Goal: Task Accomplishment & Management: Use online tool/utility

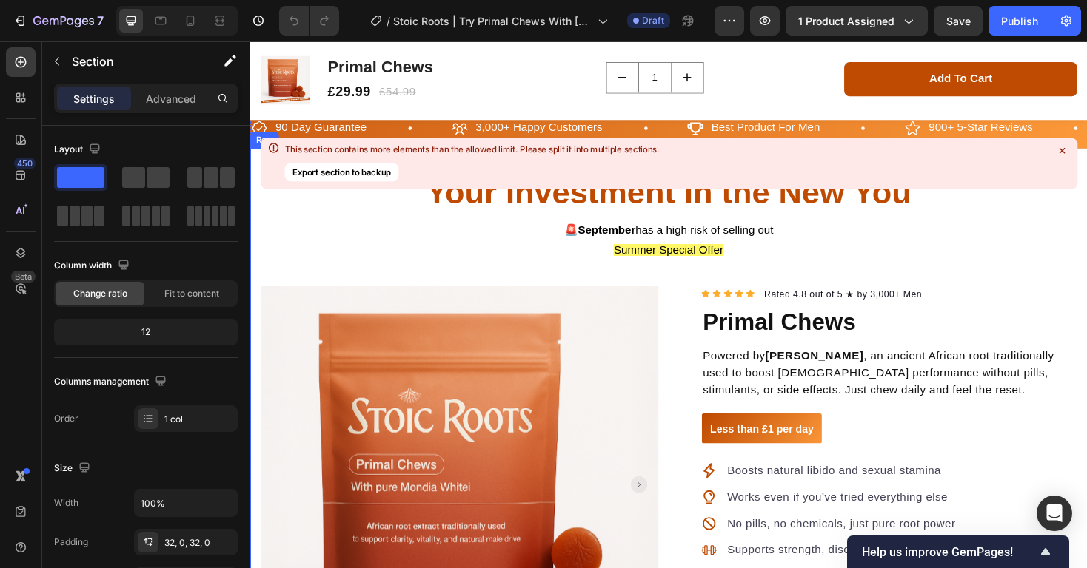
scroll to position [84, 0]
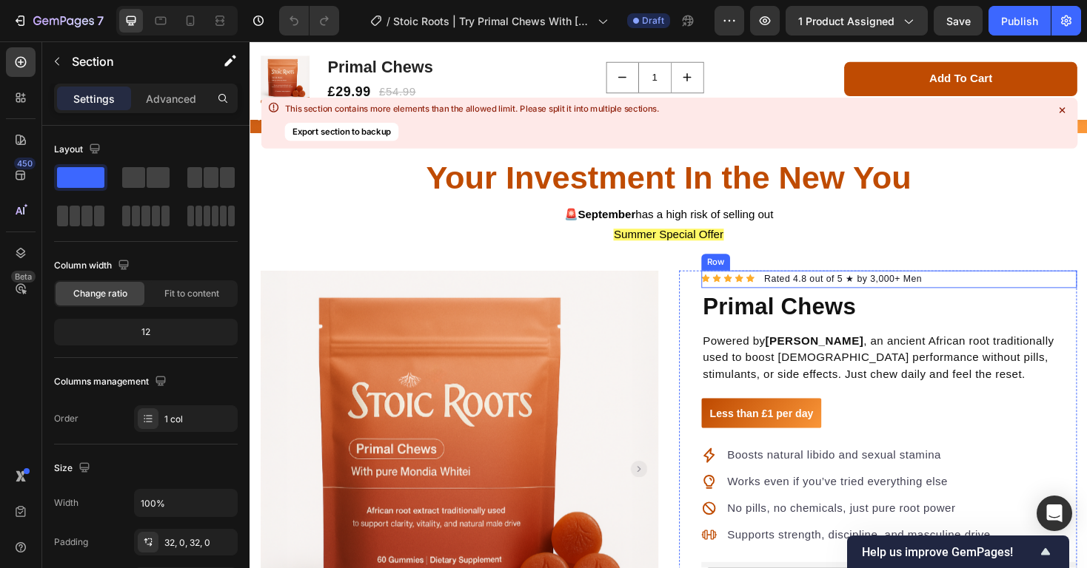
click at [789, 294] on div "Icon Icon Icon Icon Icon Icon List Hoz Rated 4.8 out of 5 ★ by 3,000+ Men Text …" at bounding box center [927, 294] width 398 height 19
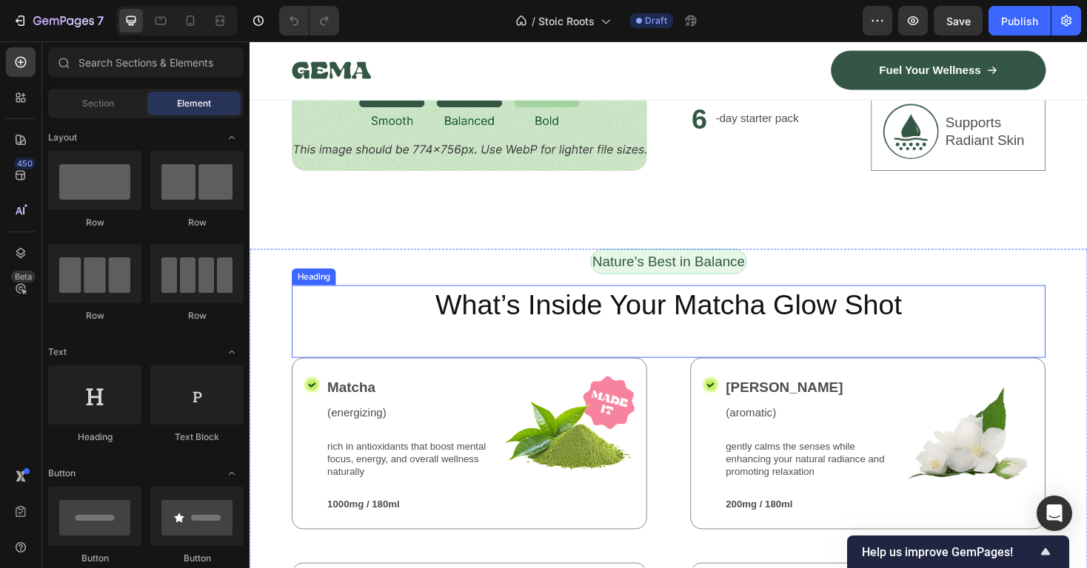
scroll to position [1308, 0]
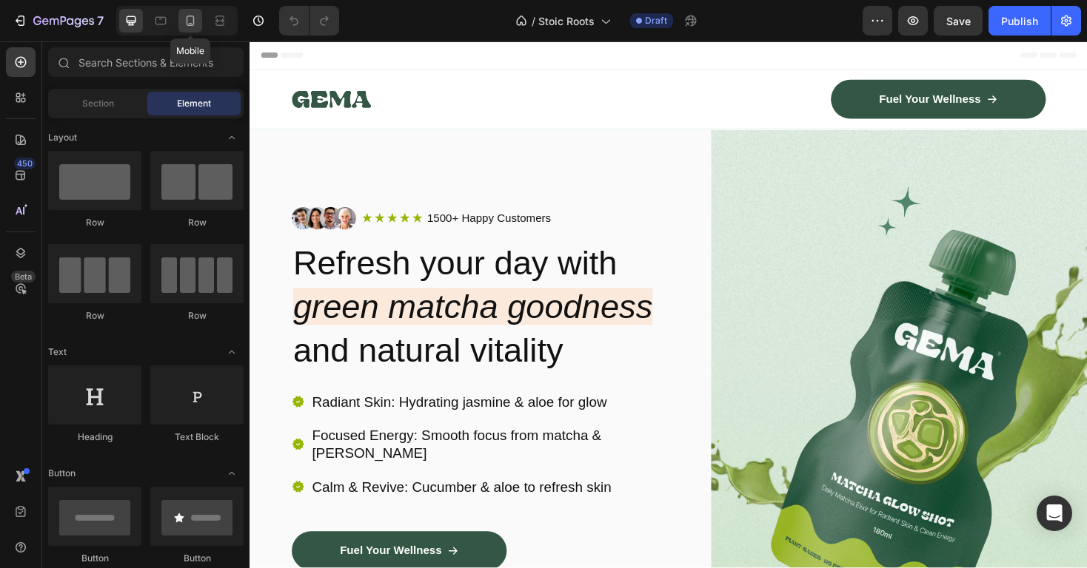
click at [190, 27] on icon at bounding box center [190, 20] width 15 height 15
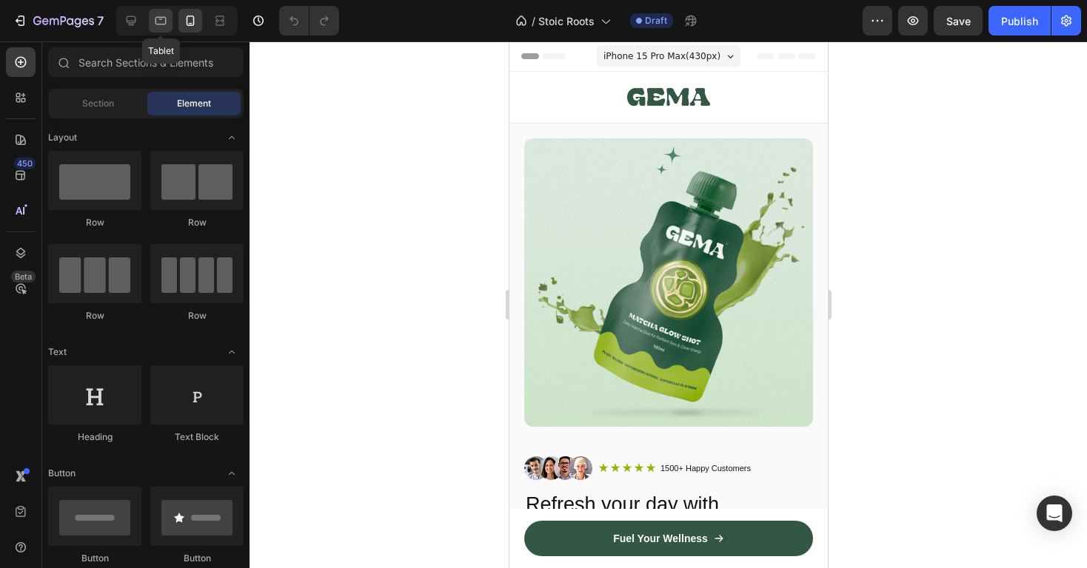
click at [150, 22] on div at bounding box center [161, 21] width 24 height 24
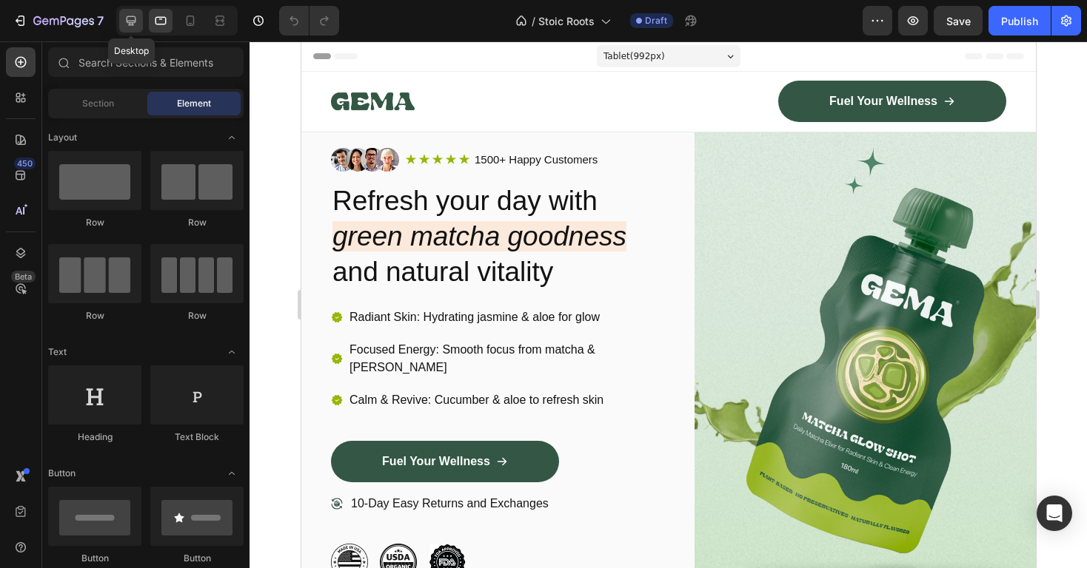
click at [137, 24] on icon at bounding box center [131, 20] width 15 height 15
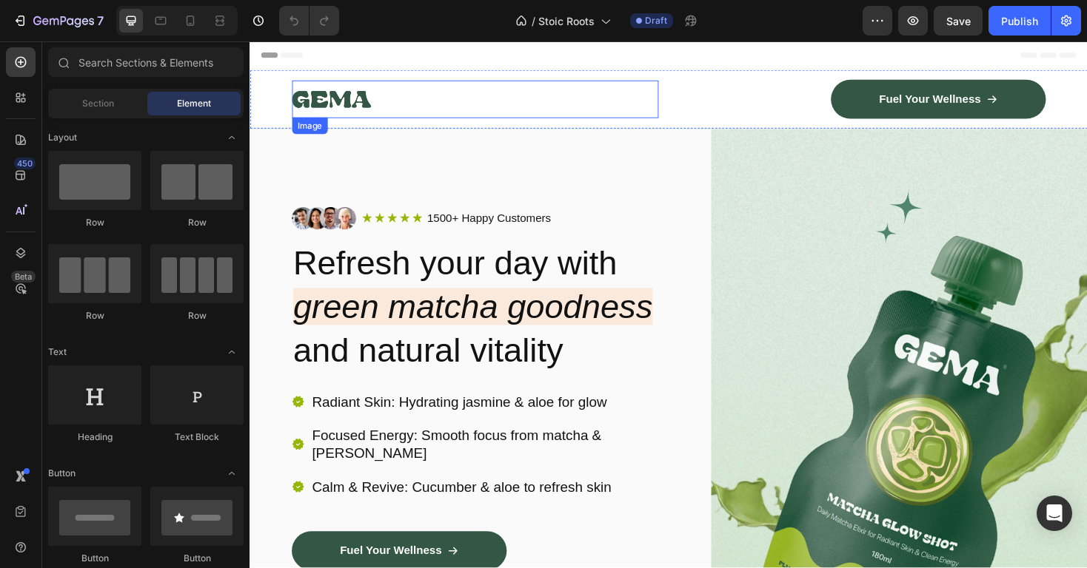
click at [343, 107] on img at bounding box center [336, 103] width 84 height 40
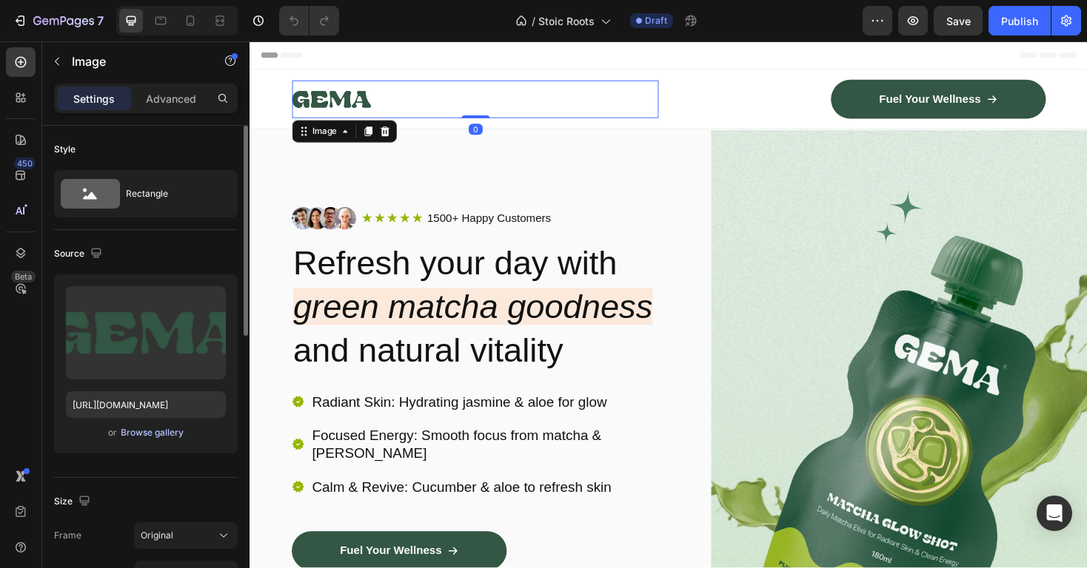
click at [152, 429] on div "Browse gallery" at bounding box center [152, 432] width 63 height 13
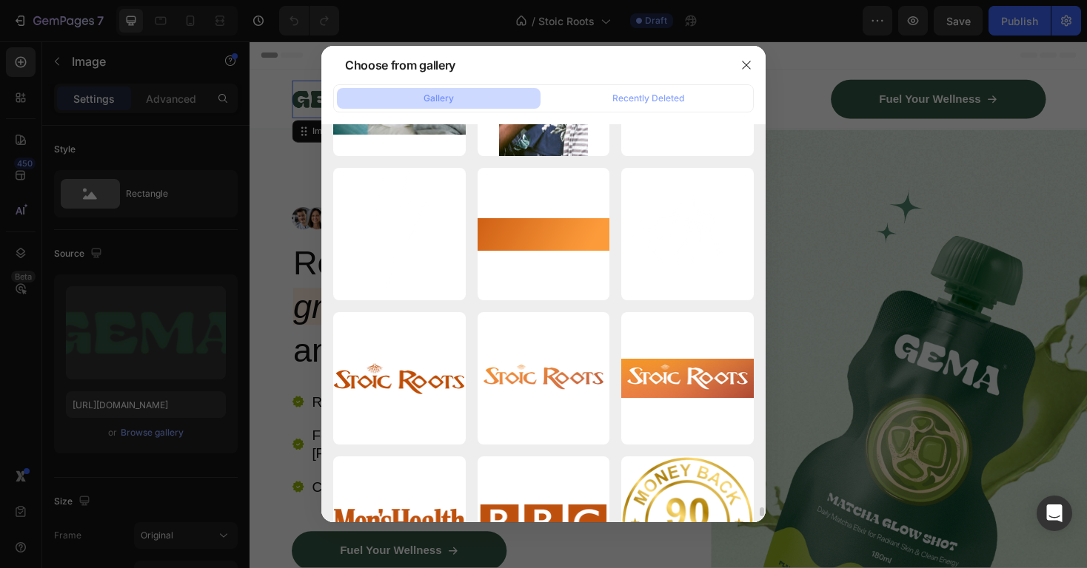
scroll to position [16975, 0]
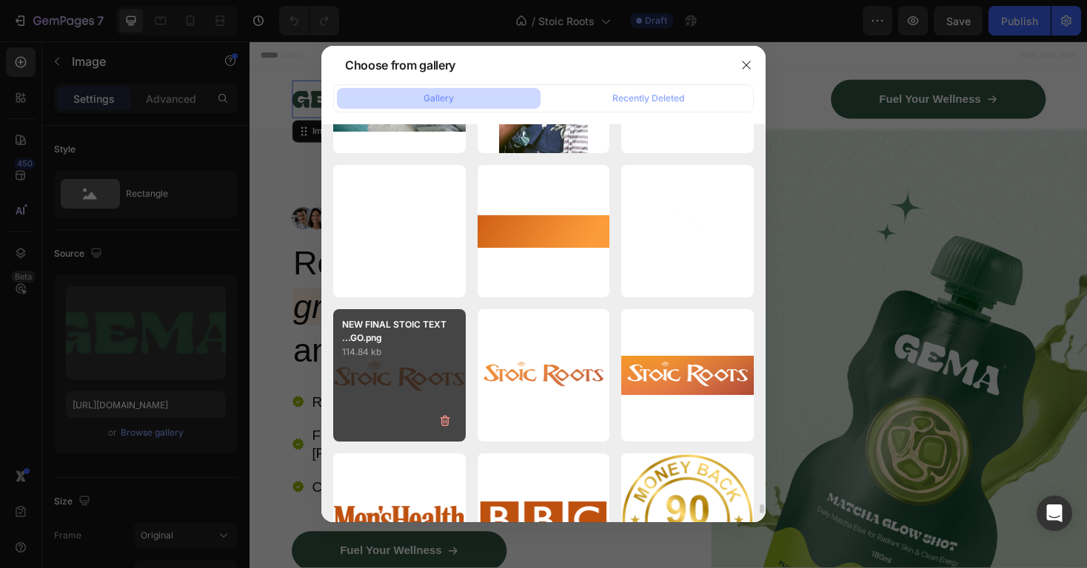
click at [408, 353] on p "114.84 kb" at bounding box center [399, 352] width 115 height 15
type input "https://cdn.shopify.com/s/files/1/0931/5624/5771/files/gempages_565287448704189…"
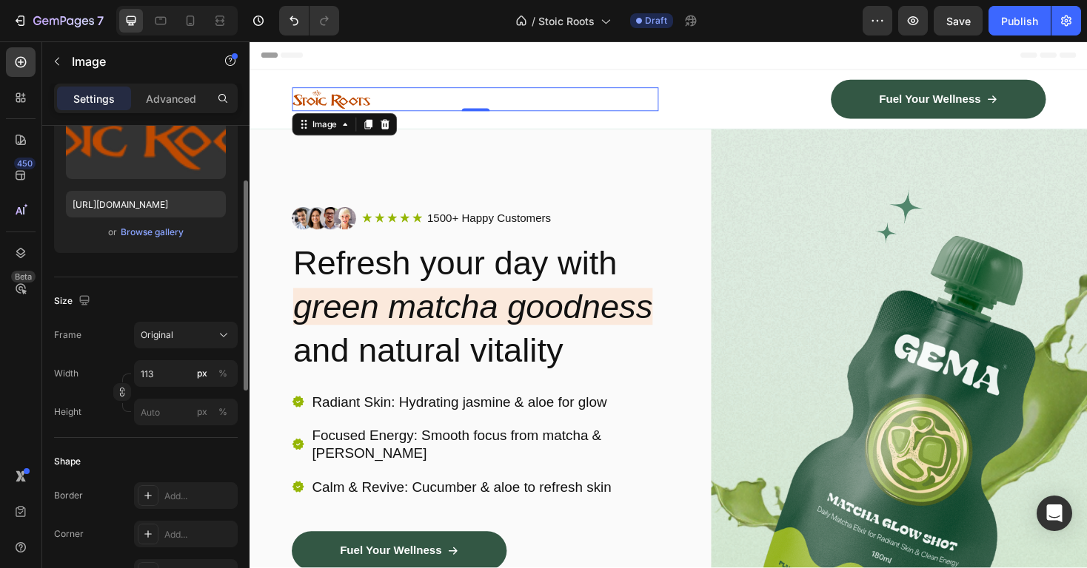
scroll to position [202, 0]
click at [171, 375] on input "113" at bounding box center [186, 372] width 104 height 27
click at [185, 410] on p "Full 100%" at bounding box center [183, 407] width 86 height 13
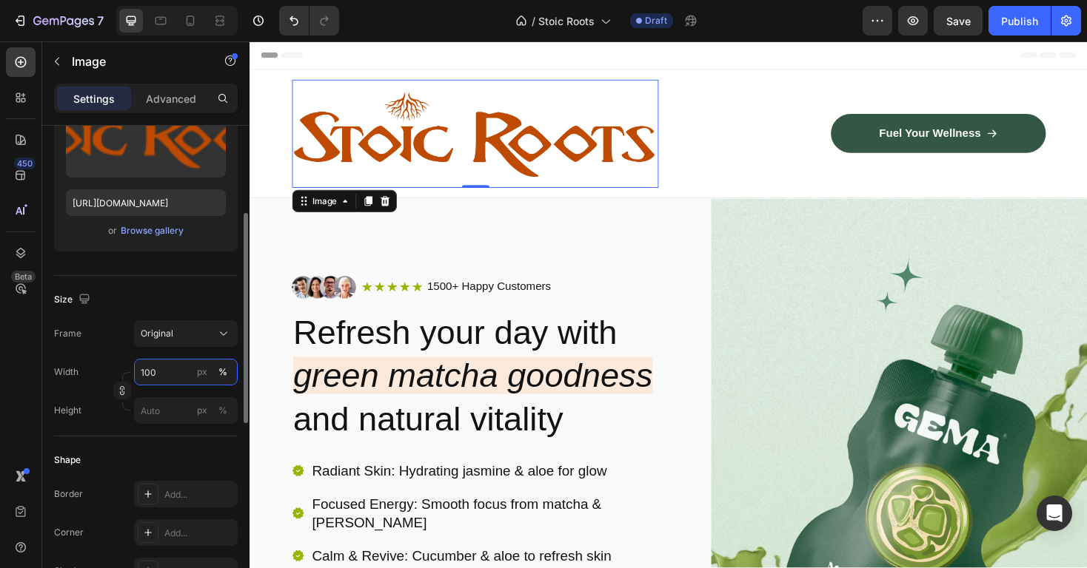
click at [191, 373] on input "100" at bounding box center [186, 372] width 104 height 27
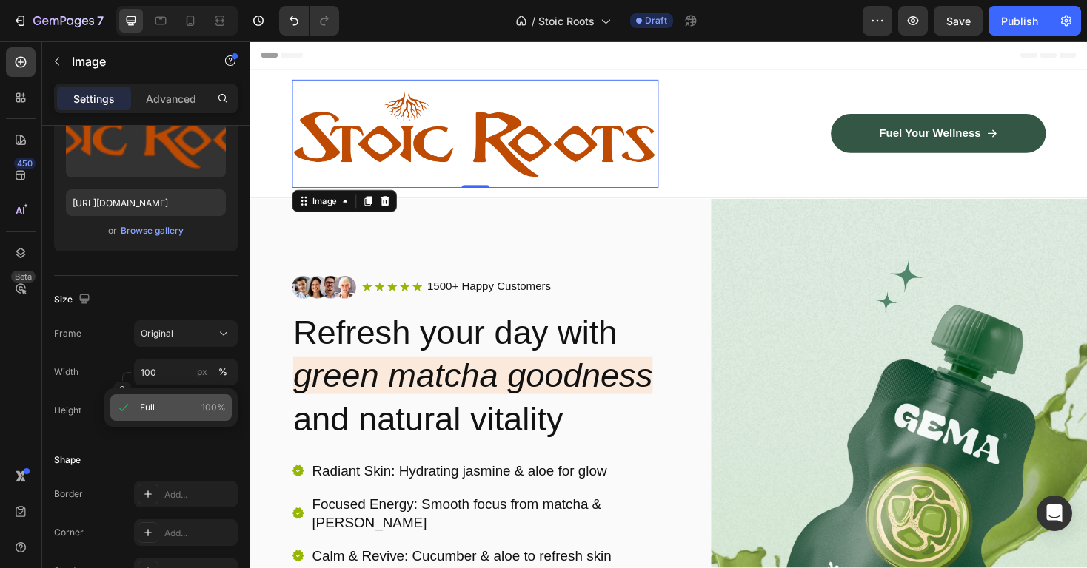
click at [167, 401] on p "Full 100%" at bounding box center [183, 407] width 86 height 13
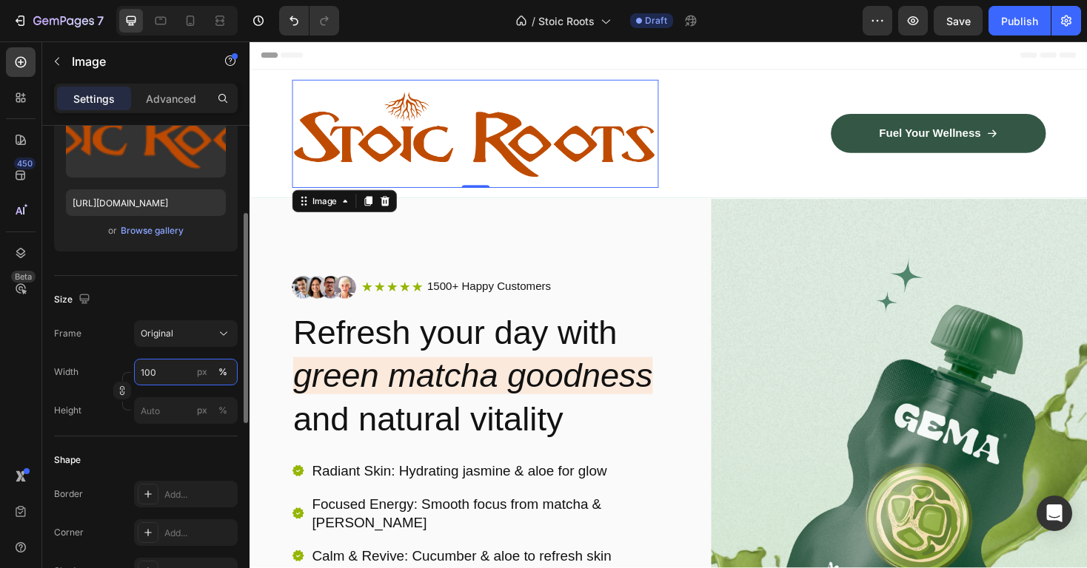
click at [152, 372] on input "100" at bounding box center [186, 372] width 104 height 27
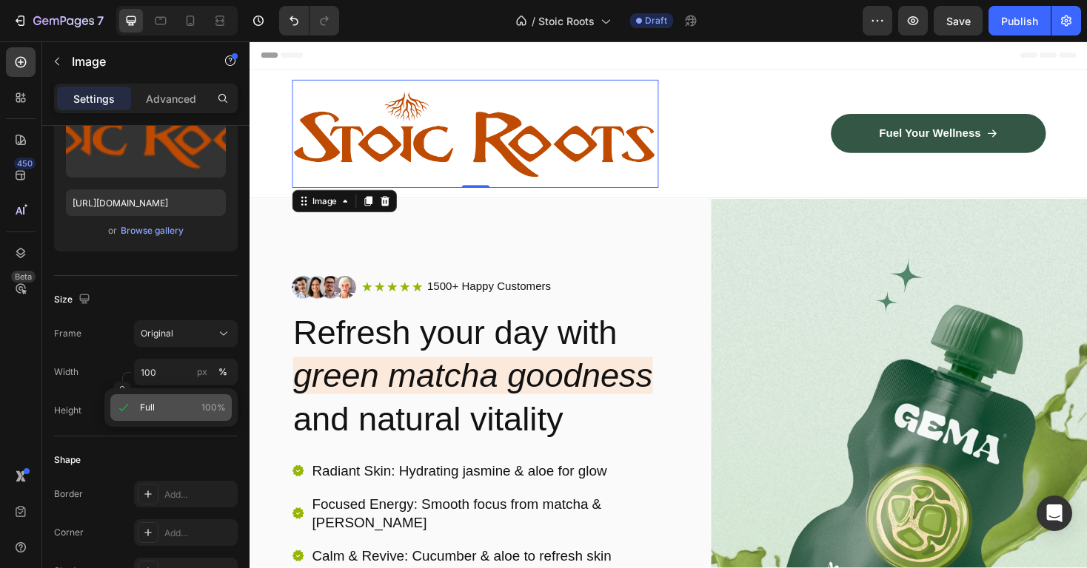
click at [117, 403] on icon at bounding box center [123, 407] width 15 height 15
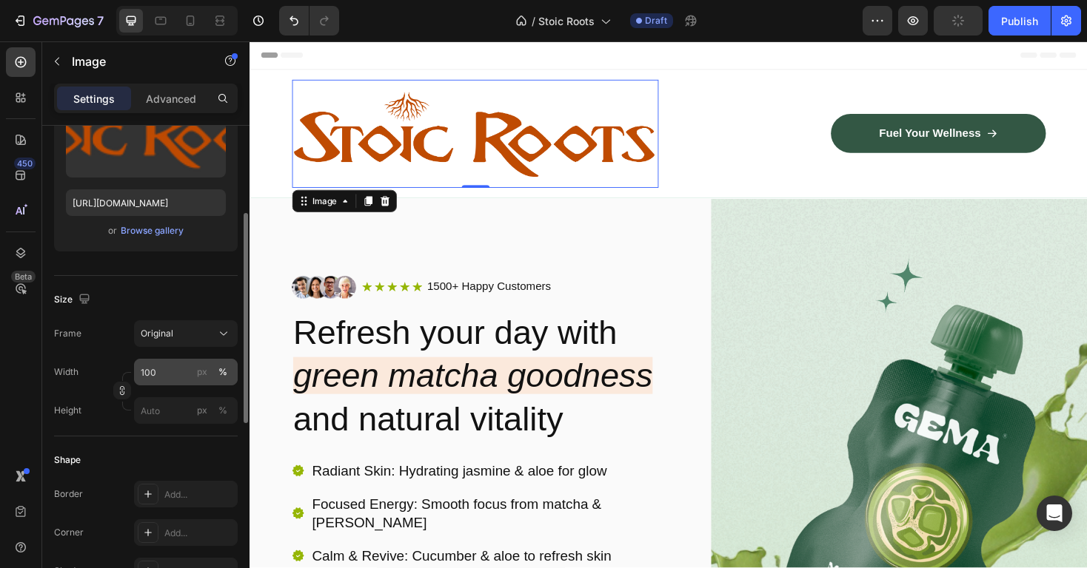
click at [223, 375] on div "%" at bounding box center [222, 372] width 9 height 13
click at [206, 371] on div "px" at bounding box center [202, 372] width 10 height 13
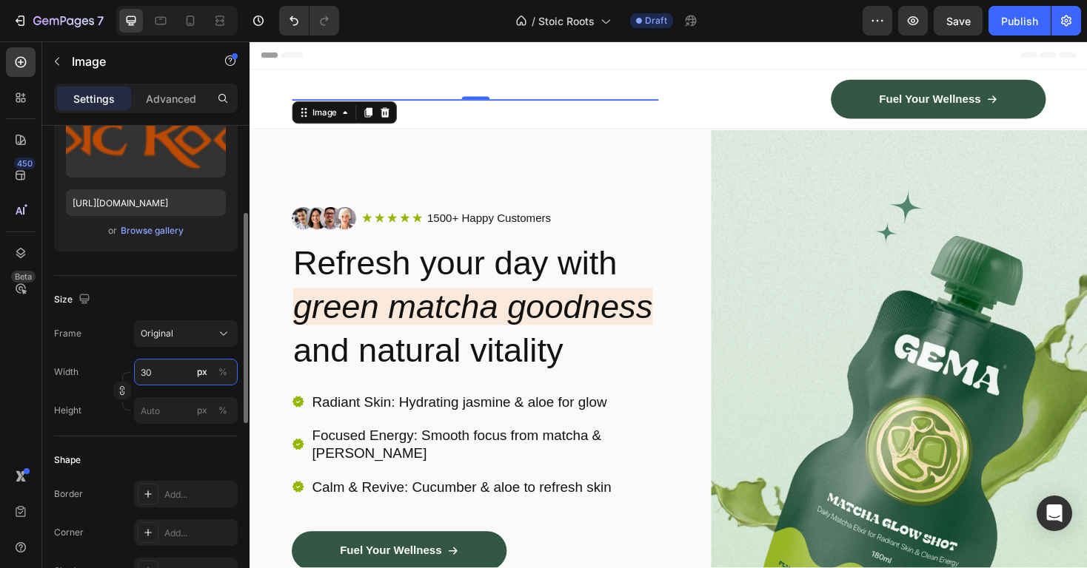
type input "3"
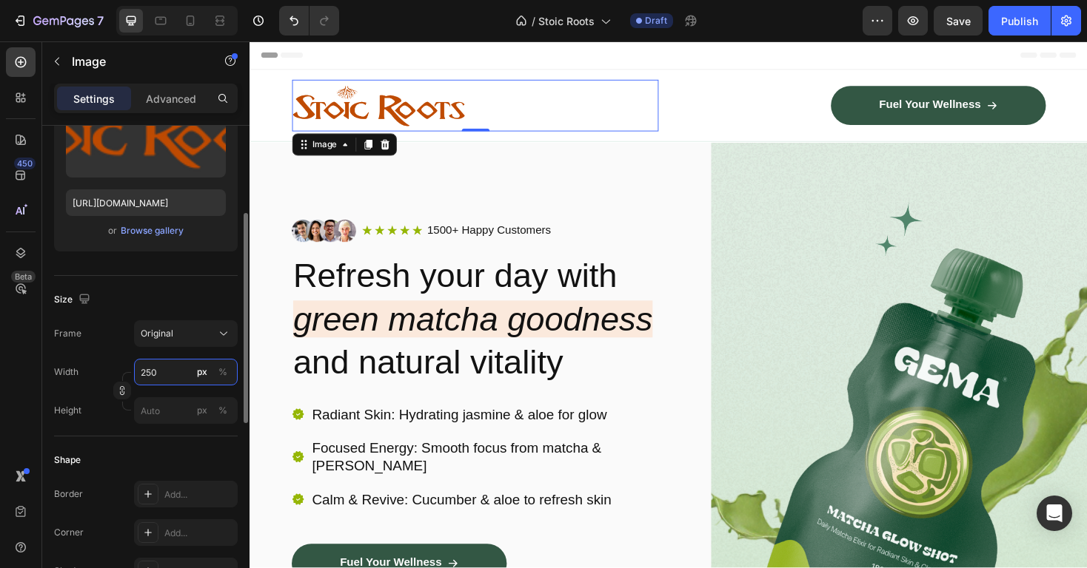
type input "250"
click at [671, 273] on h2 "Refresh your day with green matcha goodness and natural vitality" at bounding box center [493, 336] width 399 height 141
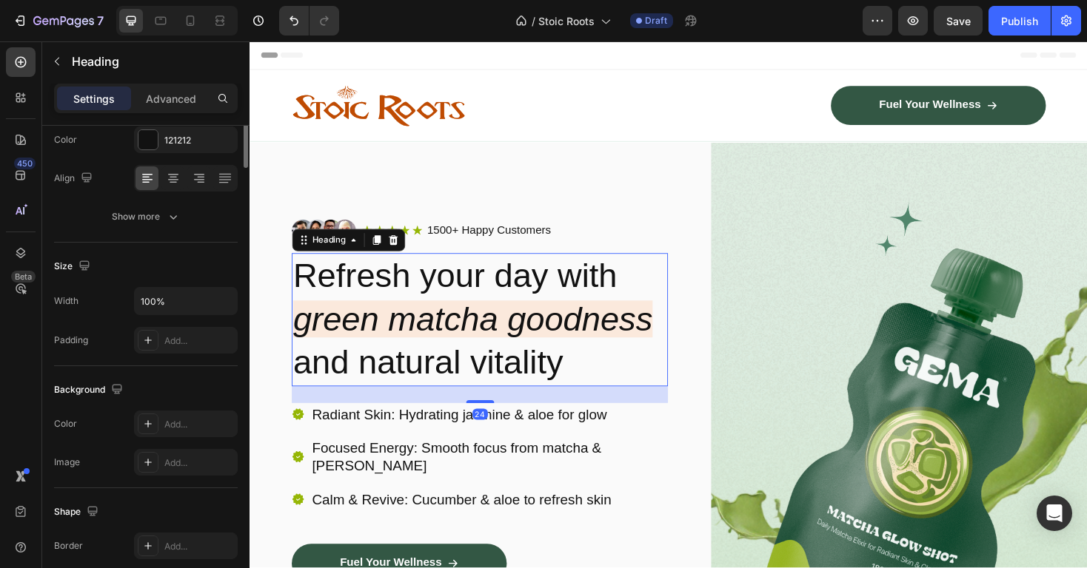
scroll to position [0, 0]
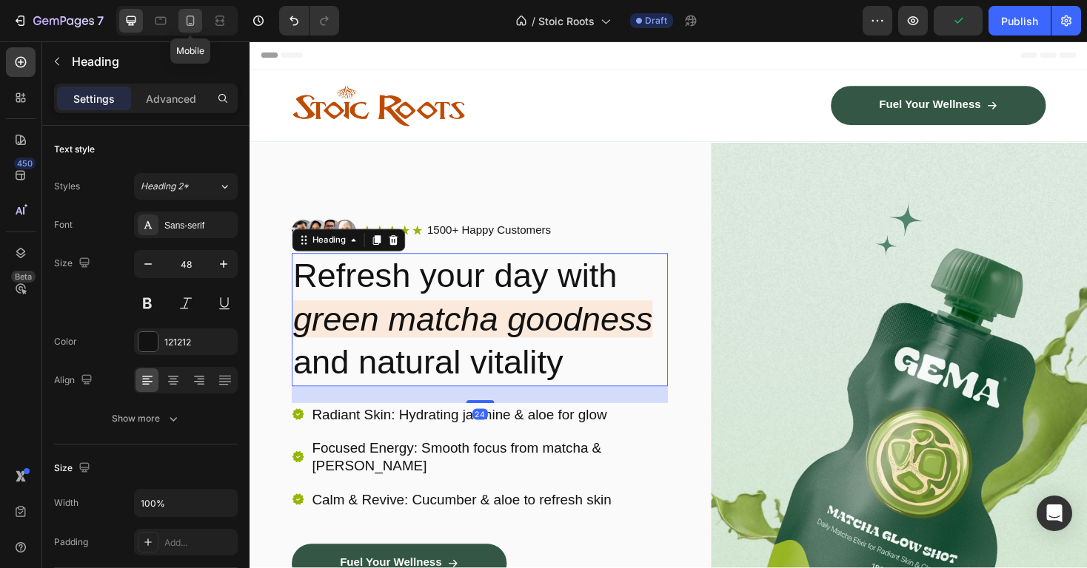
click at [190, 18] on icon at bounding box center [190, 20] width 15 height 15
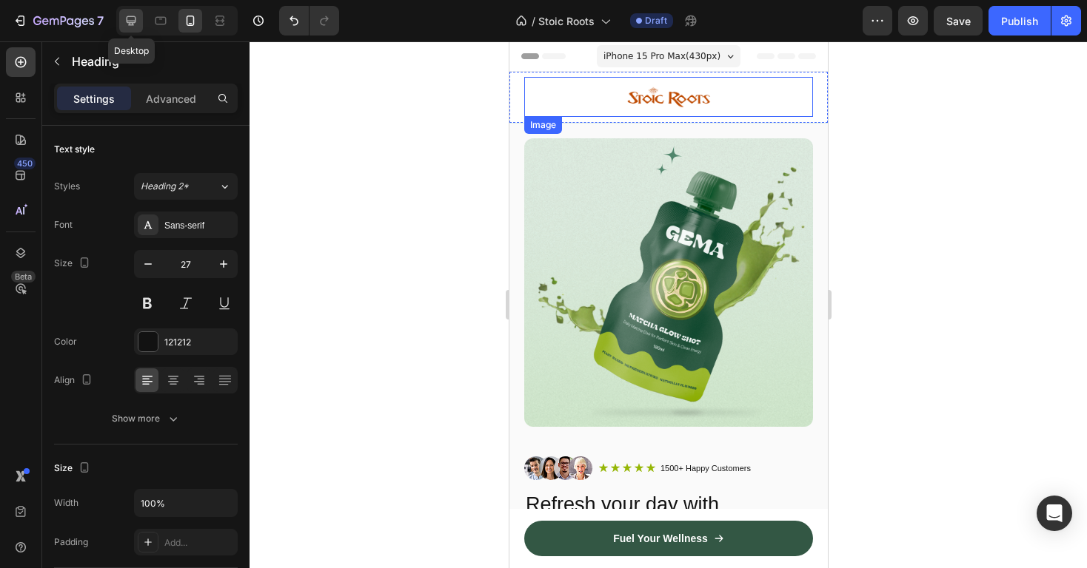
click at [125, 21] on icon at bounding box center [131, 20] width 15 height 15
type input "48"
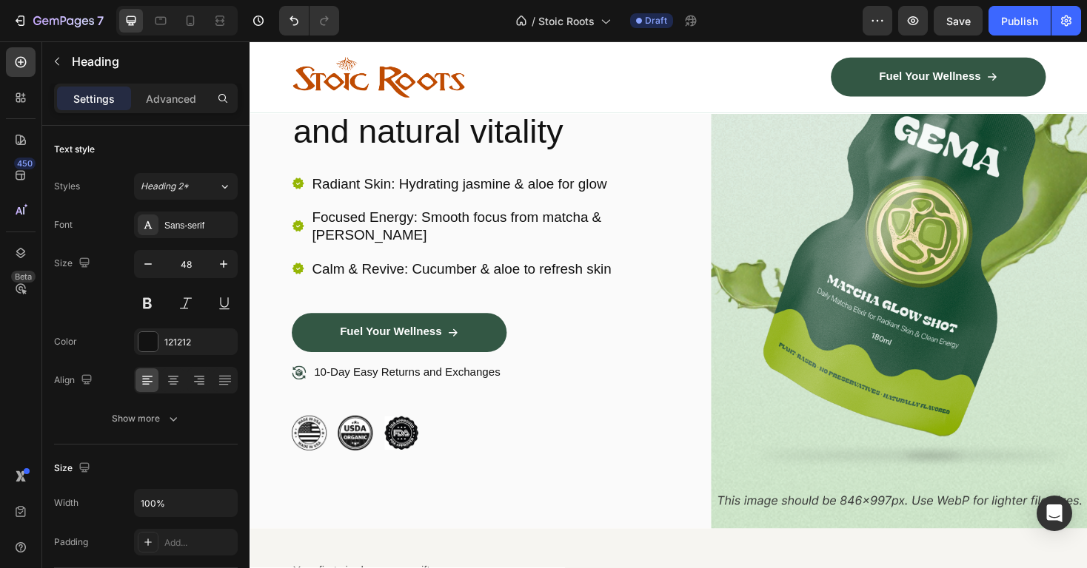
scroll to position [252, 0]
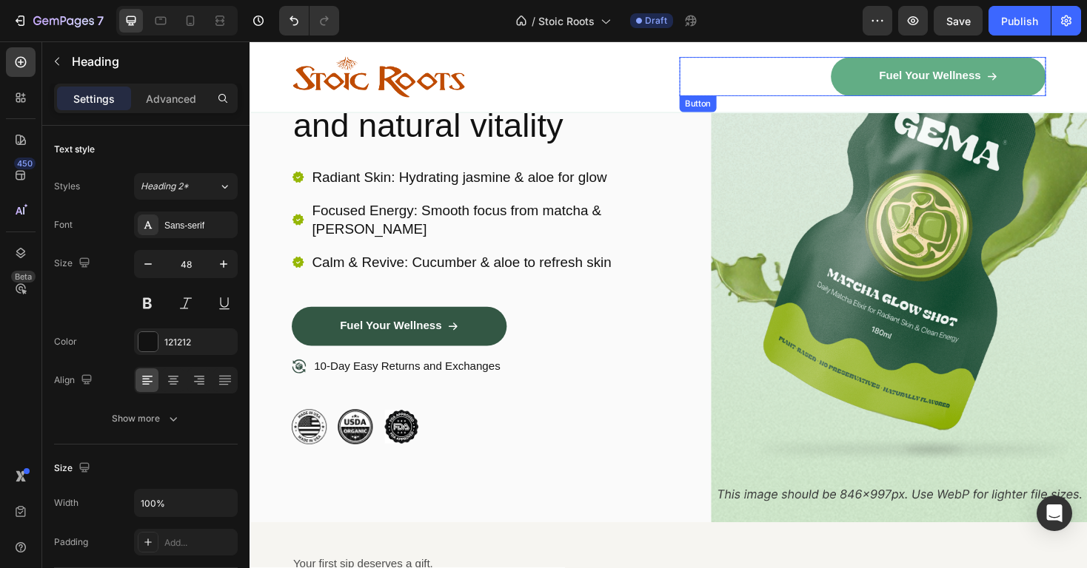
click at [896, 80] on link "Fuel Your Wellness" at bounding box center [979, 78] width 228 height 41
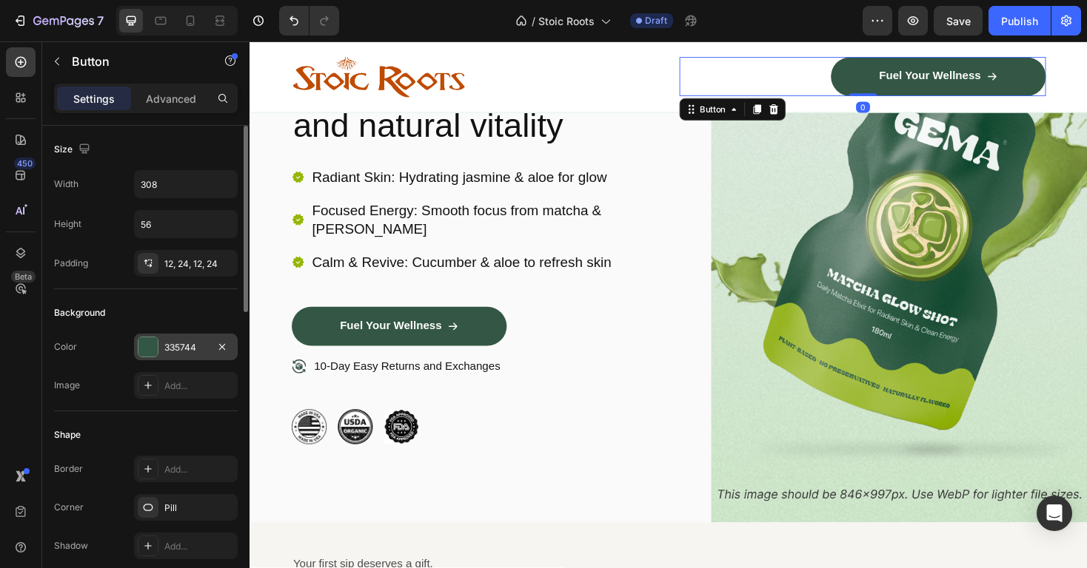
click at [171, 353] on div "335744" at bounding box center [185, 347] width 43 height 13
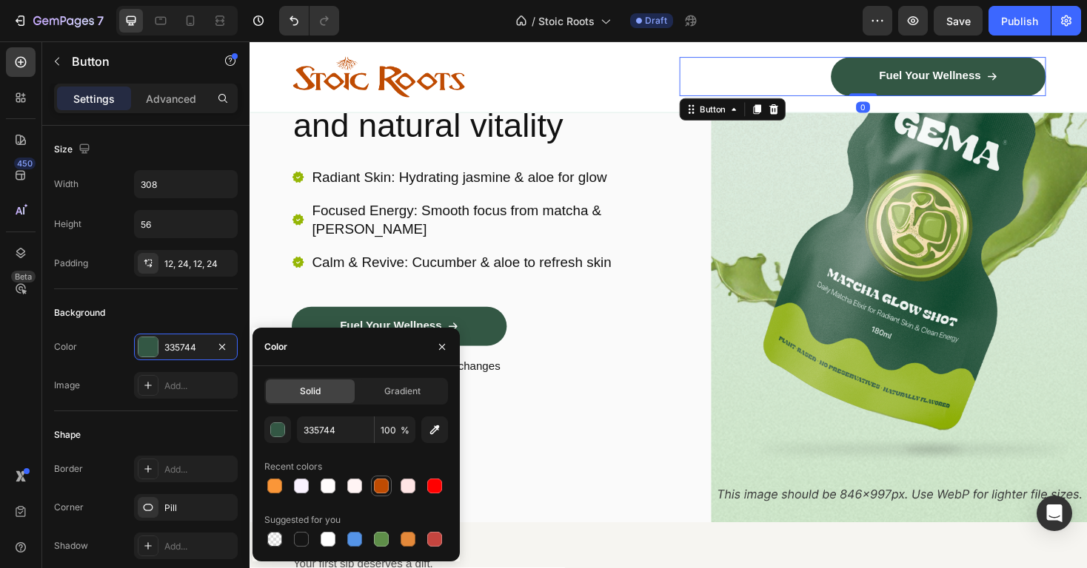
click at [382, 487] on div at bounding box center [381, 486] width 15 height 15
type input "BF4B02"
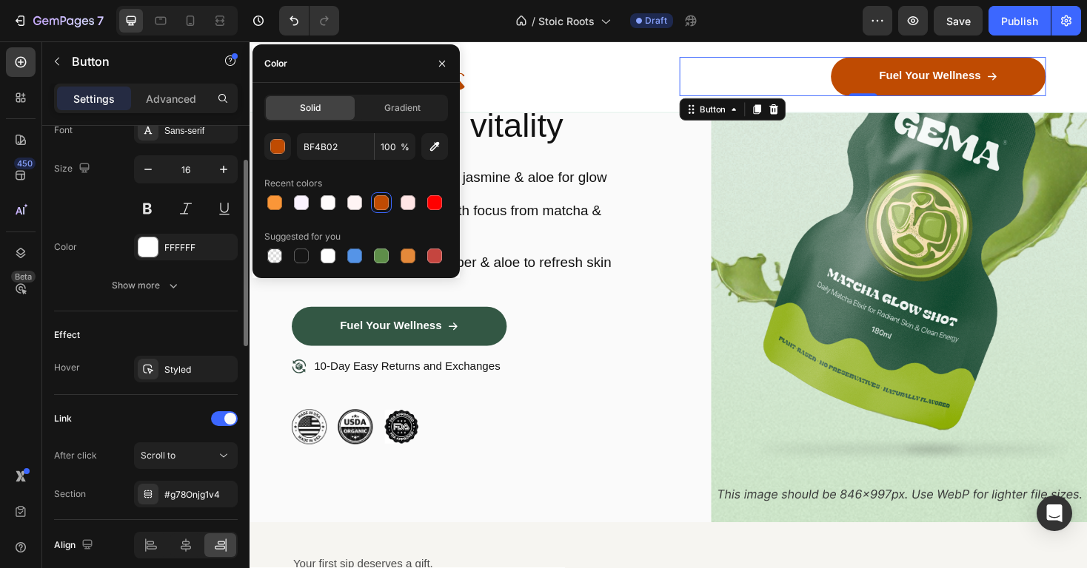
scroll to position [771, 0]
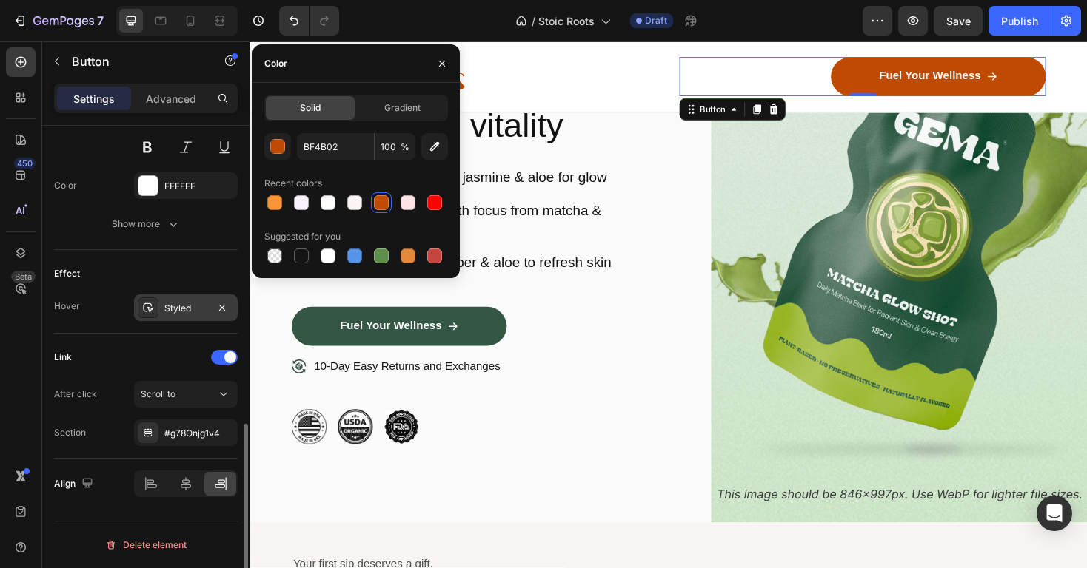
click at [181, 317] on div "Styled" at bounding box center [186, 308] width 104 height 27
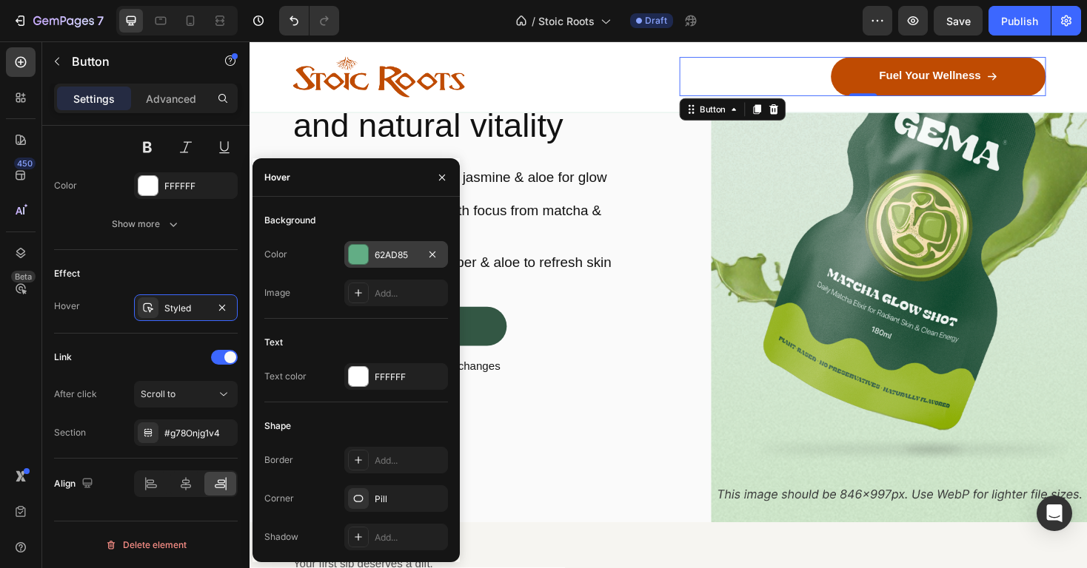
click at [397, 256] on div "62AD85" at bounding box center [396, 255] width 43 height 13
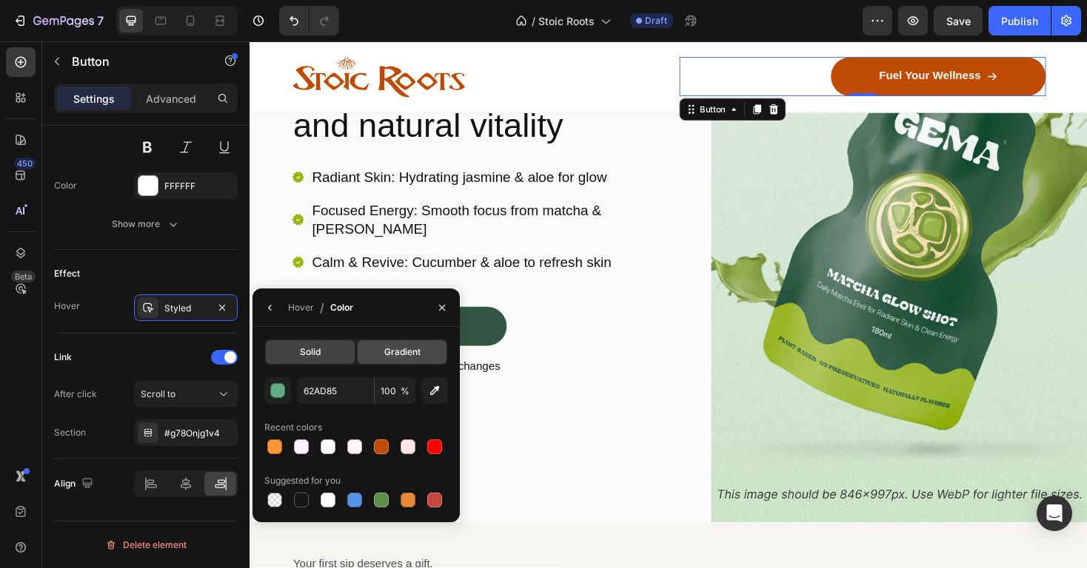
click at [403, 353] on span "Gradient" at bounding box center [402, 352] width 36 height 13
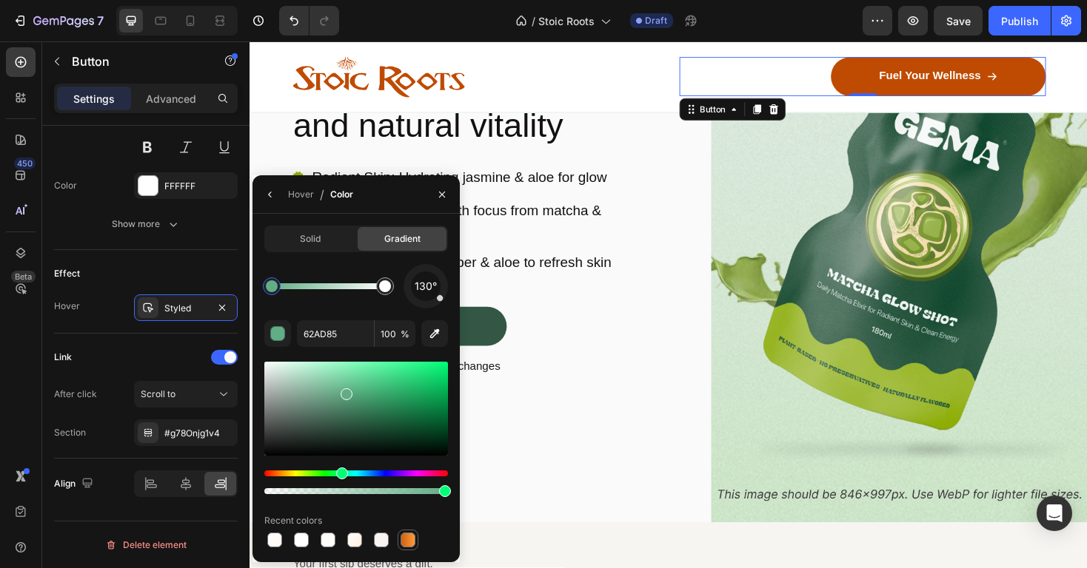
click at [414, 539] on div at bounding box center [407, 540] width 15 height 15
type input "D06212"
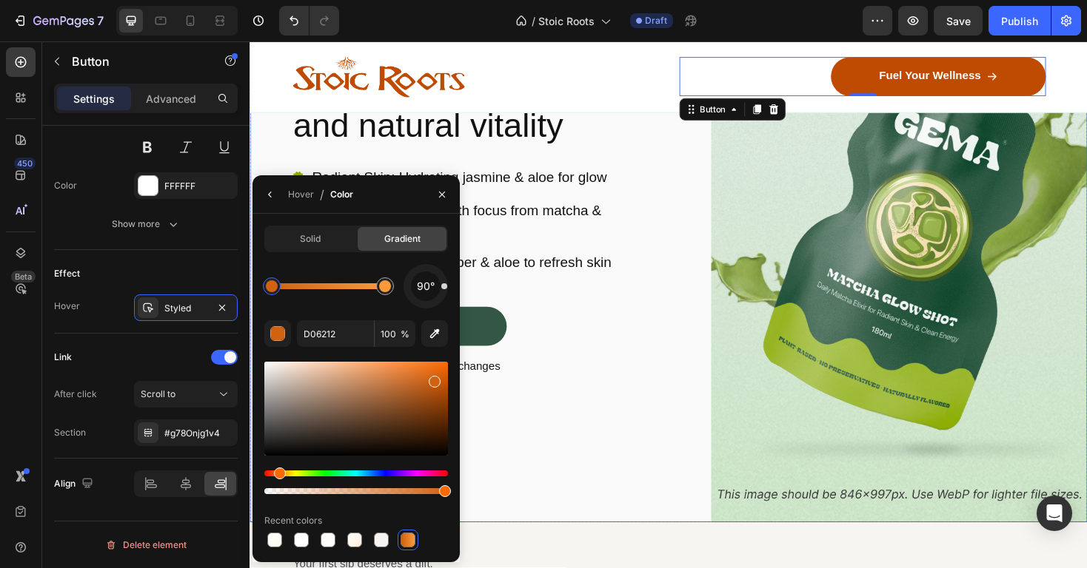
scroll to position [260, 0]
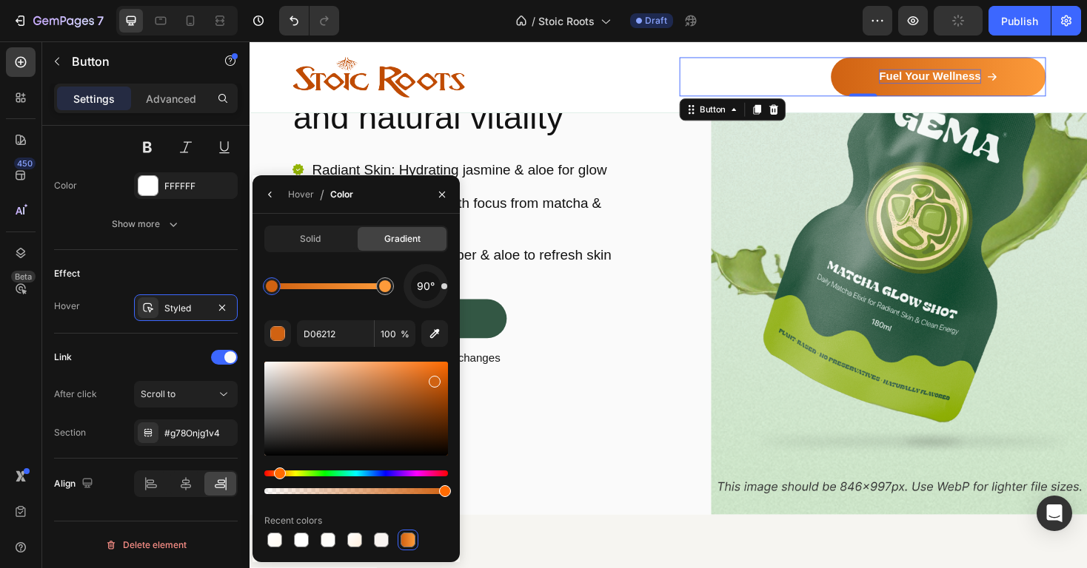
click at [936, 78] on p "Fuel Your Wellness" at bounding box center [970, 79] width 108 height 16
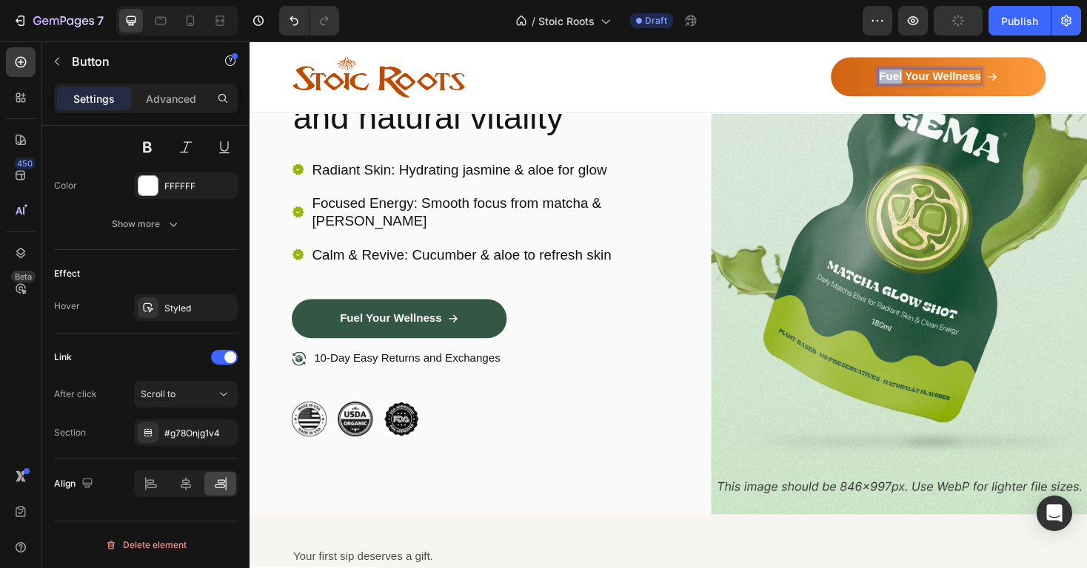
click at [936, 78] on p "Fuel Your Wellness" at bounding box center [970, 79] width 108 height 16
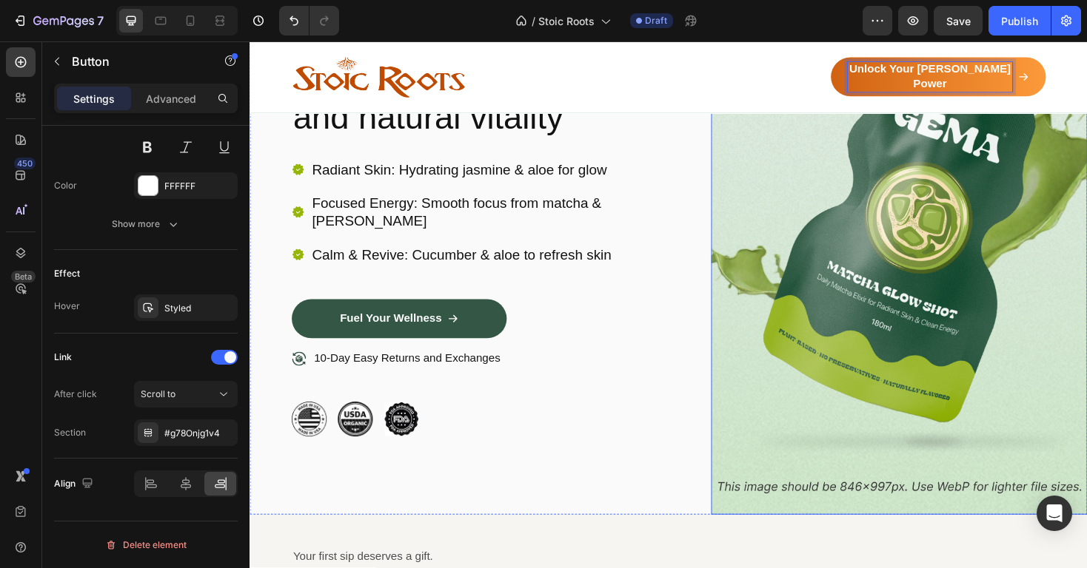
click at [818, 242] on img at bounding box center [938, 216] width 399 height 656
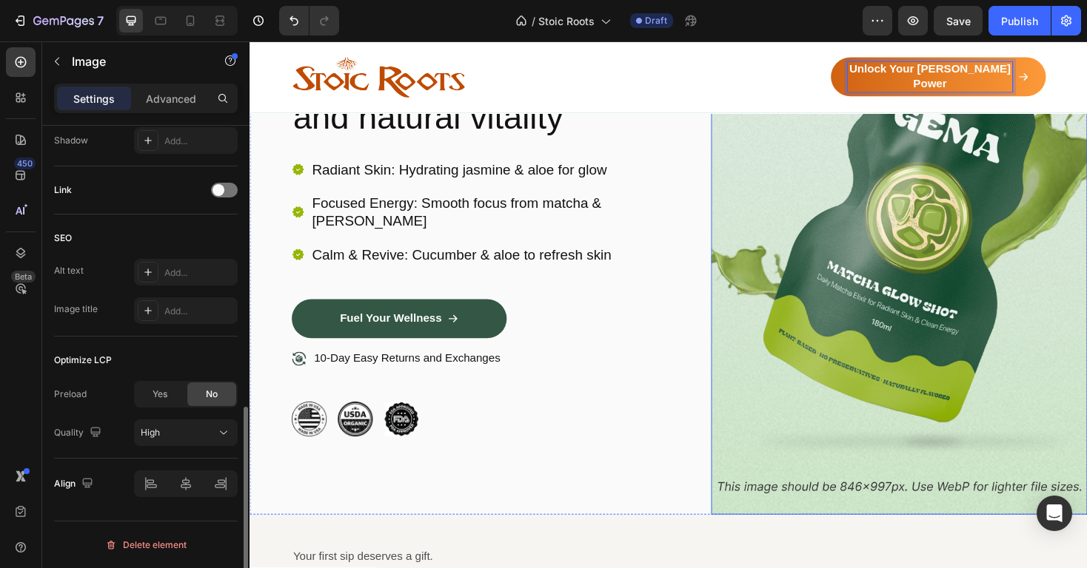
scroll to position [0, 0]
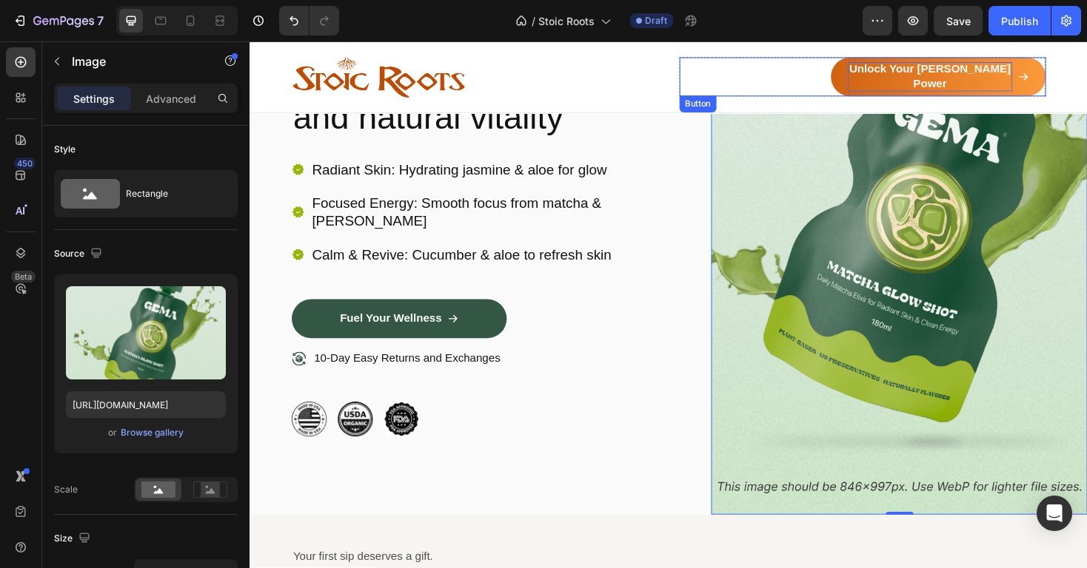
click at [980, 80] on p "Unlock Your Pimal Power" at bounding box center [970, 79] width 175 height 31
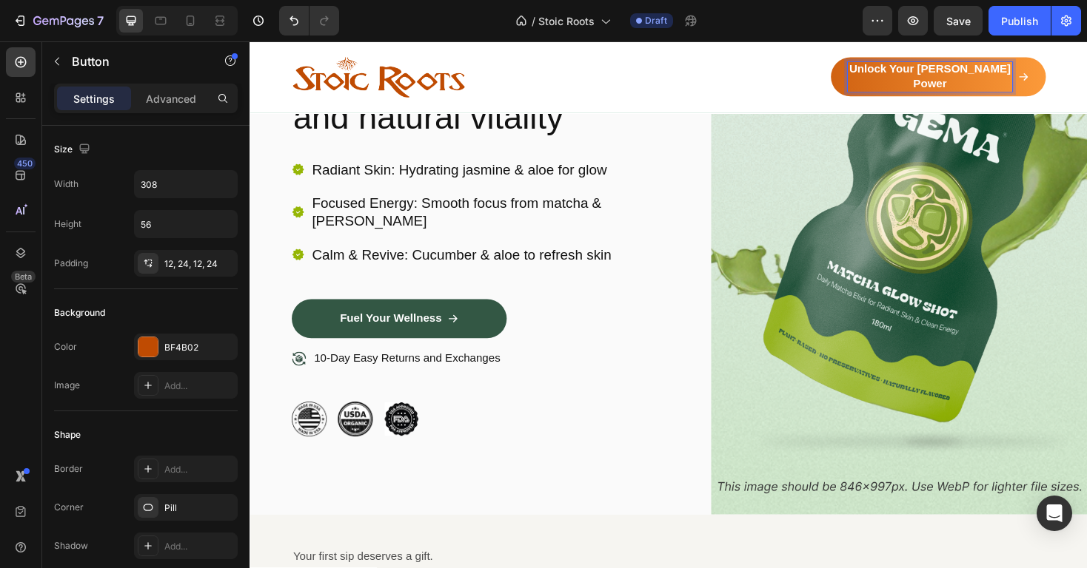
click at [994, 79] on p "Unlock Your Pimal Power" at bounding box center [970, 79] width 175 height 31
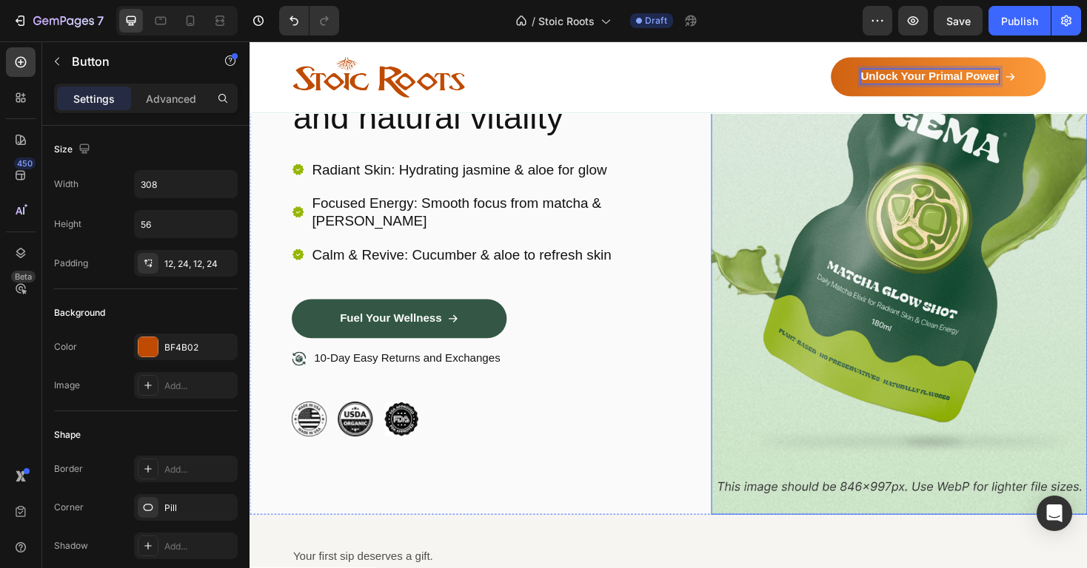
click at [951, 165] on img at bounding box center [938, 216] width 399 height 656
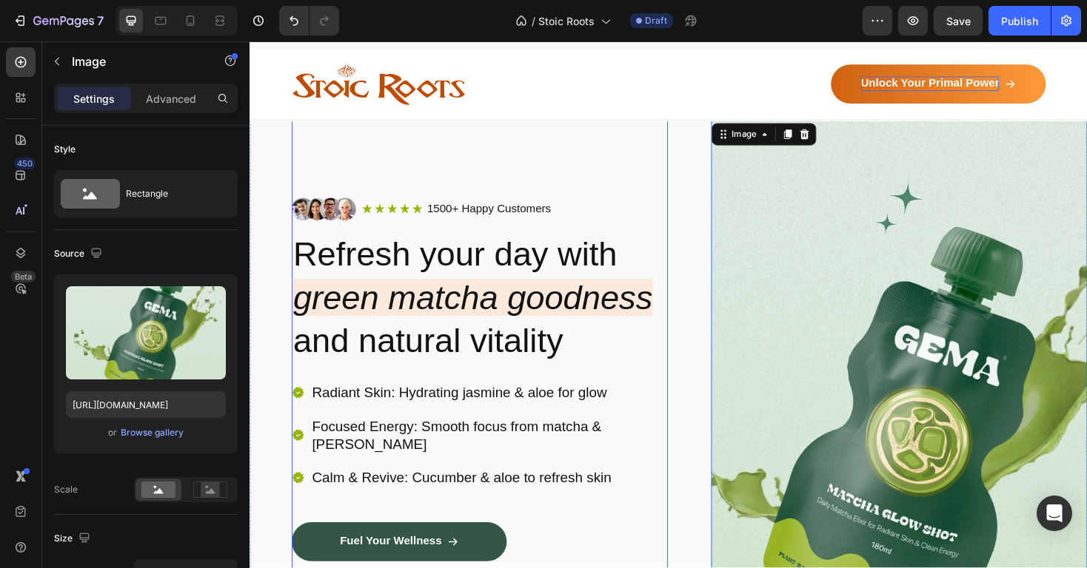
scroll to position [24, 0]
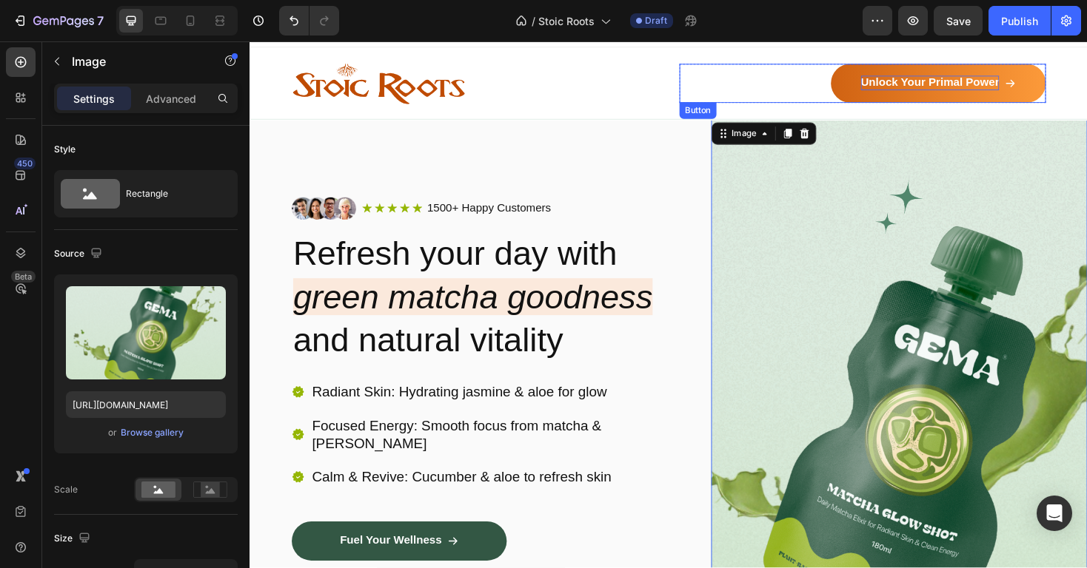
click at [962, 84] on p "Unlock Your Primal Power" at bounding box center [970, 86] width 147 height 16
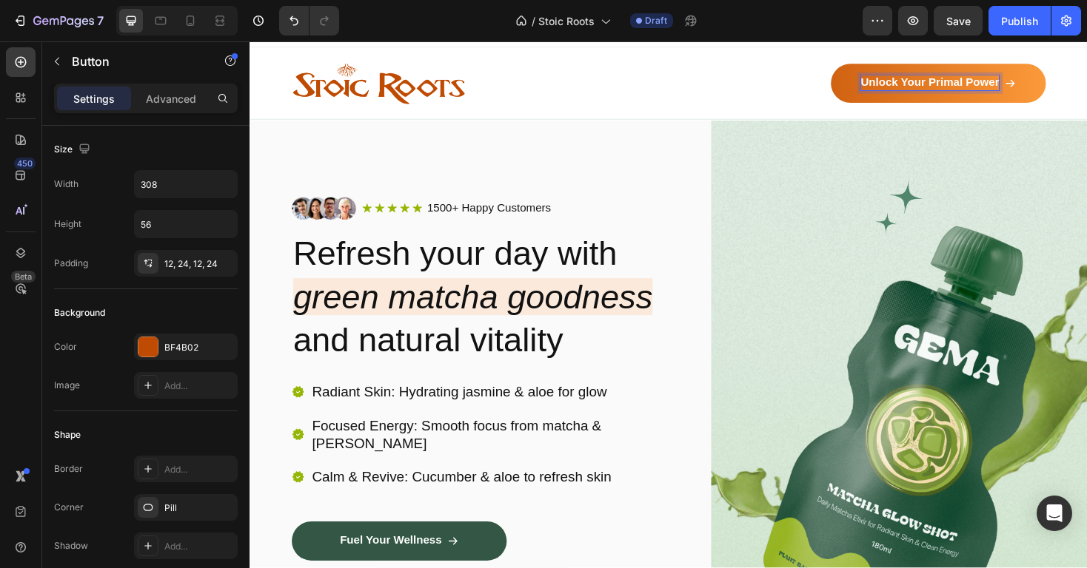
click at [952, 84] on p "Unlock Your Primal Power" at bounding box center [970, 86] width 147 height 16
click at [868, 256] on img at bounding box center [938, 452] width 399 height 656
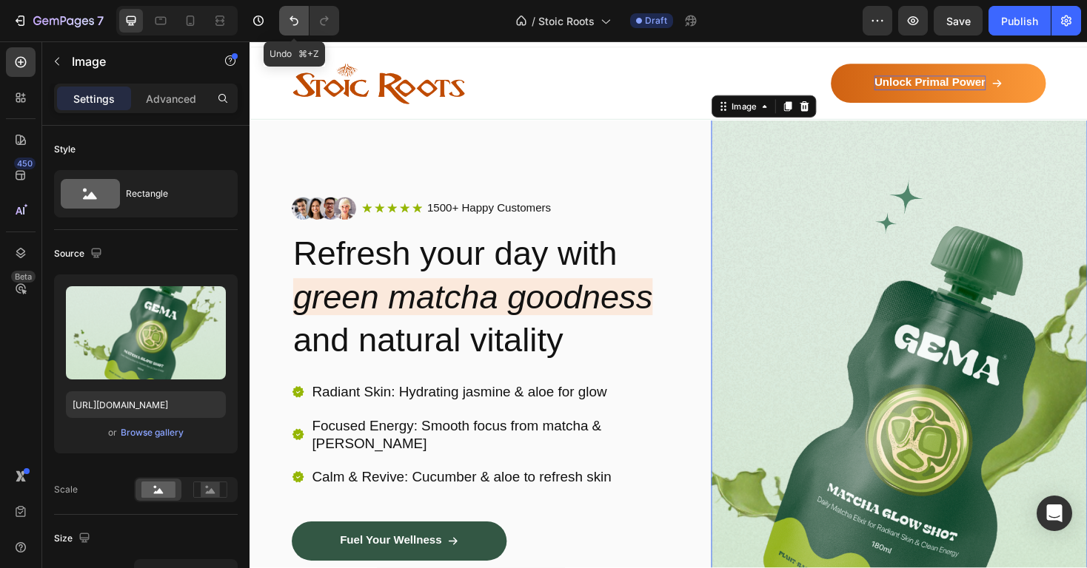
click at [286, 27] on icon "Undo/Redo" at bounding box center [293, 20] width 15 height 15
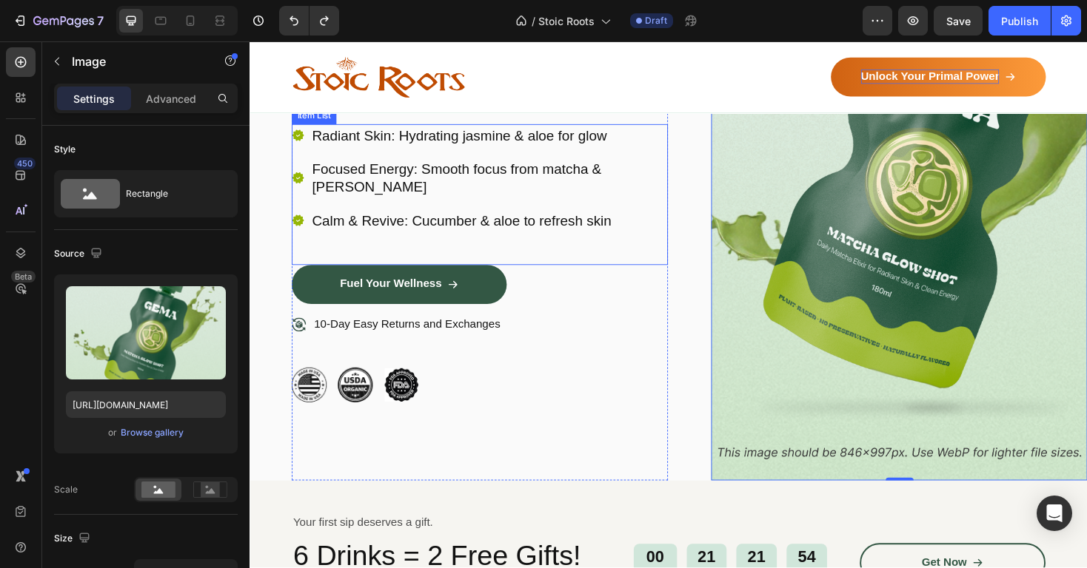
scroll to position [200, 0]
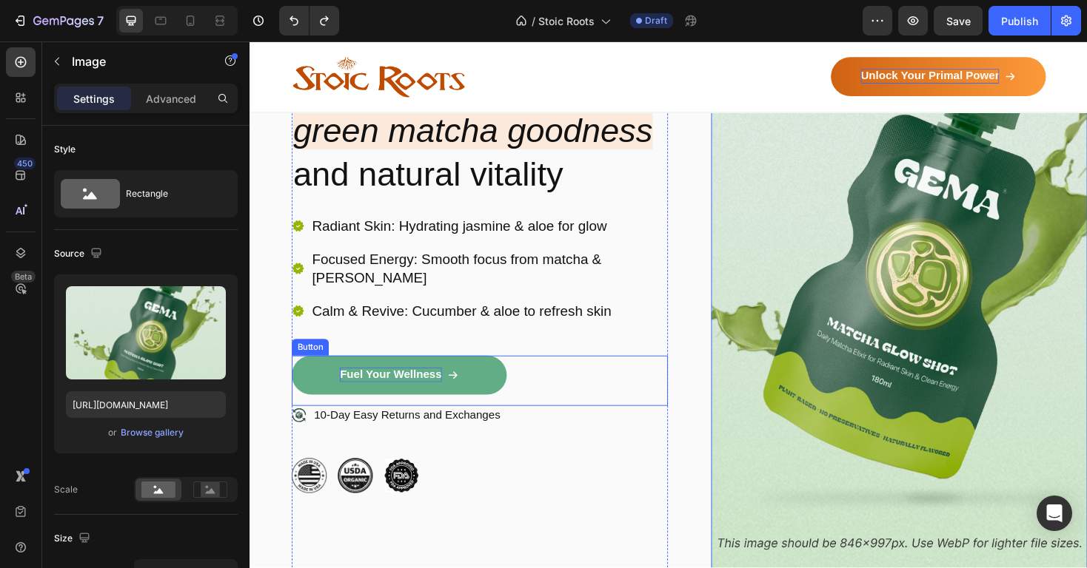
click at [403, 388] on p "Fuel Your Wellness" at bounding box center [399, 396] width 108 height 16
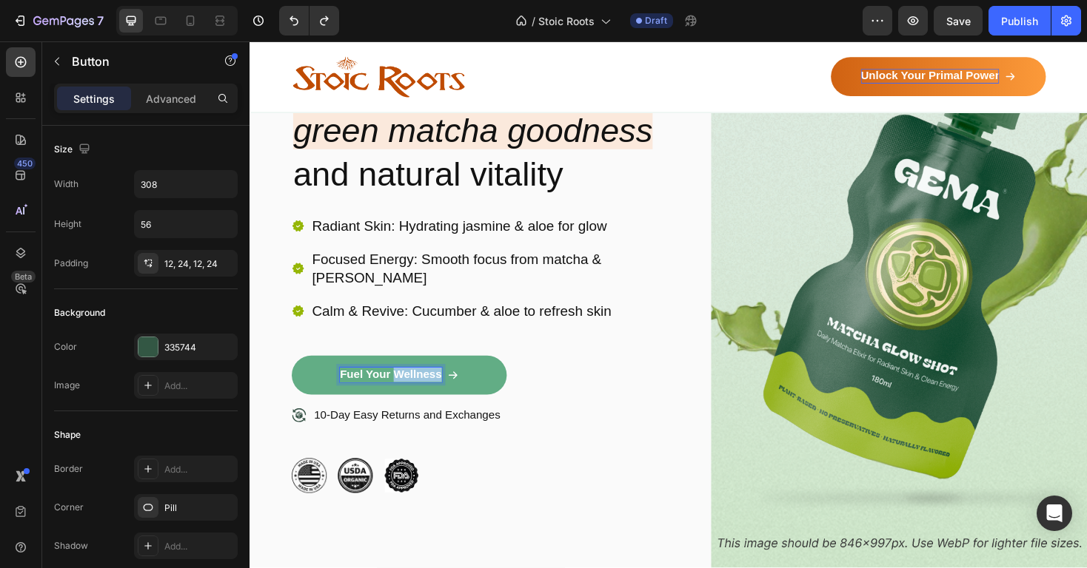
click at [403, 388] on p "Fuel Your Wellness" at bounding box center [399, 396] width 108 height 16
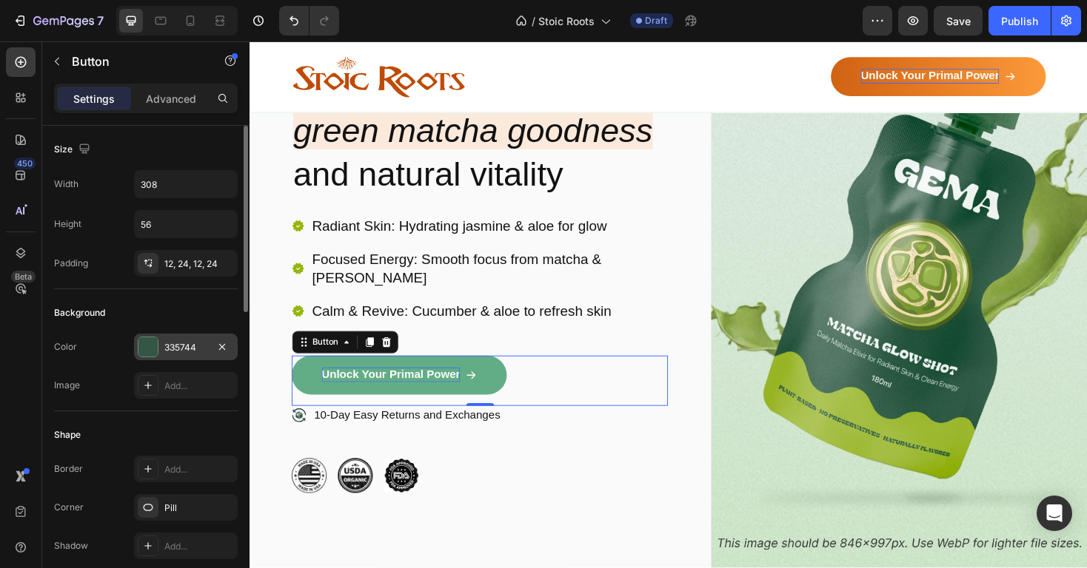
click at [175, 341] on div "335744" at bounding box center [185, 347] width 43 height 13
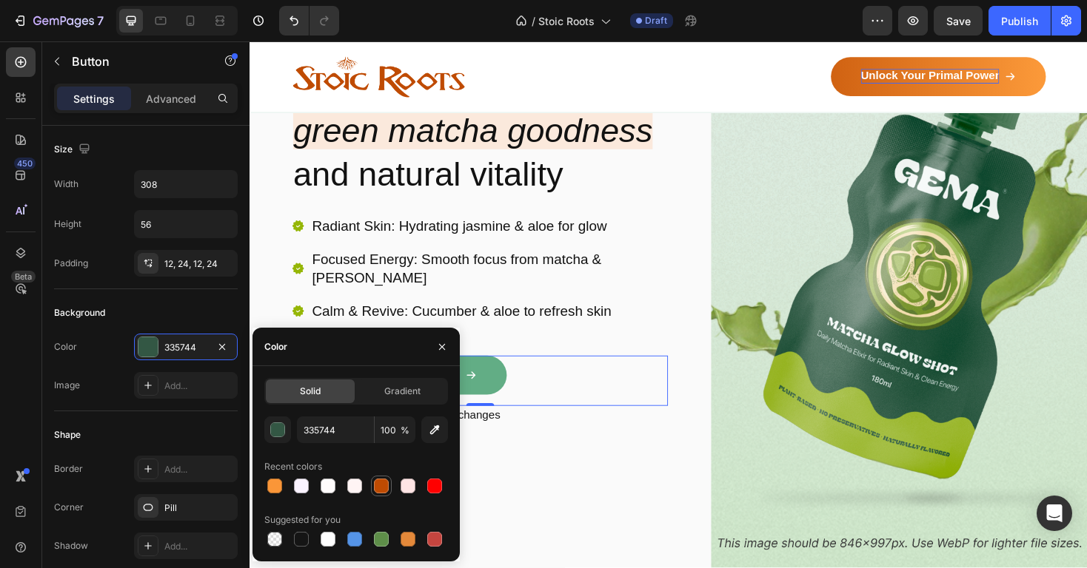
click at [380, 486] on div at bounding box center [381, 486] width 15 height 15
type input "BF4B02"
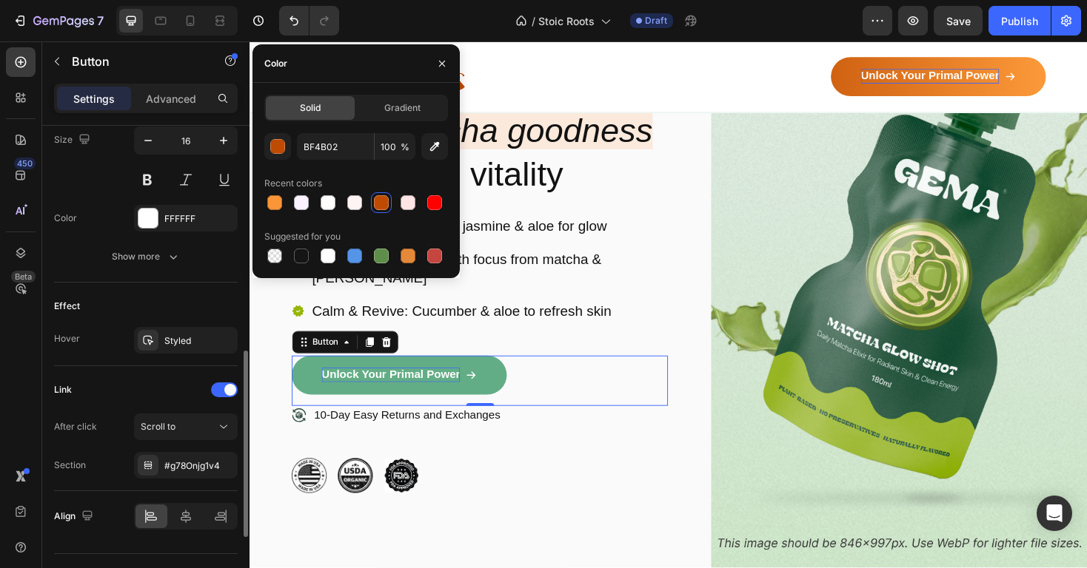
scroll to position [771, 0]
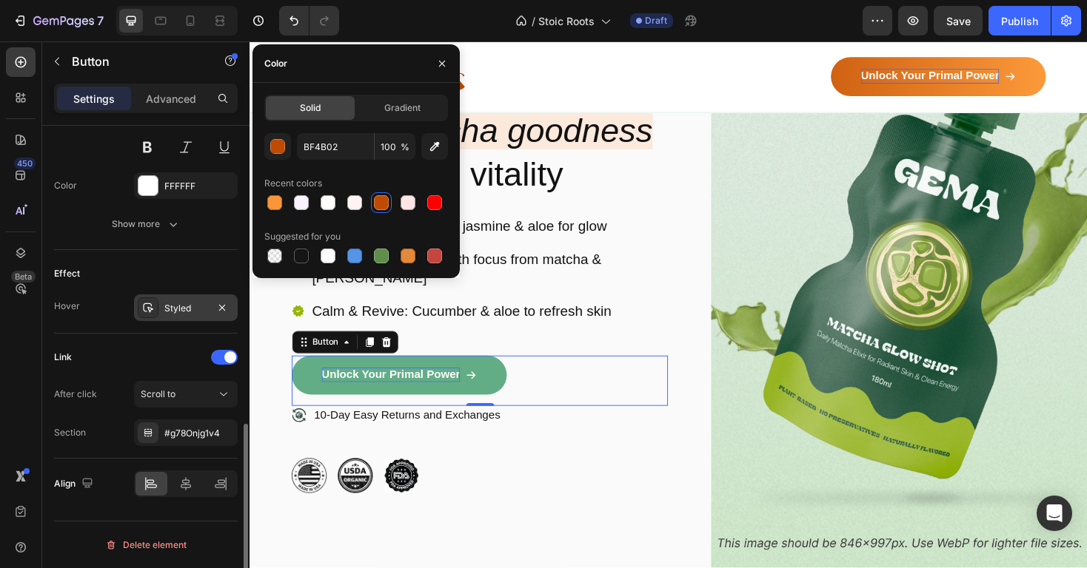
click at [181, 312] on div "Styled" at bounding box center [185, 308] width 43 height 13
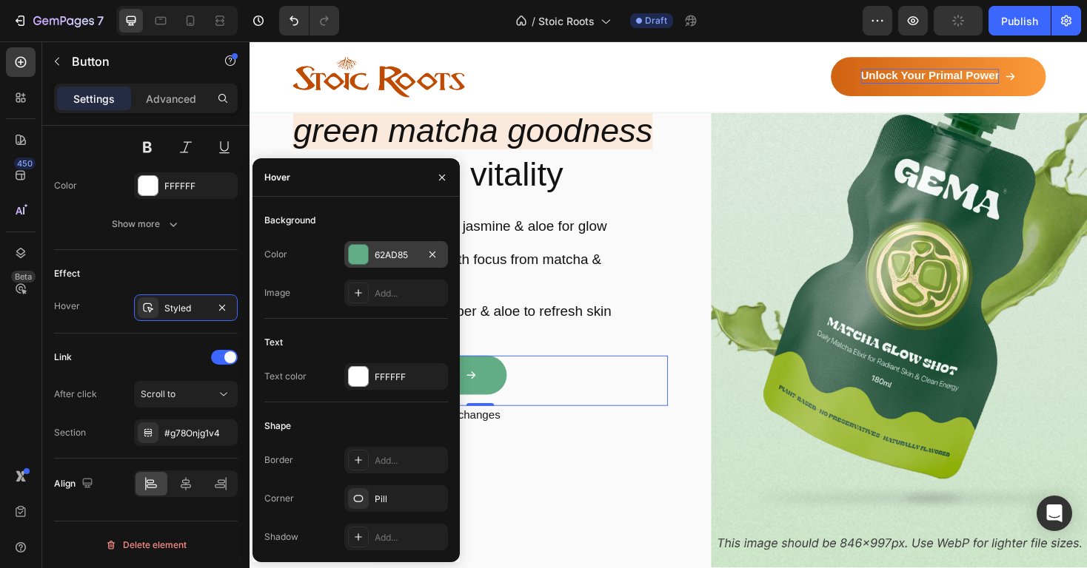
click at [396, 257] on div "62AD85" at bounding box center [396, 255] width 43 height 13
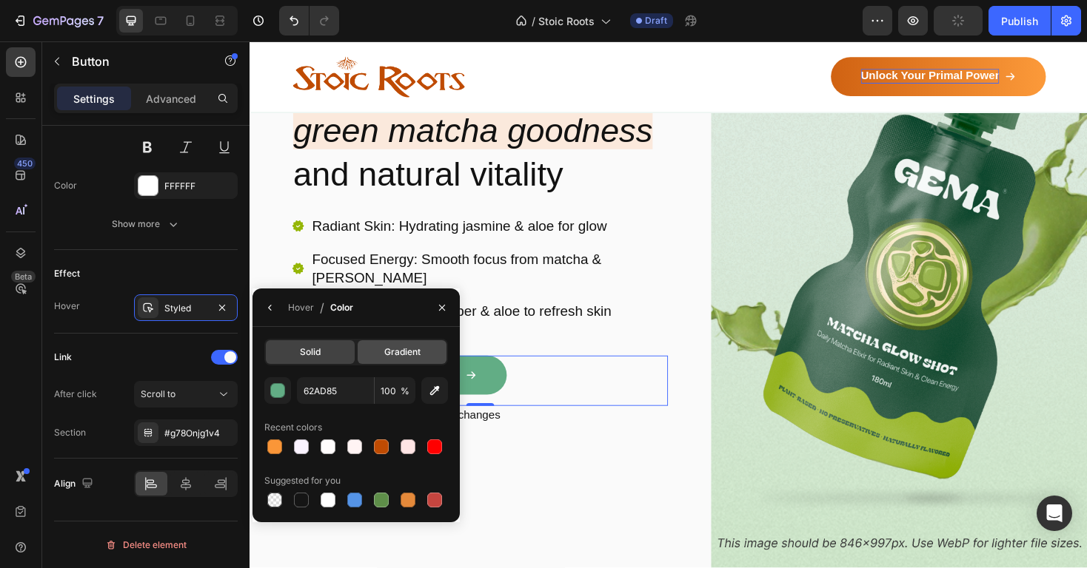
click at [406, 346] on span "Gradient" at bounding box center [402, 352] width 36 height 13
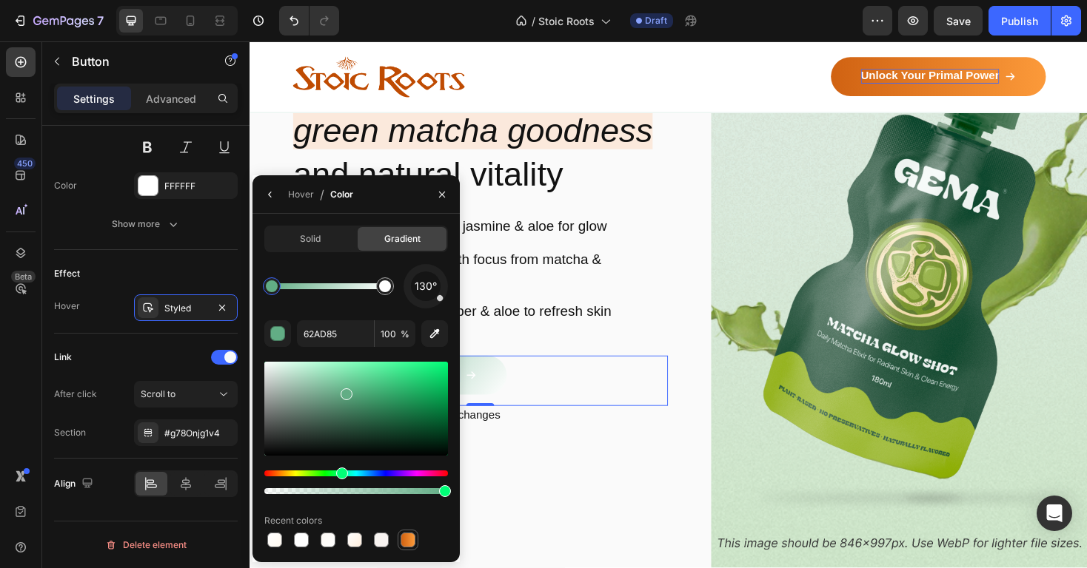
click at [412, 540] on div at bounding box center [407, 540] width 15 height 15
type input "D06212"
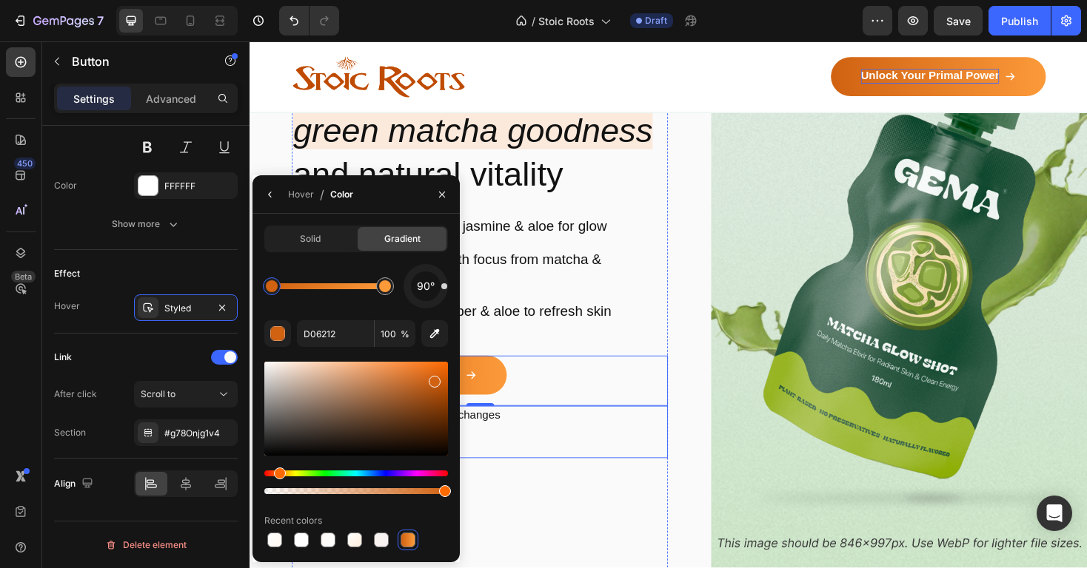
click at [636, 452] on div "10-Day Easy Returns and Exchanges" at bounding box center [493, 457] width 399 height 56
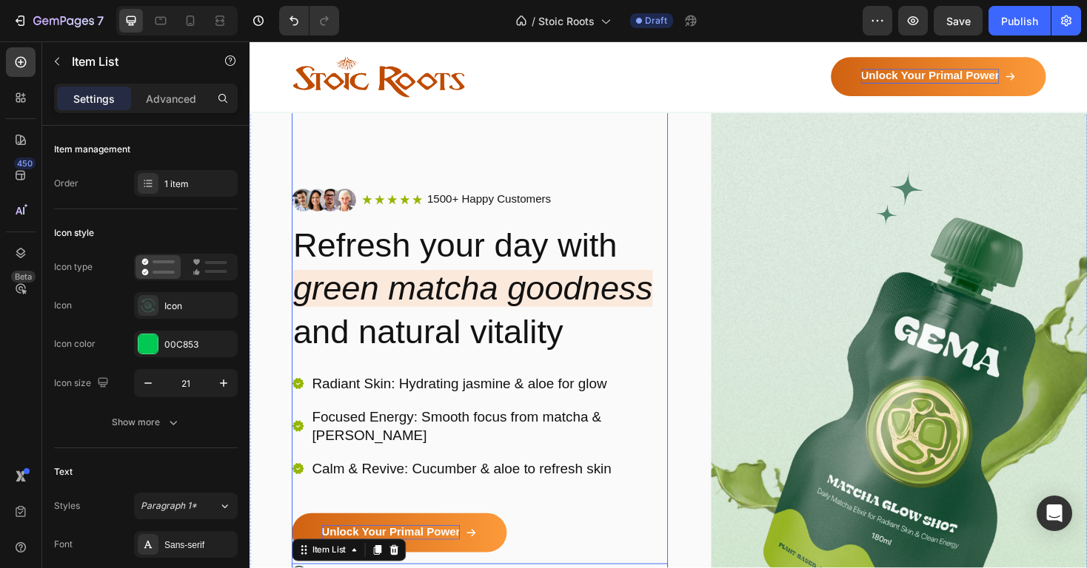
scroll to position [79, 0]
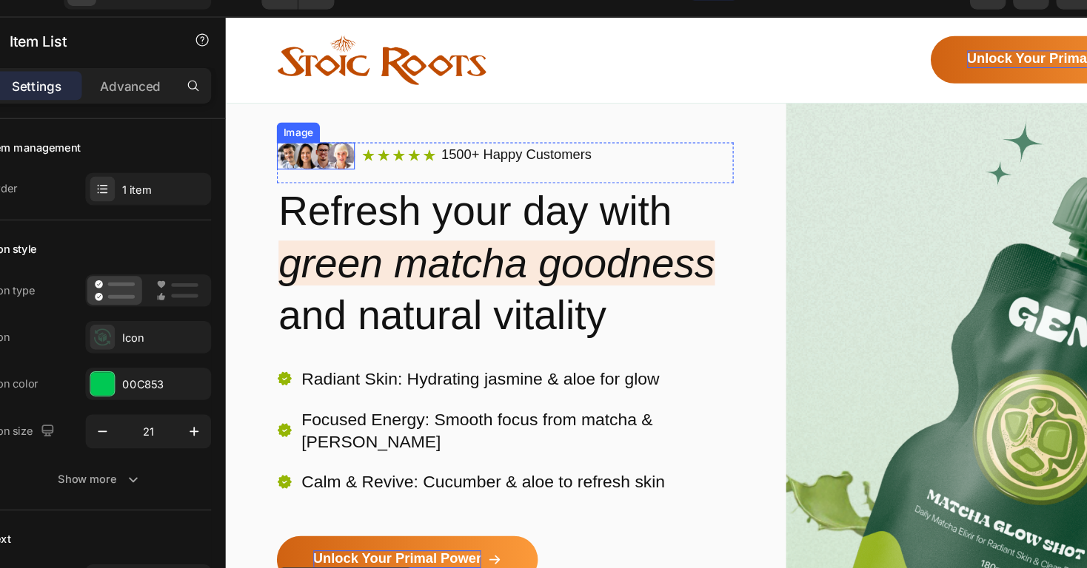
click at [304, 138] on img at bounding box center [303, 139] width 68 height 24
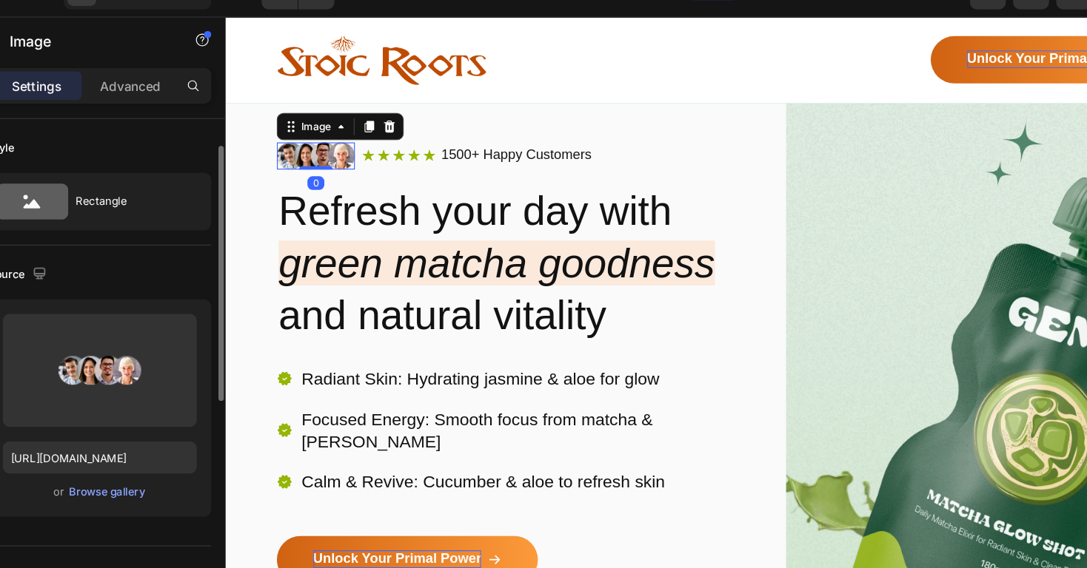
scroll to position [45, 0]
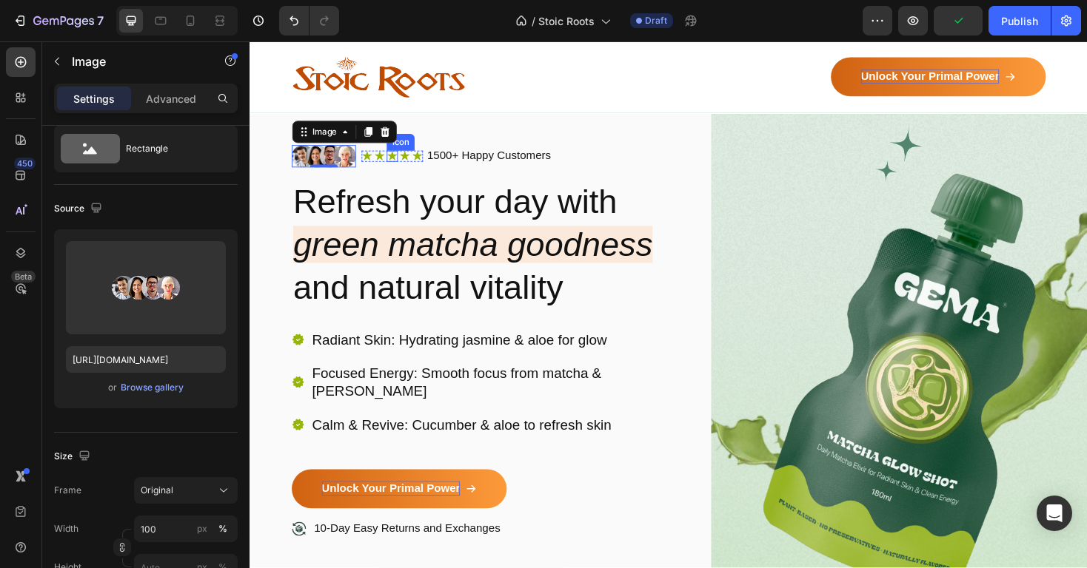
click at [404, 163] on div "Icon" at bounding box center [401, 164] width 12 height 12
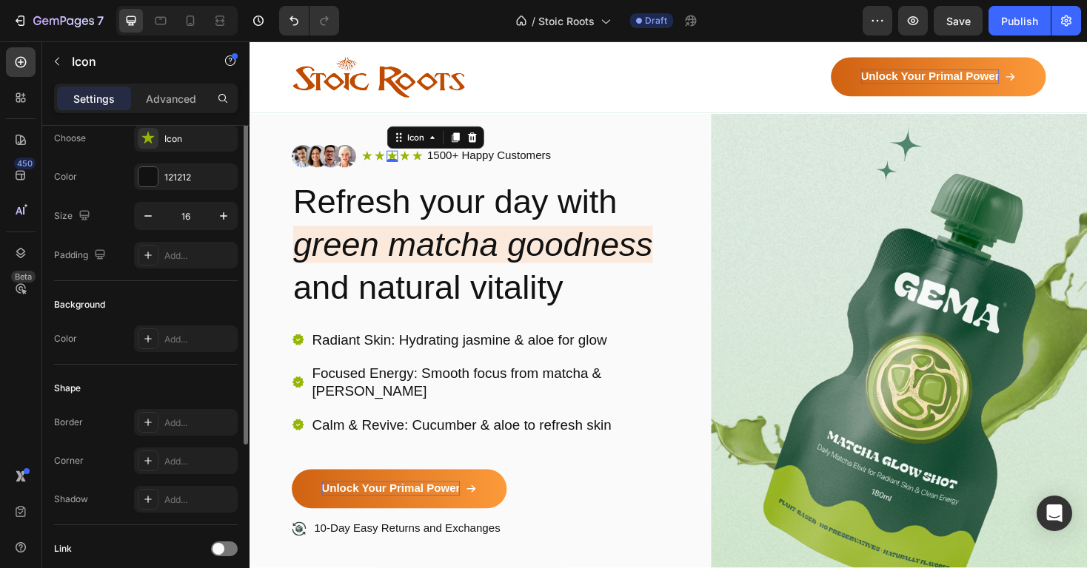
scroll to position [0, 0]
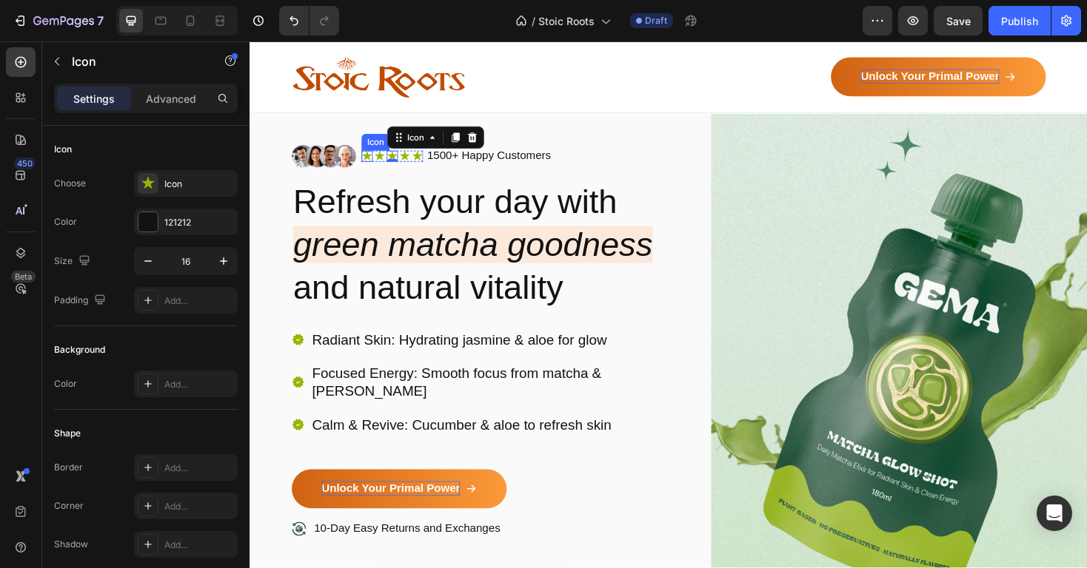
click at [370, 164] on div "Icon" at bounding box center [374, 164] width 12 height 12
click at [383, 148] on icon at bounding box center [381, 144] width 12 height 12
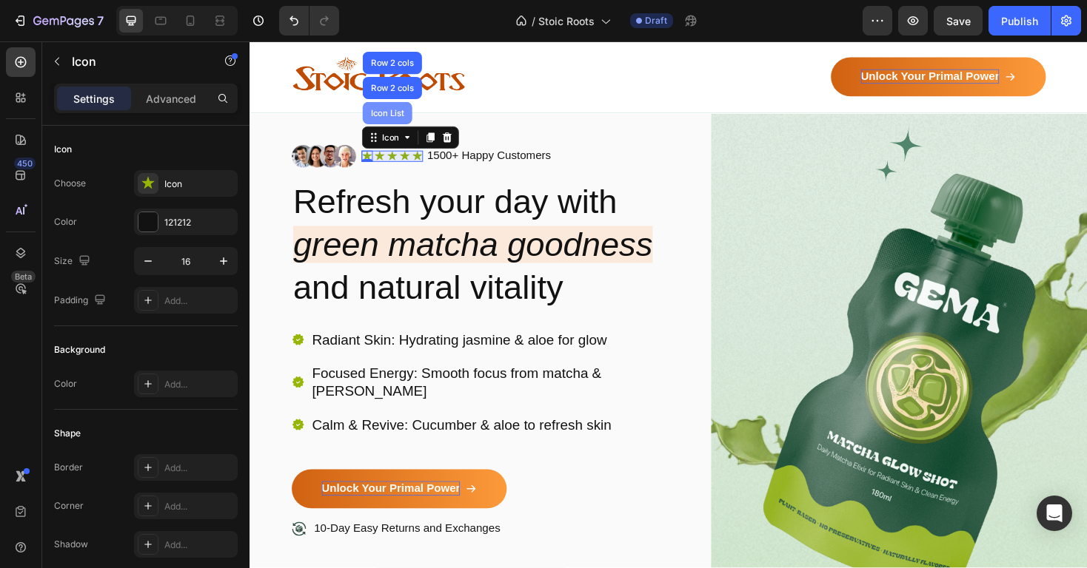
click at [390, 128] on div "Icon List" at bounding box center [395, 118] width 53 height 24
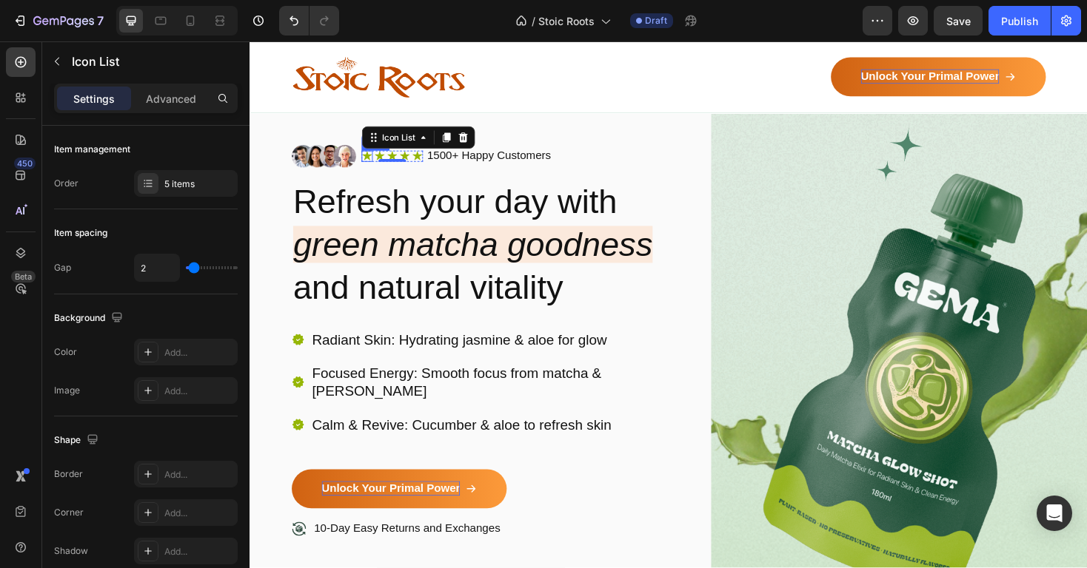
click at [376, 159] on icon at bounding box center [374, 164] width 12 height 12
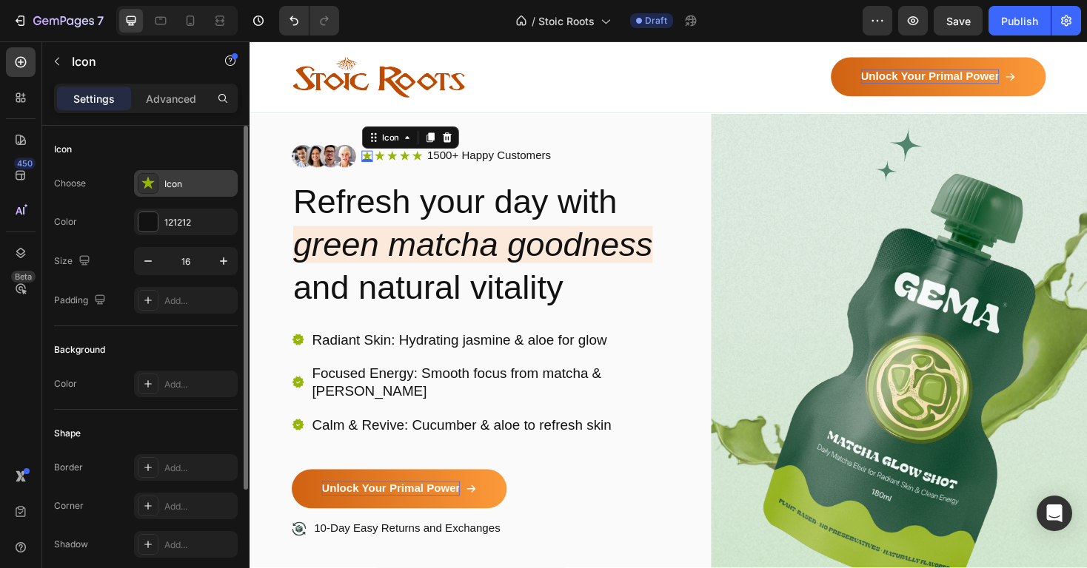
click at [178, 180] on div "Icon" at bounding box center [199, 184] width 70 height 13
click at [394, 144] on div "Icon" at bounding box center [398, 144] width 24 height 0
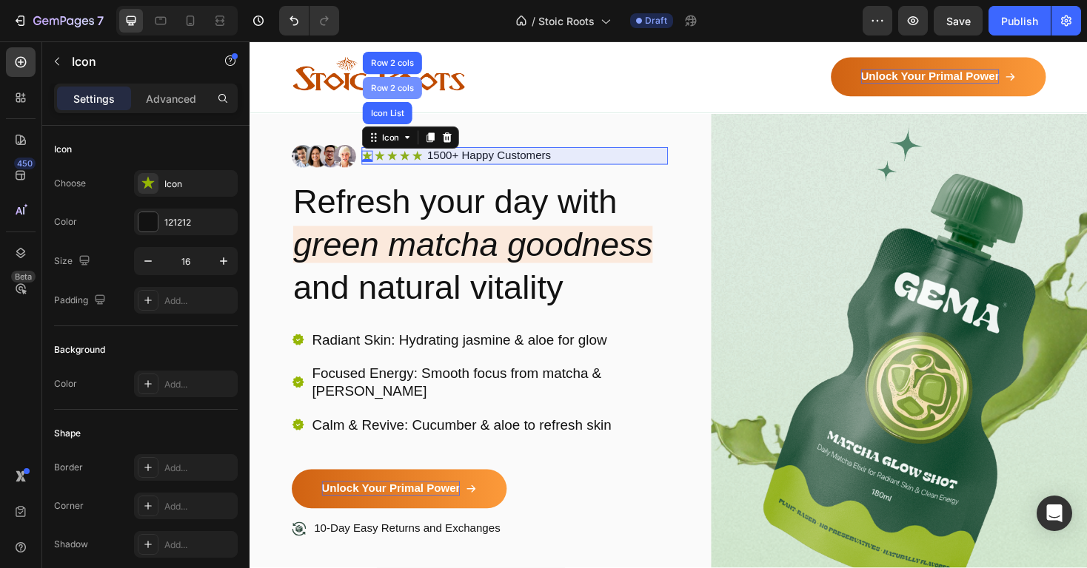
click at [400, 89] on div "Row 2 cols" at bounding box center [400, 91] width 51 height 9
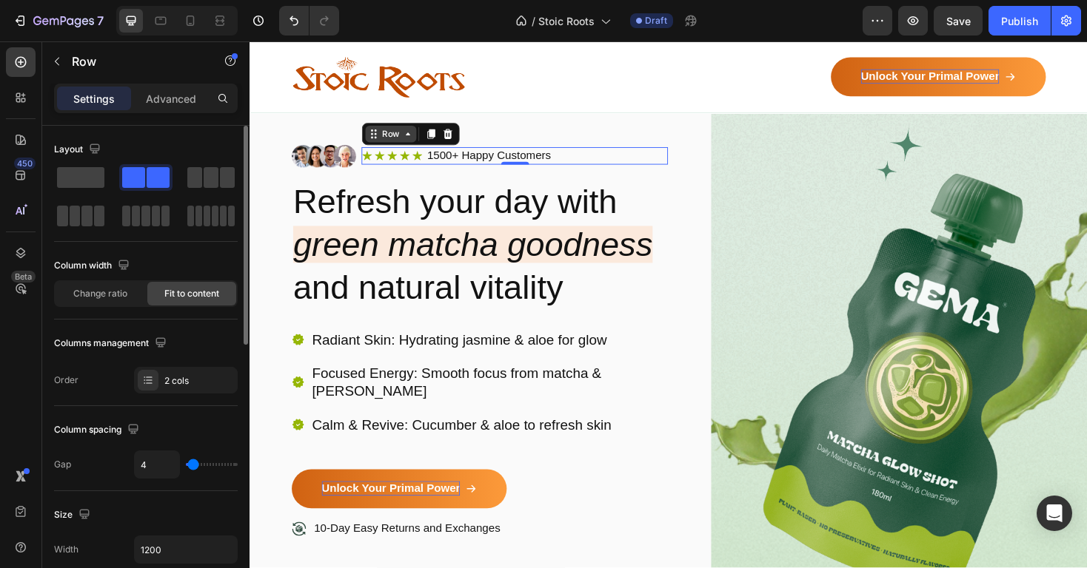
click at [386, 133] on div "Row" at bounding box center [399, 140] width 54 height 18
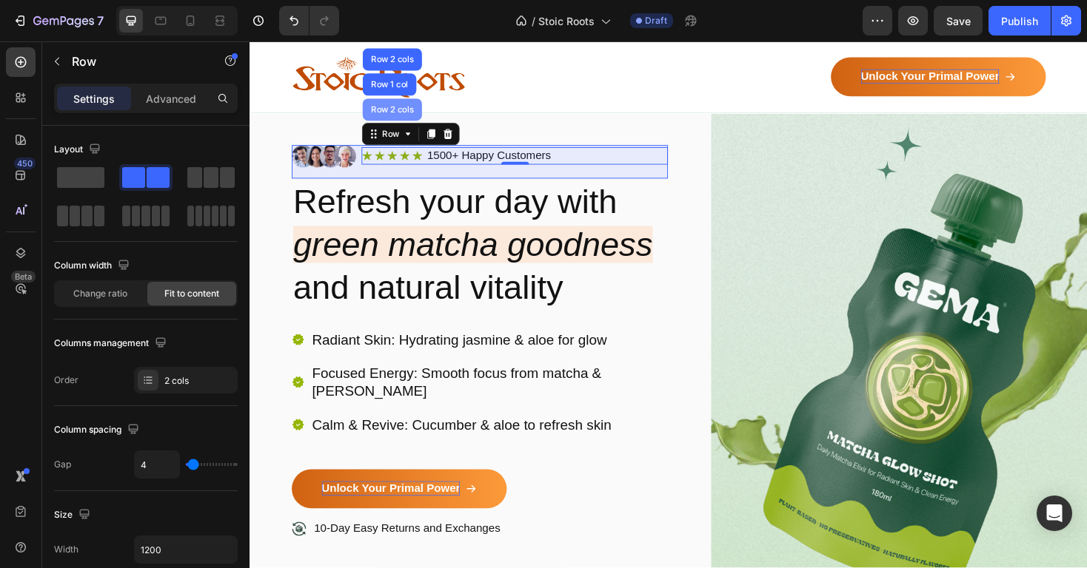
click at [389, 116] on div "Row 2 cols" at bounding box center [400, 114] width 51 height 9
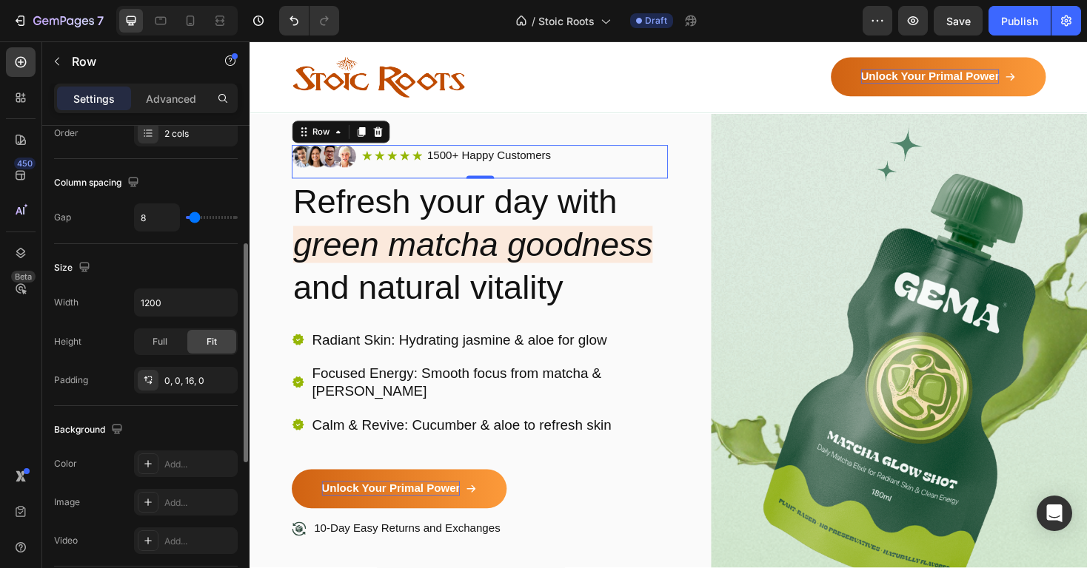
scroll to position [244, 0]
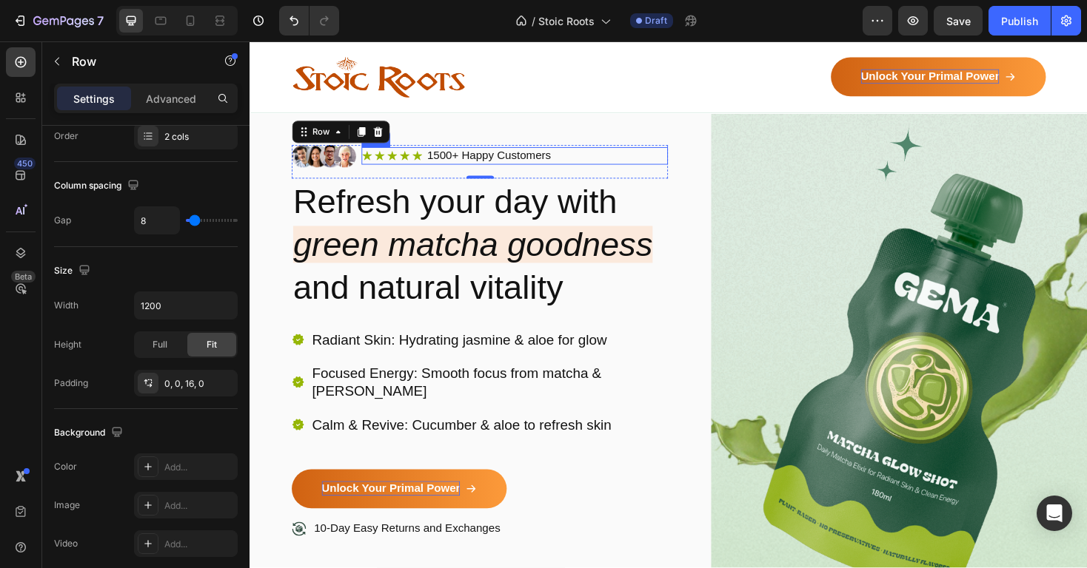
click at [435, 164] on div "Icon Icon Icon Icon Icon Icon List 1500+ Happy Customers Text Block Row" at bounding box center [530, 163] width 325 height 19
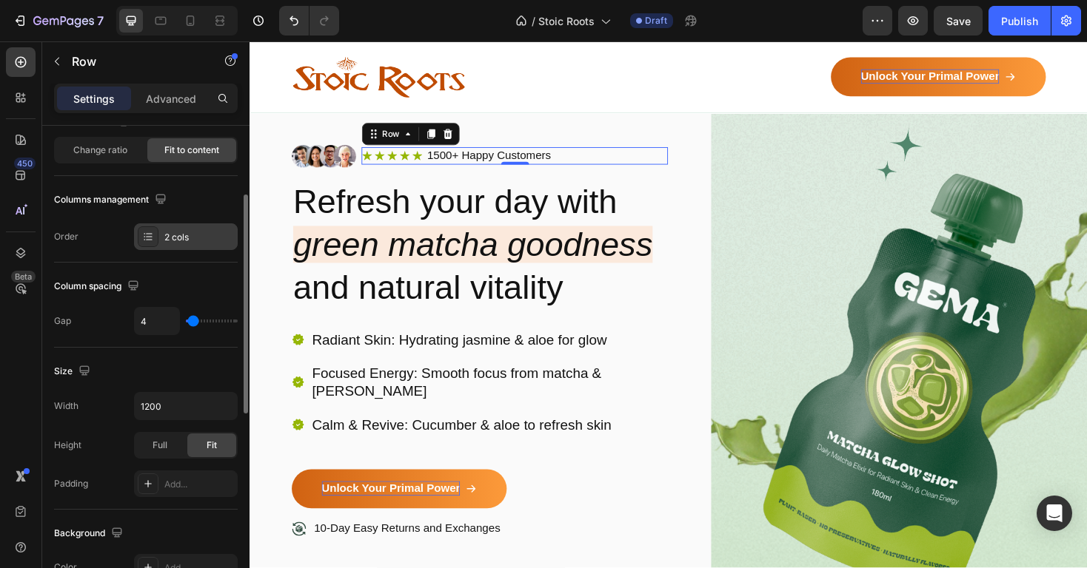
scroll to position [147, 0]
click at [186, 235] on div "2 cols" at bounding box center [199, 234] width 70 height 13
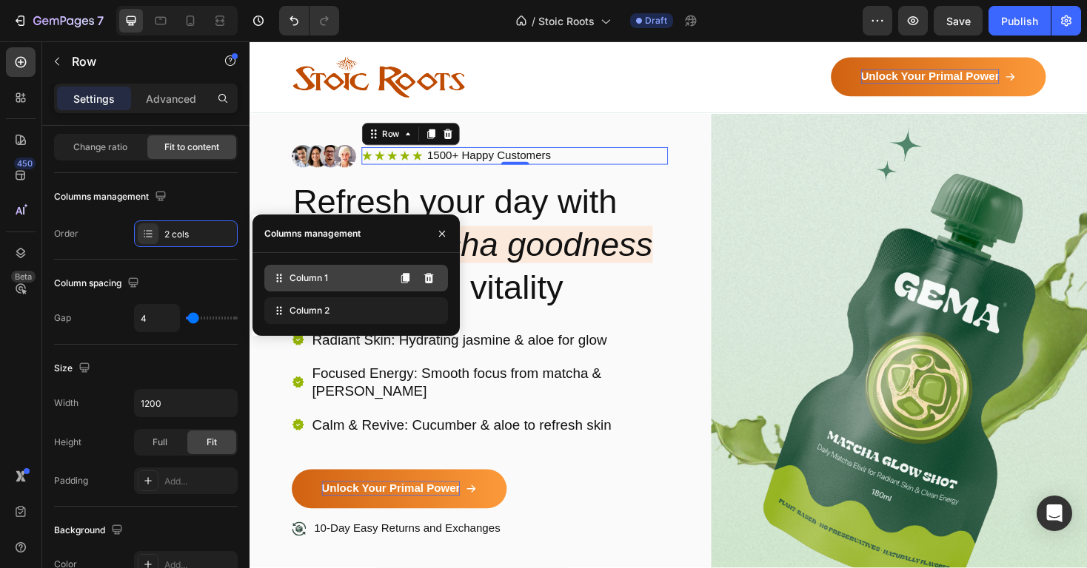
click at [298, 278] on span "Column 1" at bounding box center [308, 278] width 38 height 13
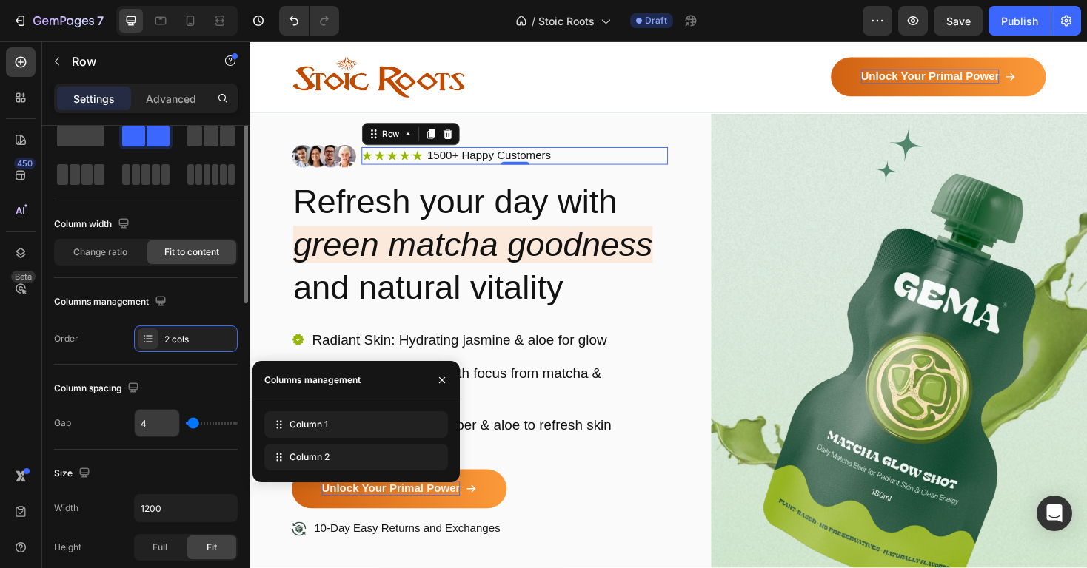
scroll to position [0, 0]
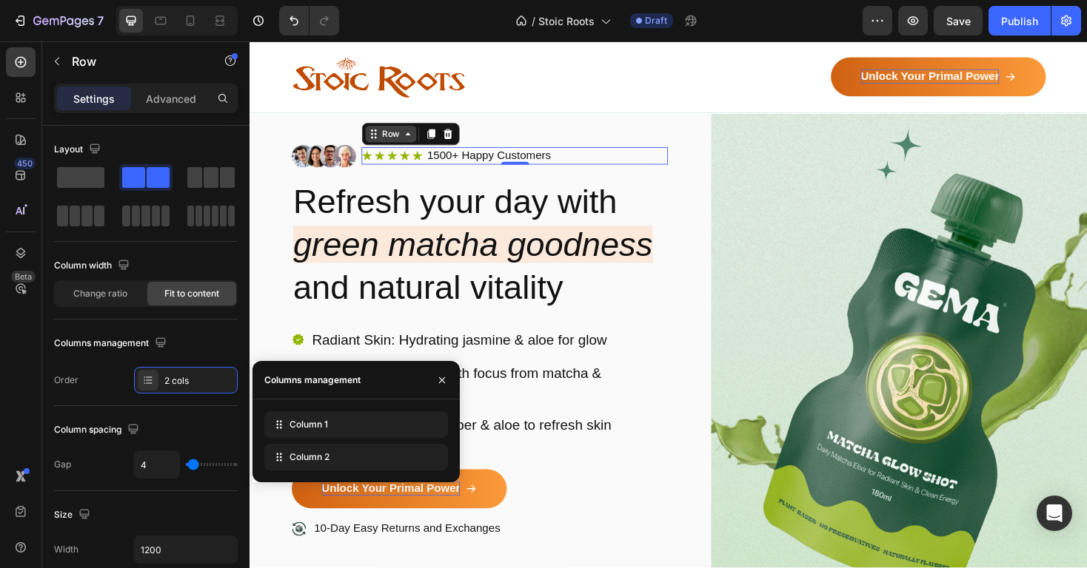
click at [398, 135] on div "Row" at bounding box center [398, 139] width 24 height 13
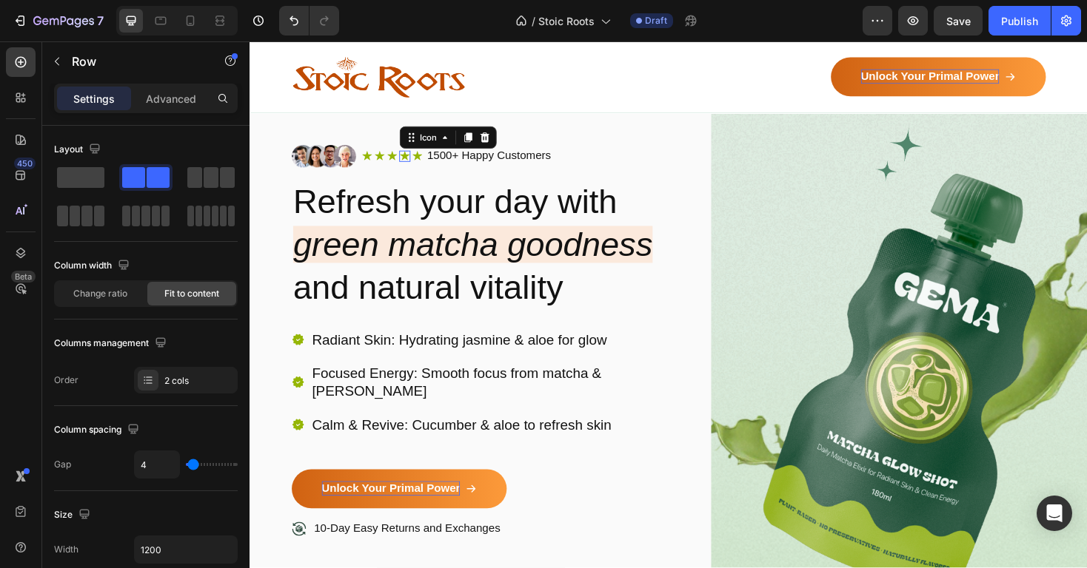
click at [415, 155] on div "Icon Icon Icon Icon 0 Icon Icon List" at bounding box center [400, 163] width 65 height 19
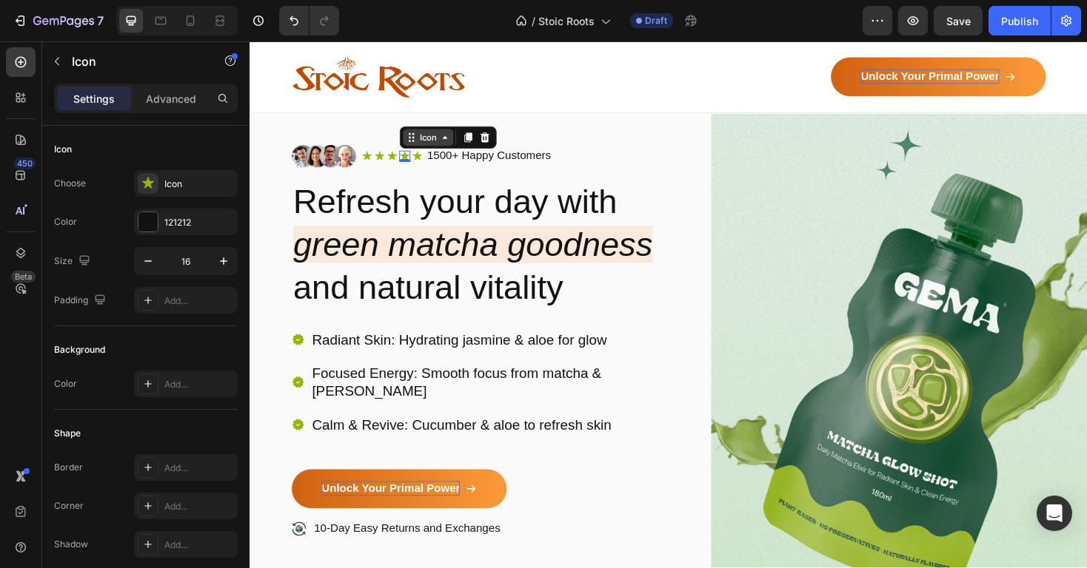
click at [418, 147] on icon at bounding box center [418, 147] width 2 height 2
click at [429, 124] on div "Icon List" at bounding box center [435, 118] width 53 height 24
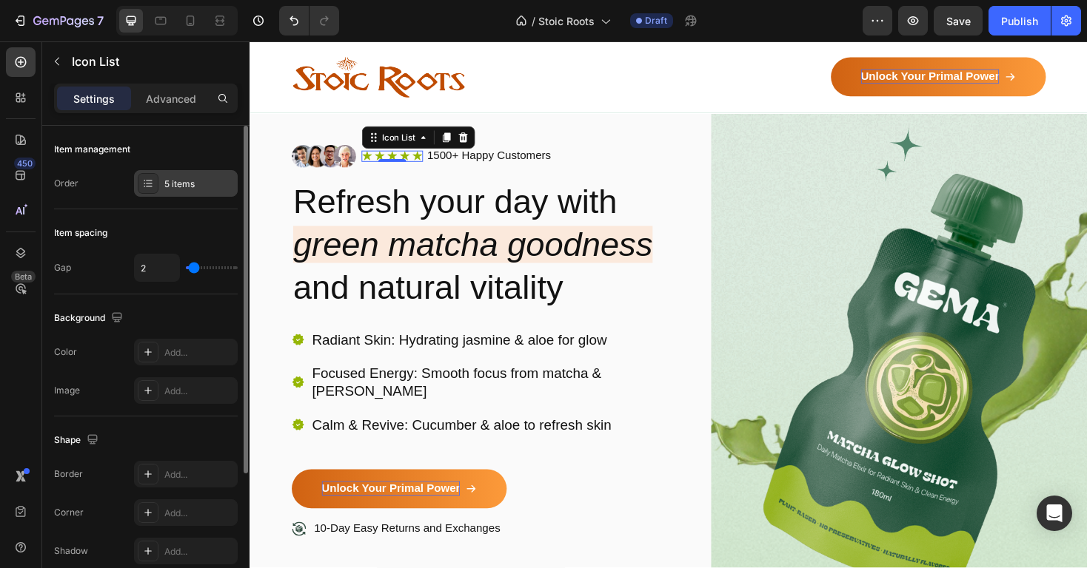
click at [169, 172] on div "5 items" at bounding box center [186, 183] width 104 height 27
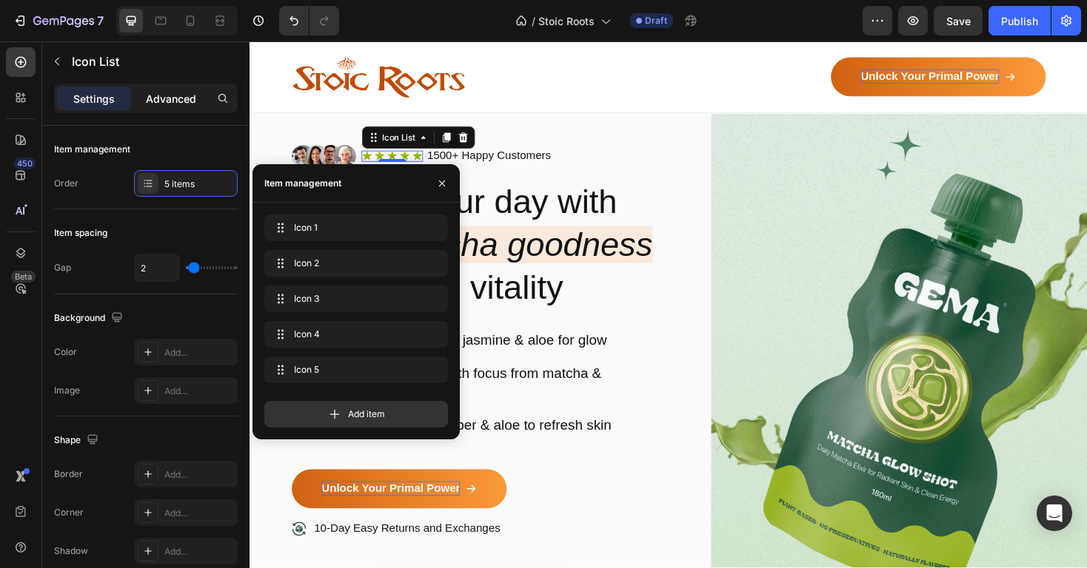
click at [165, 89] on div "Advanced" at bounding box center [171, 99] width 74 height 24
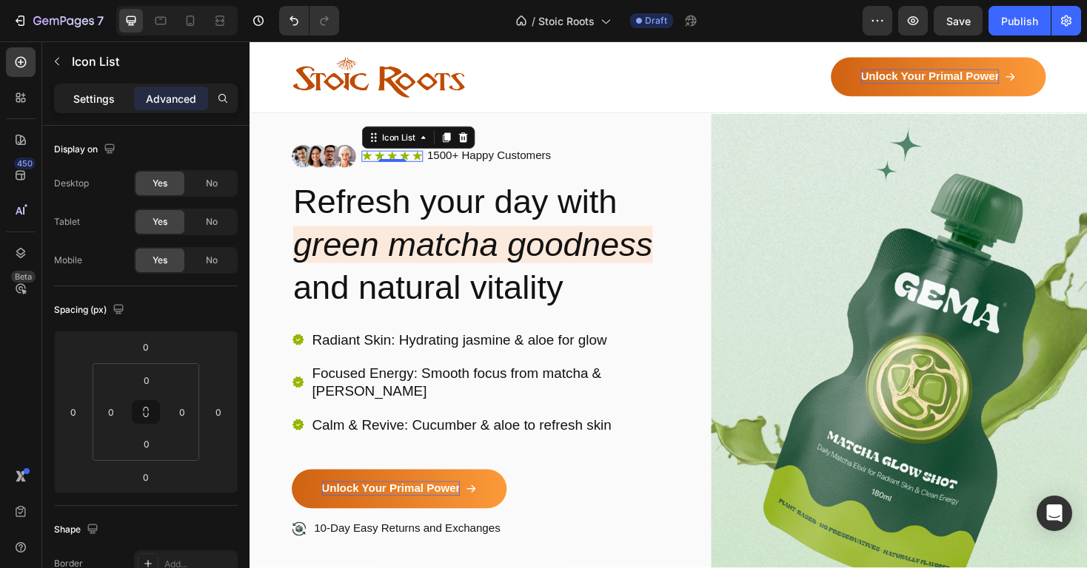
click at [104, 98] on p "Settings" at bounding box center [93, 99] width 41 height 16
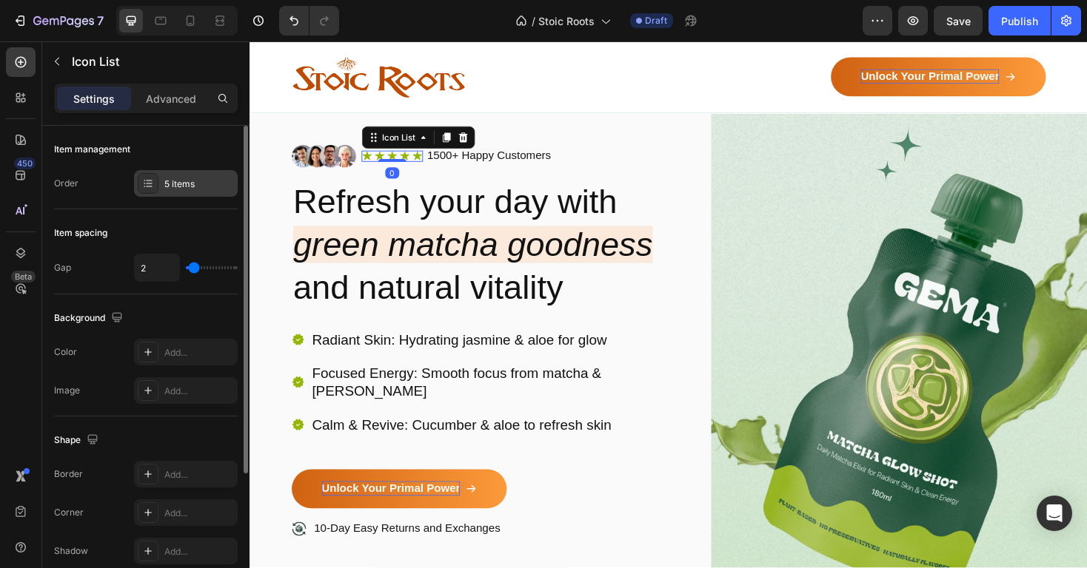
click at [182, 172] on div "5 items" at bounding box center [186, 183] width 104 height 27
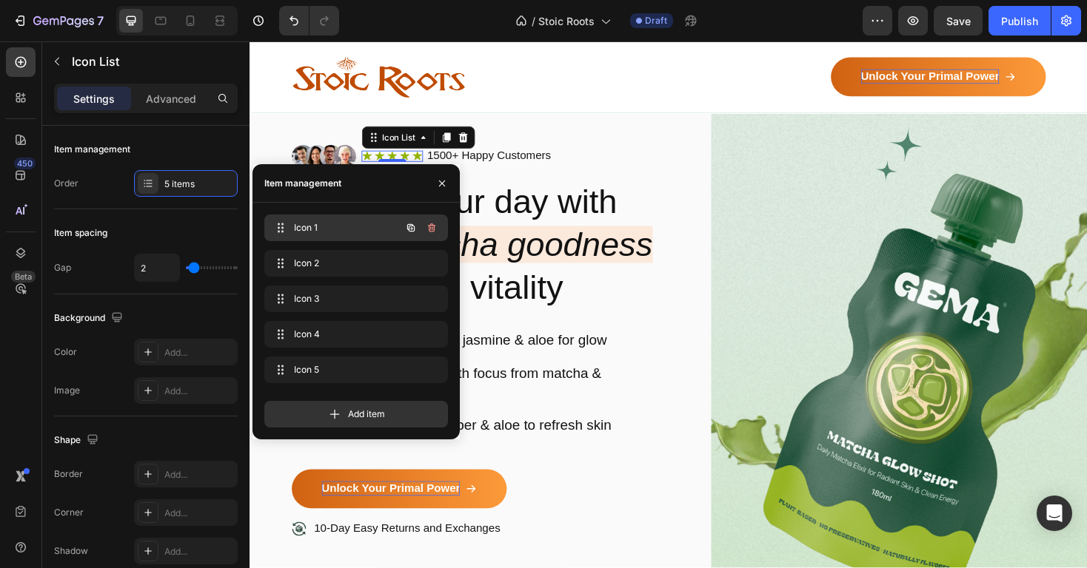
click at [348, 235] on div "Icon 1 Icon 1" at bounding box center [335, 228] width 130 height 21
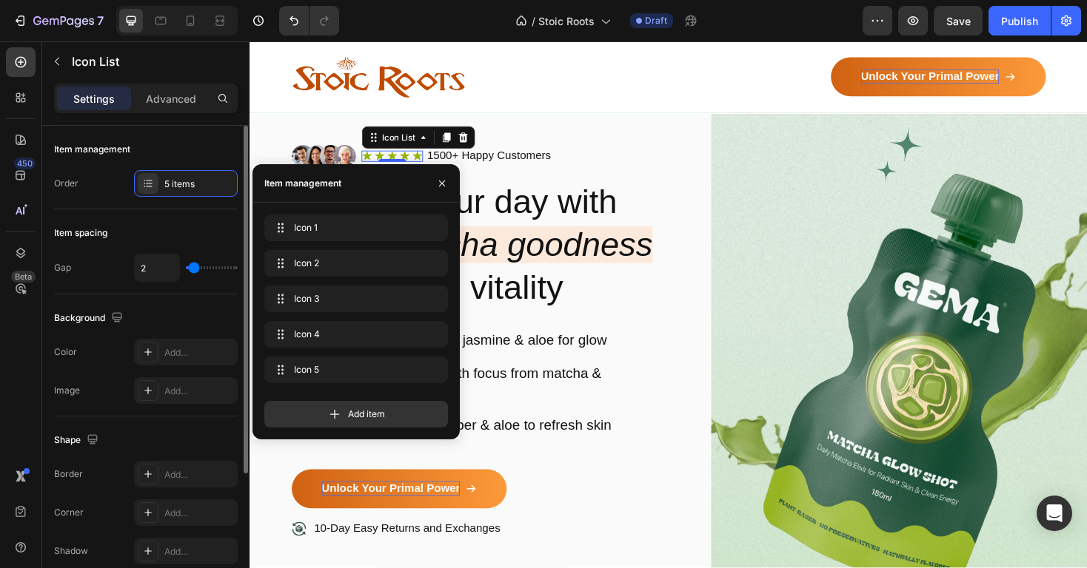
click at [173, 215] on div "Item spacing Gap 2" at bounding box center [146, 251] width 184 height 85
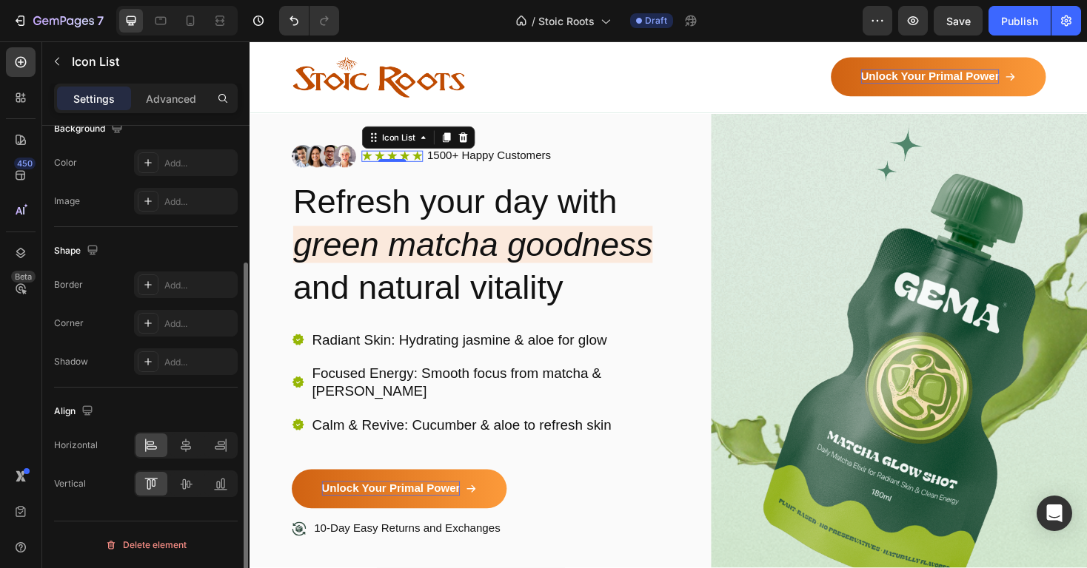
scroll to position [187, 0]
click at [184, 204] on div "Add..." at bounding box center [199, 204] width 70 height 13
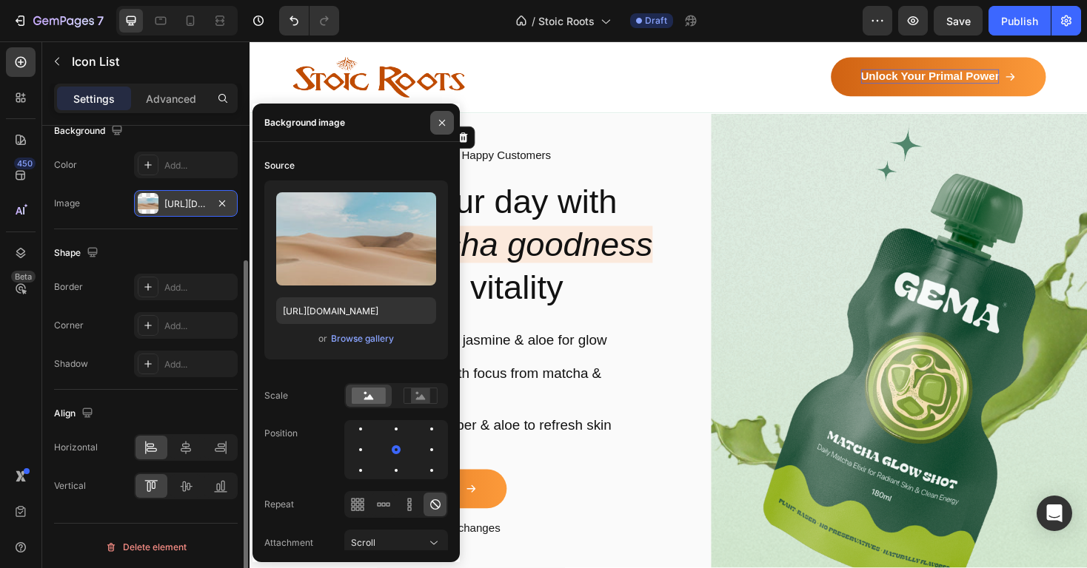
click at [440, 124] on icon "button" at bounding box center [442, 122] width 6 height 6
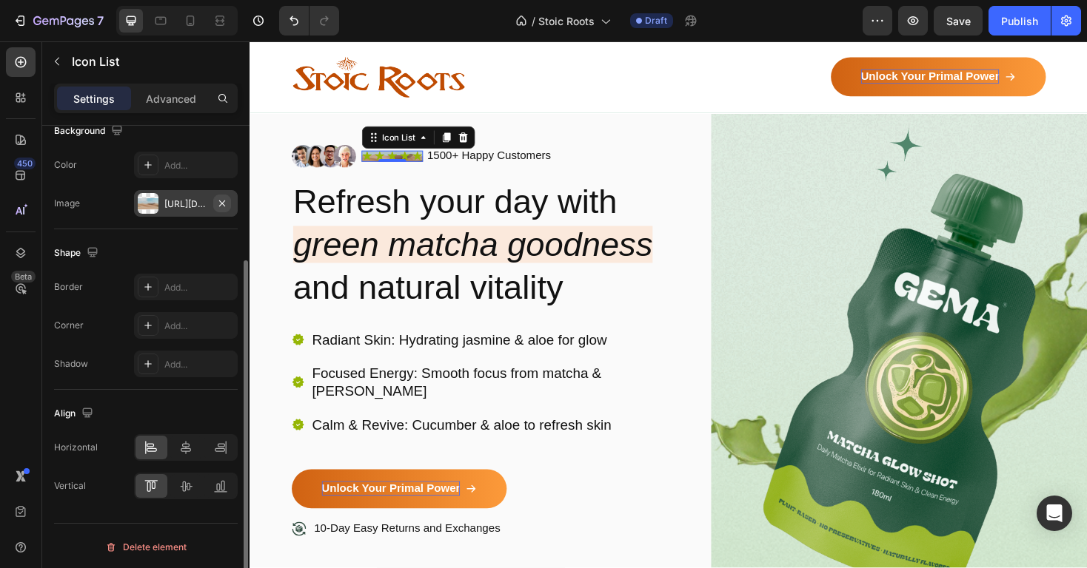
click at [223, 201] on icon "button" at bounding box center [222, 203] width 6 height 6
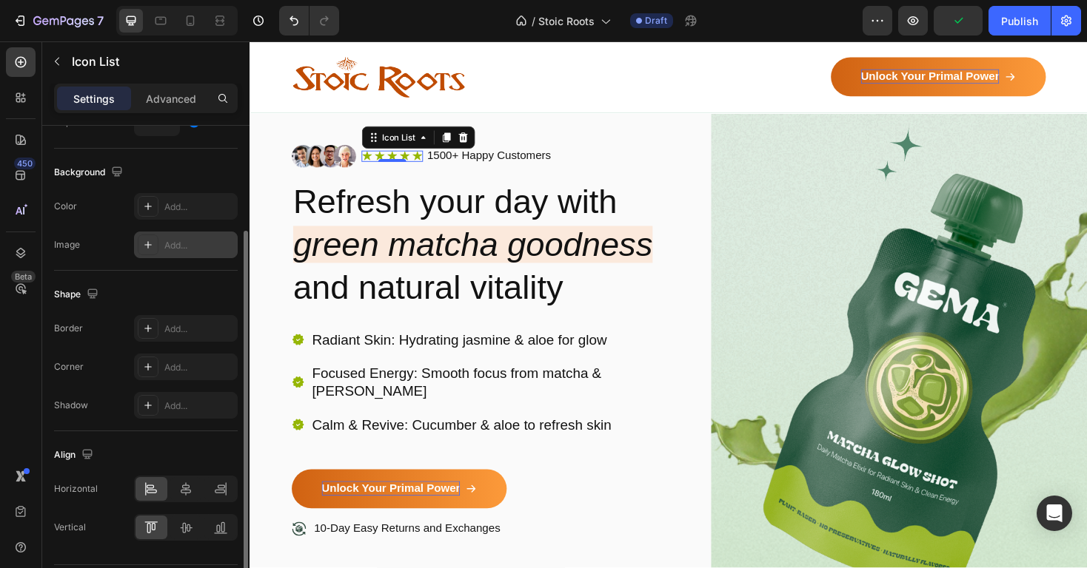
scroll to position [0, 0]
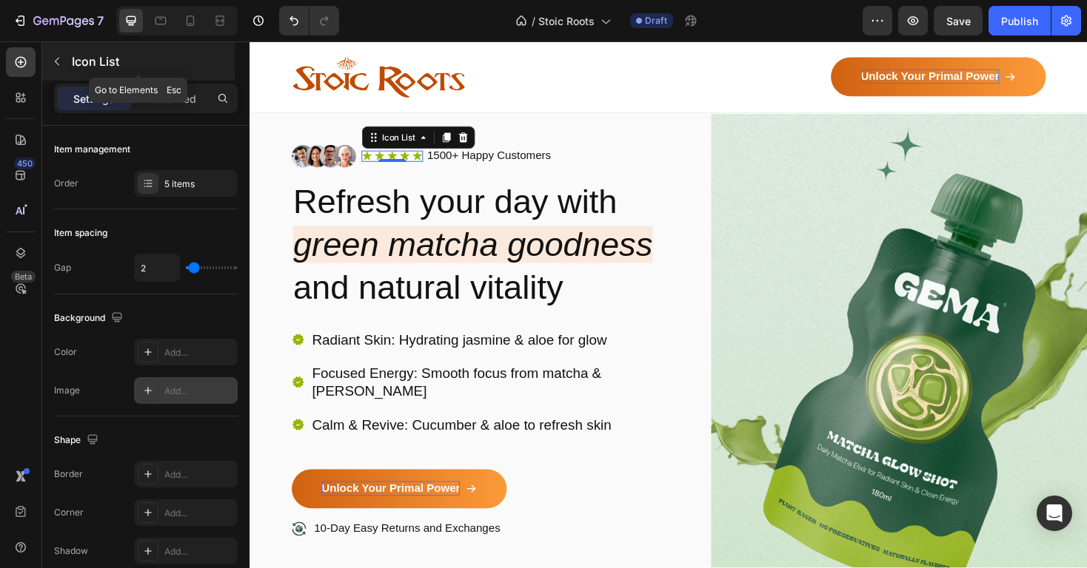
click at [50, 58] on button "button" at bounding box center [57, 62] width 24 height 24
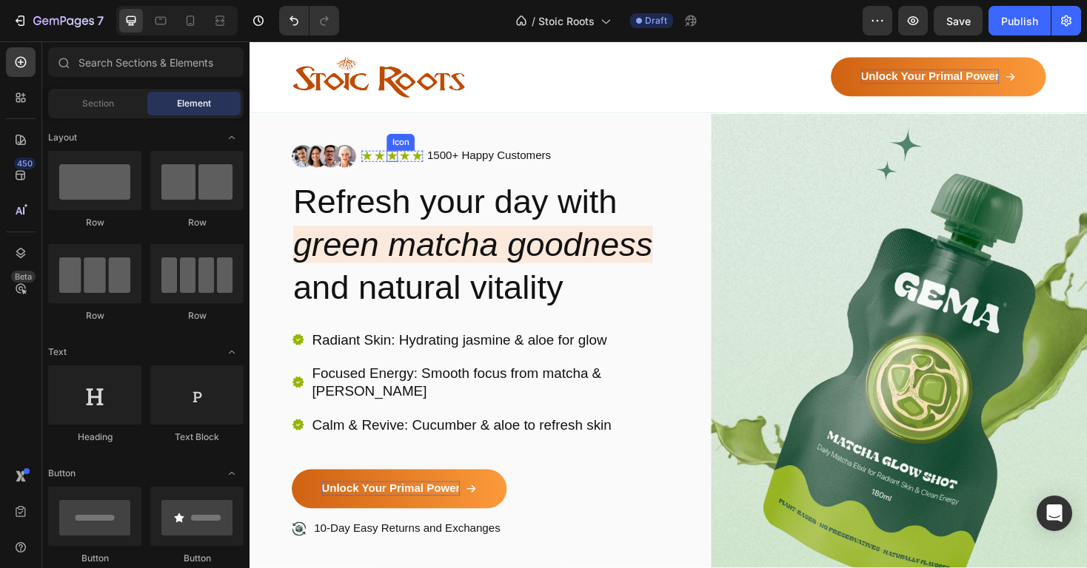
click at [406, 163] on icon at bounding box center [401, 164] width 12 height 12
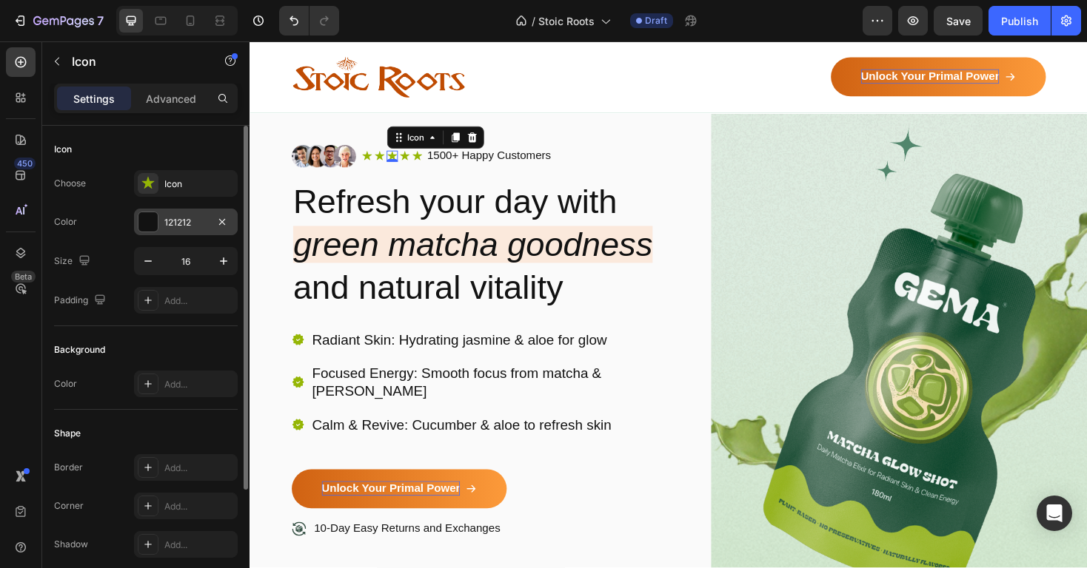
click at [174, 224] on div "121212" at bounding box center [185, 222] width 43 height 13
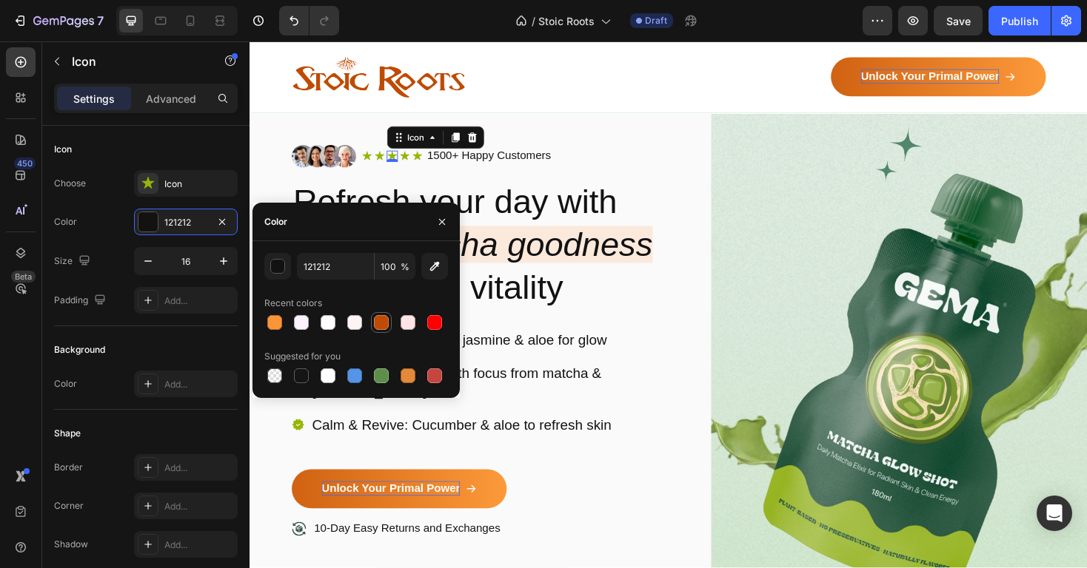
click at [375, 324] on div at bounding box center [381, 322] width 15 height 15
click at [272, 316] on div at bounding box center [274, 322] width 15 height 15
type input "FA9638"
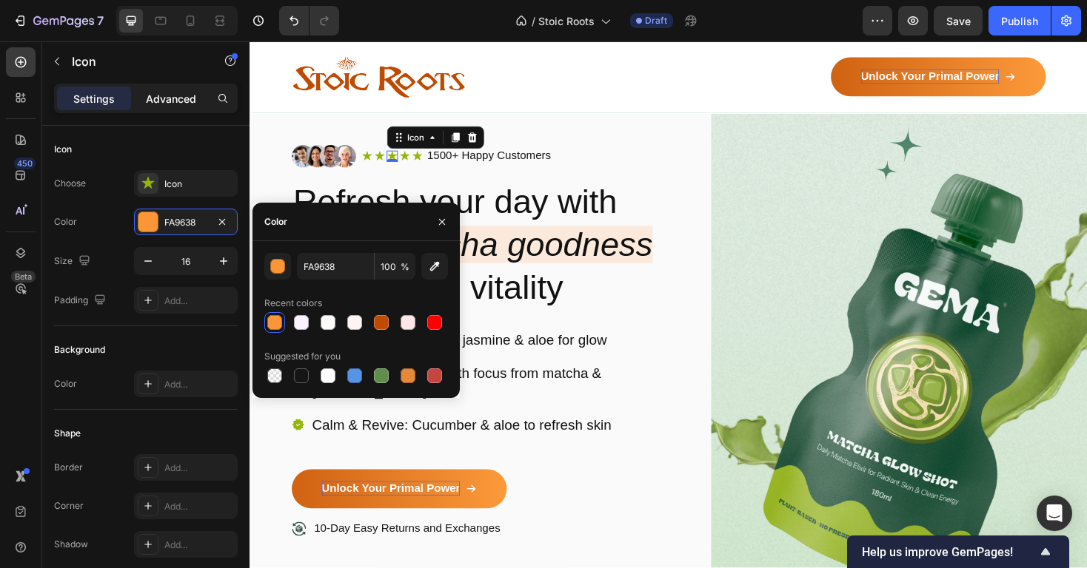
click at [182, 107] on div "Advanced" at bounding box center [171, 99] width 74 height 24
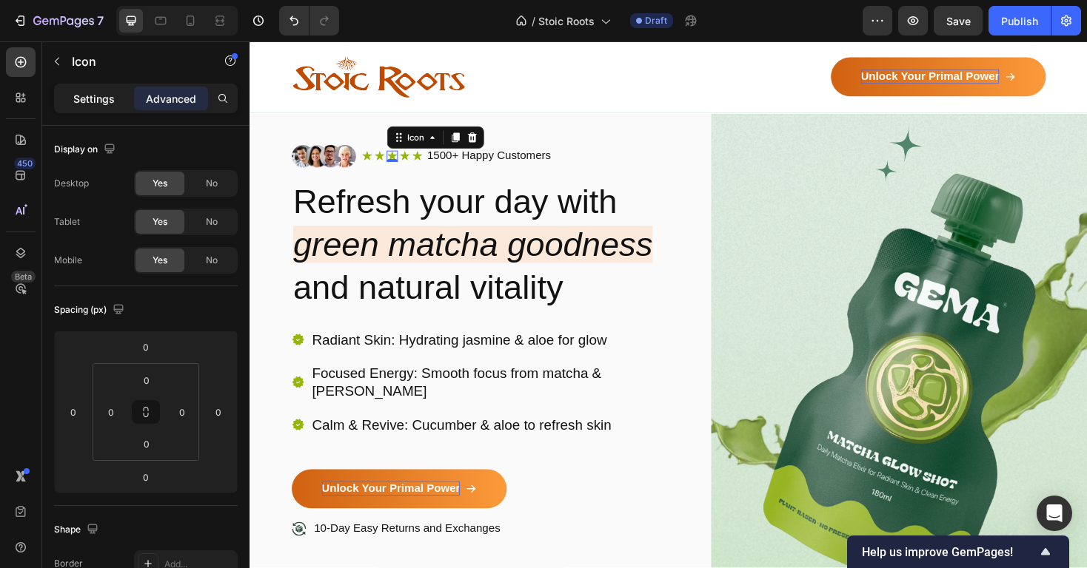
click at [93, 93] on p "Settings" at bounding box center [93, 99] width 41 height 16
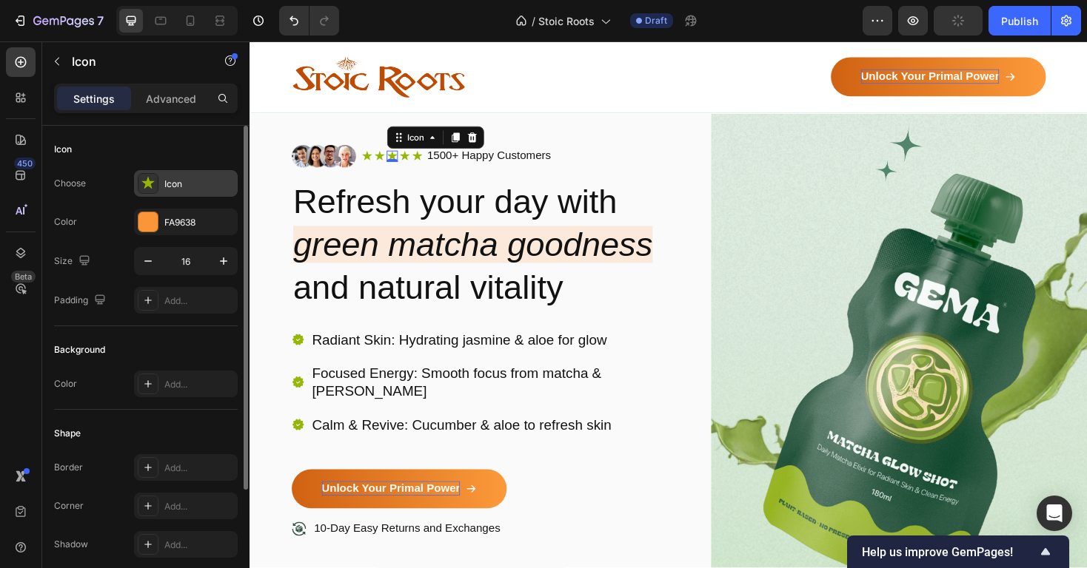
click at [173, 180] on div "Icon" at bounding box center [199, 184] width 70 height 13
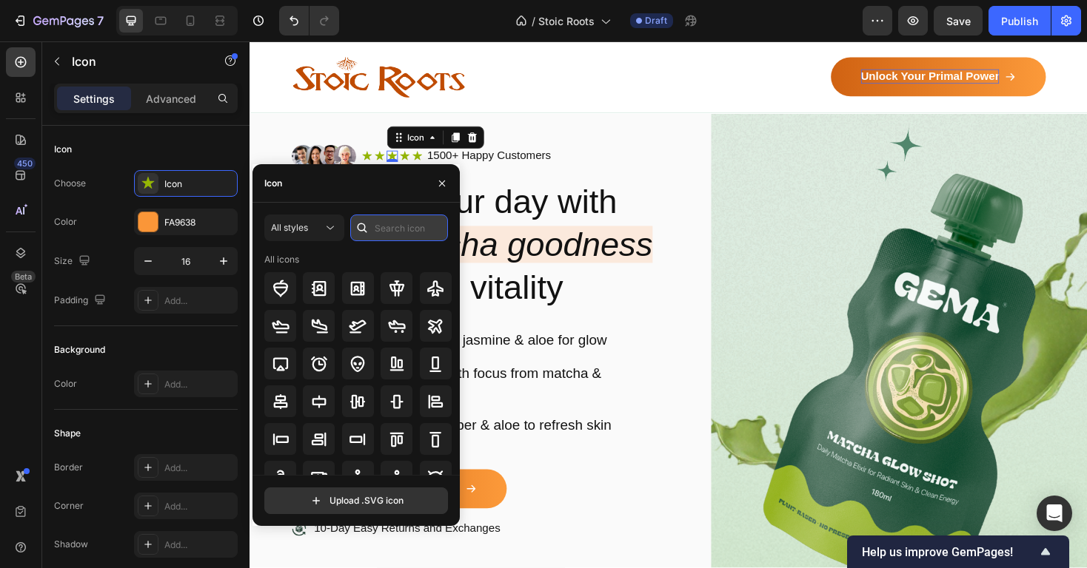
click at [399, 237] on input "text" at bounding box center [399, 228] width 98 height 27
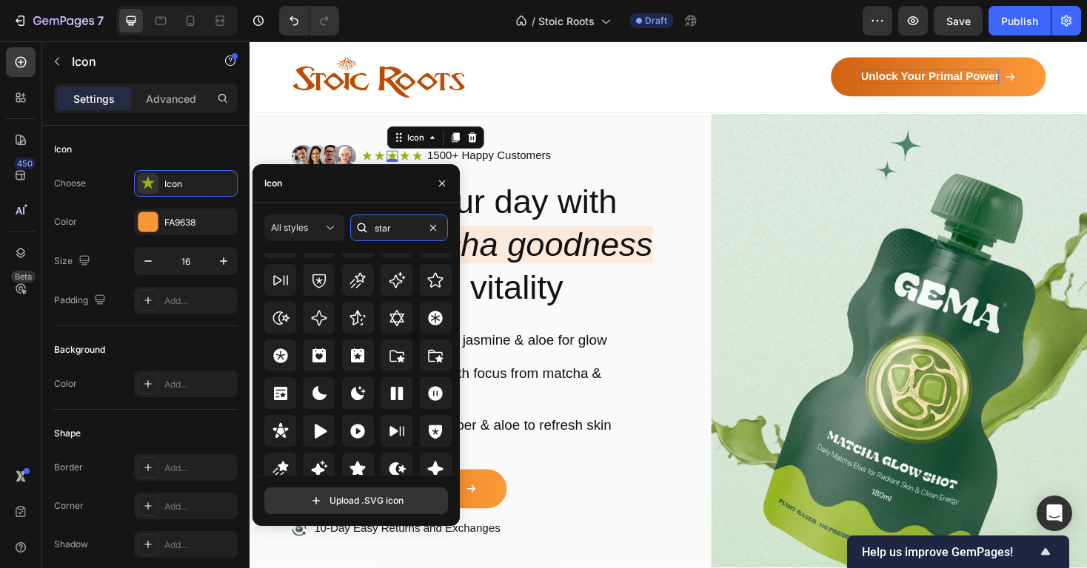
scroll to position [449, 0]
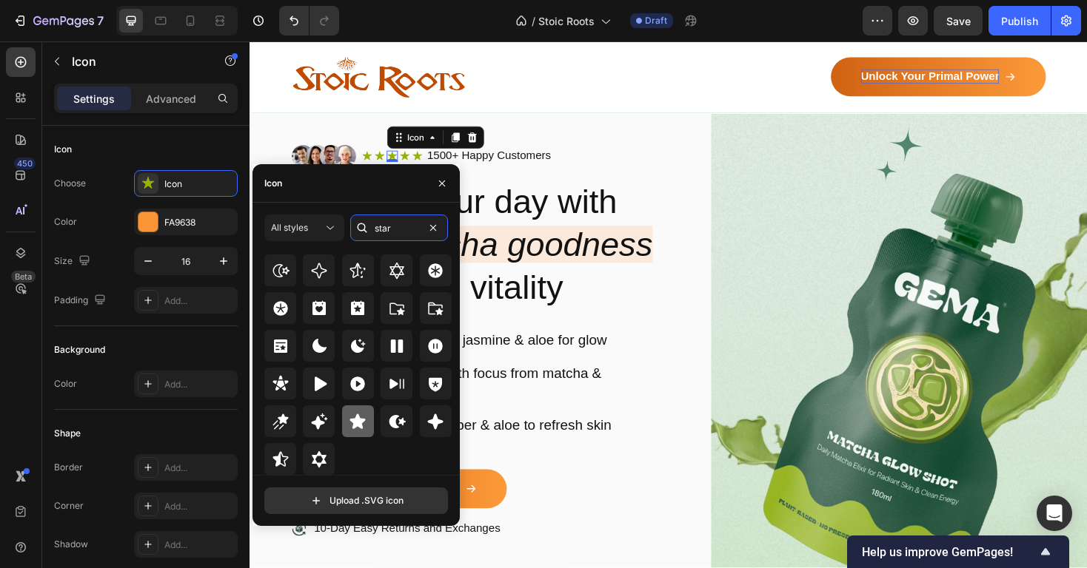
type input "star"
click at [355, 426] on icon at bounding box center [358, 422] width 18 height 18
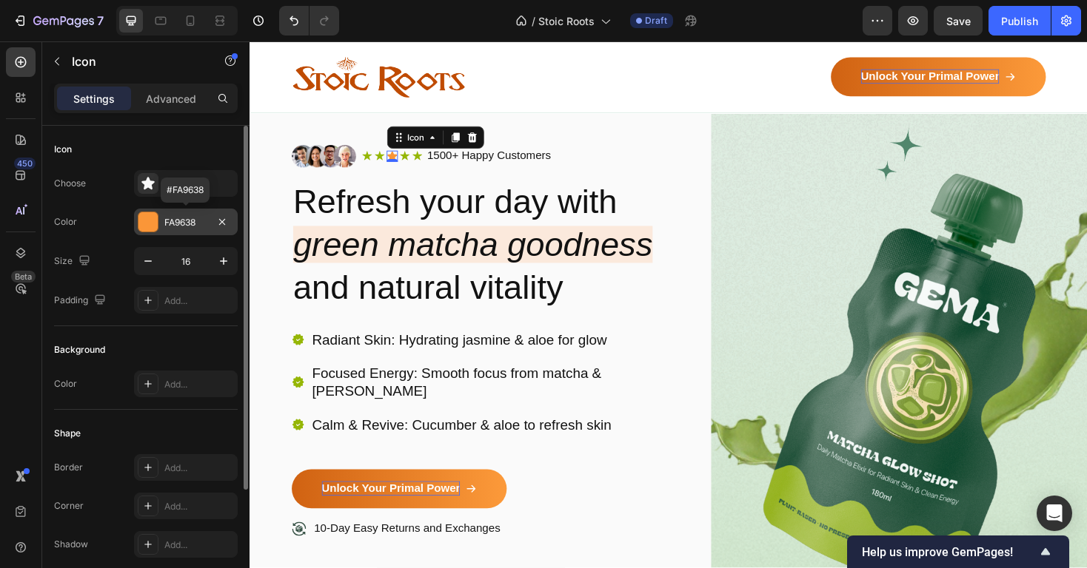
click at [186, 225] on div "FA9638" at bounding box center [185, 222] width 43 height 13
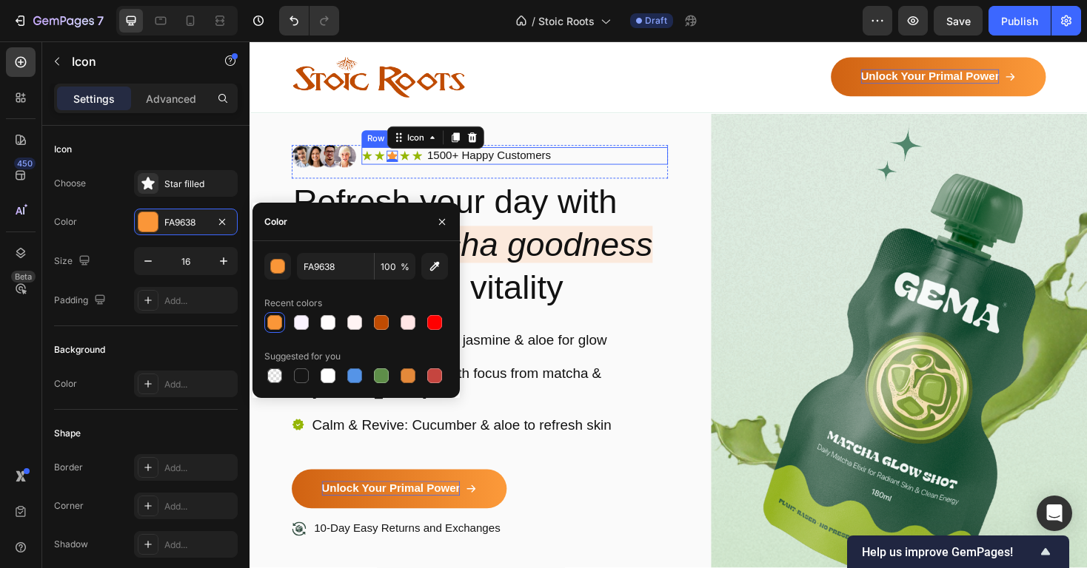
click at [599, 162] on div "Icon Icon Icon 0 Icon Icon Icon List 1500+ Happy Customers Text Block Row" at bounding box center [530, 163] width 325 height 19
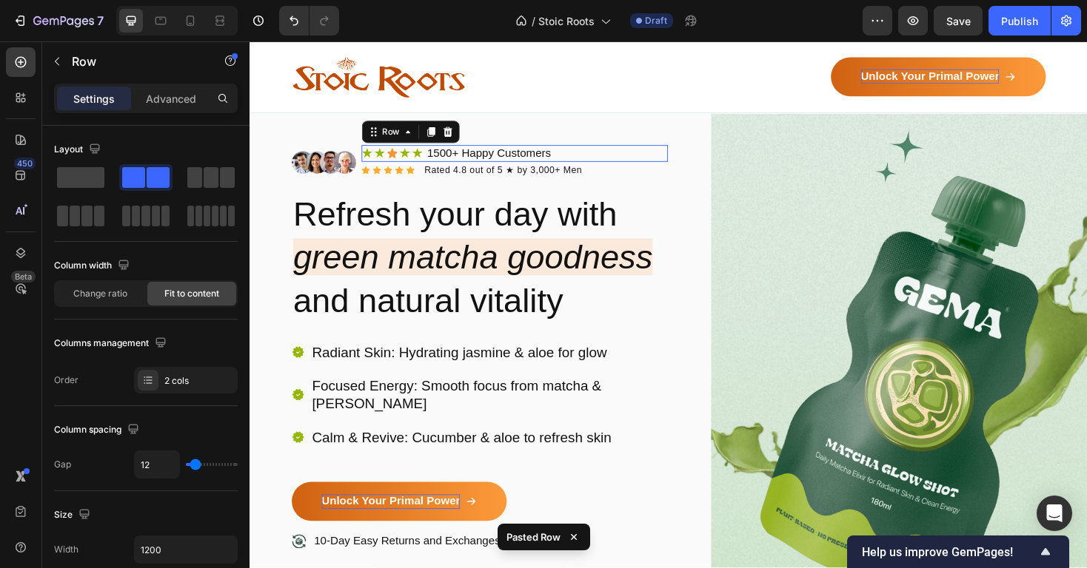
click at [597, 159] on div "Icon Icon Icon Icon Icon Icon List 1500+ Happy Customers Text Block Row 0" at bounding box center [530, 161] width 325 height 19
click at [460, 135] on icon at bounding box center [460, 138] width 10 height 10
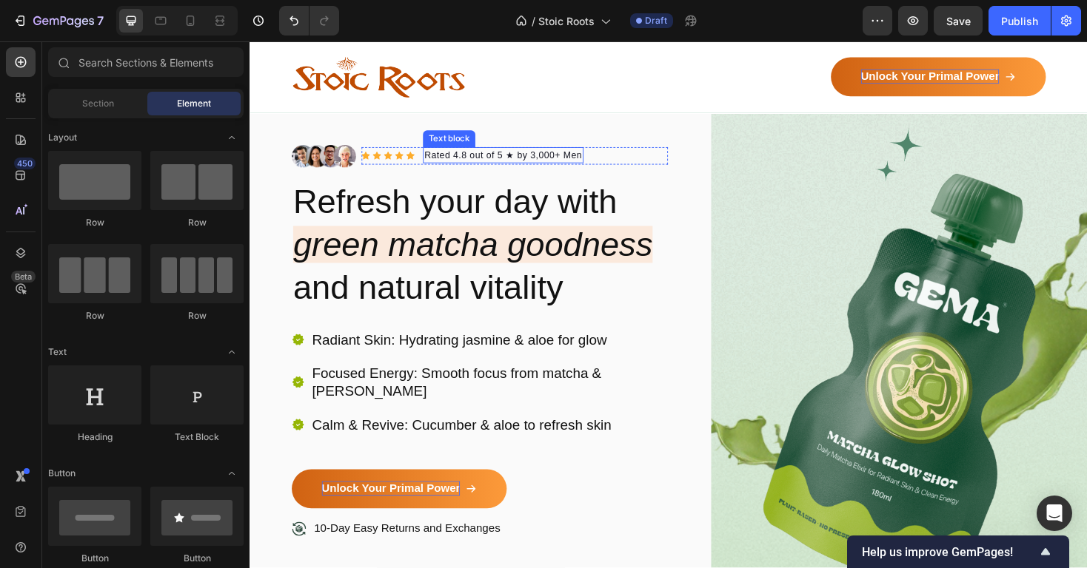
click at [586, 159] on p "Rated 4.8 out of 5 ★ by 3,000+ Men" at bounding box center [518, 162] width 167 height 15
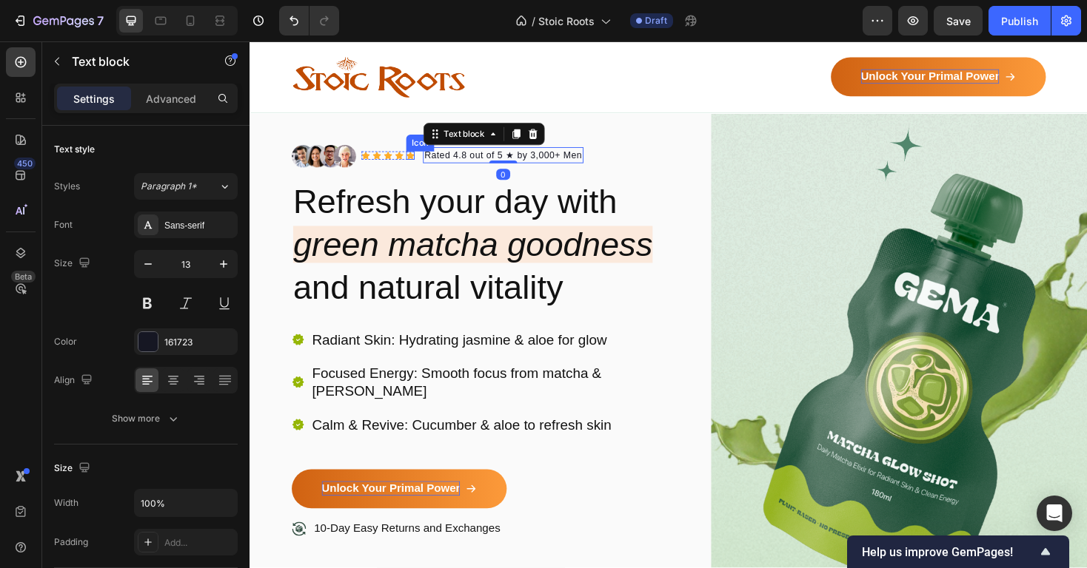
click at [423, 161] on div "Icon" at bounding box center [419, 162] width 9 height 9
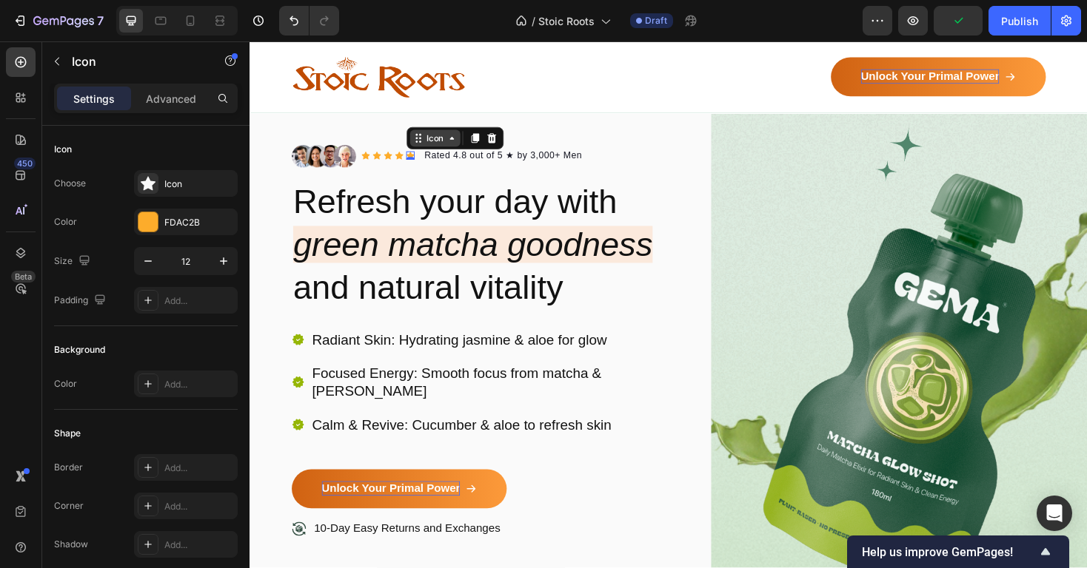
click at [433, 148] on icon at bounding box center [428, 144] width 12 height 12
click at [440, 124] on div "Icon List Hoz" at bounding box center [452, 119] width 72 height 24
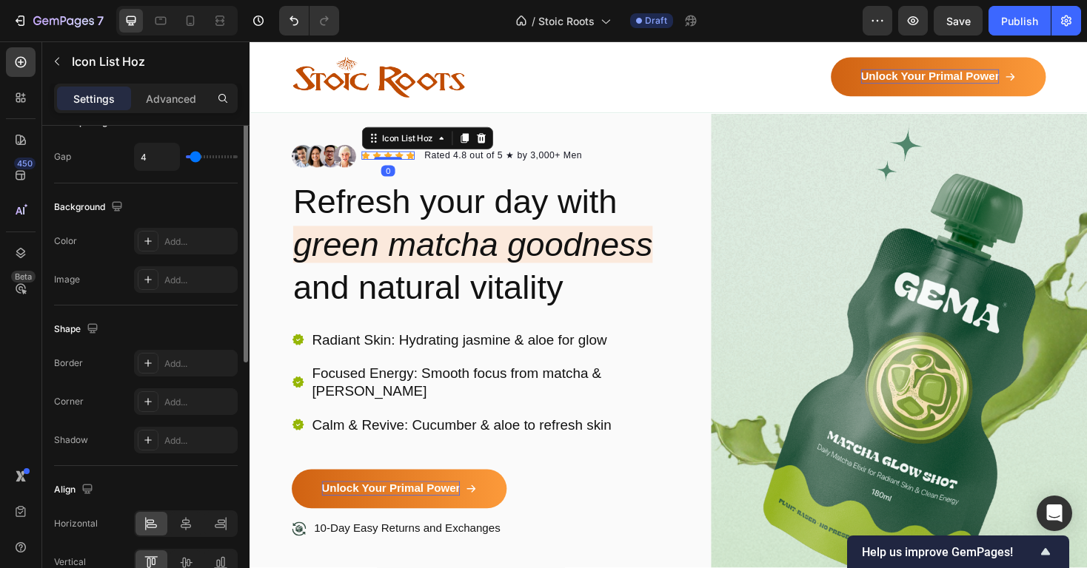
scroll to position [0, 0]
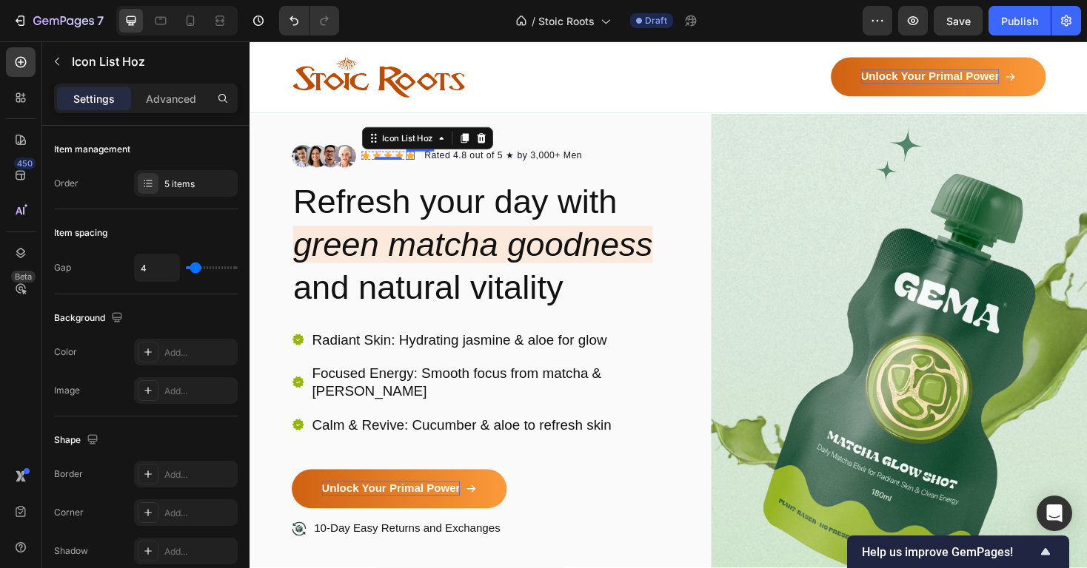
click at [419, 163] on icon at bounding box center [419, 162] width 9 height 8
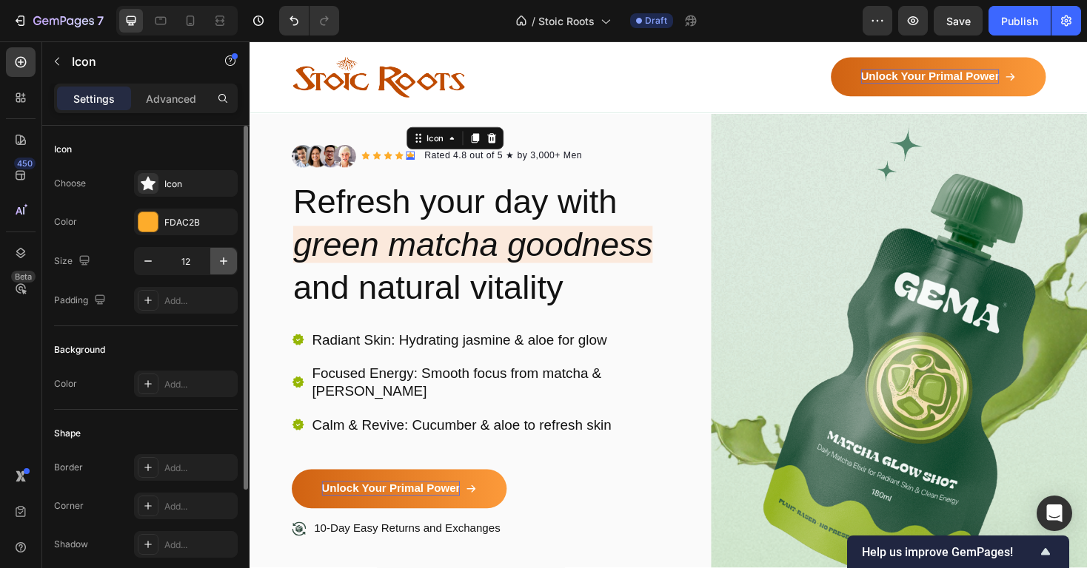
click at [218, 257] on icon "button" at bounding box center [223, 261] width 15 height 15
type input "15"
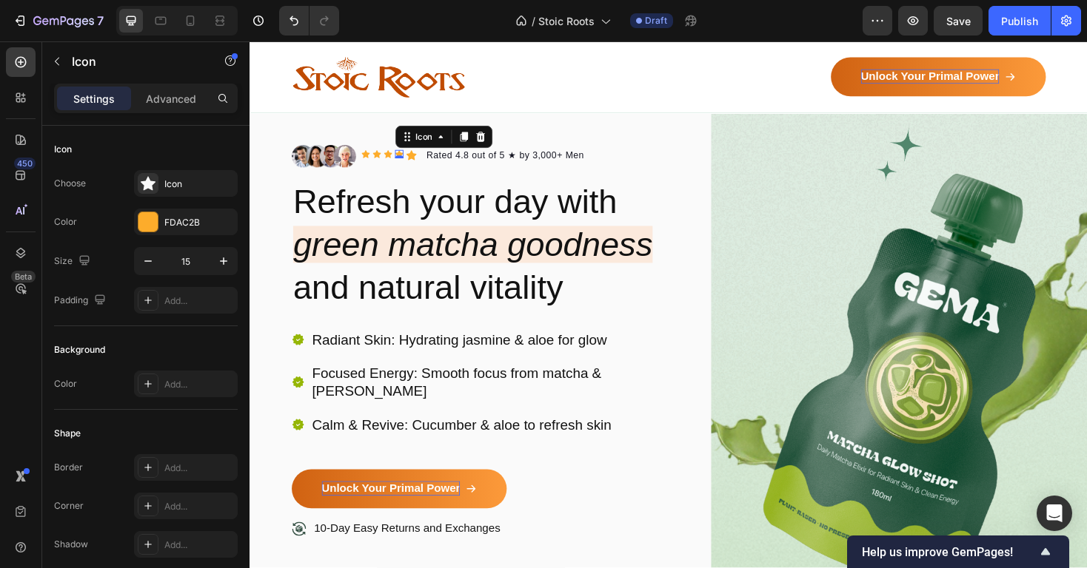
click at [409, 162] on div "Icon 0" at bounding box center [407, 161] width 9 height 9
click at [225, 256] on icon "button" at bounding box center [223, 261] width 15 height 15
type input "15"
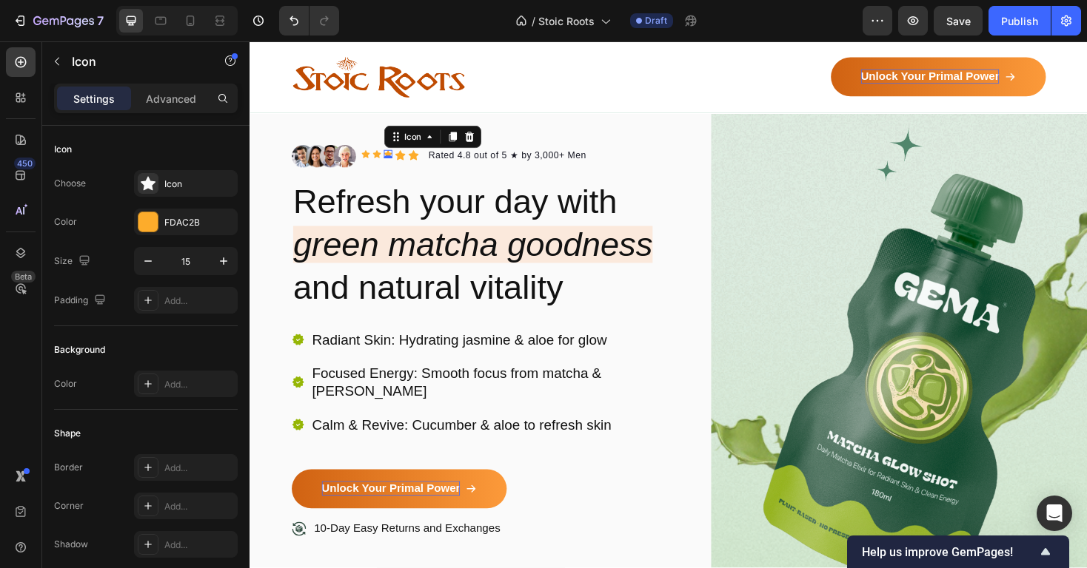
click at [396, 160] on div "Icon 0" at bounding box center [396, 161] width 9 height 9
click at [218, 262] on icon "button" at bounding box center [223, 261] width 15 height 15
type input "15"
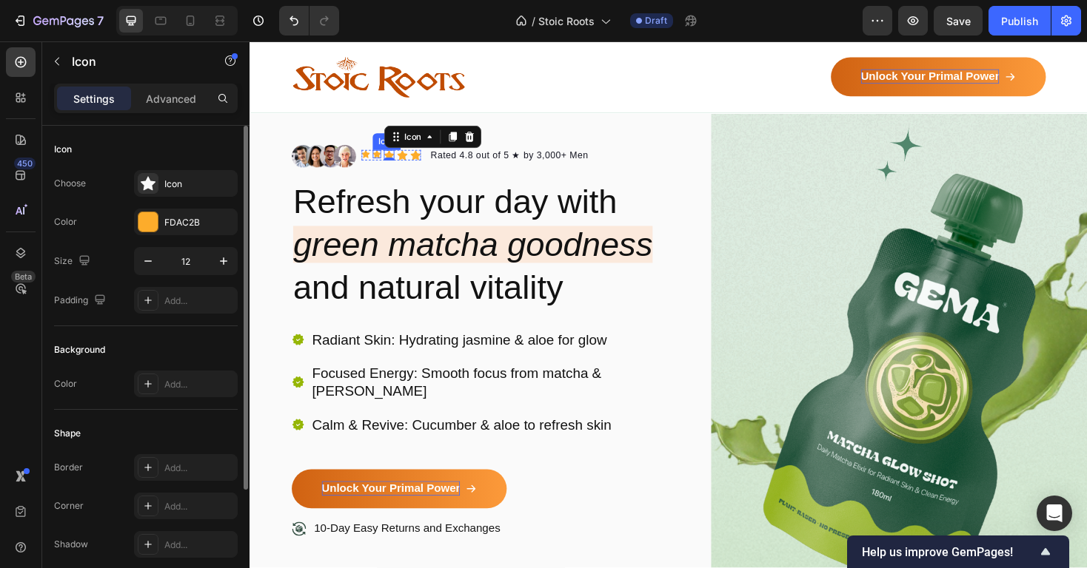
click at [382, 164] on div "Icon" at bounding box center [384, 161] width 9 height 9
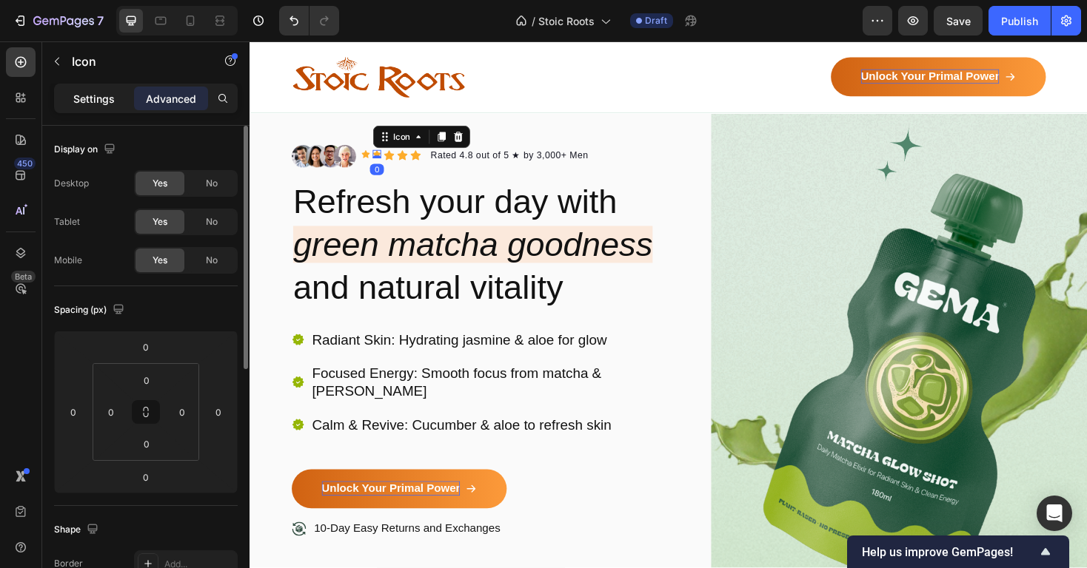
click at [103, 99] on p "Settings" at bounding box center [93, 99] width 41 height 16
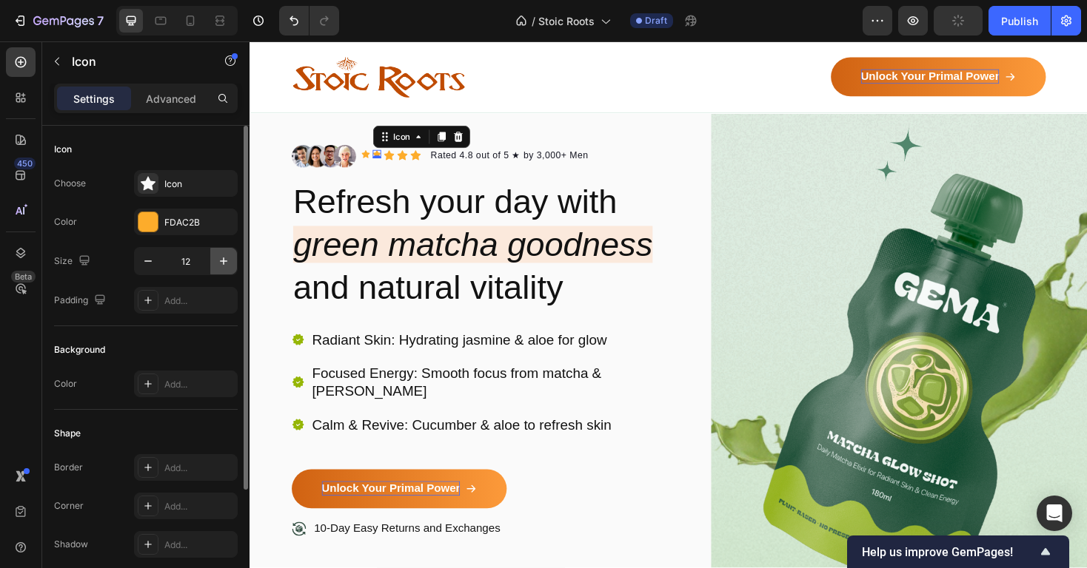
click at [217, 257] on icon "button" at bounding box center [223, 261] width 15 height 15
type input "15"
click at [373, 161] on div "Icon 0" at bounding box center [372, 161] width 9 height 9
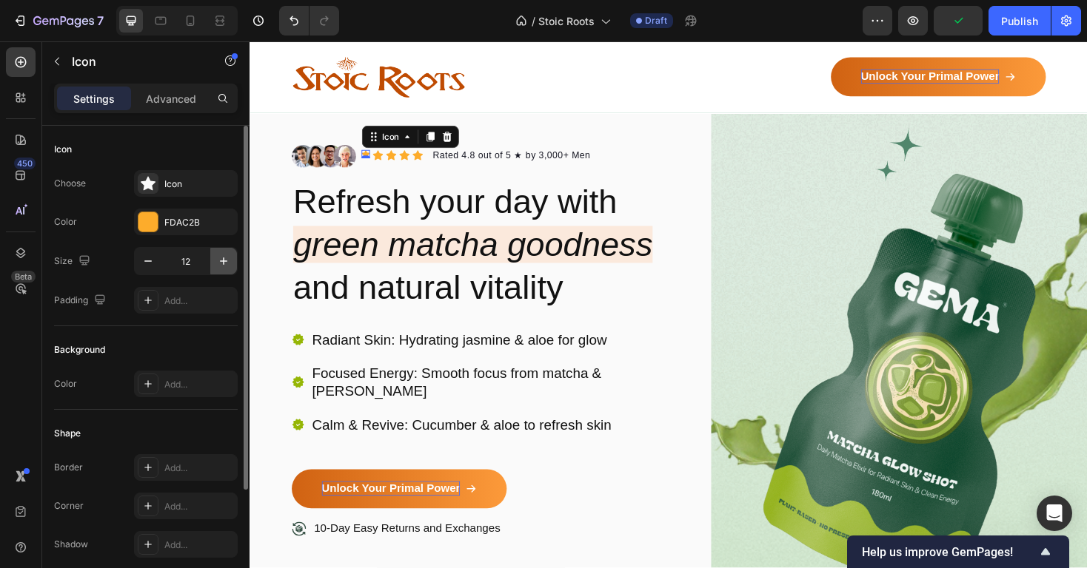
click at [224, 258] on icon "button" at bounding box center [223, 261] width 15 height 15
type input "15"
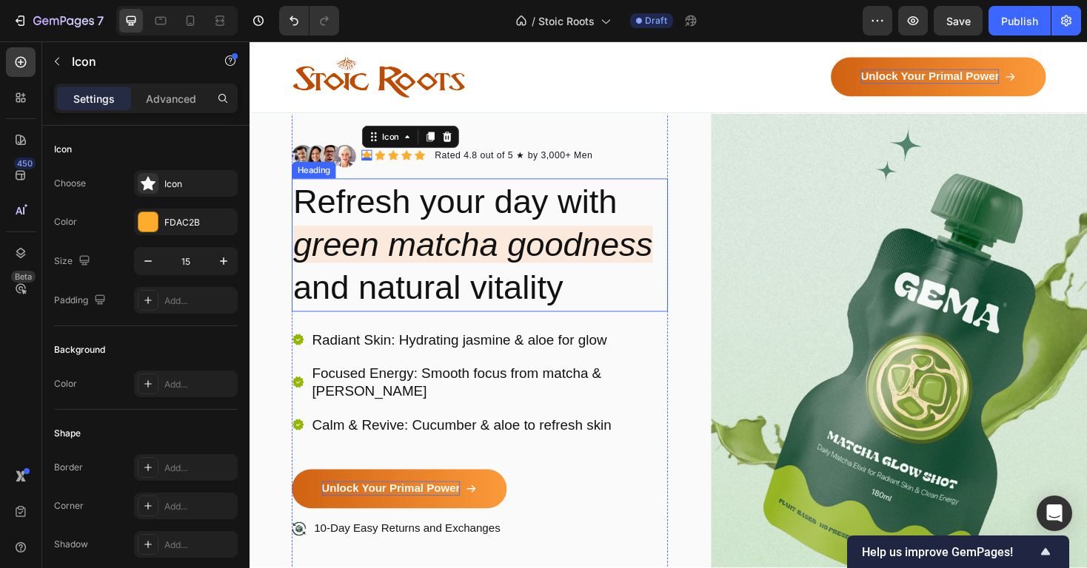
click at [590, 228] on h2 "Refresh your day with green matcha goodness and natural vitality" at bounding box center [493, 257] width 399 height 141
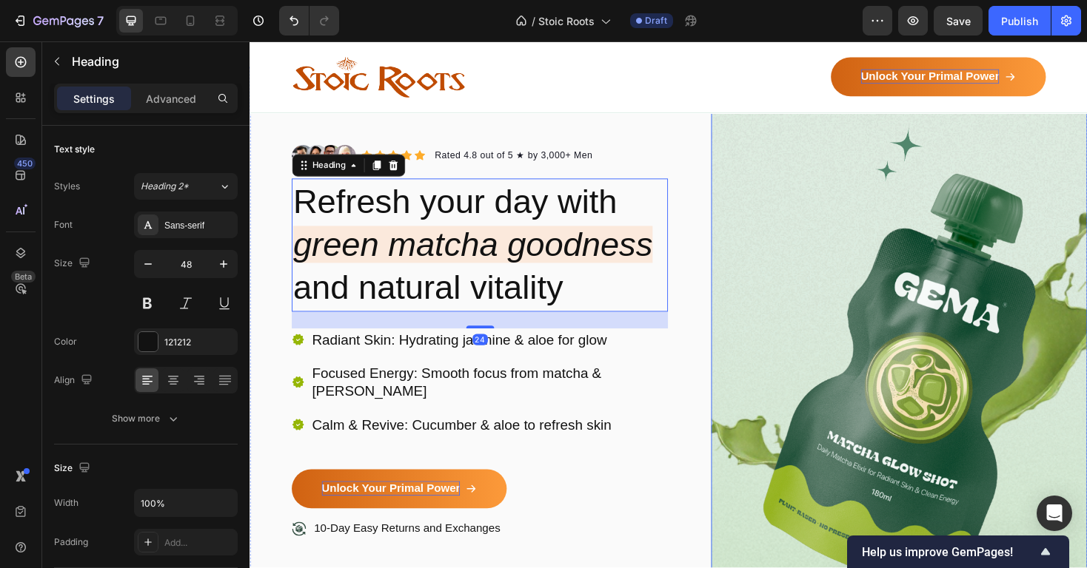
click at [772, 189] on img at bounding box center [938, 397] width 399 height 656
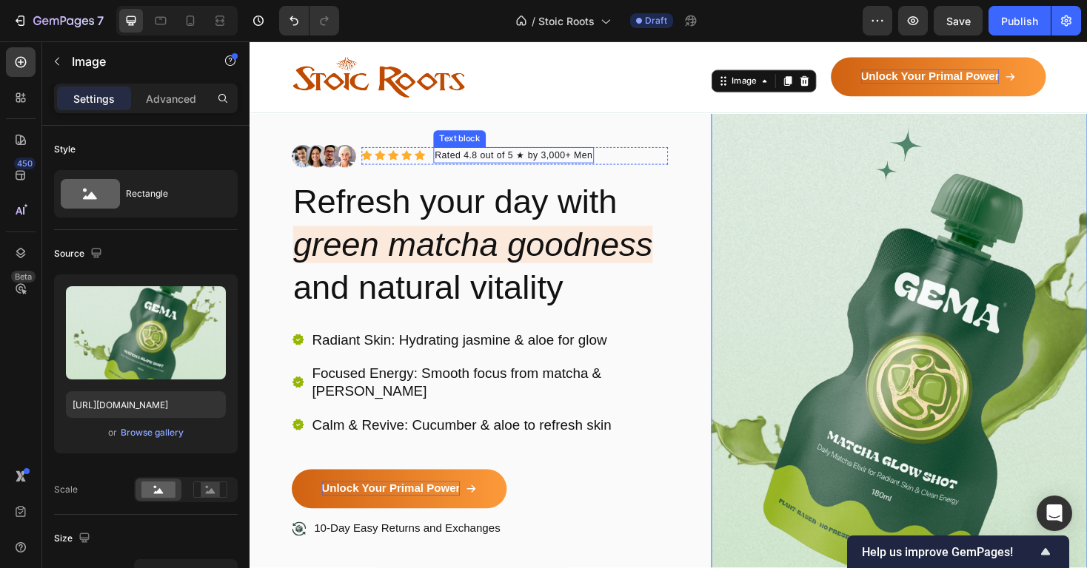
click at [457, 165] on p "Rated 4.8 out of 5 ★ by 3,000+ Men" at bounding box center [529, 162] width 167 height 15
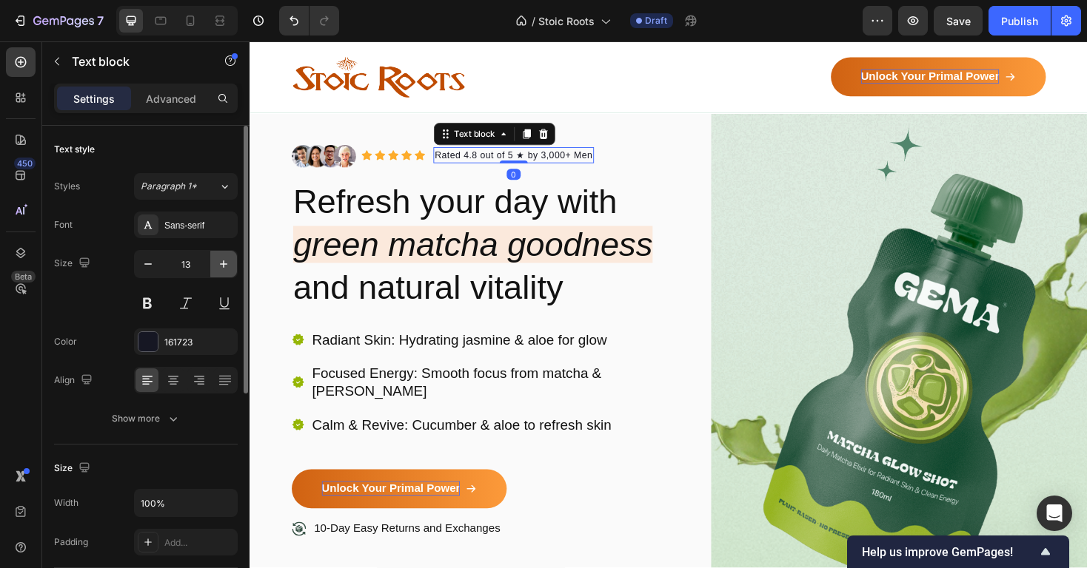
click at [216, 261] on icon "button" at bounding box center [223, 264] width 15 height 15
type input "14"
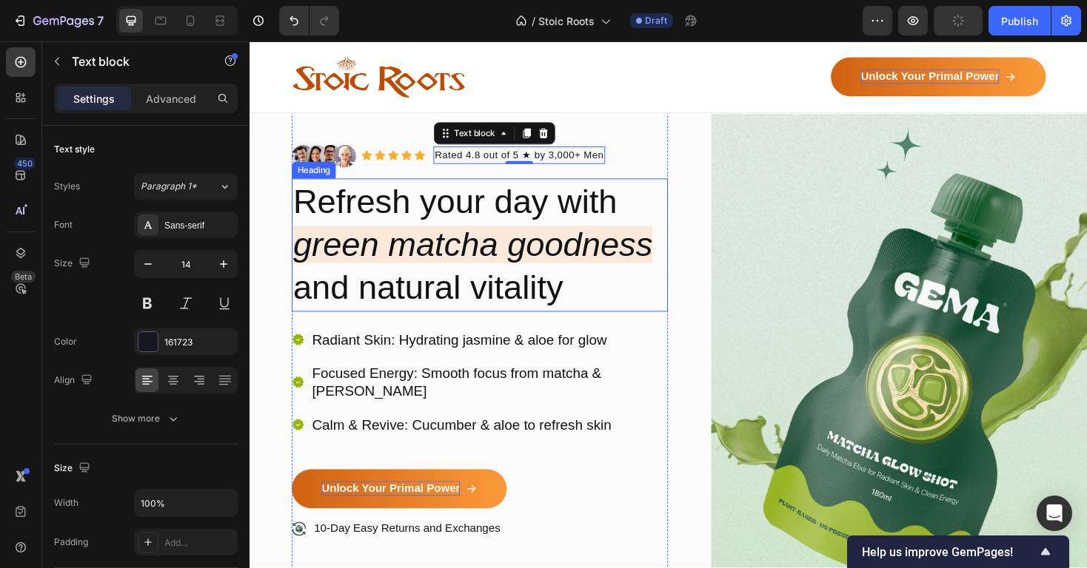
click at [462, 241] on icon "green matcha goodness" at bounding box center [485, 257] width 381 height 39
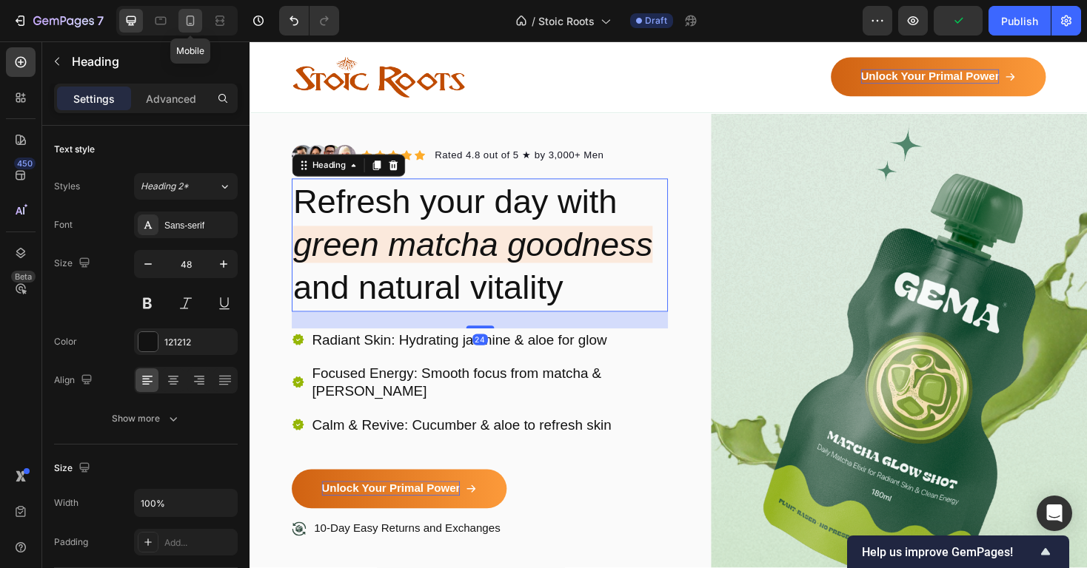
click at [195, 19] on icon at bounding box center [190, 20] width 15 height 15
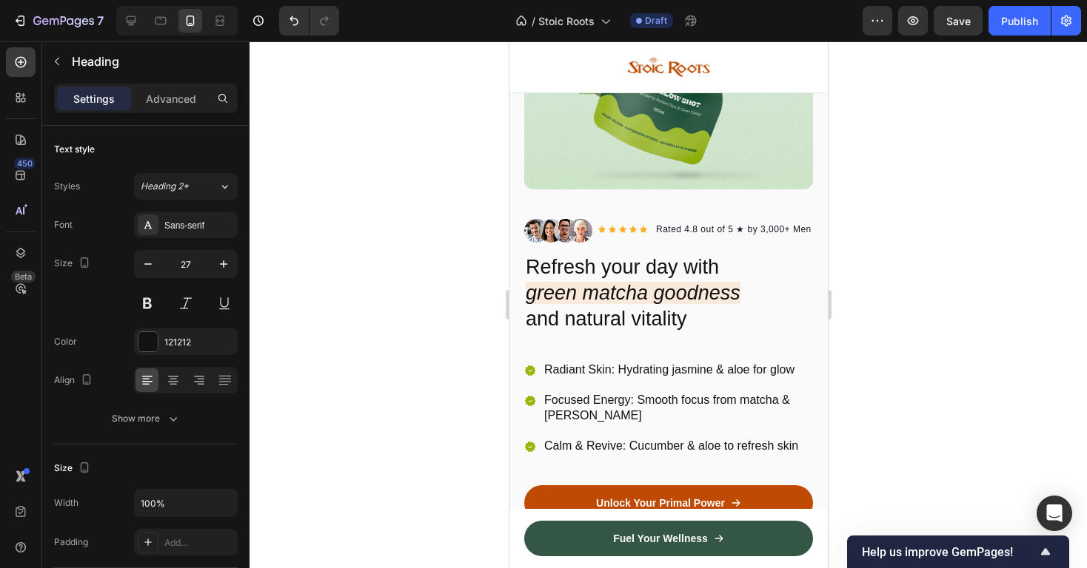
scroll to position [223, 0]
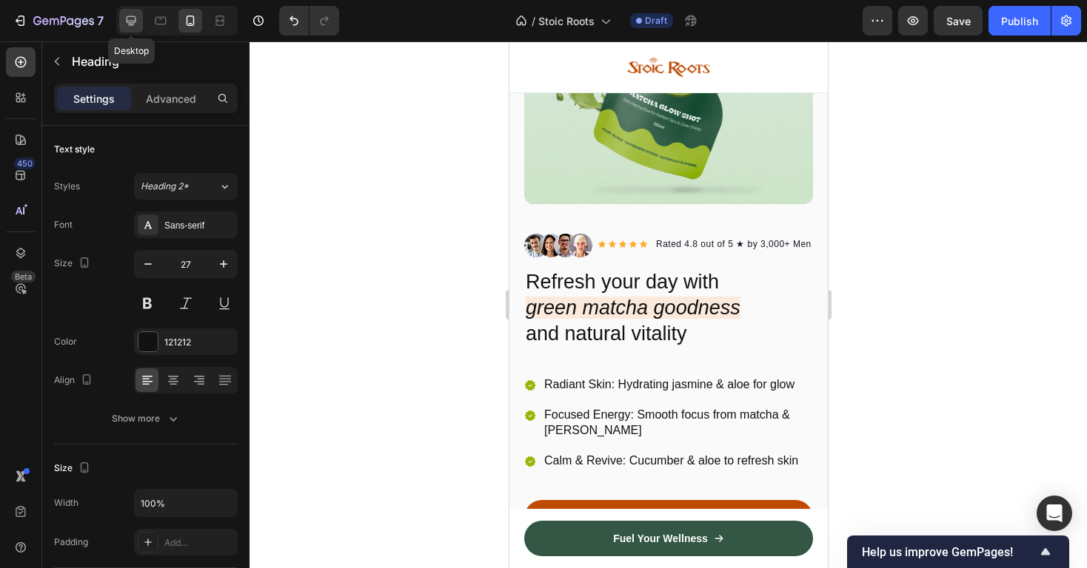
click at [137, 24] on icon at bounding box center [131, 20] width 15 height 15
type input "48"
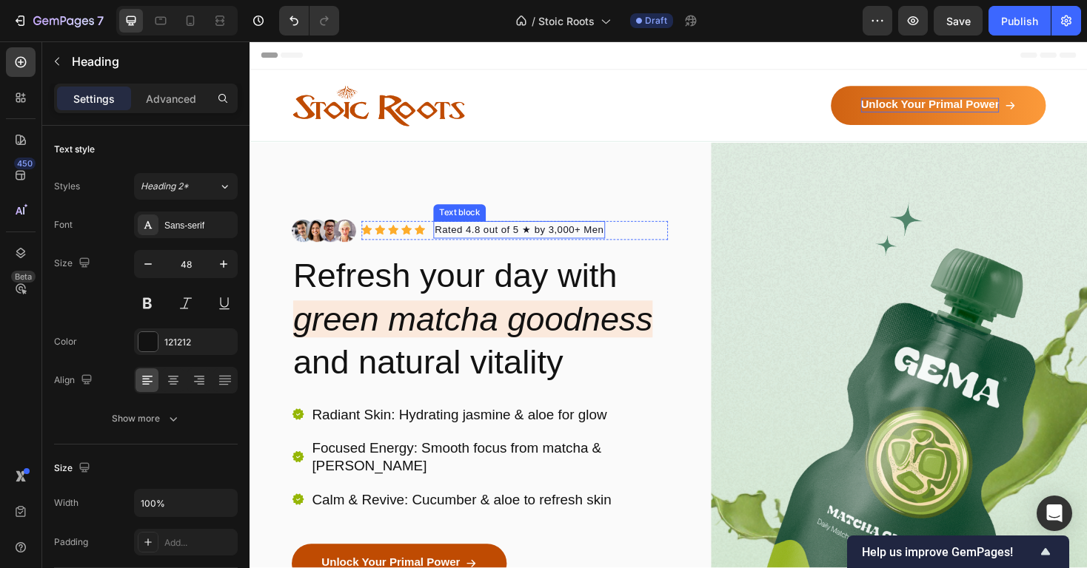
click at [481, 238] on p "Rated 4.8 out of 5 ★ by 3,000+ Men" at bounding box center [535, 242] width 179 height 16
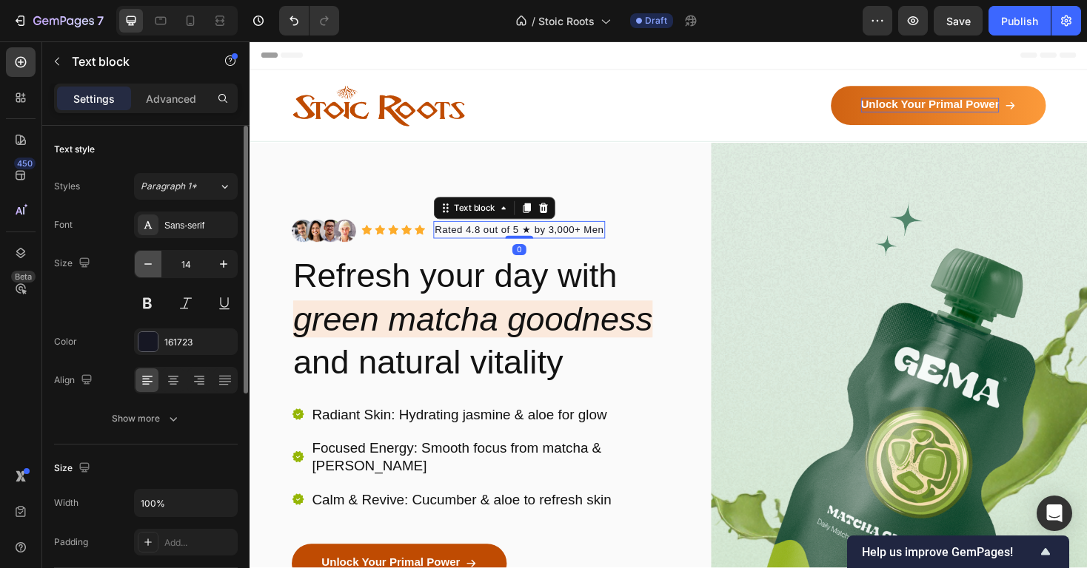
click at [148, 258] on icon "button" at bounding box center [148, 264] width 15 height 15
type input "13"
click at [168, 350] on div "161723" at bounding box center [186, 342] width 104 height 27
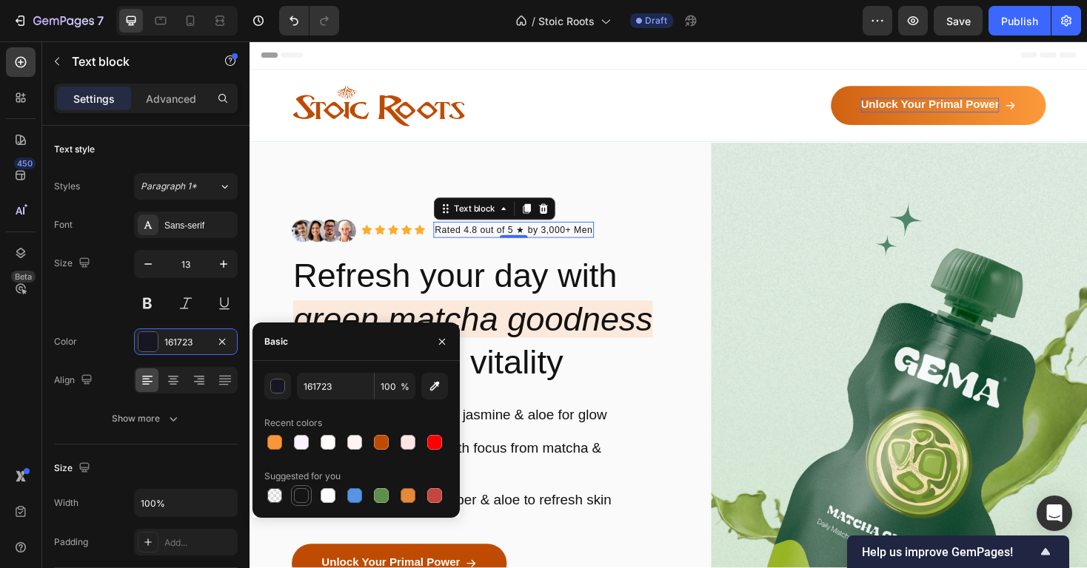
click at [296, 498] on div at bounding box center [301, 496] width 15 height 15
type input "151515"
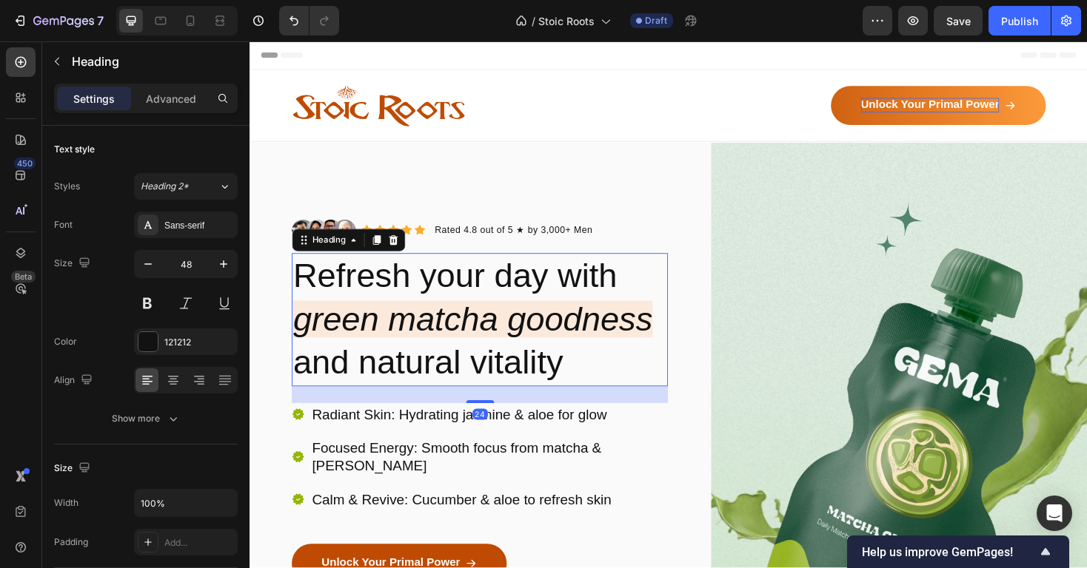
click at [548, 315] on h2 "Refresh your day with green matcha goodness and natural vitality" at bounding box center [493, 336] width 399 height 141
click at [198, 26] on div at bounding box center [190, 21] width 24 height 24
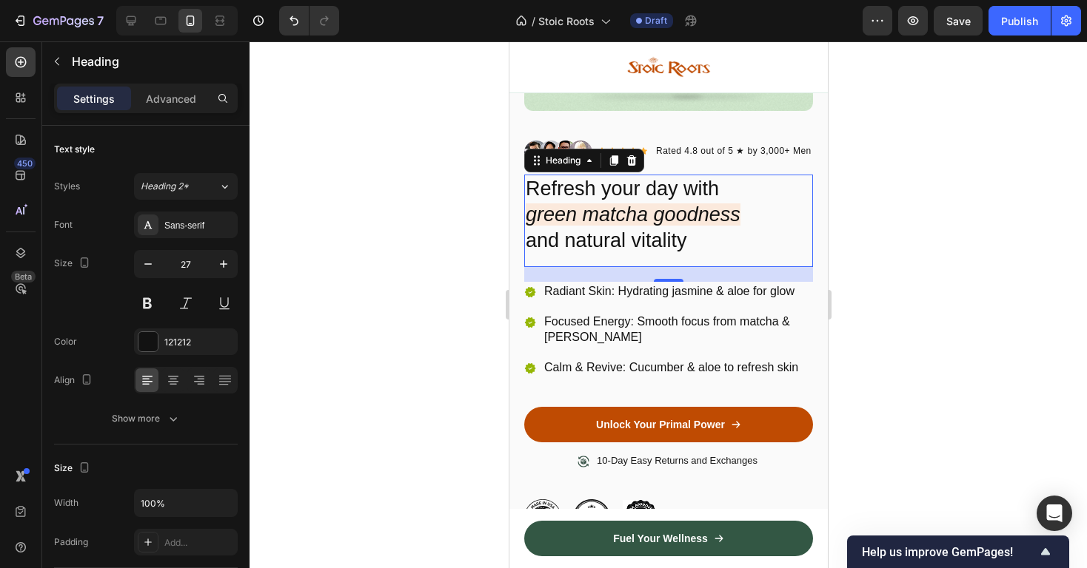
scroll to position [312, 0]
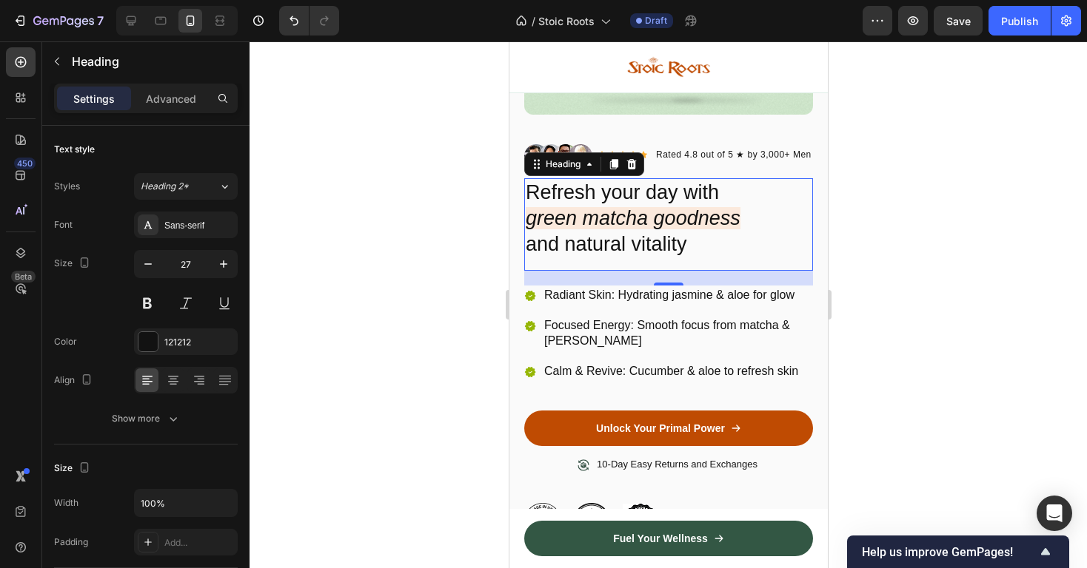
click at [129, 7] on div at bounding box center [176, 21] width 121 height 30
click at [129, 18] on icon at bounding box center [131, 20] width 15 height 15
type input "48"
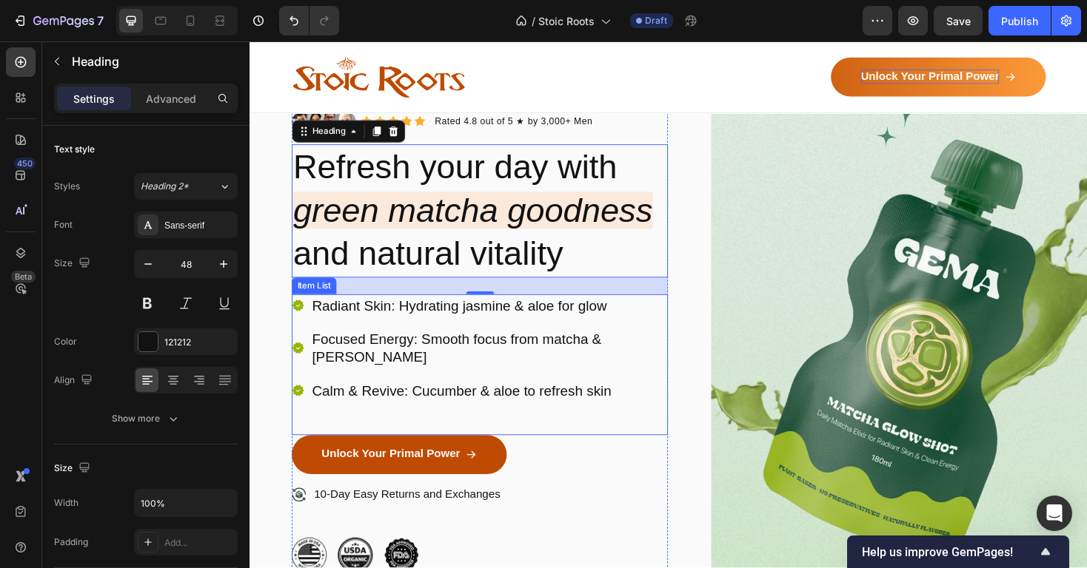
scroll to position [24, 0]
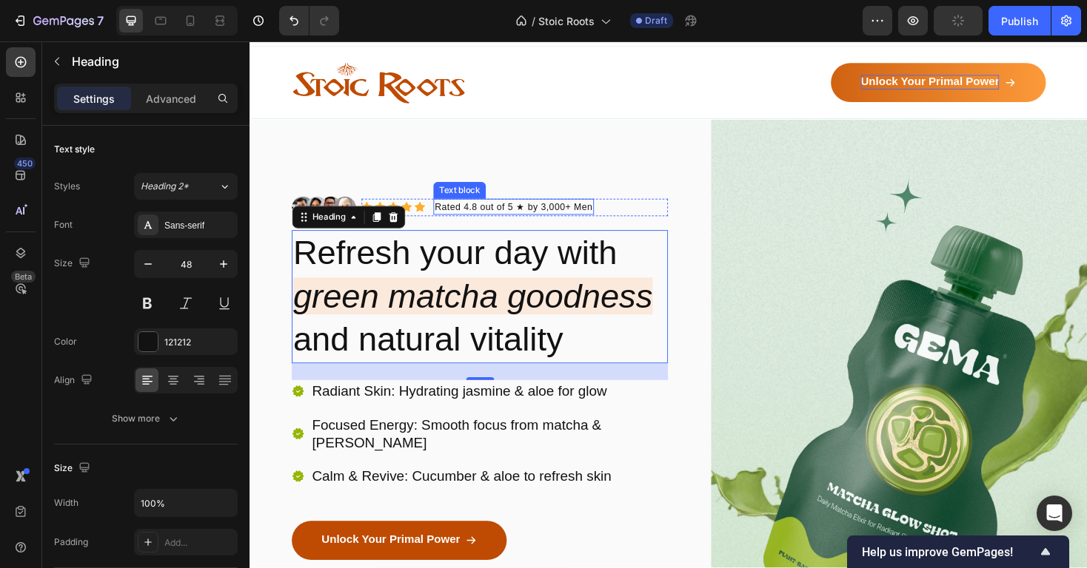
click at [515, 216] on p "Rated 4.8 out of 5 ★ by 3,000+ Men" at bounding box center [529, 217] width 167 height 15
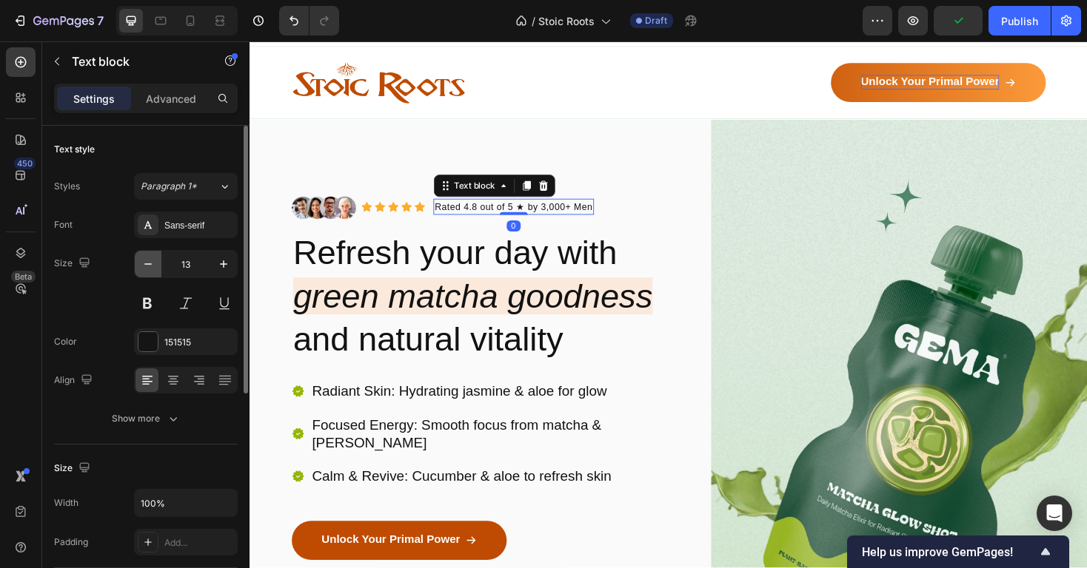
click at [149, 269] on icon "button" at bounding box center [148, 264] width 15 height 15
type input "12"
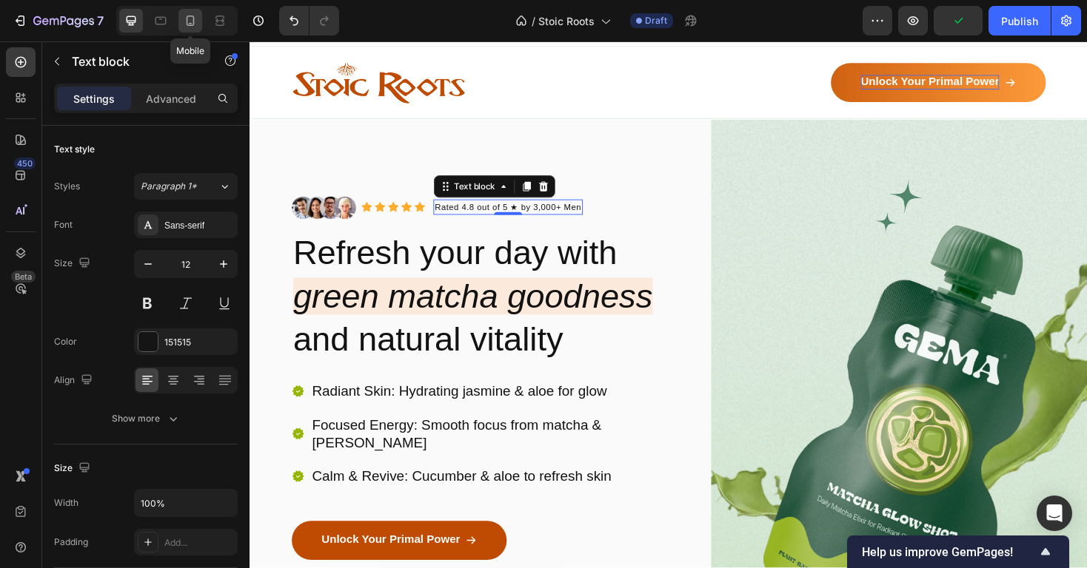
click at [194, 15] on icon at bounding box center [190, 20] width 15 height 15
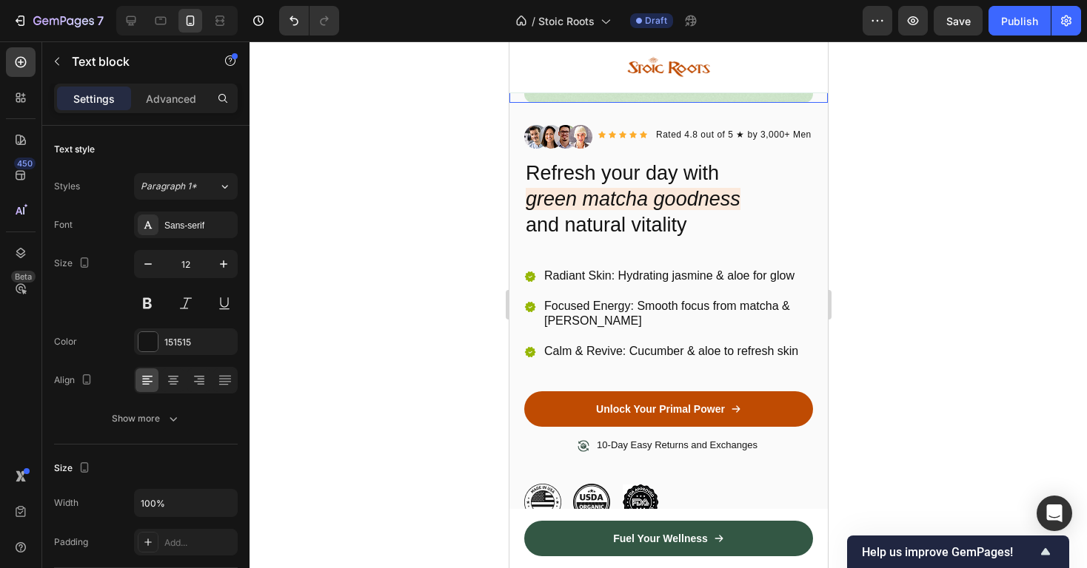
scroll to position [317, 0]
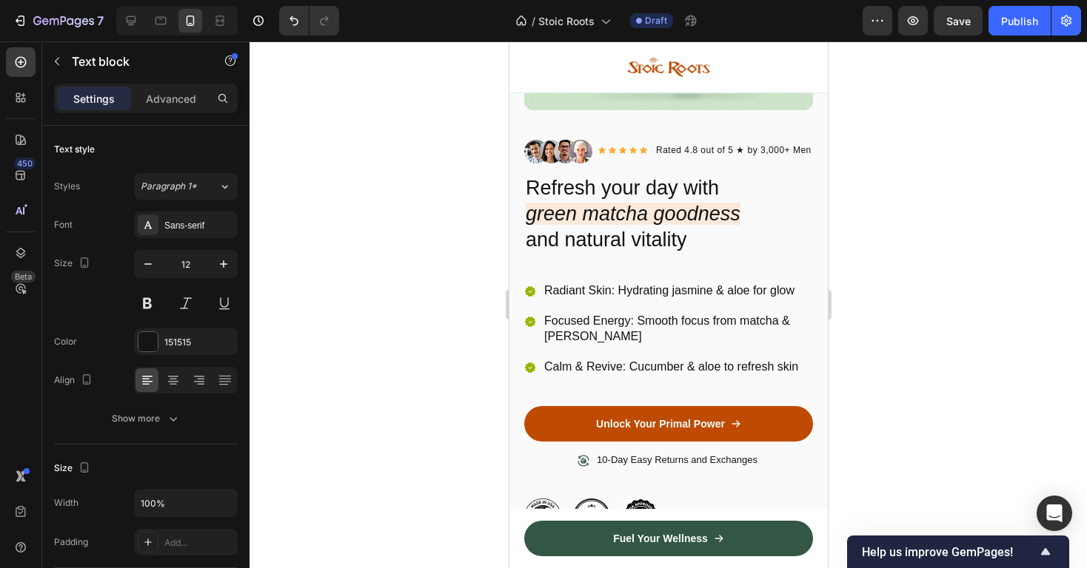
click at [678, 156] on p "Rated 4.8 out of 5 ★ by 3,000+ Men" at bounding box center [732, 150] width 155 height 13
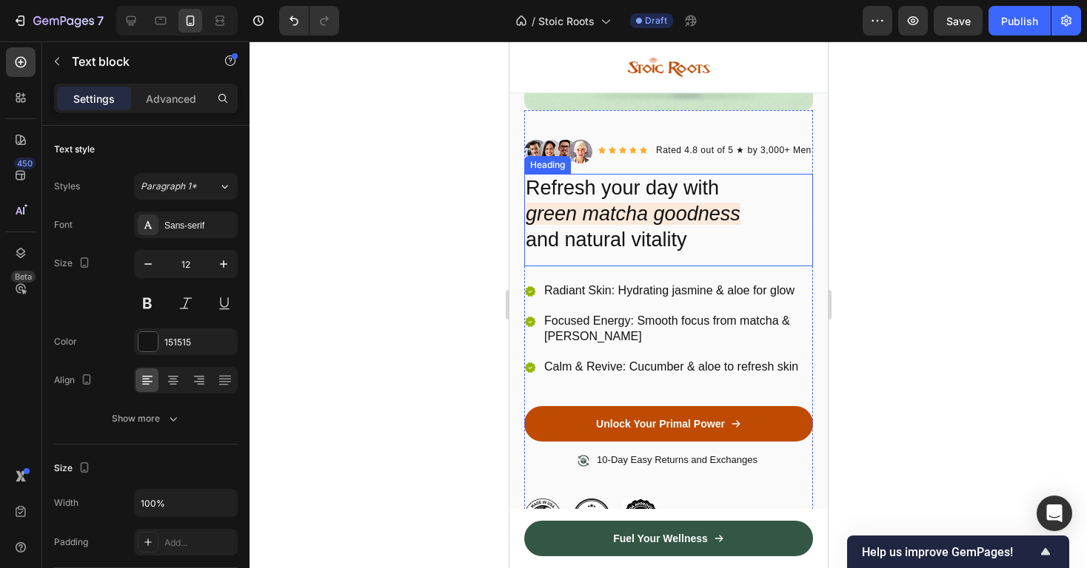
click at [600, 251] on h2 "Refresh your day with green matcha goodness and natural vitality" at bounding box center [667, 214] width 289 height 81
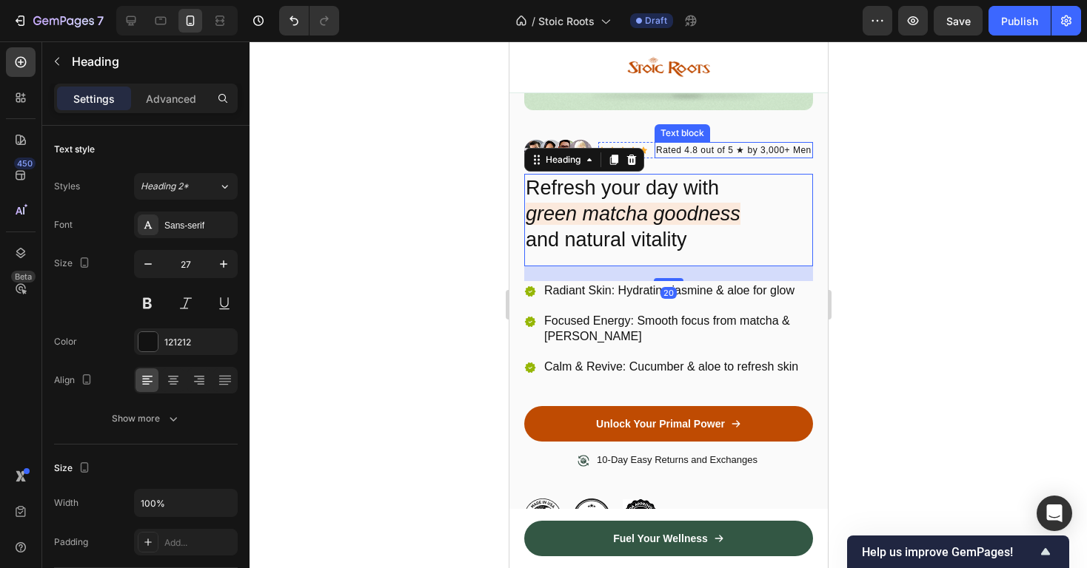
click at [692, 152] on p "Rated 4.8 out of 5 ★ by 3,000+ Men" at bounding box center [732, 150] width 155 height 13
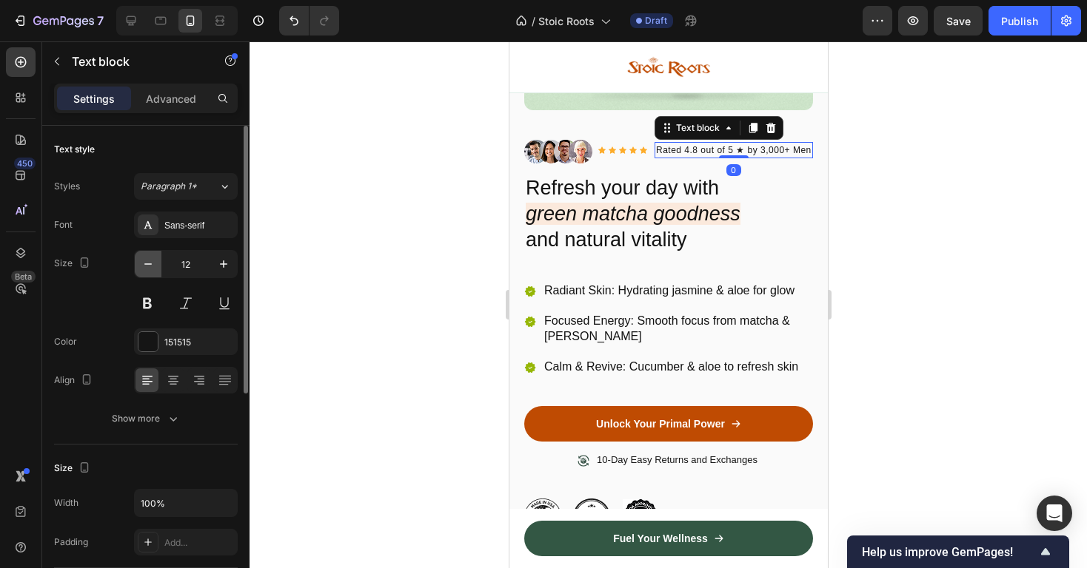
click at [141, 258] on icon "button" at bounding box center [148, 264] width 15 height 15
type input "11"
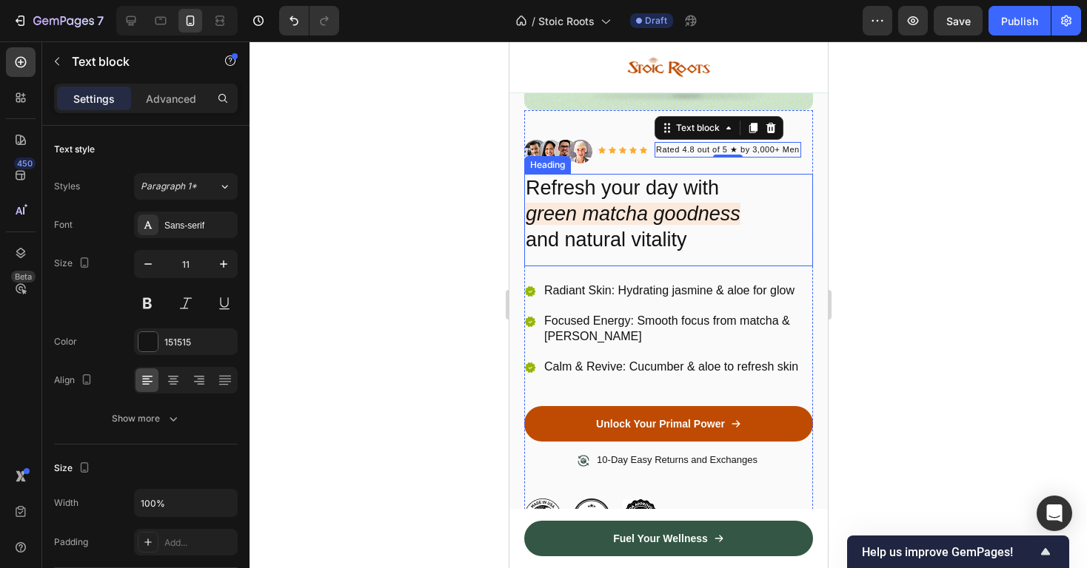
click at [588, 242] on h2 "Refresh your day with green matcha goodness and natural vitality" at bounding box center [667, 214] width 289 height 81
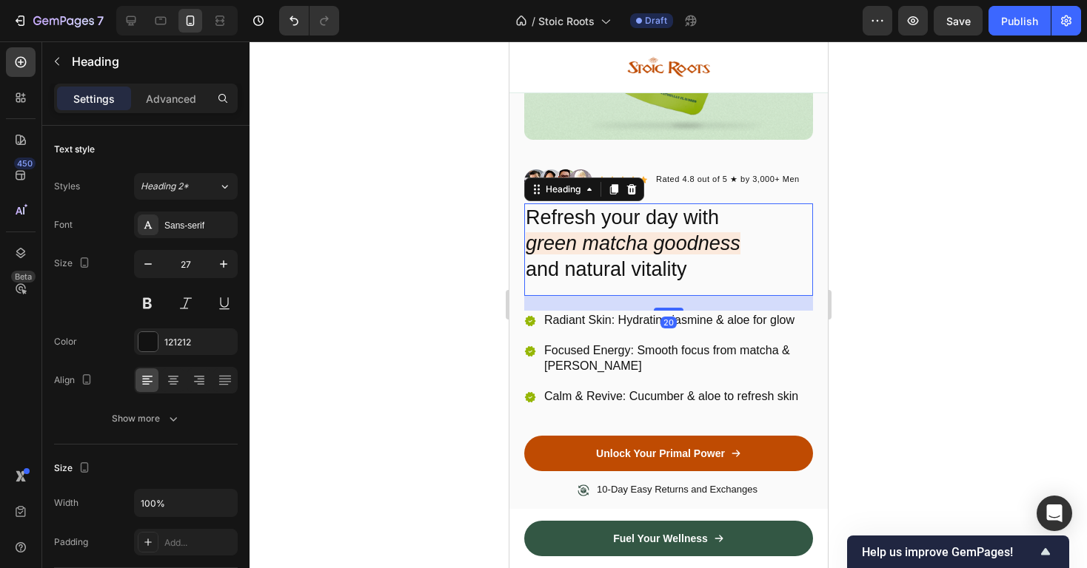
scroll to position [272, 0]
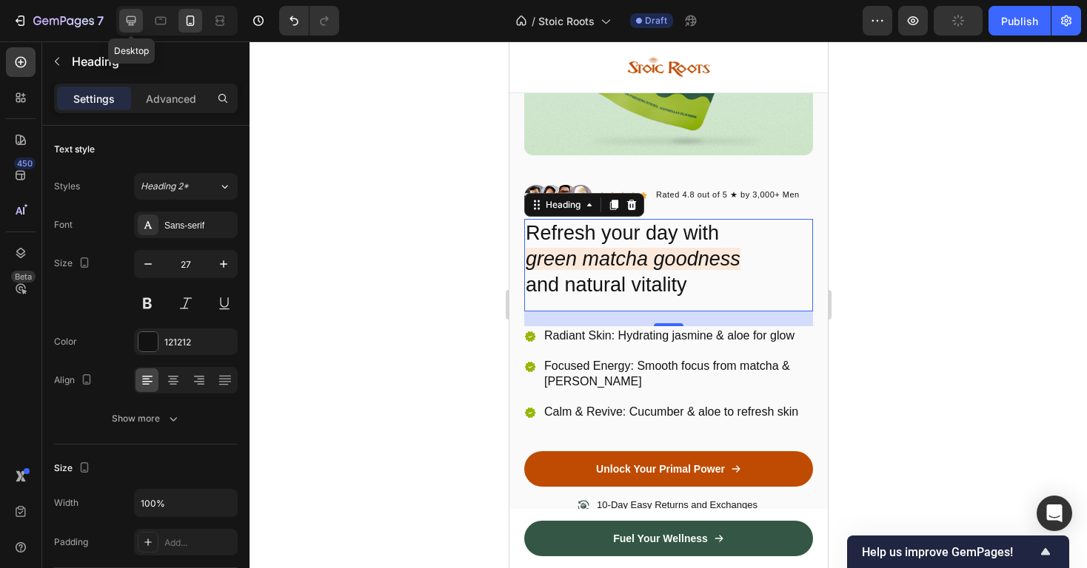
click at [136, 15] on icon at bounding box center [131, 20] width 15 height 15
type input "48"
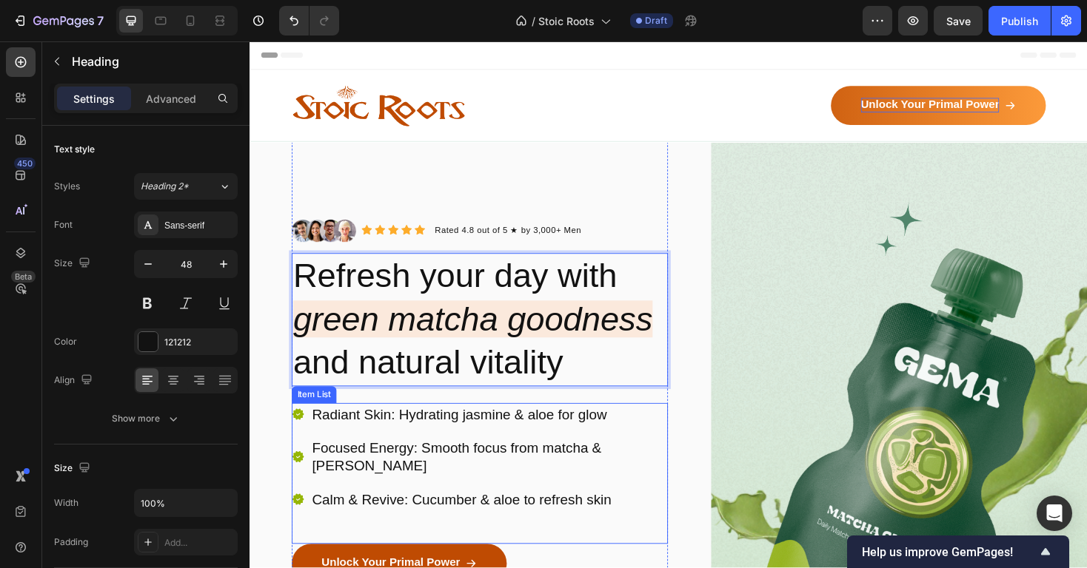
click at [523, 446] on p "Radiant Skin: Hydrating jasmine & aloe for glow" at bounding box center [502, 437] width 375 height 19
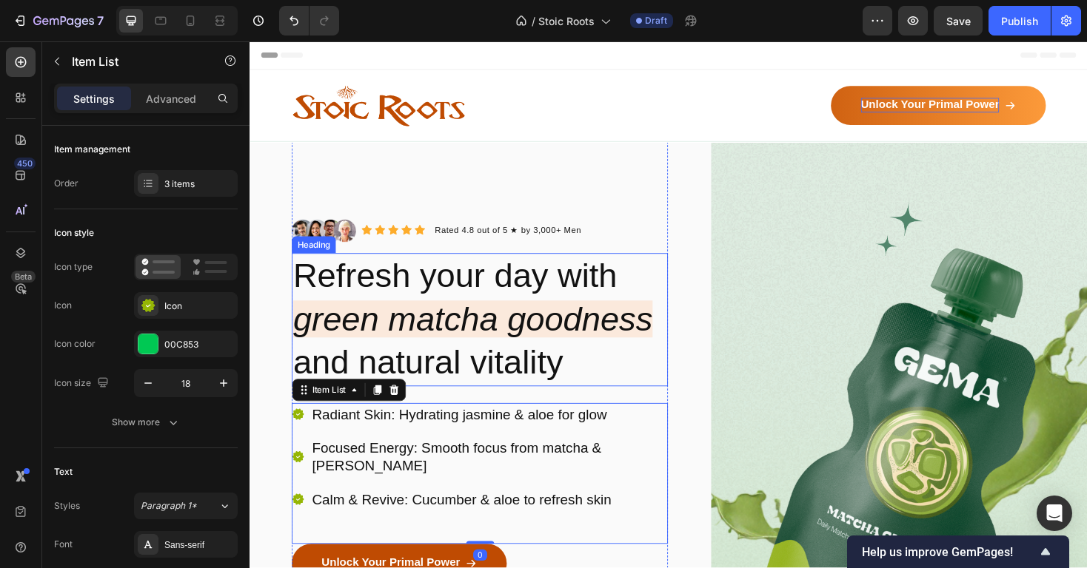
scroll to position [30, 0]
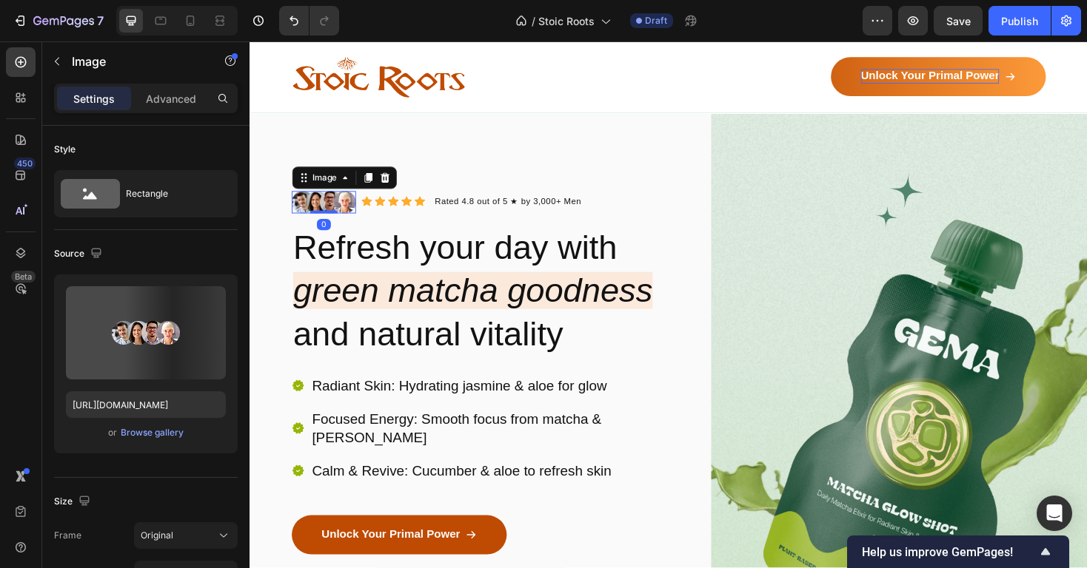
click at [336, 208] on img at bounding box center [328, 213] width 68 height 24
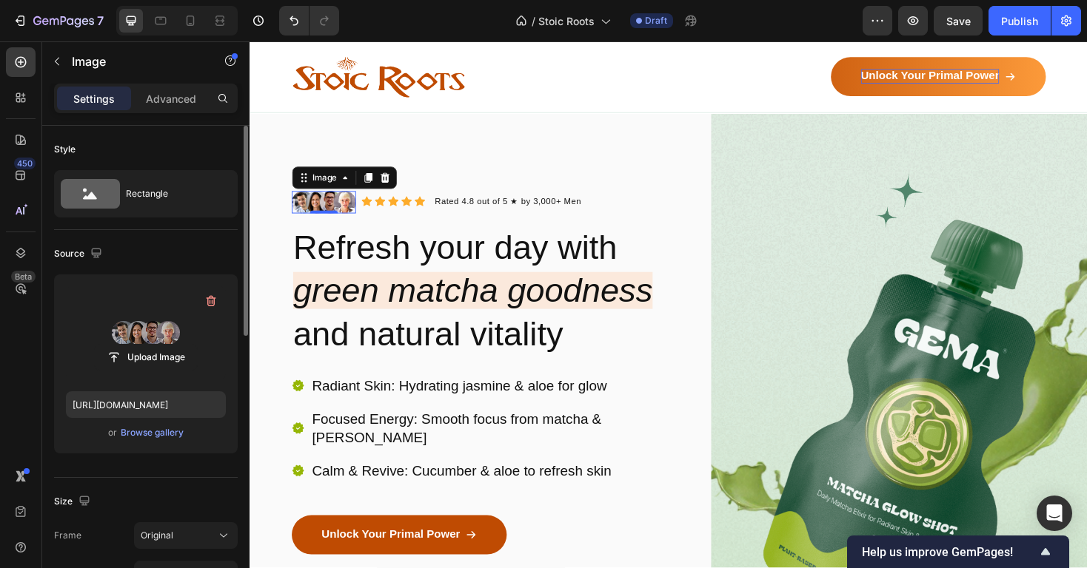
click at [123, 324] on label at bounding box center [146, 332] width 160 height 93
click at [123, 345] on input "file" at bounding box center [146, 357] width 102 height 25
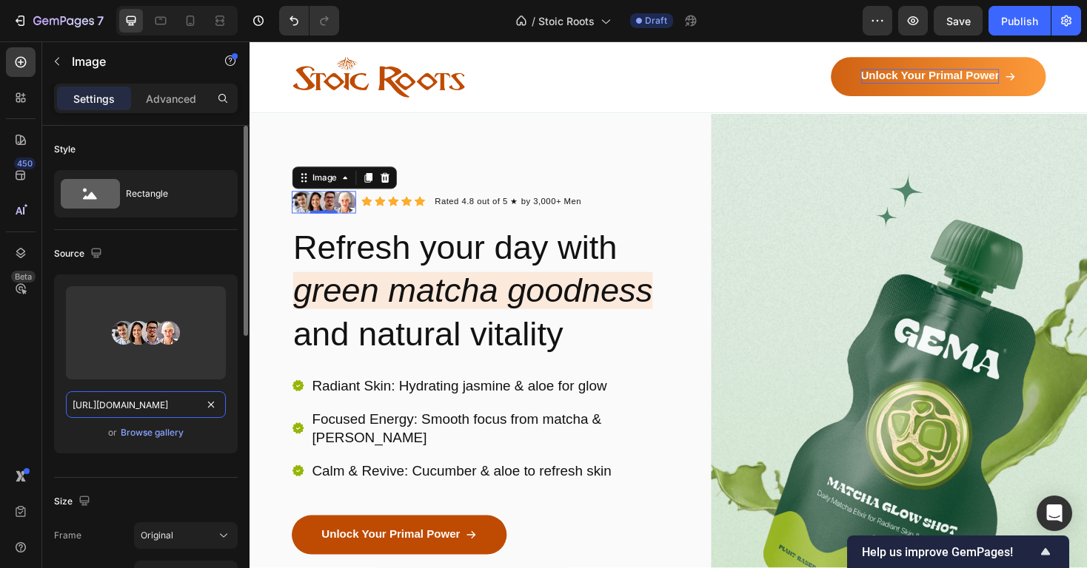
click at [180, 402] on input "https://cdn.shopify.com/s/files/1/0931/5624/5771/files/gempages_565287448704189…" at bounding box center [146, 405] width 160 height 27
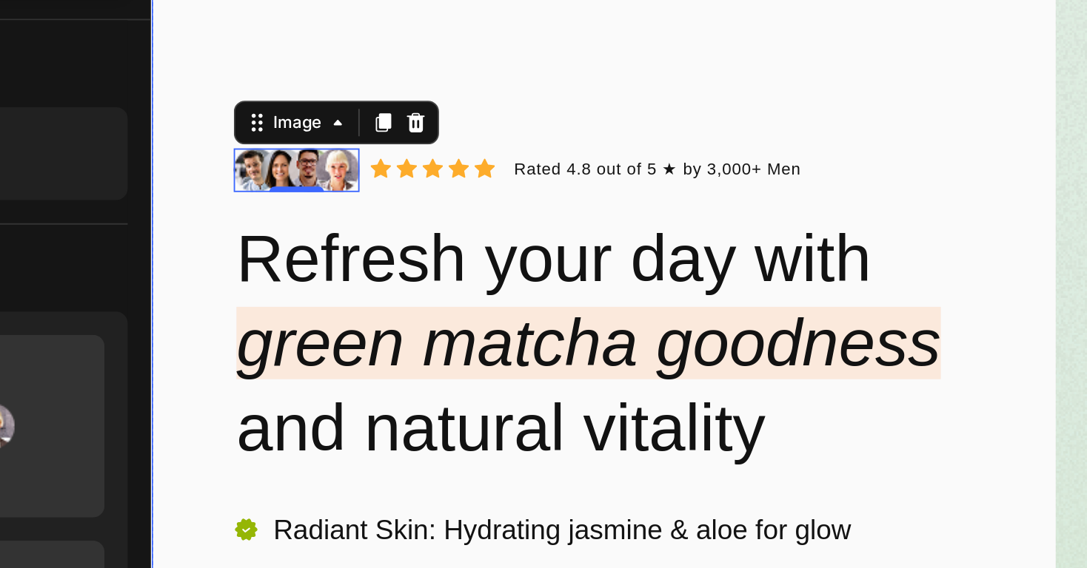
click at [603, 166] on div "Image 0 Icon Icon Icon Icon Icon Icon List Hoz Rated 4.8 out of 5 ★ by 3,000+ M…" at bounding box center [594, 260] width 888 height 656
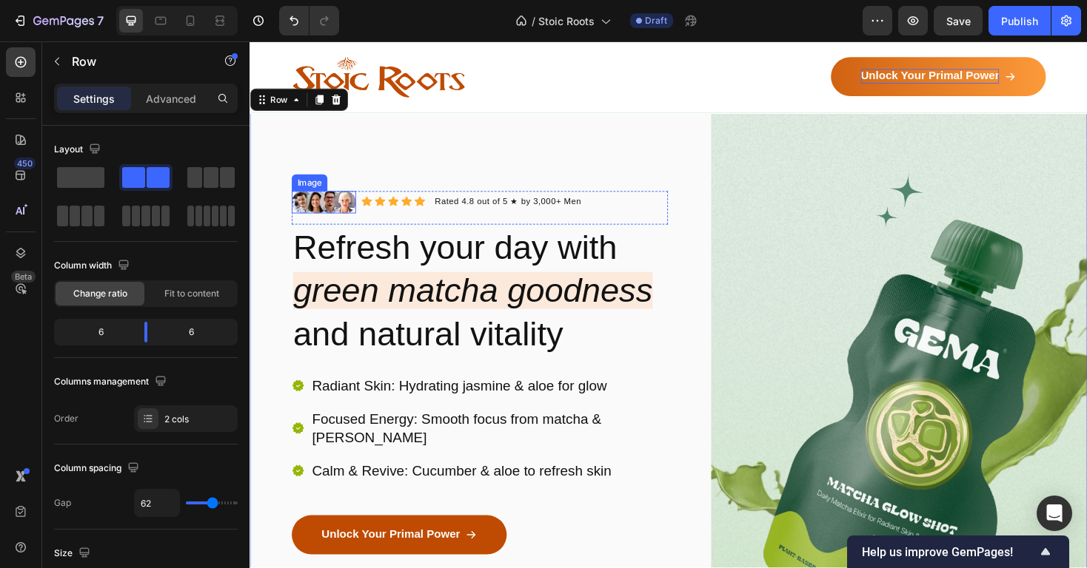
click at [321, 212] on img at bounding box center [328, 213] width 68 height 24
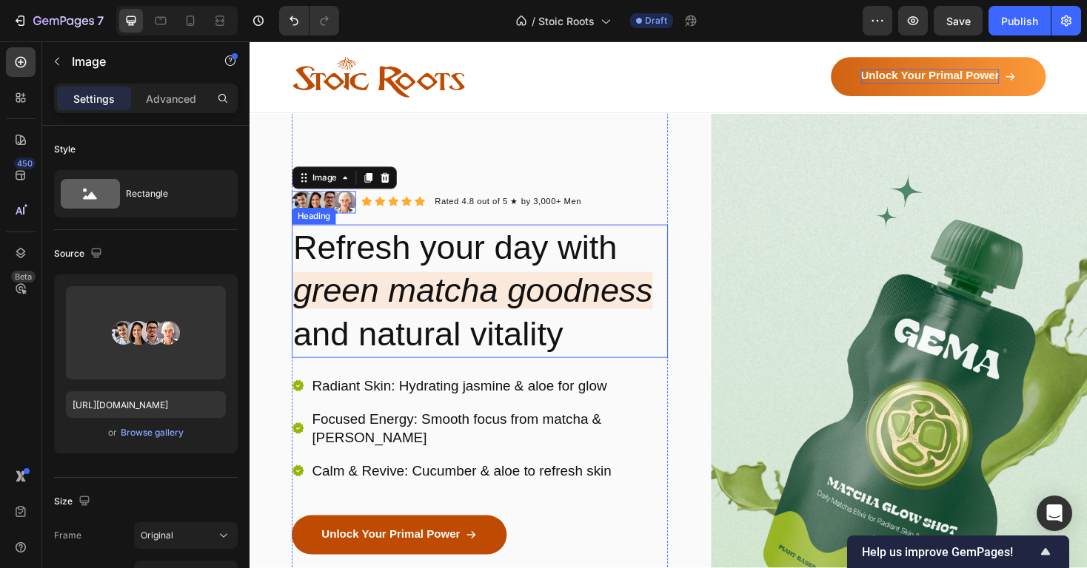
drag, startPoint x: 523, startPoint y: 367, endPoint x: 367, endPoint y: 228, distance: 208.6
click at [522, 367] on p "Refresh your day with green matcha goodness and natural vitality" at bounding box center [493, 307] width 396 height 138
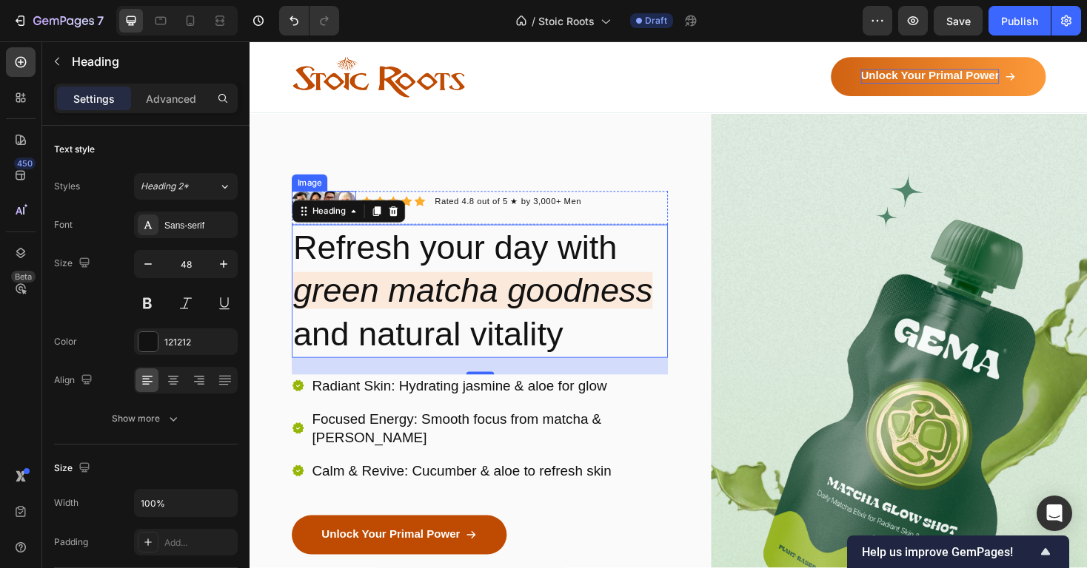
click at [346, 204] on img at bounding box center [328, 213] width 68 height 24
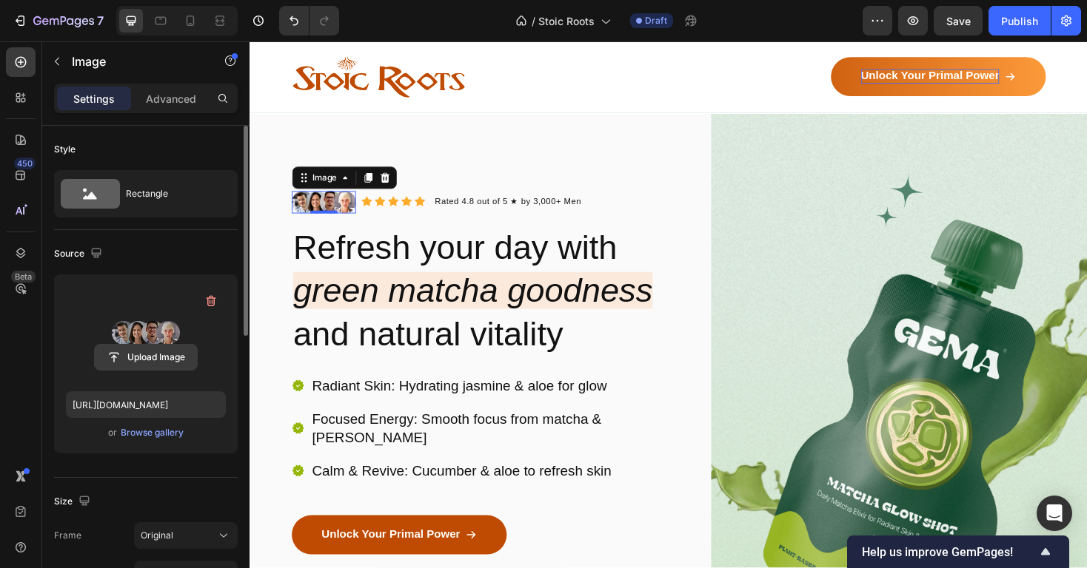
click at [152, 353] on input "file" at bounding box center [146, 357] width 102 height 25
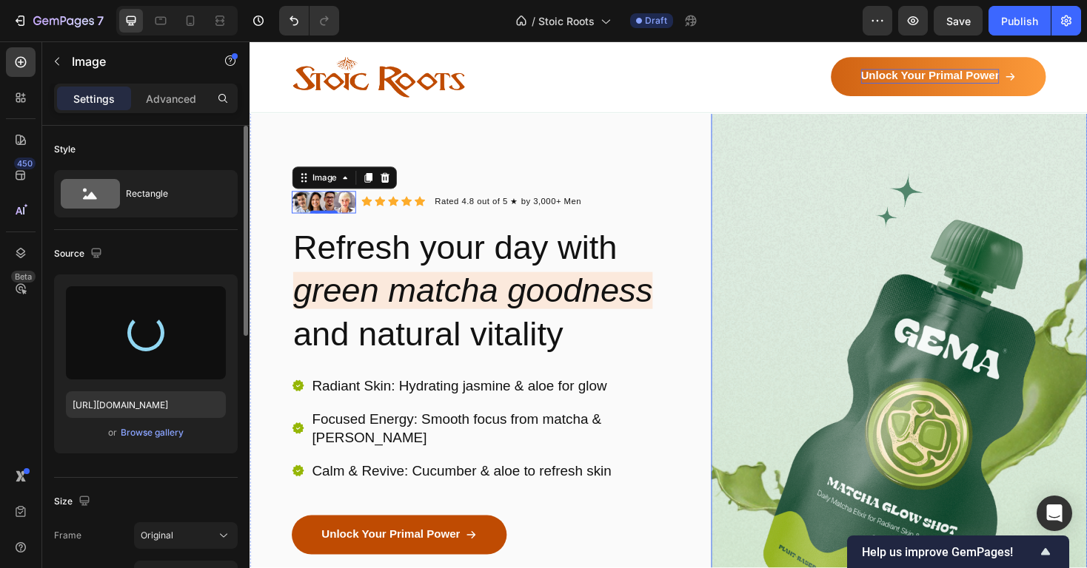
scroll to position [113, 0]
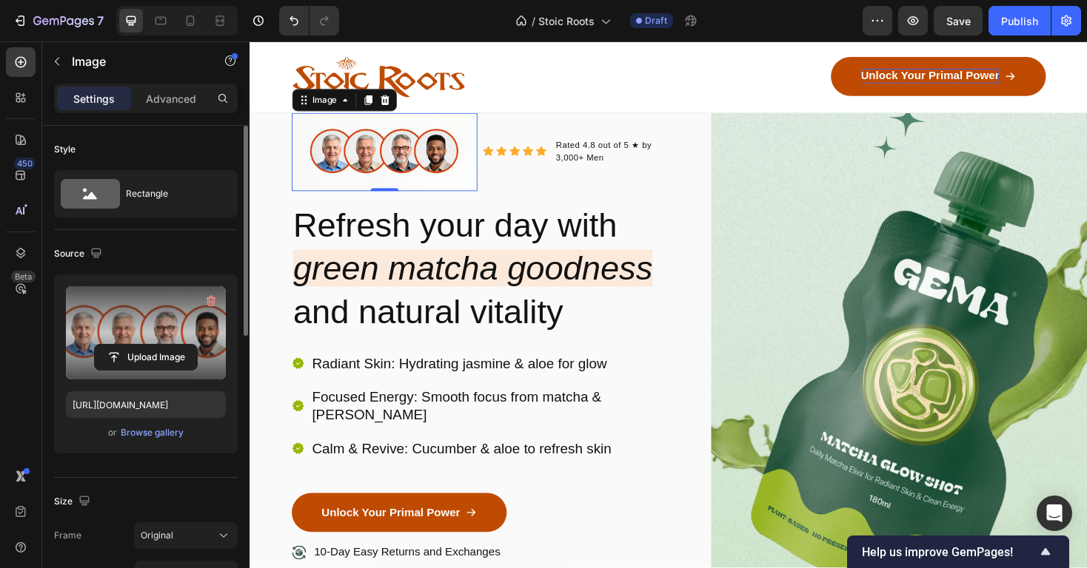
type input "https://cdn.shopify.com/s/files/1/0931/5624/5771/files/gempages_565287448704189…"
click at [614, 337] on p "Refresh your day with green matcha goodness and natural vitality" at bounding box center [493, 283] width 396 height 138
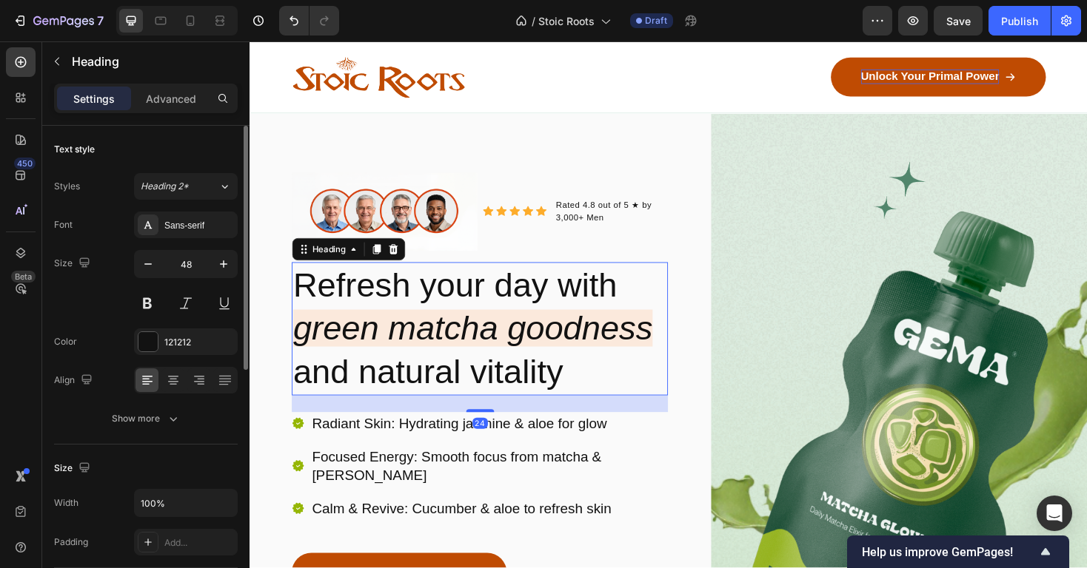
scroll to position [33, 0]
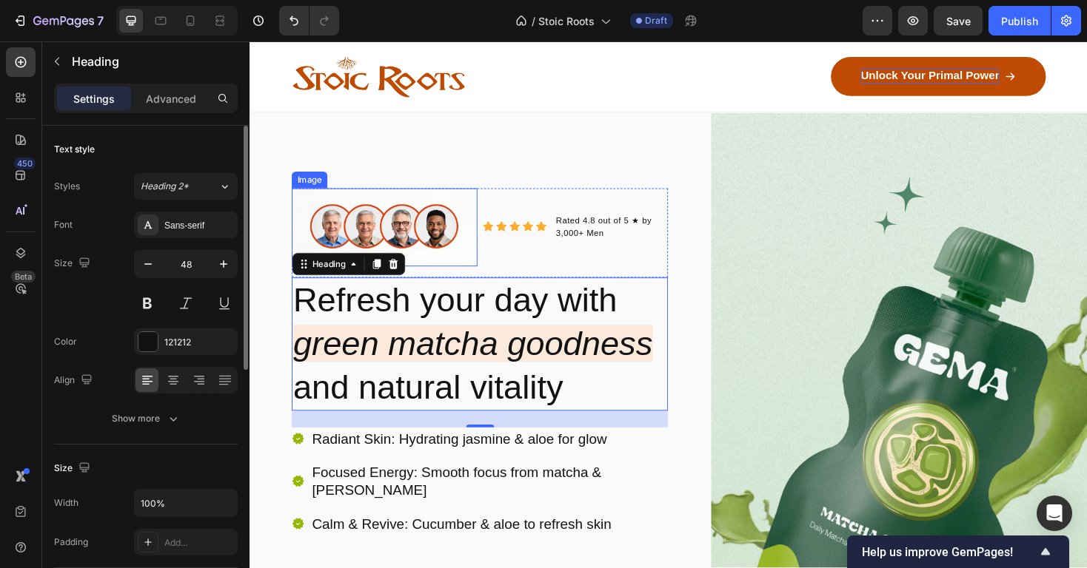
click at [466, 248] on img at bounding box center [392, 239] width 197 height 83
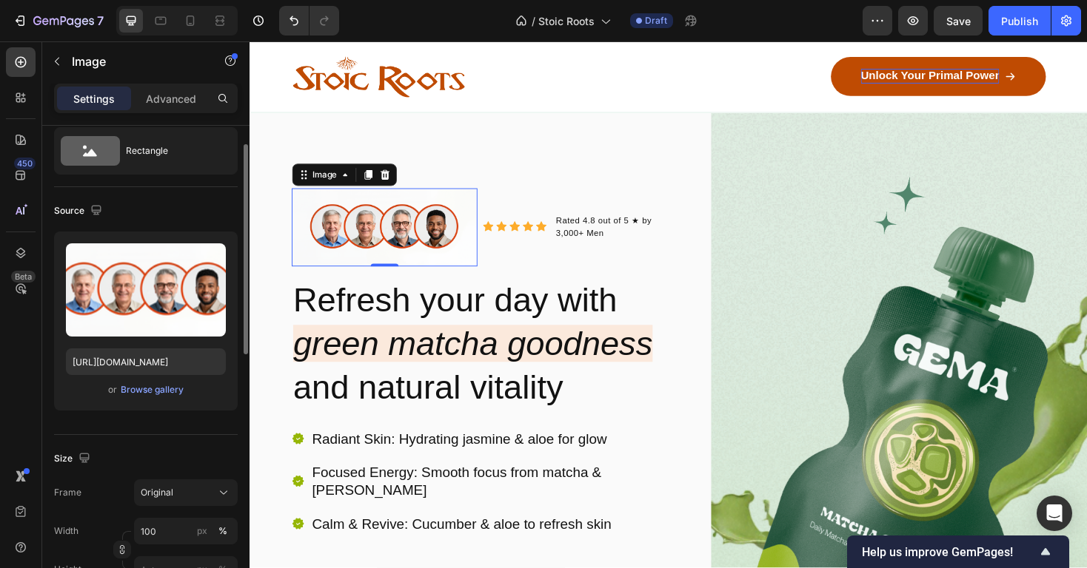
scroll to position [221, 0]
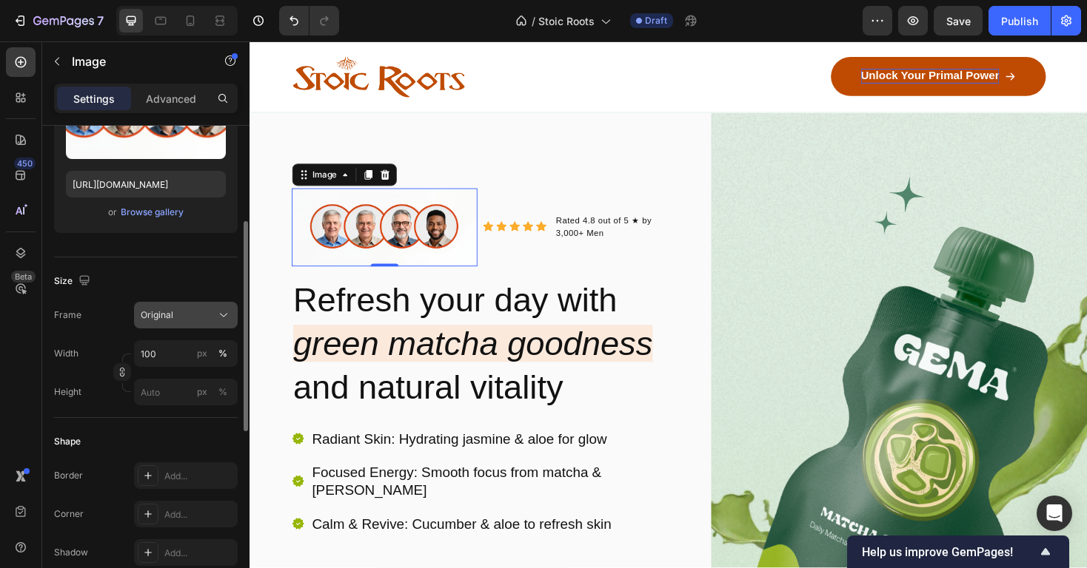
click at [196, 315] on div "Original" at bounding box center [177, 315] width 73 height 13
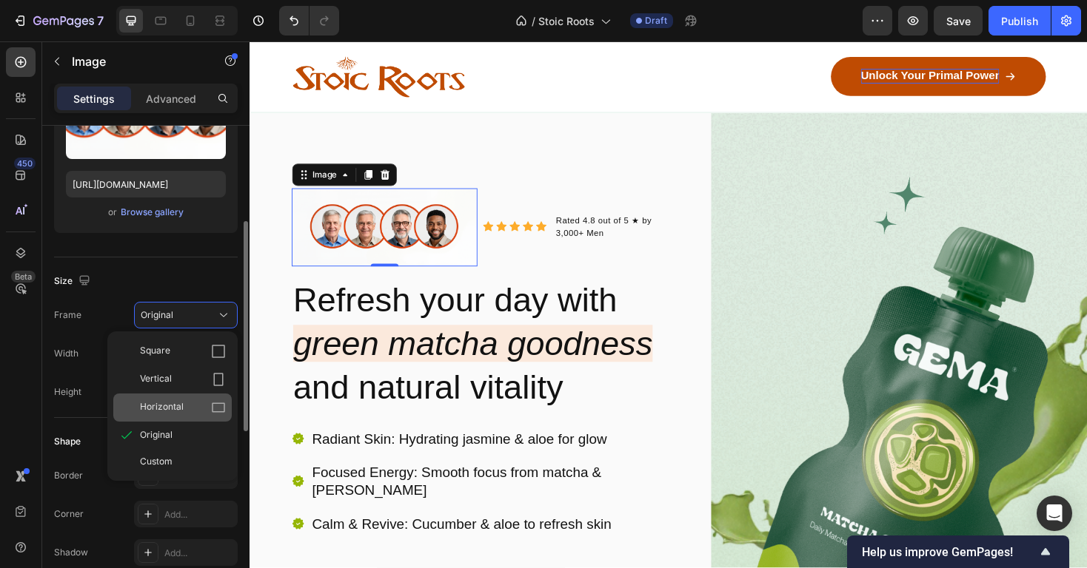
click at [199, 406] on div "Horizontal" at bounding box center [183, 407] width 86 height 15
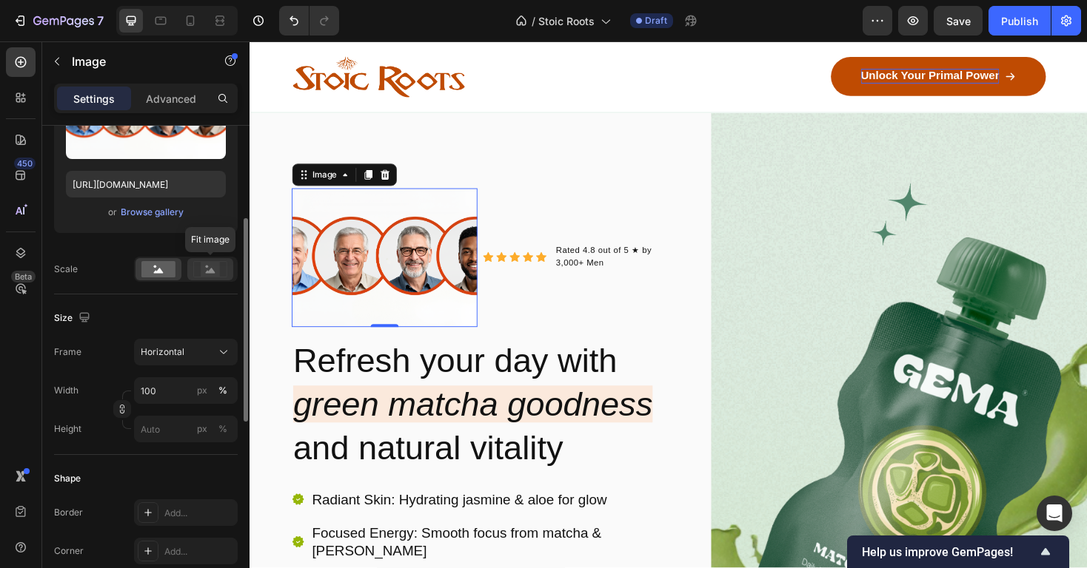
click at [211, 269] on icon at bounding box center [211, 270] width 10 height 5
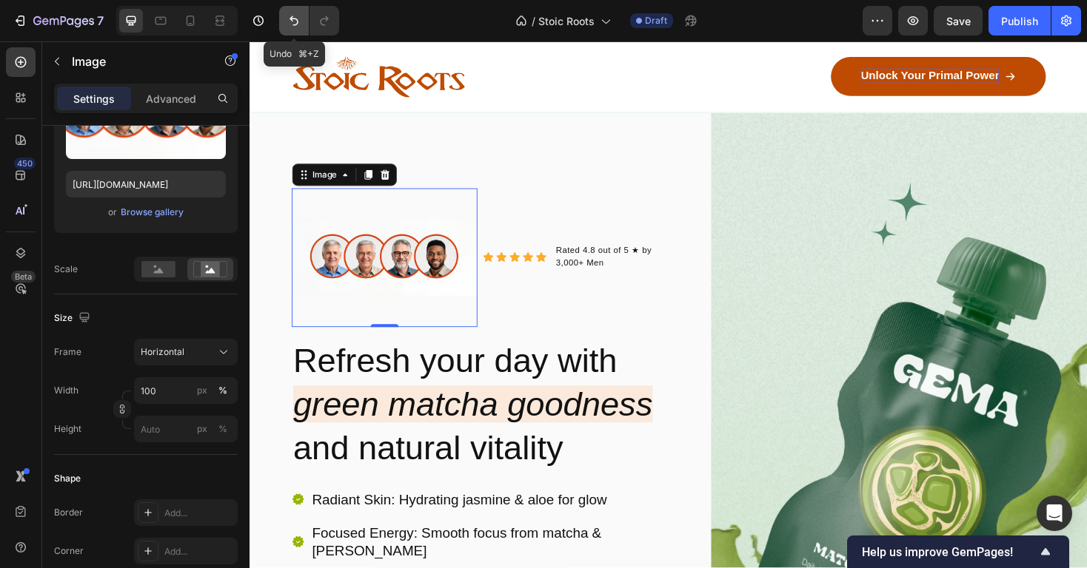
click at [297, 20] on icon "Undo/Redo" at bounding box center [293, 21] width 9 height 10
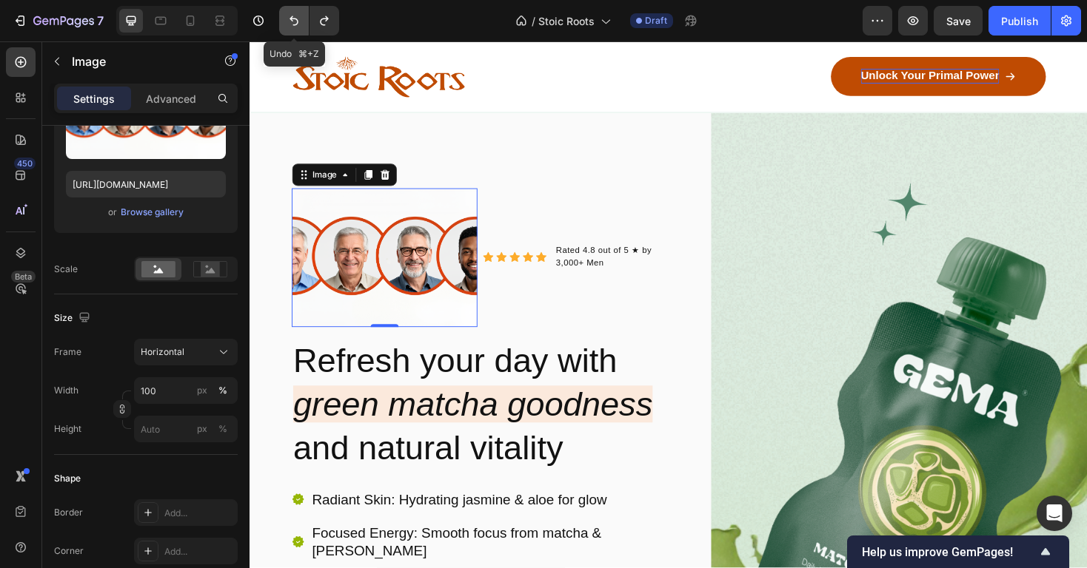
click at [297, 20] on icon "Undo/Redo" at bounding box center [293, 21] width 9 height 10
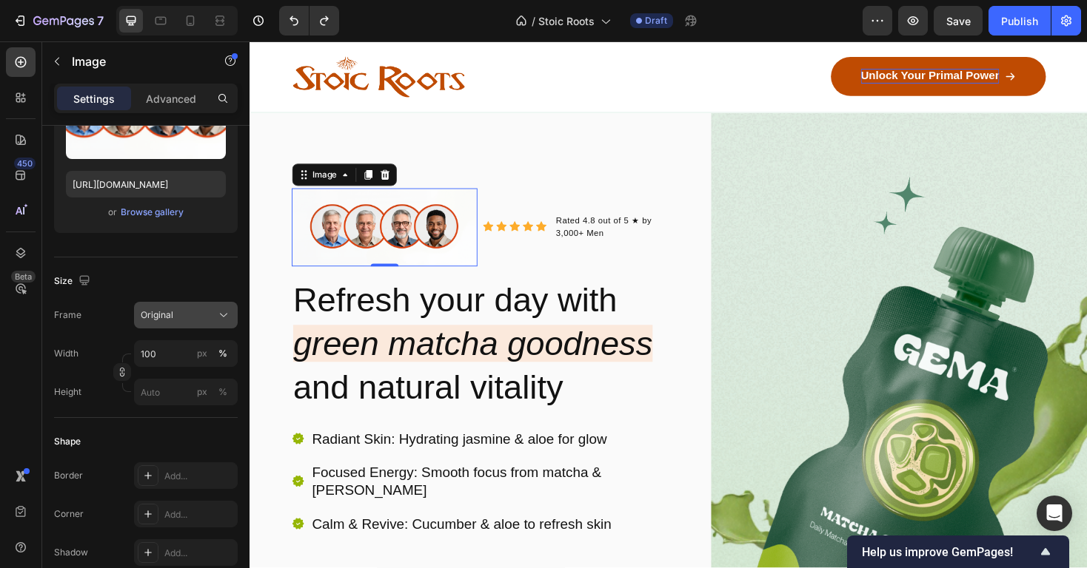
click at [203, 309] on div "Original" at bounding box center [177, 315] width 73 height 13
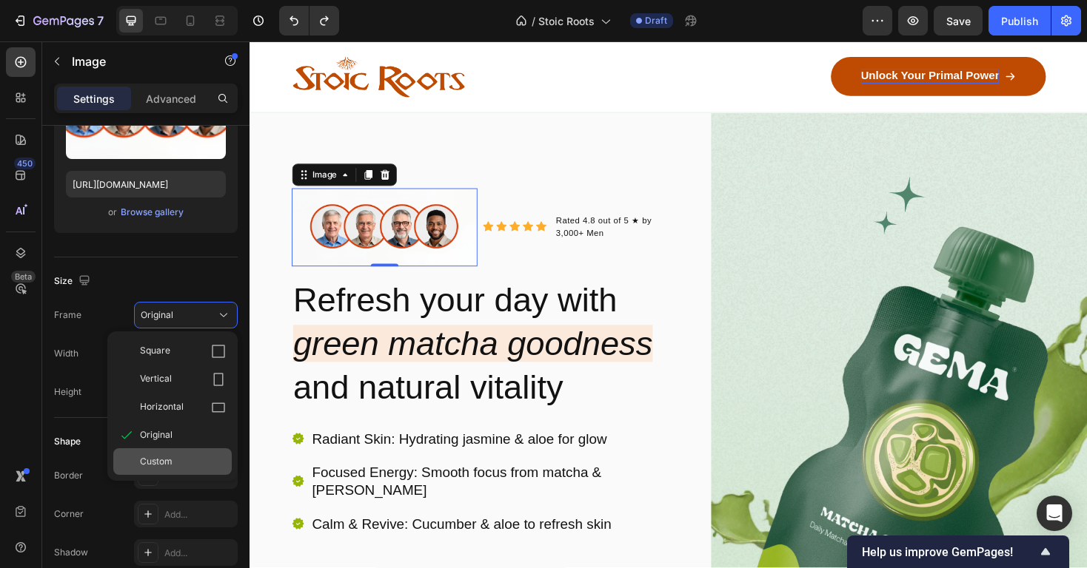
click at [177, 456] on div "Custom" at bounding box center [183, 461] width 86 height 13
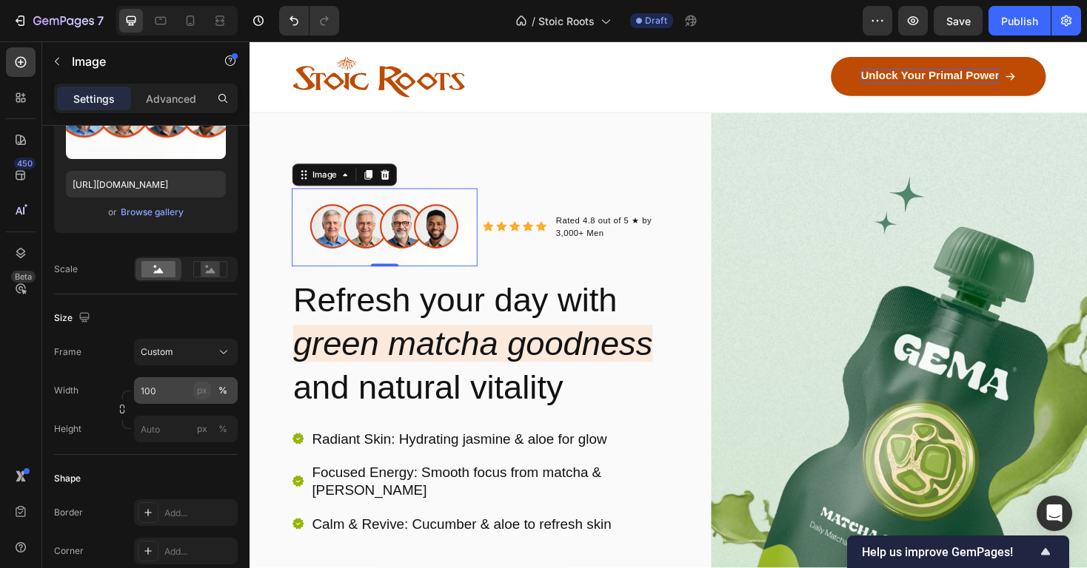
click at [208, 389] on button "px" at bounding box center [202, 391] width 18 height 18
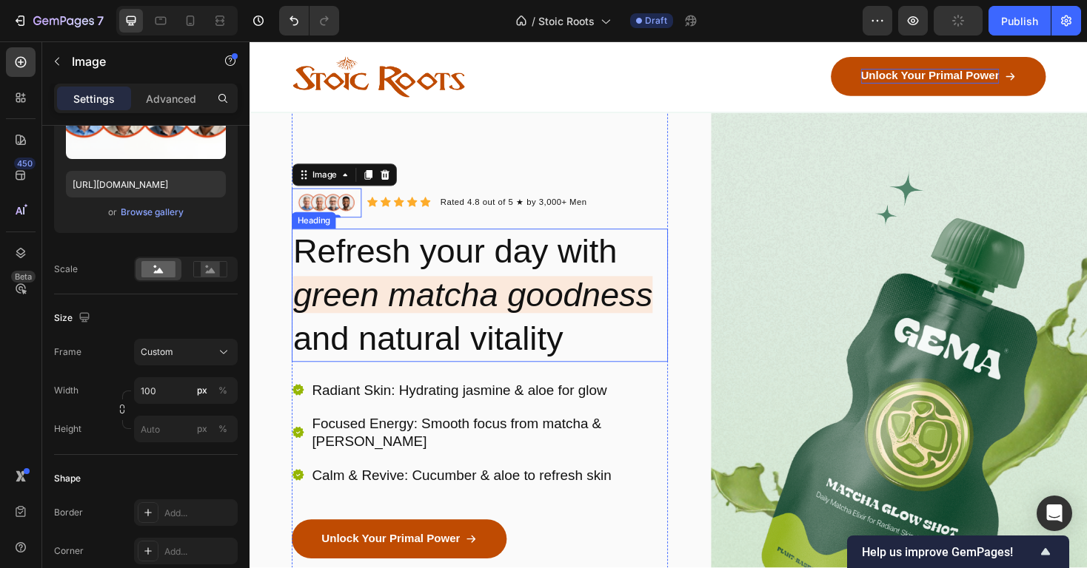
click at [412, 262] on p "Refresh your day with green matcha goodness and natural vitality" at bounding box center [493, 311] width 396 height 138
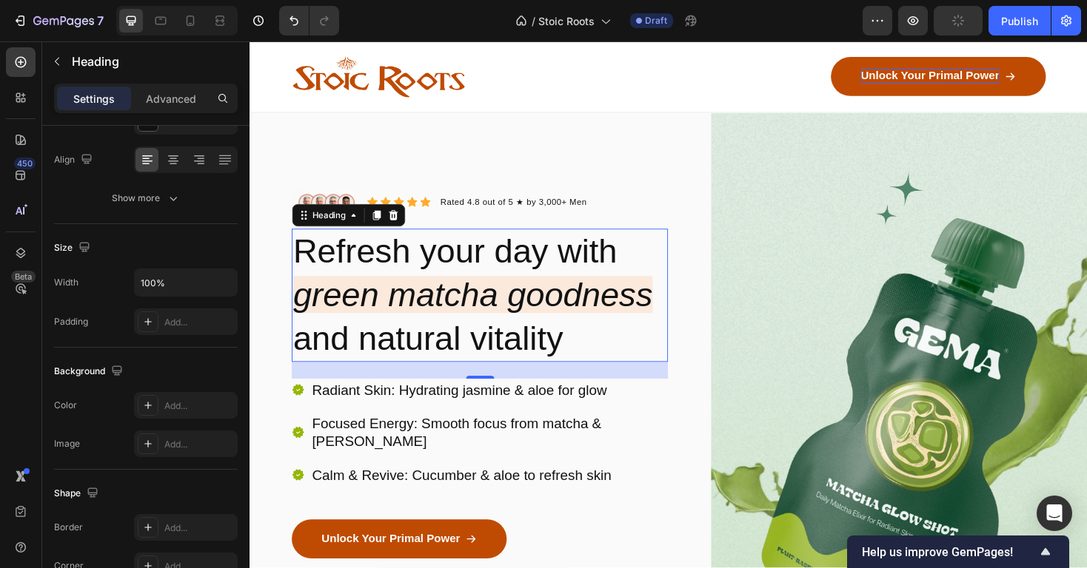
scroll to position [0, 0]
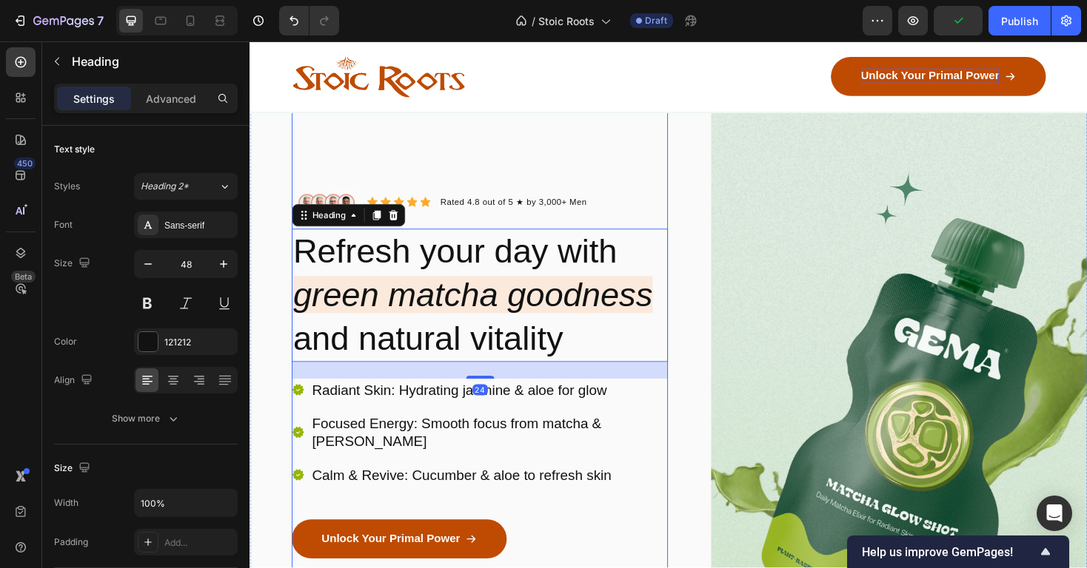
click at [674, 170] on div "Image Icon Icon Icon Icon Icon Icon List Hoz Rated 4.8 out of 5 ★ by 3,000+ Men…" at bounding box center [493, 446] width 399 height 663
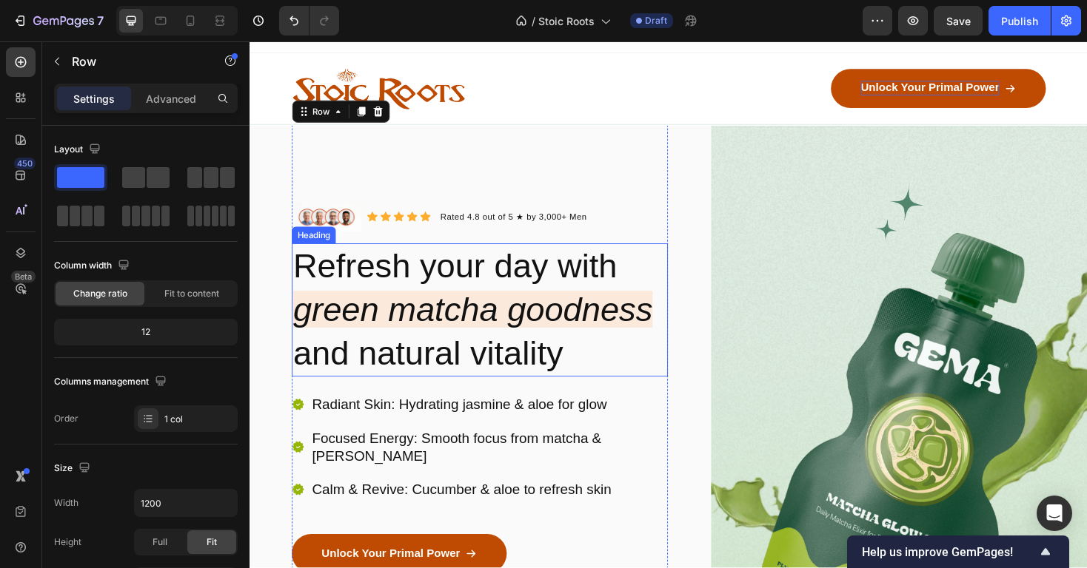
scroll to position [19, 0]
click at [578, 358] on p "Refresh your day with green matcha goodness and natural vitality" at bounding box center [493, 326] width 396 height 138
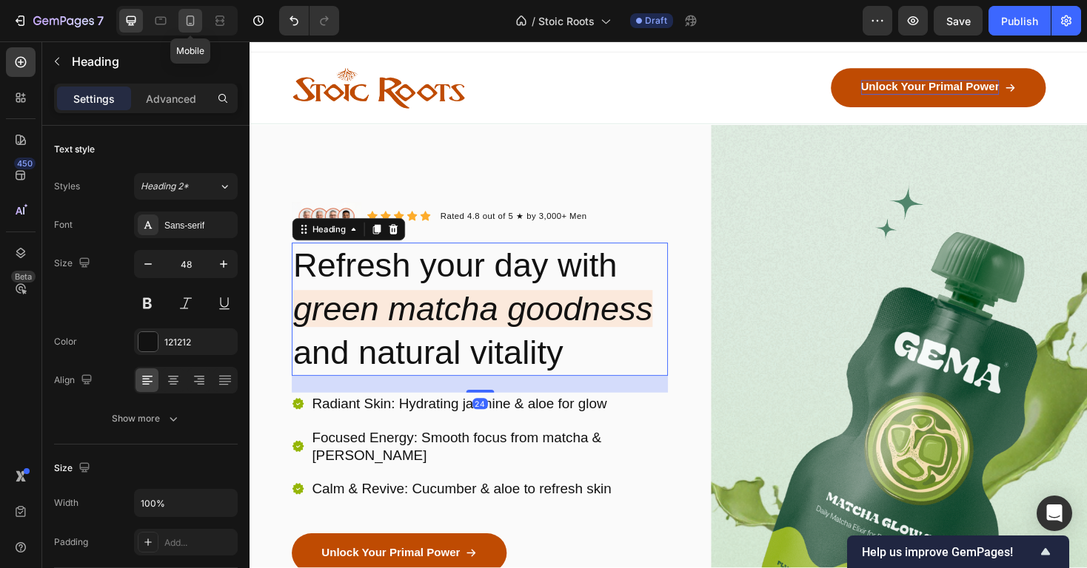
click at [186, 9] on div at bounding box center [190, 21] width 24 height 24
type input "27"
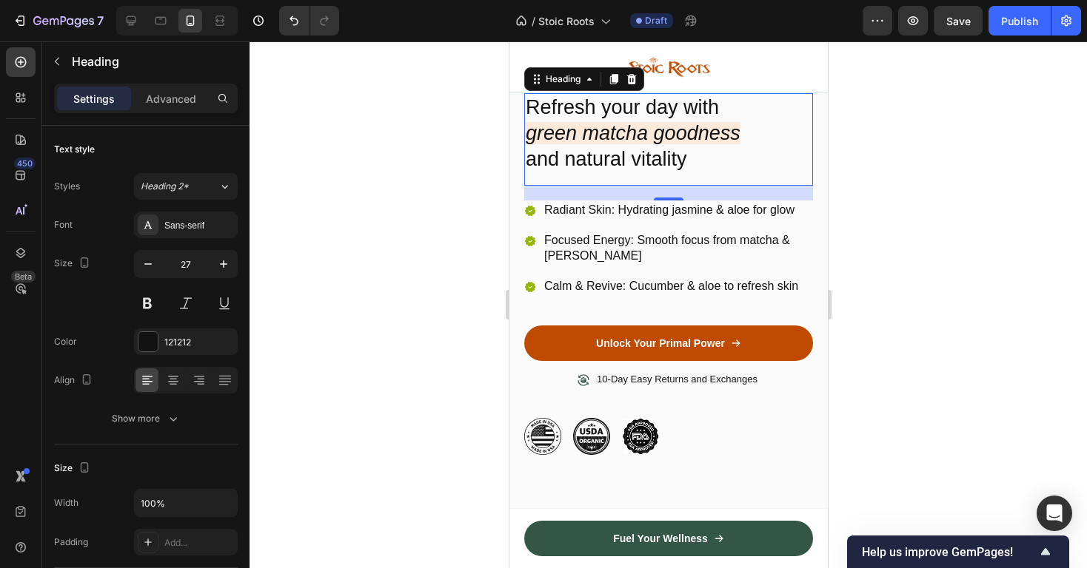
scroll to position [332, 0]
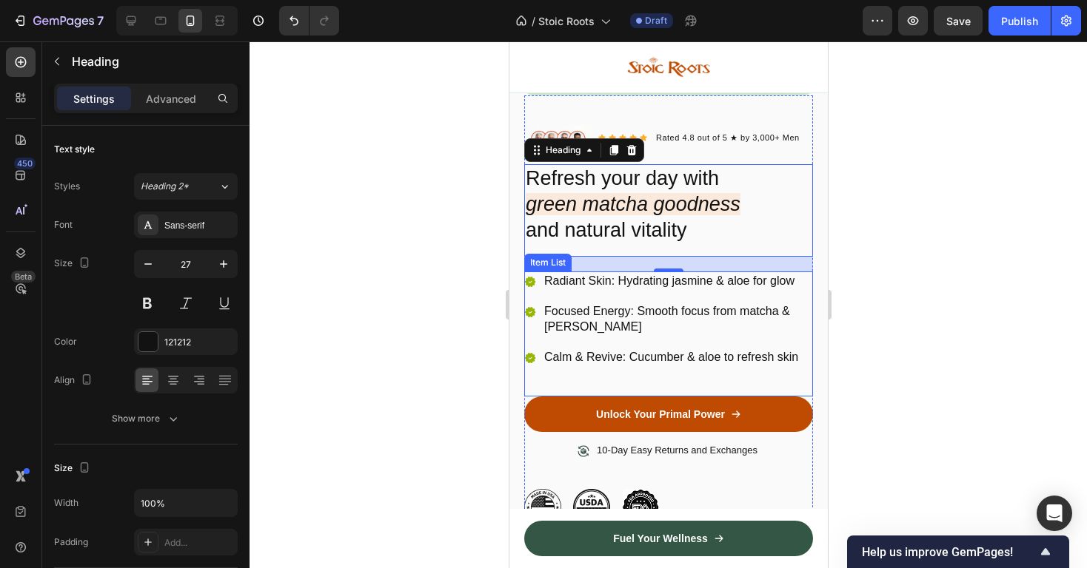
click at [678, 332] on p "Focused Energy: Smooth focus from matcha & jasmine" at bounding box center [676, 319] width 266 height 31
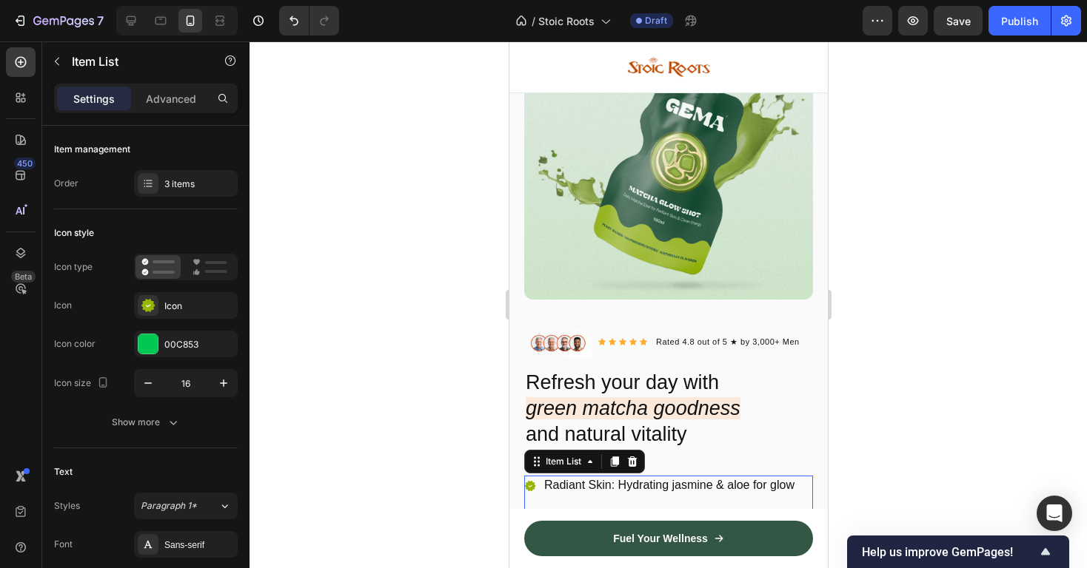
scroll to position [82, 0]
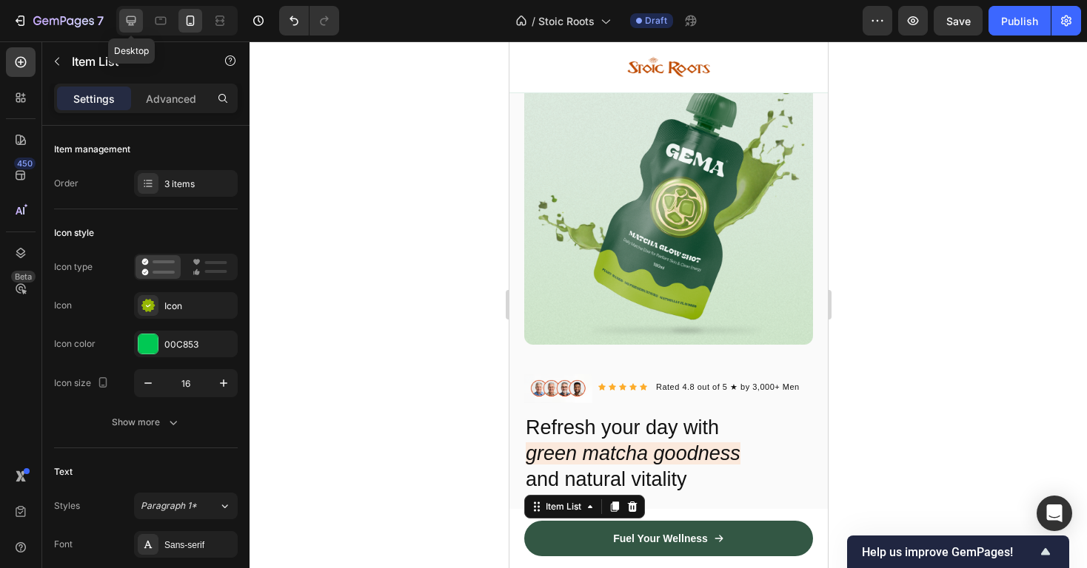
click at [127, 18] on icon at bounding box center [132, 21] width 10 height 10
type input "18"
type input "20"
type input "16"
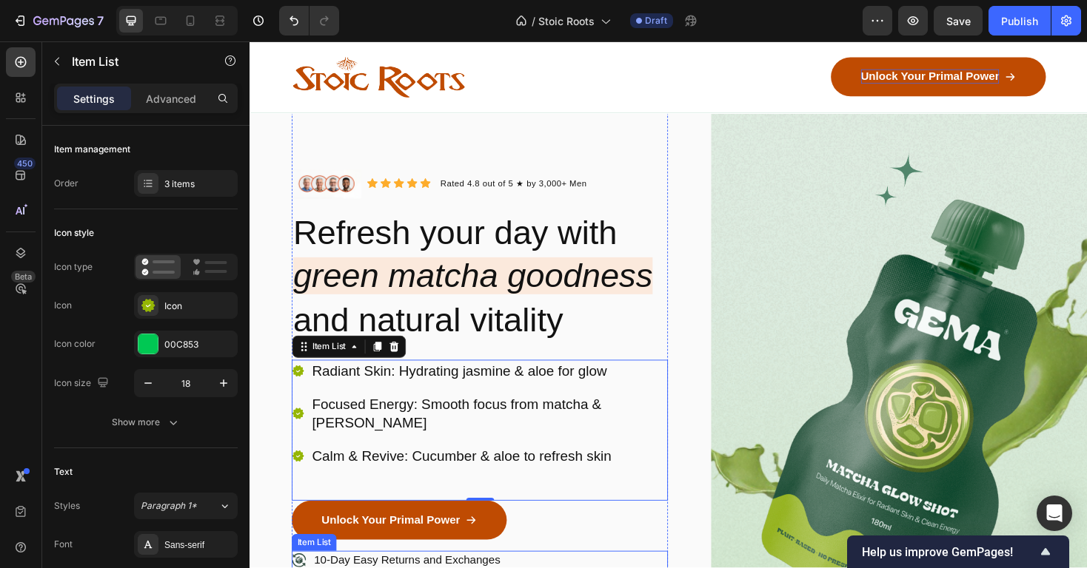
scroll to position [55, 0]
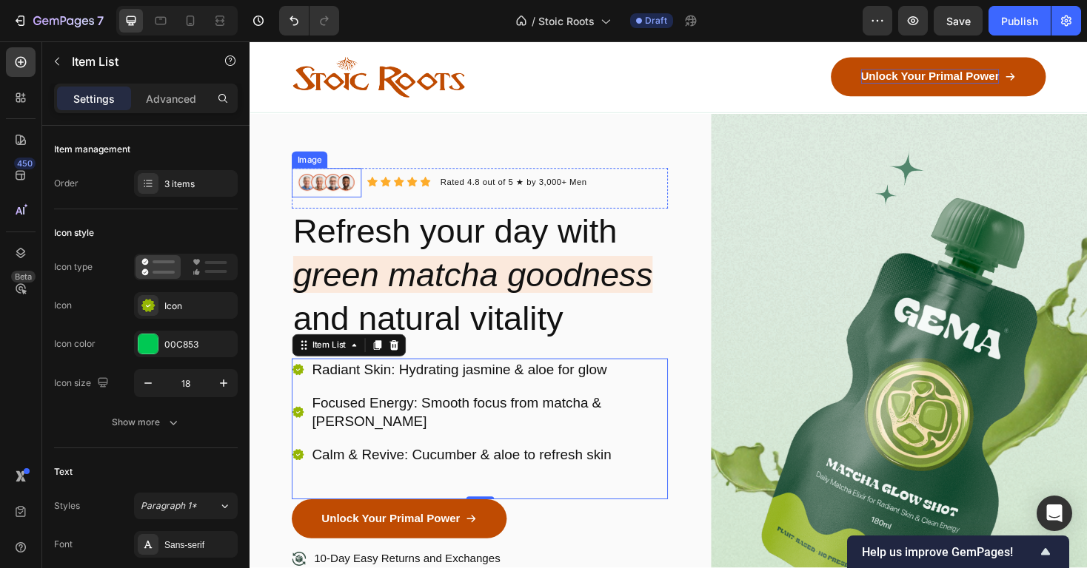
click at [345, 192] on img at bounding box center [331, 191] width 74 height 31
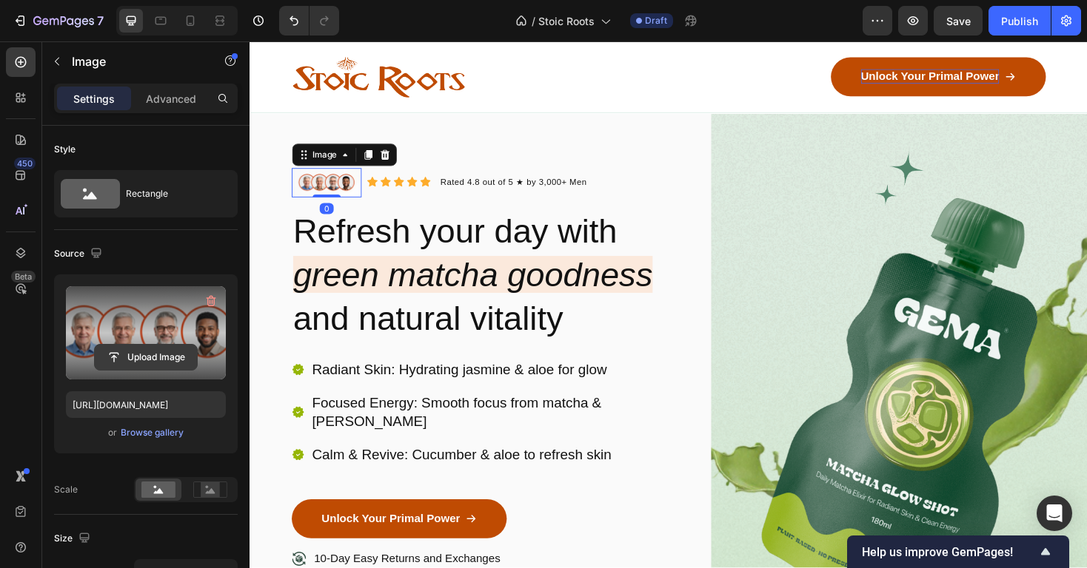
click at [149, 352] on input "file" at bounding box center [146, 357] width 102 height 25
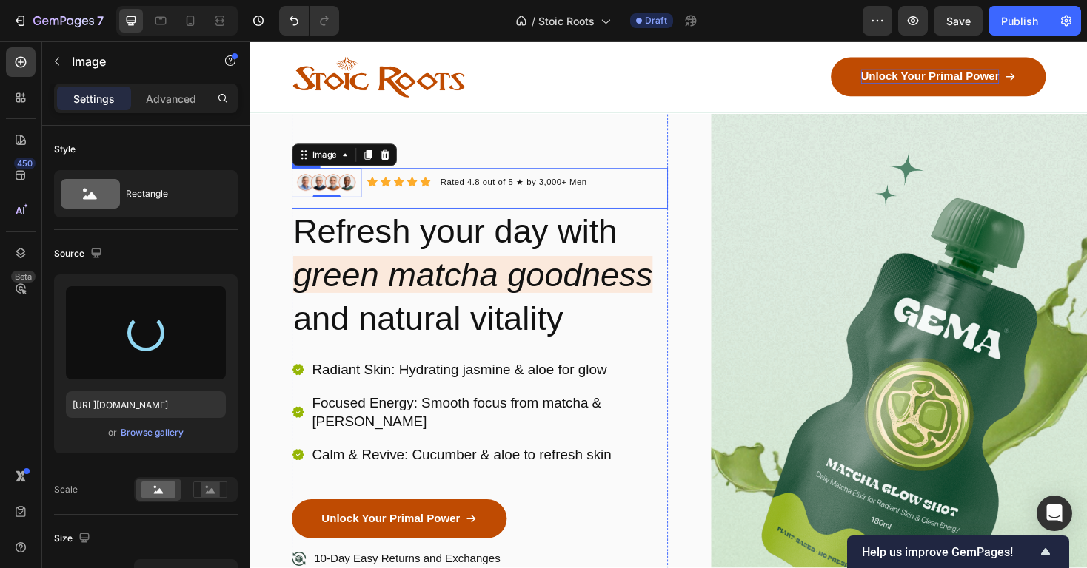
type input "https://cdn.shopify.com/s/files/1/0931/5624/5771/files/gempages_565287448704189…"
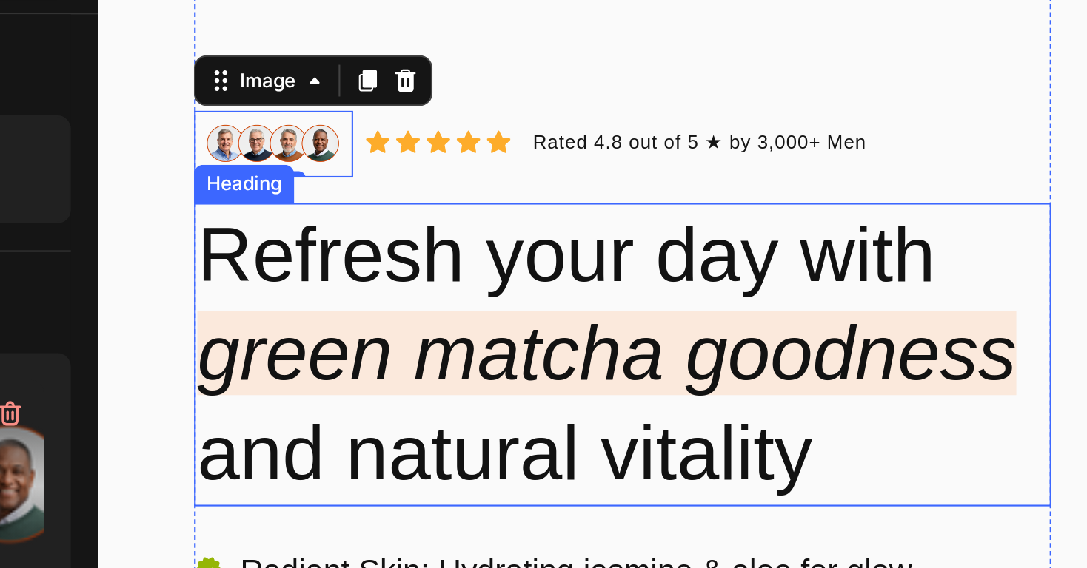
click at [290, 105] on p "Refresh your day with green matcha goodness and natural vitality" at bounding box center [342, 70] width 396 height 138
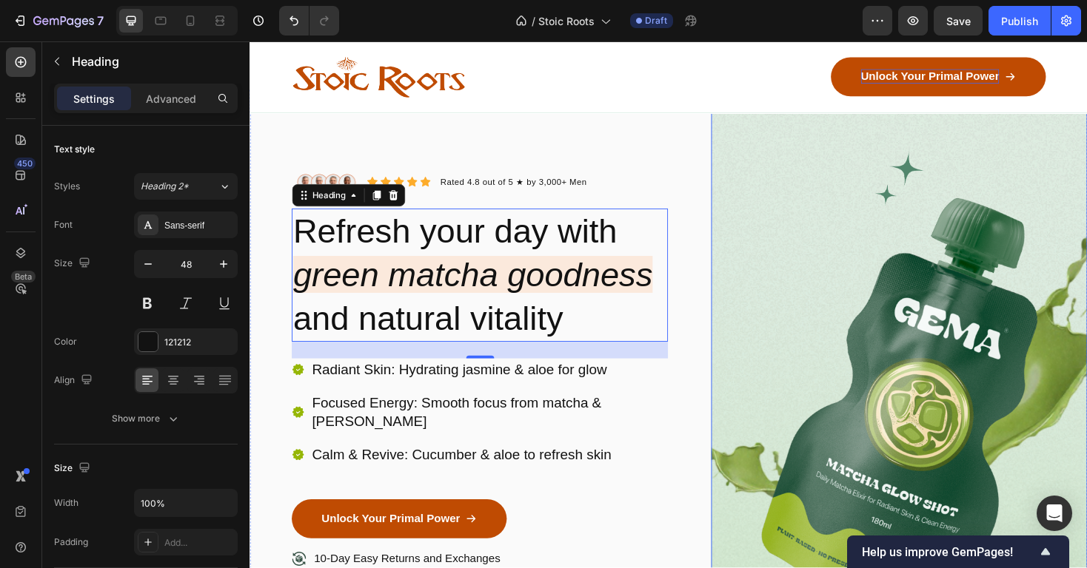
click at [795, 189] on img at bounding box center [938, 424] width 399 height 663
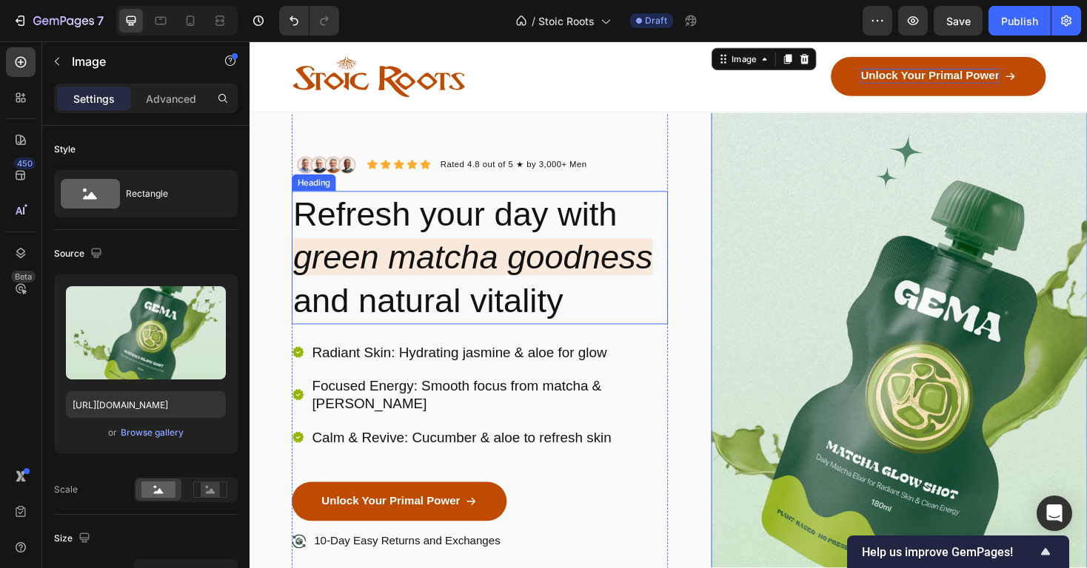
scroll to position [73, 0]
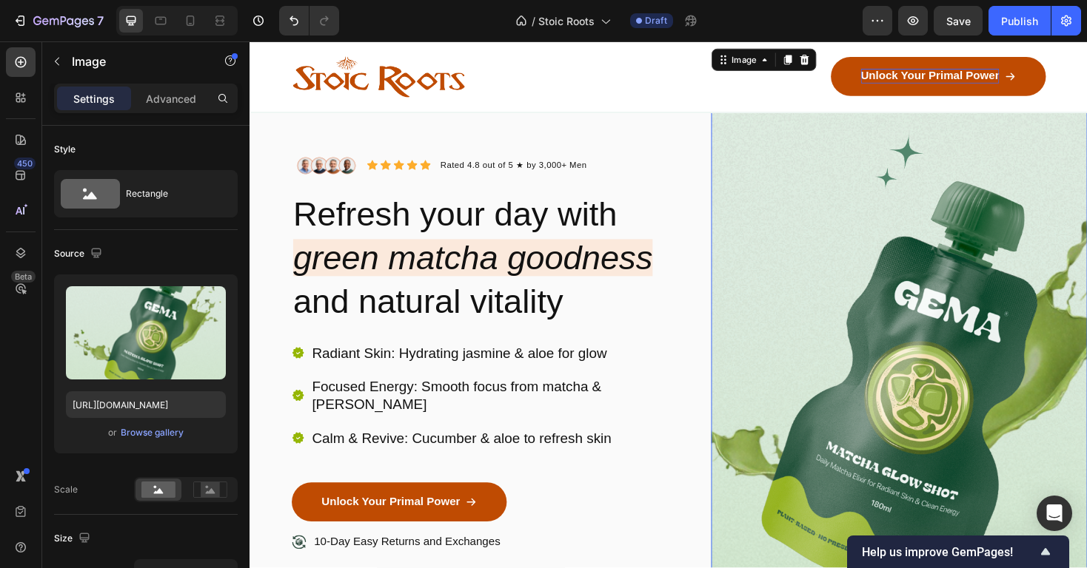
click at [800, 246] on img at bounding box center [938, 407] width 399 height 663
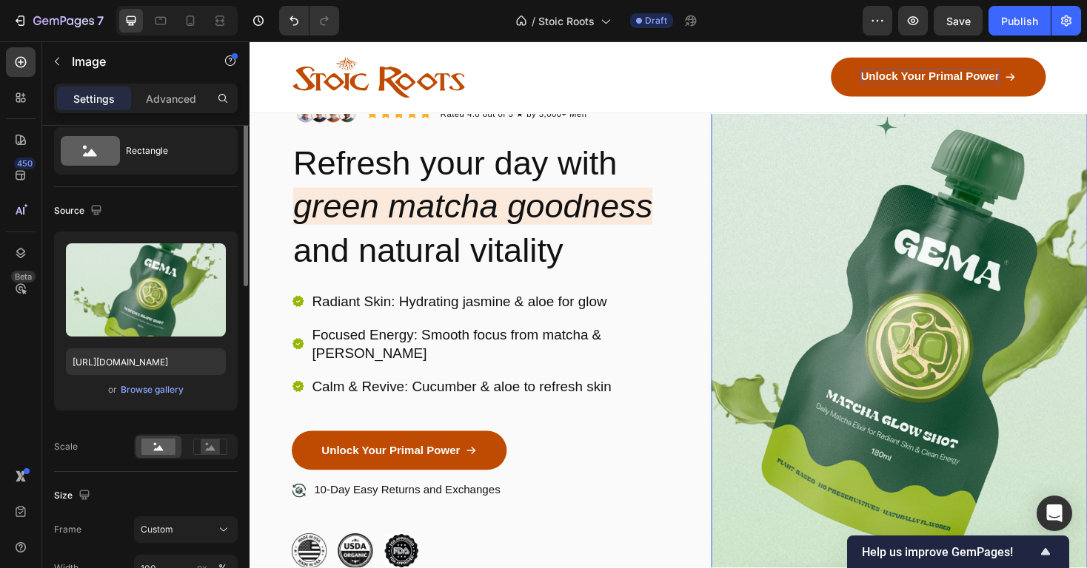
scroll to position [0, 0]
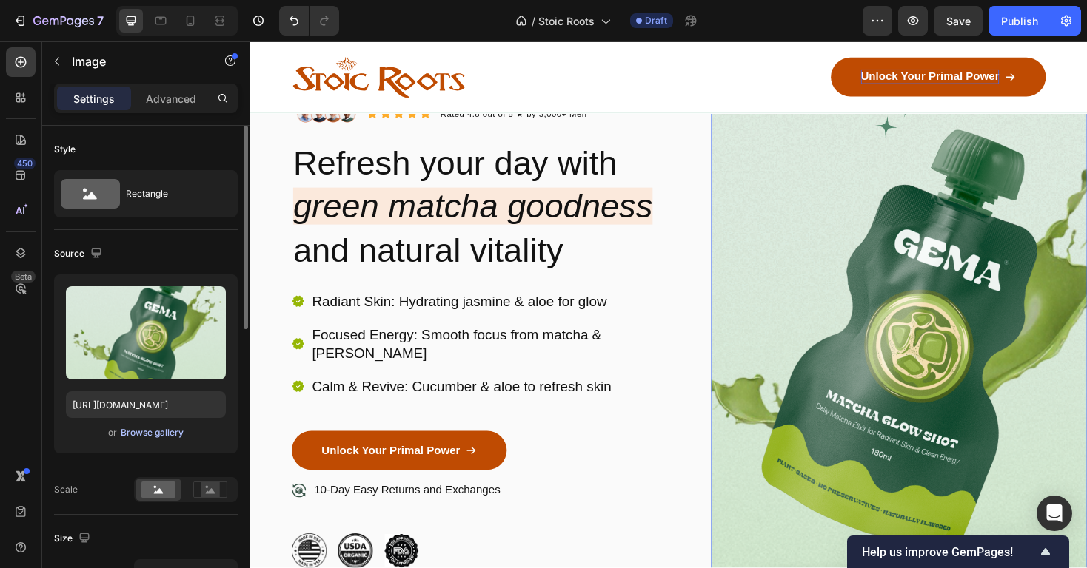
click at [152, 431] on div "Browse gallery" at bounding box center [152, 432] width 63 height 13
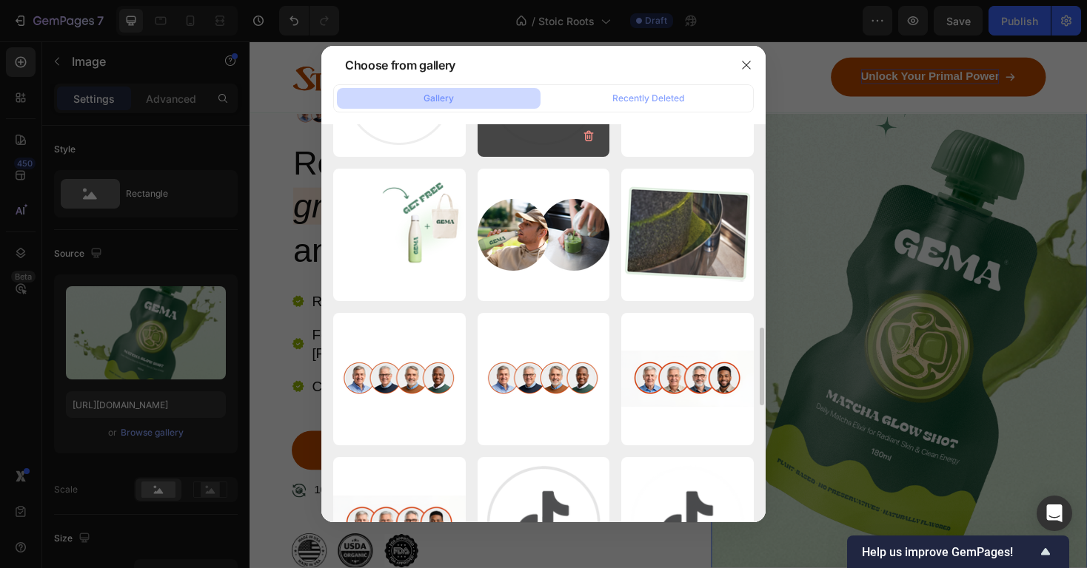
scroll to position [895, 0]
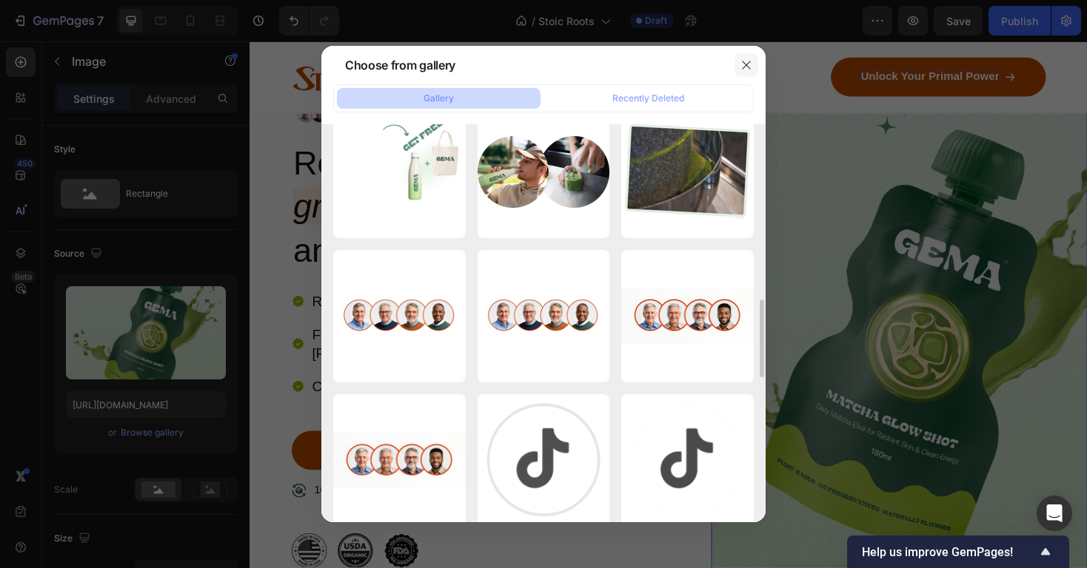
click at [750, 64] on icon "button" at bounding box center [746, 65] width 12 height 12
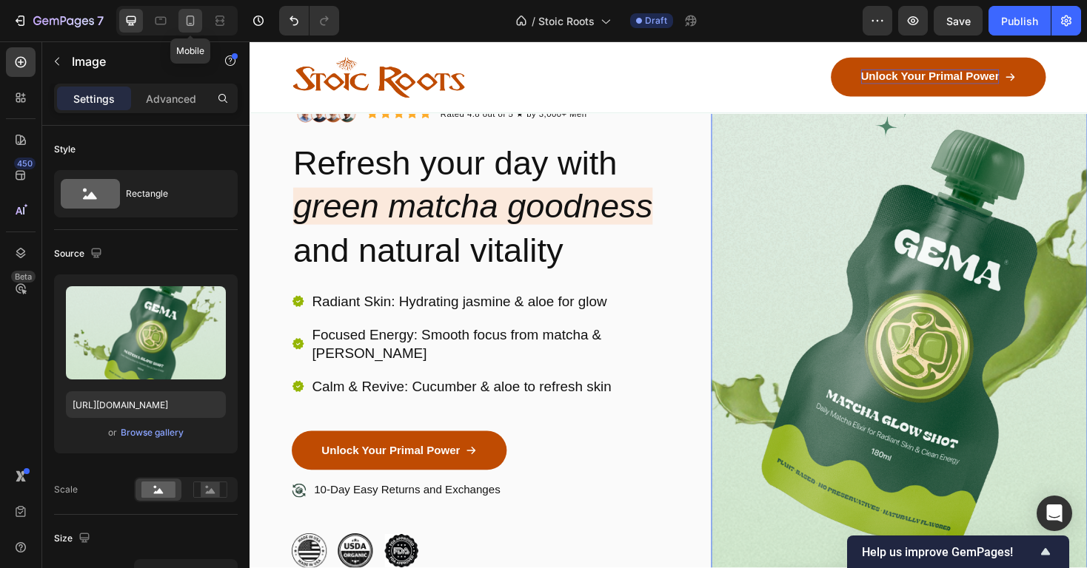
click at [193, 21] on icon at bounding box center [191, 21] width 8 height 10
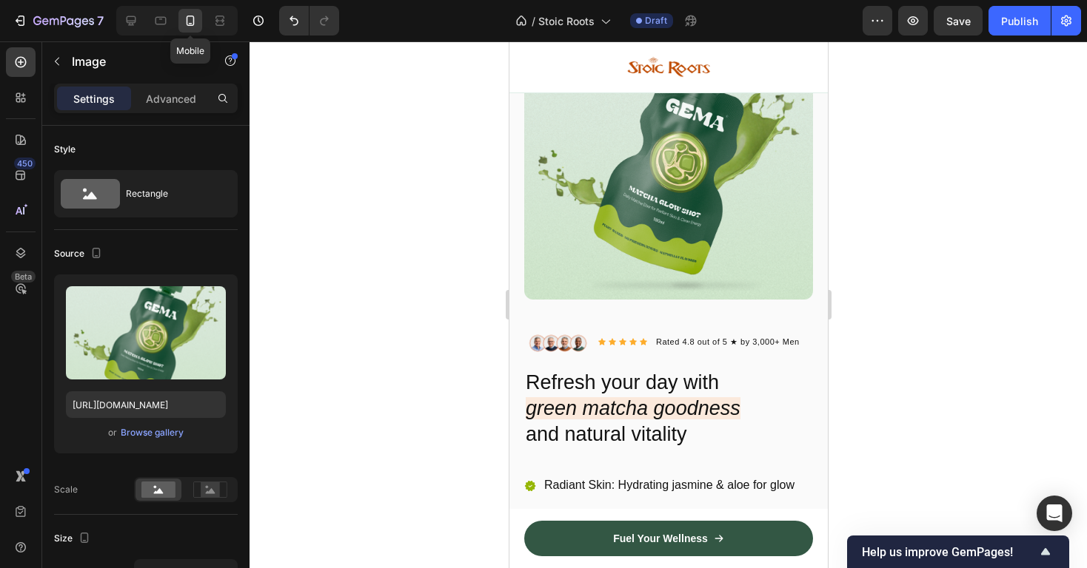
scroll to position [76, 0]
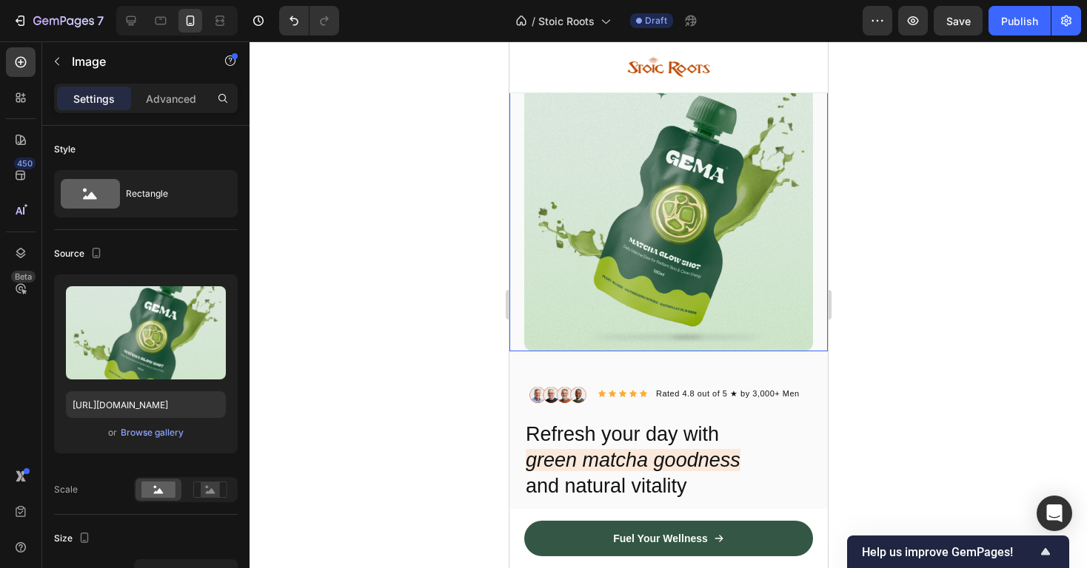
click at [634, 188] on img at bounding box center [667, 207] width 289 height 289
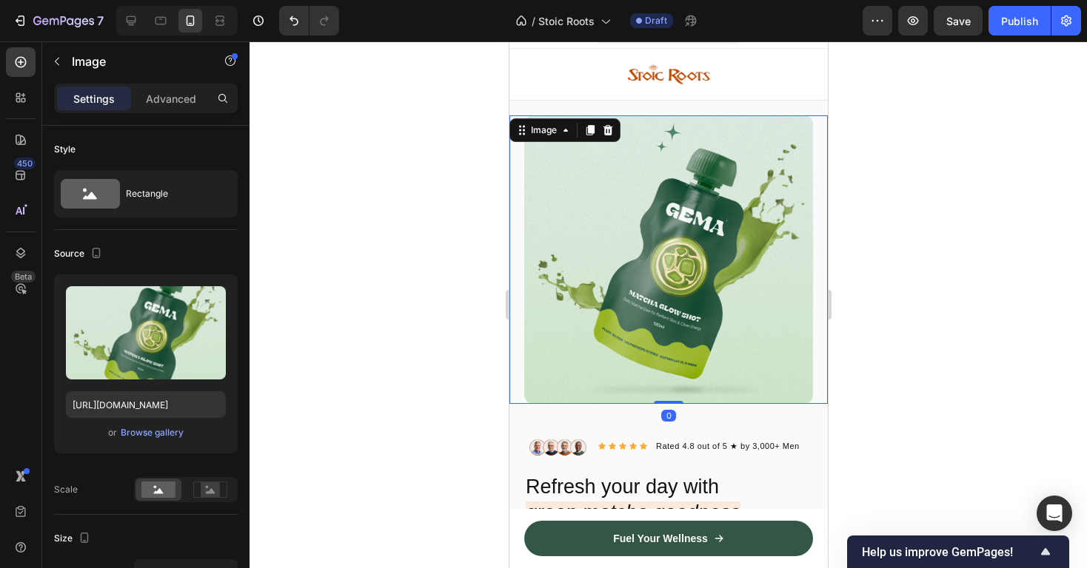
scroll to position [27, 0]
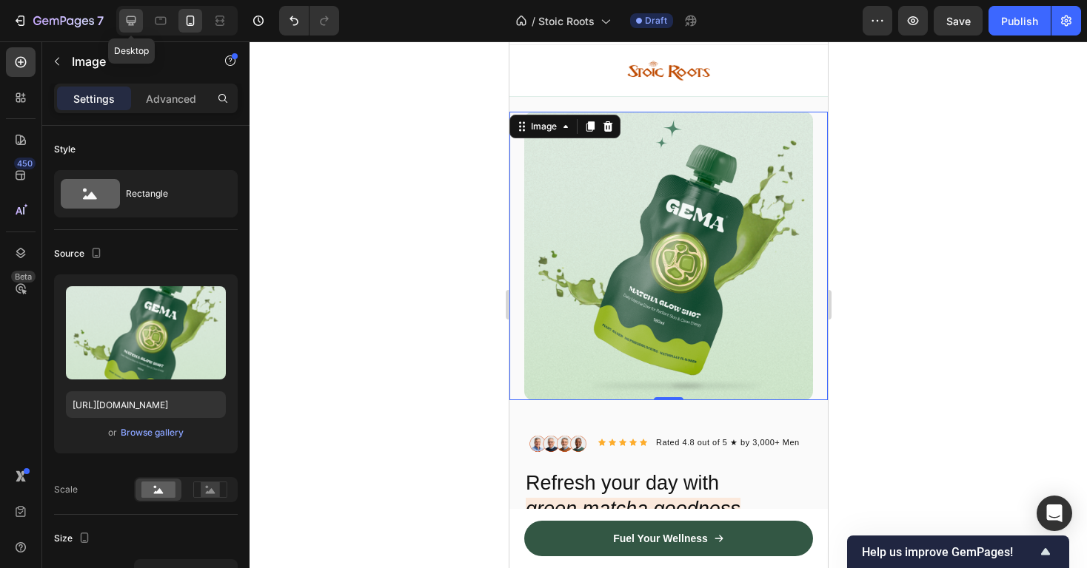
click at [127, 18] on icon at bounding box center [132, 21] width 10 height 10
type input "100"
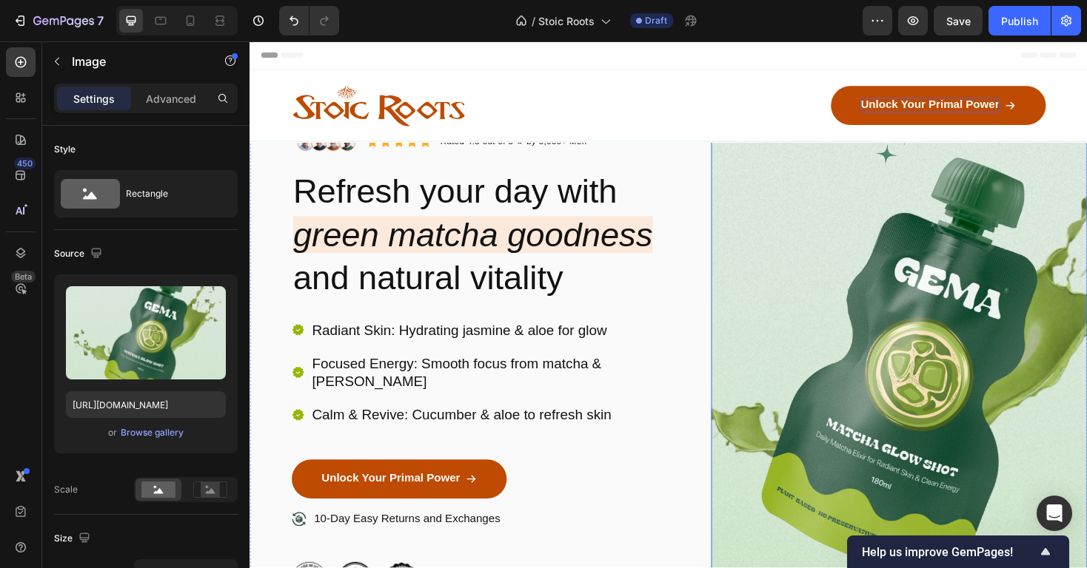
click at [792, 235] on img at bounding box center [938, 381] width 399 height 663
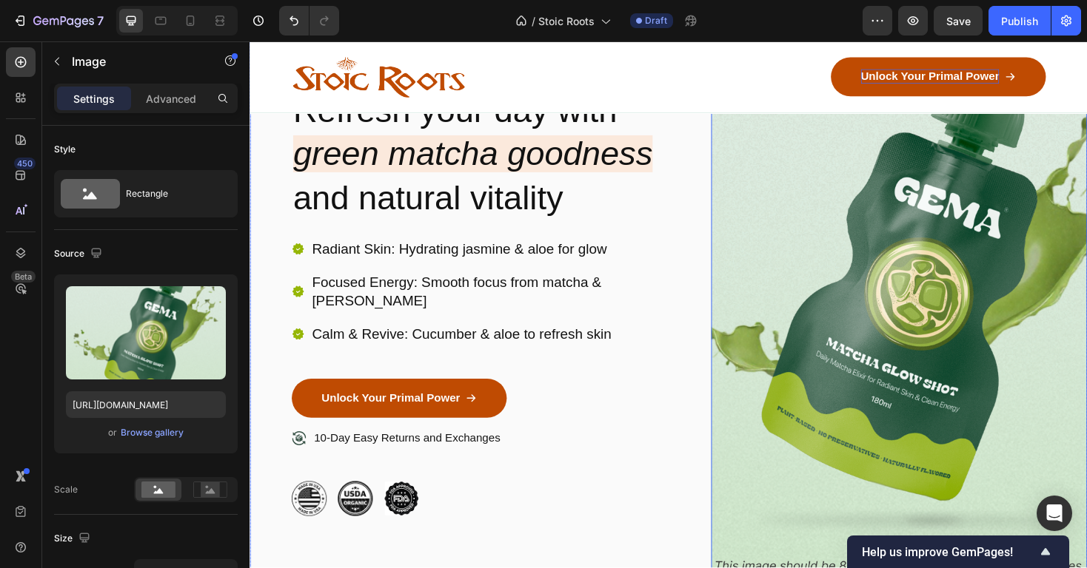
scroll to position [252, 0]
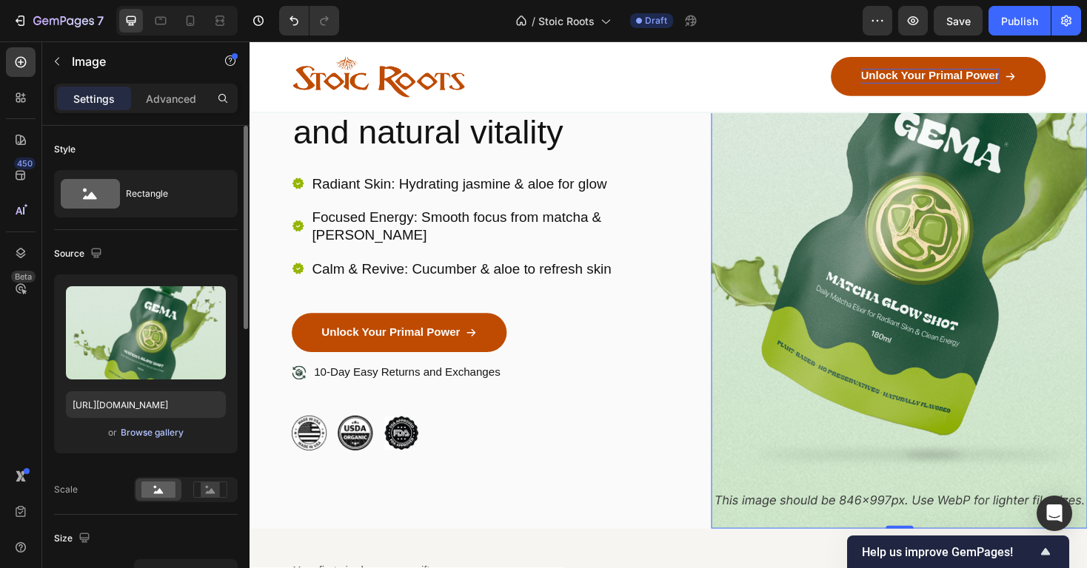
click at [158, 435] on div "Browse gallery" at bounding box center [152, 432] width 63 height 13
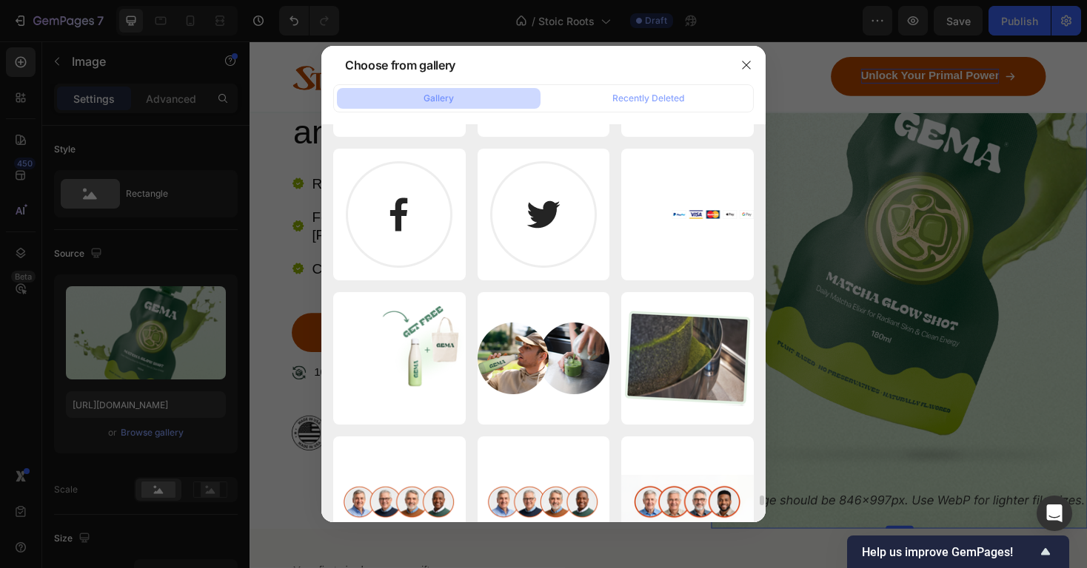
scroll to position [15124, 0]
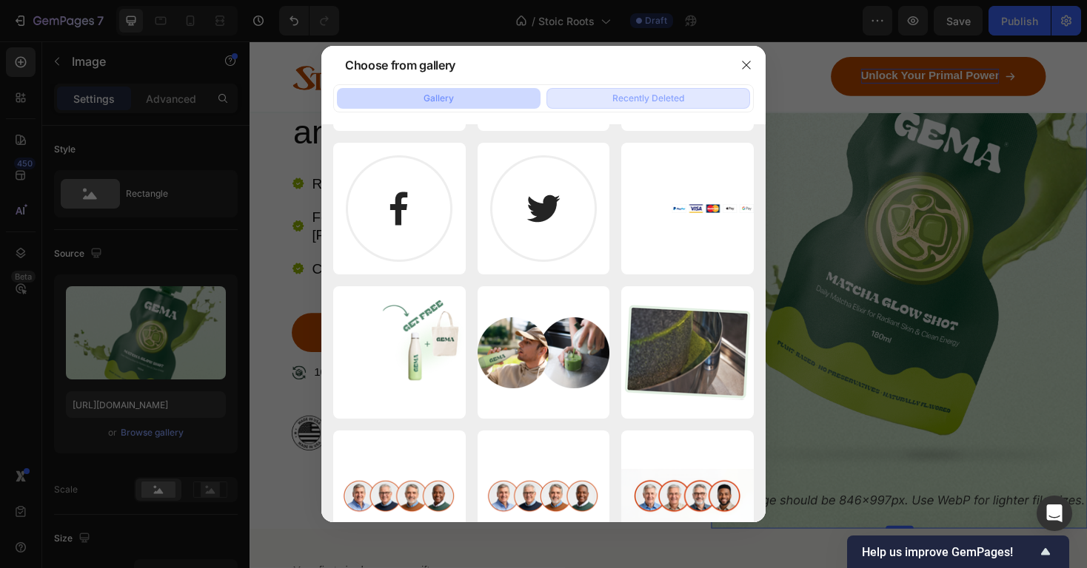
click at [626, 95] on div "Recently Deleted" at bounding box center [648, 98] width 72 height 13
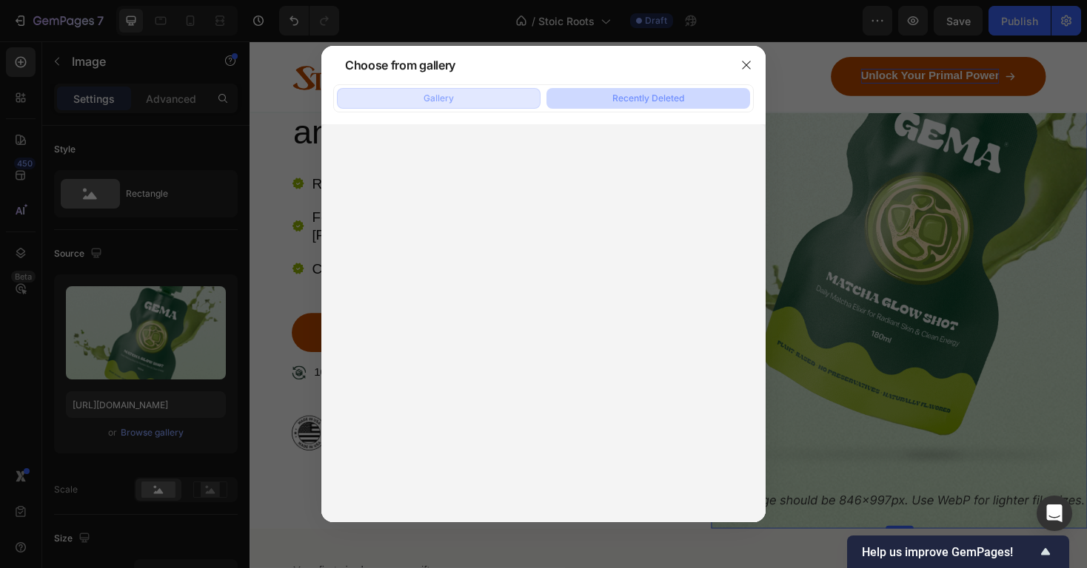
click at [489, 99] on button "Gallery" at bounding box center [439, 98] width 204 height 21
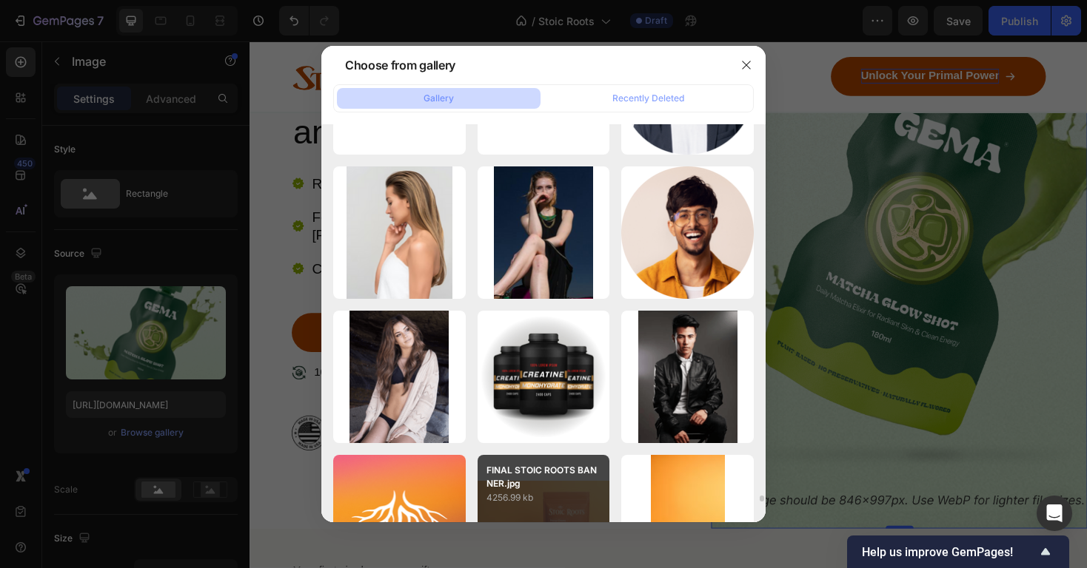
scroll to position [22453, 0]
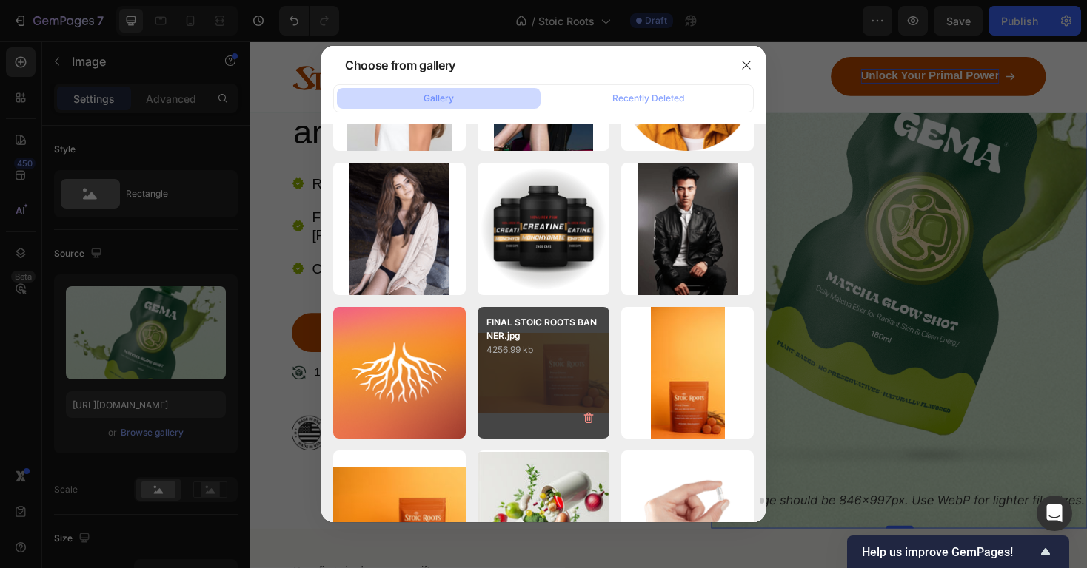
click at [553, 355] on p "4256.99 kb" at bounding box center [543, 350] width 115 height 15
type input "https://cdn.shopify.com/s/files/1/0931/5624/5771/files/gempages_565287448704189…"
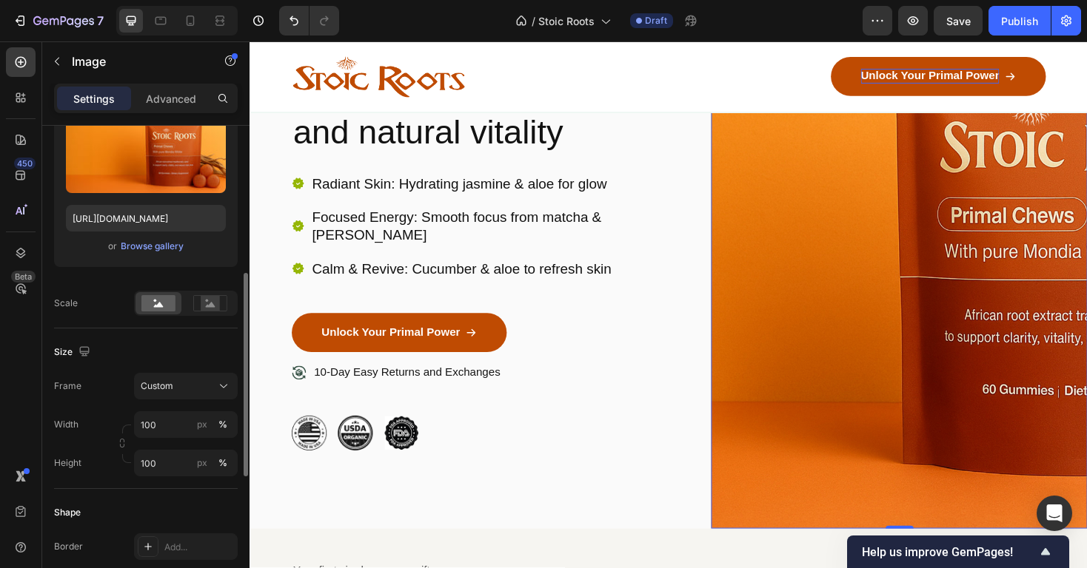
scroll to position [261, 0]
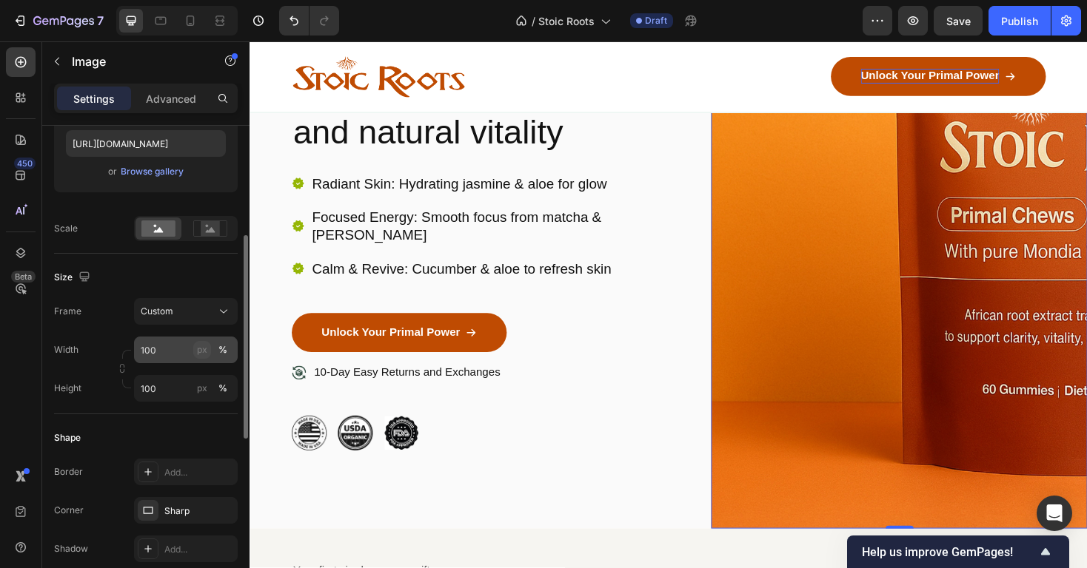
click at [200, 351] on div "px" at bounding box center [202, 349] width 10 height 13
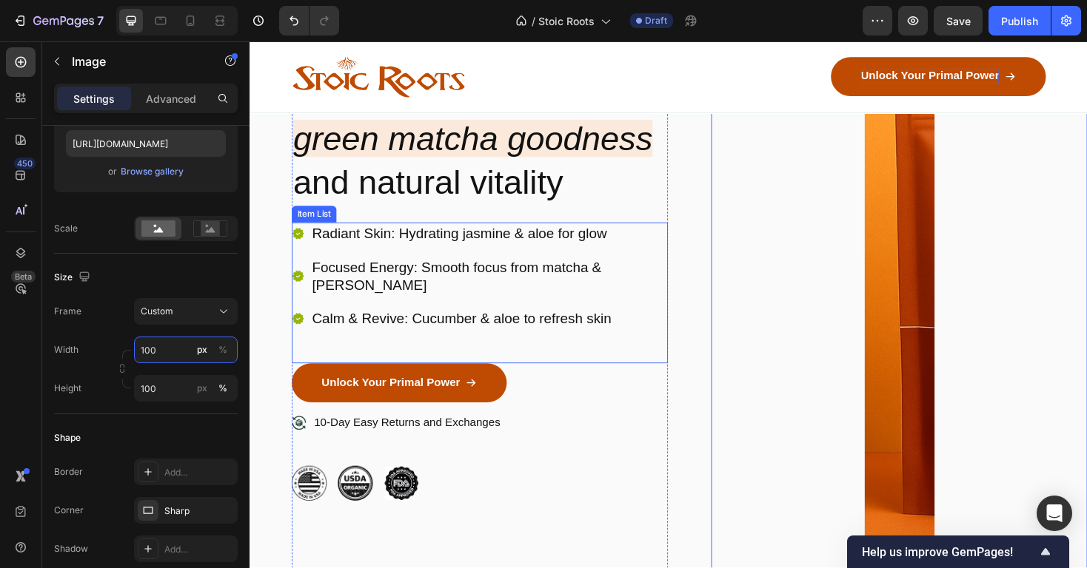
scroll to position [198, 0]
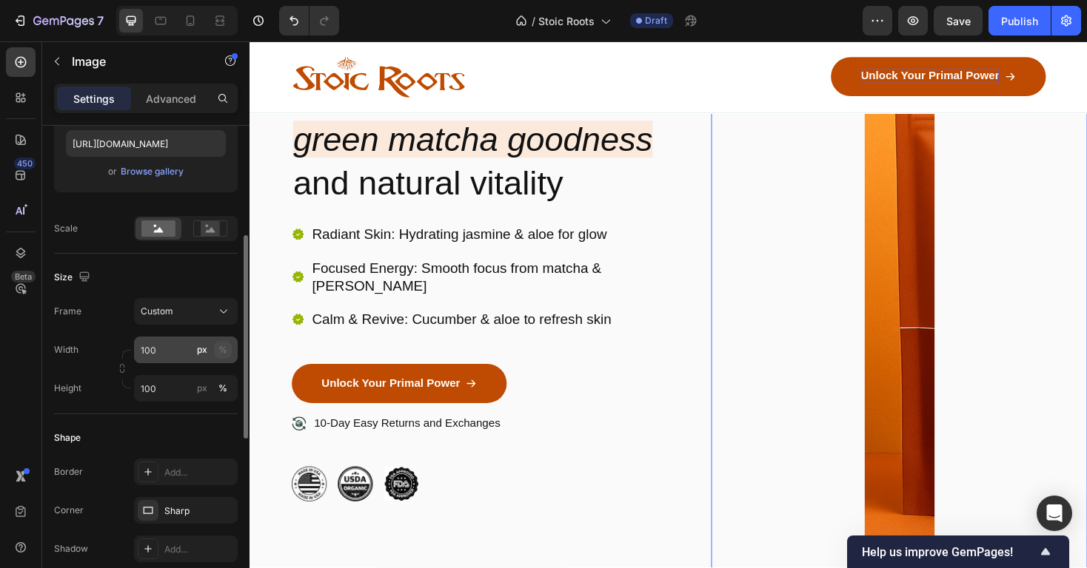
click at [220, 350] on div "%" at bounding box center [222, 349] width 9 height 13
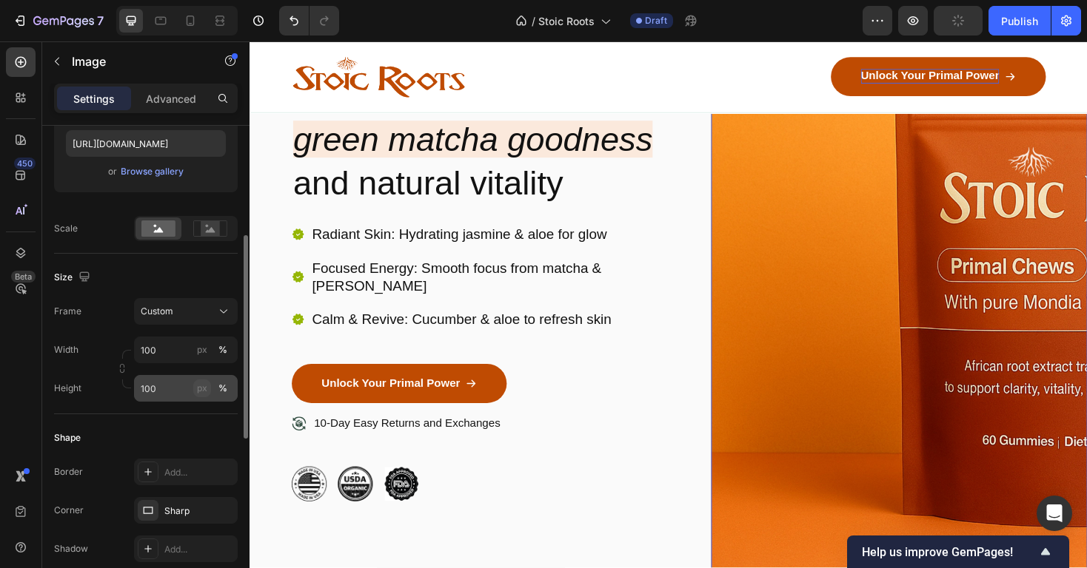
click at [203, 388] on div "px" at bounding box center [202, 388] width 10 height 13
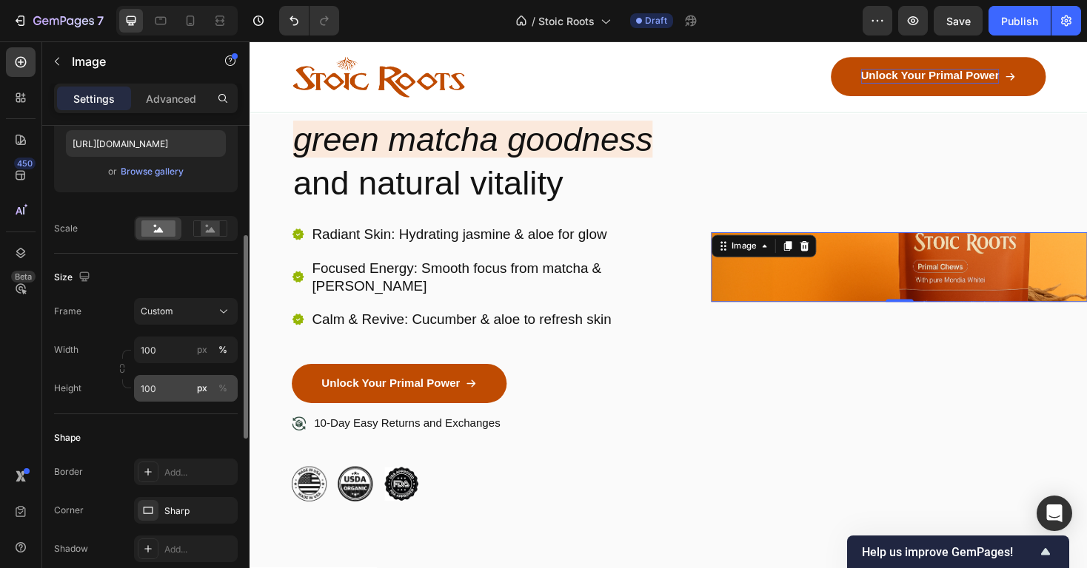
click at [203, 388] on div "px" at bounding box center [202, 388] width 10 height 13
click at [219, 386] on div "%" at bounding box center [222, 388] width 9 height 13
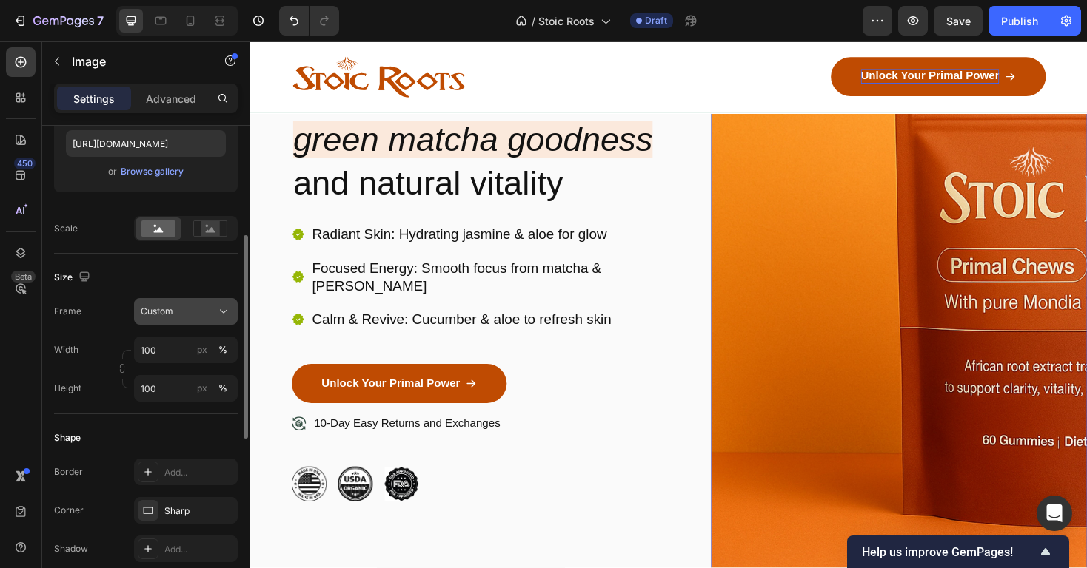
click at [188, 309] on div "Custom" at bounding box center [177, 311] width 73 height 13
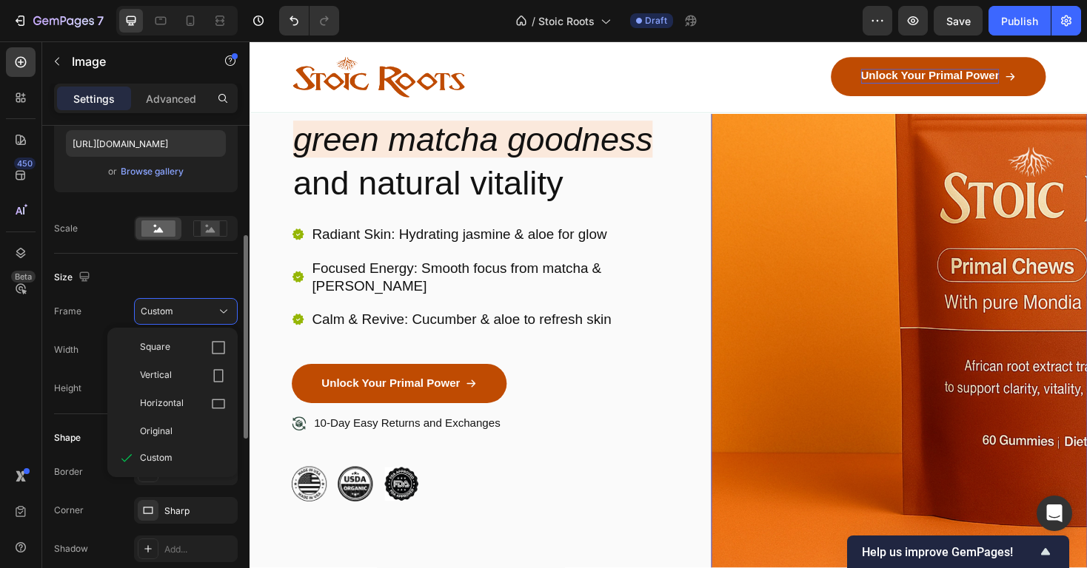
click at [188, 273] on div "Size" at bounding box center [146, 278] width 184 height 24
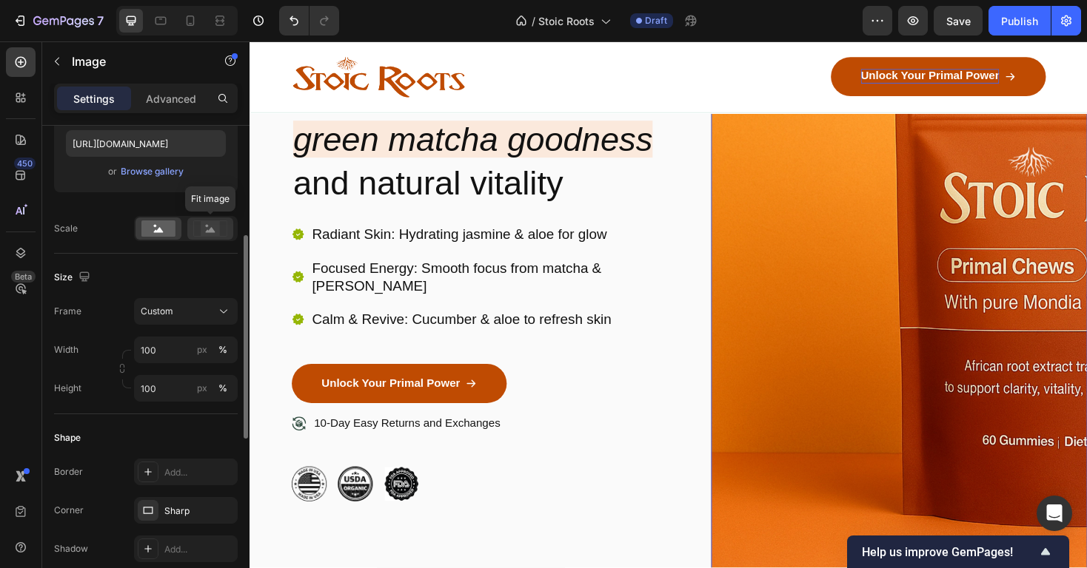
click at [209, 229] on rect at bounding box center [210, 228] width 19 height 15
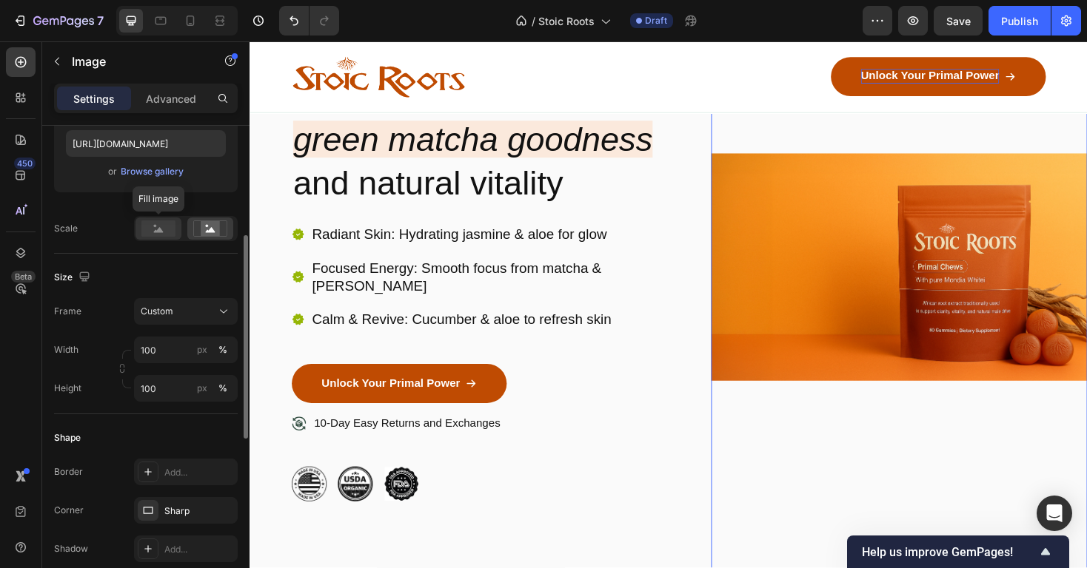
click at [169, 232] on rect at bounding box center [158, 229] width 34 height 16
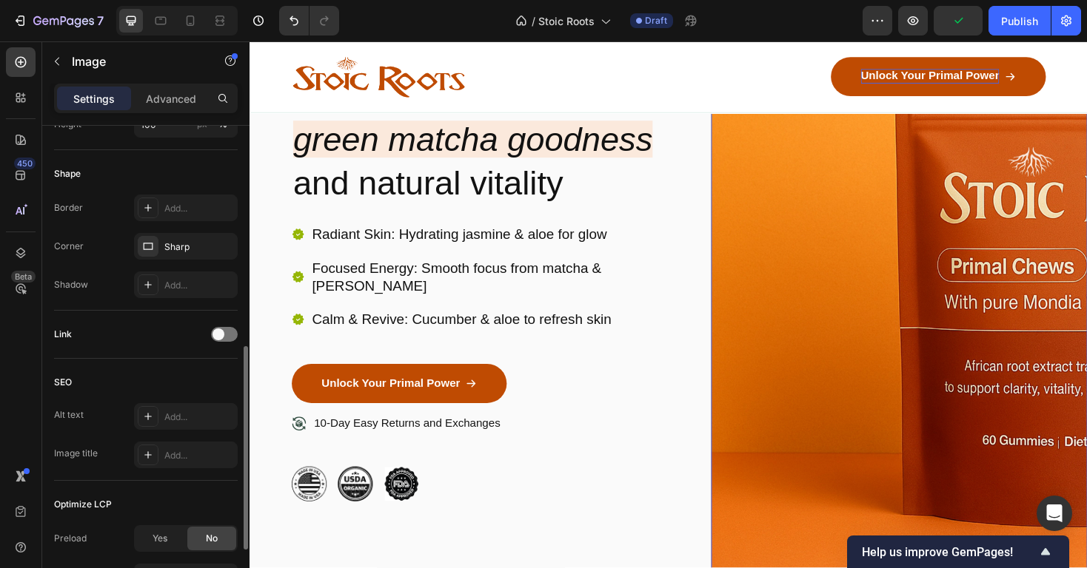
scroll to position [347, 0]
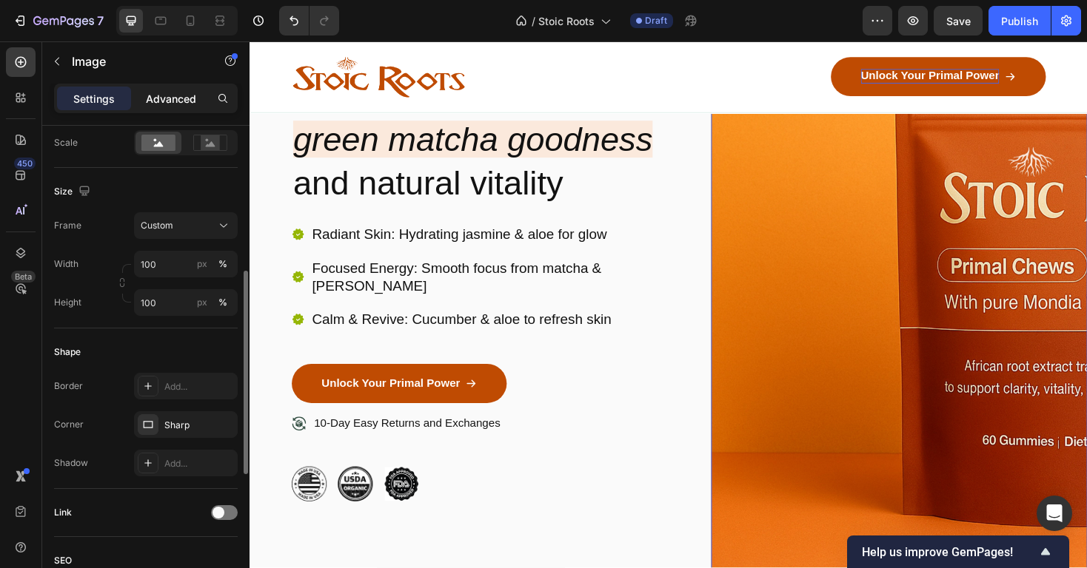
click at [184, 98] on p "Advanced" at bounding box center [171, 99] width 50 height 16
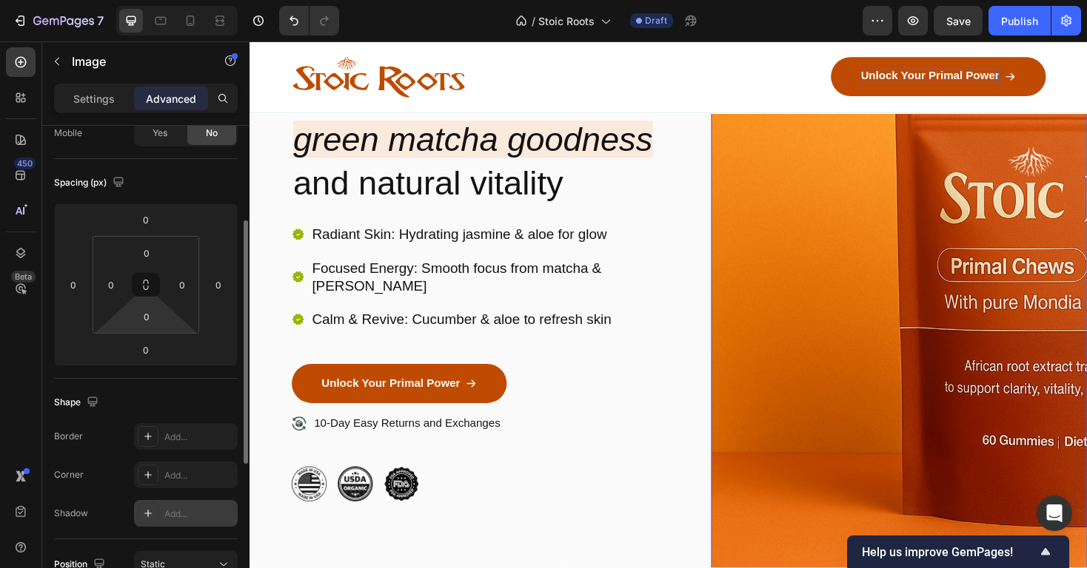
scroll to position [148, 0]
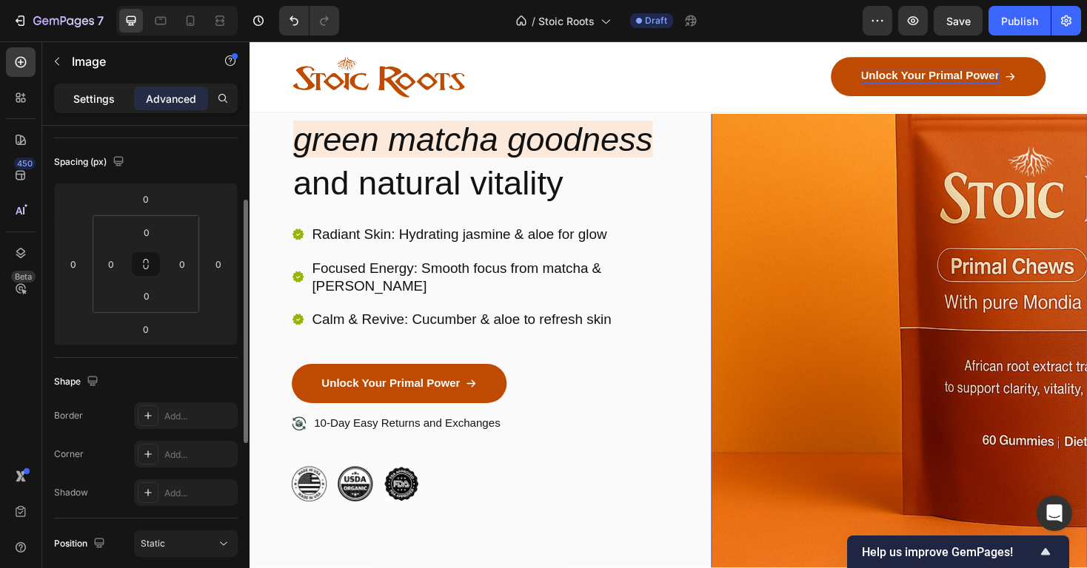
click at [110, 100] on p "Settings" at bounding box center [93, 99] width 41 height 16
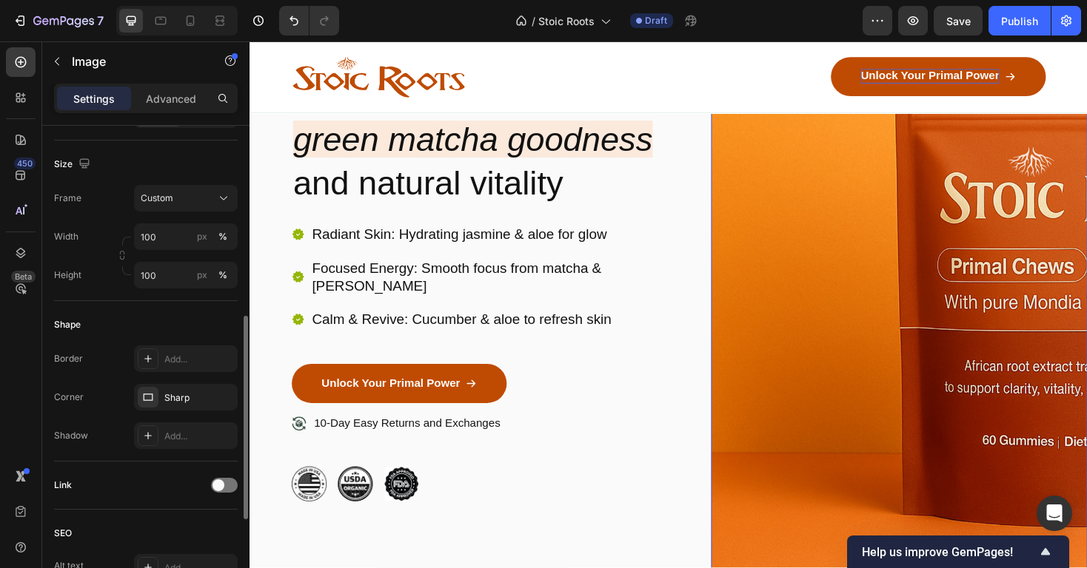
scroll to position [440, 0]
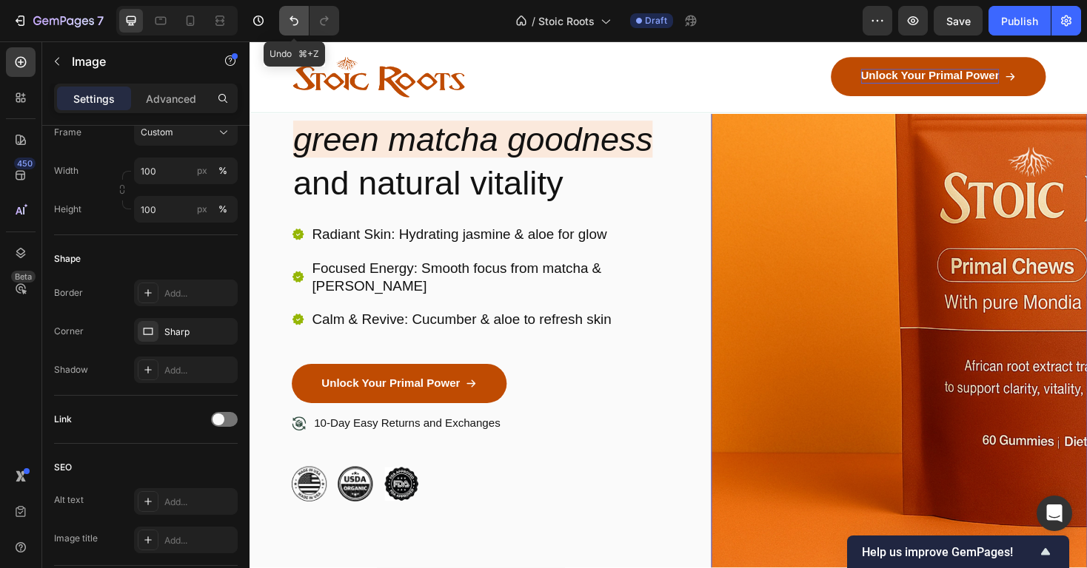
click at [286, 23] on icon "Undo/Redo" at bounding box center [293, 20] width 15 height 15
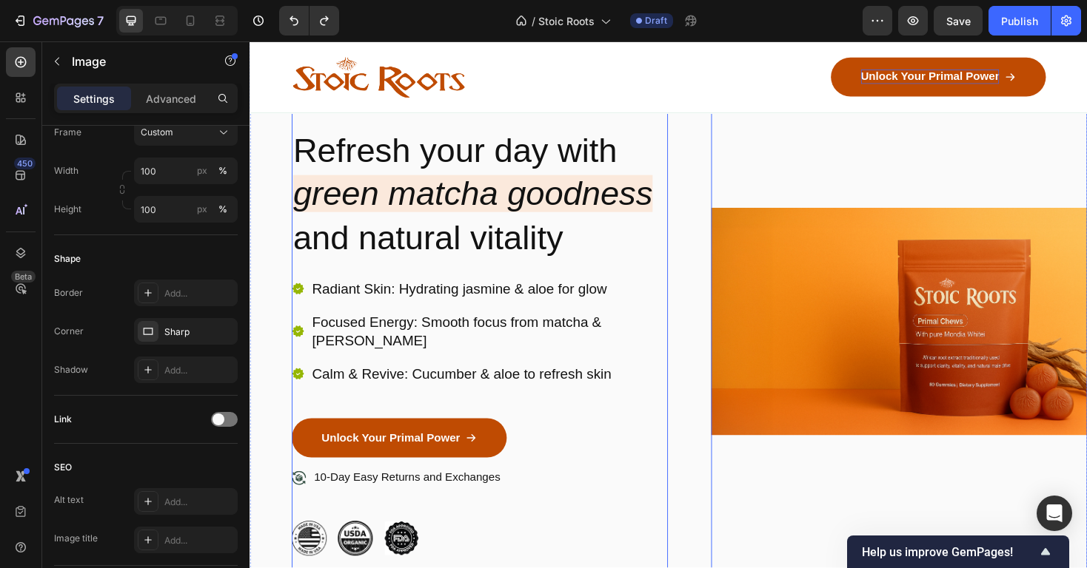
scroll to position [102, 0]
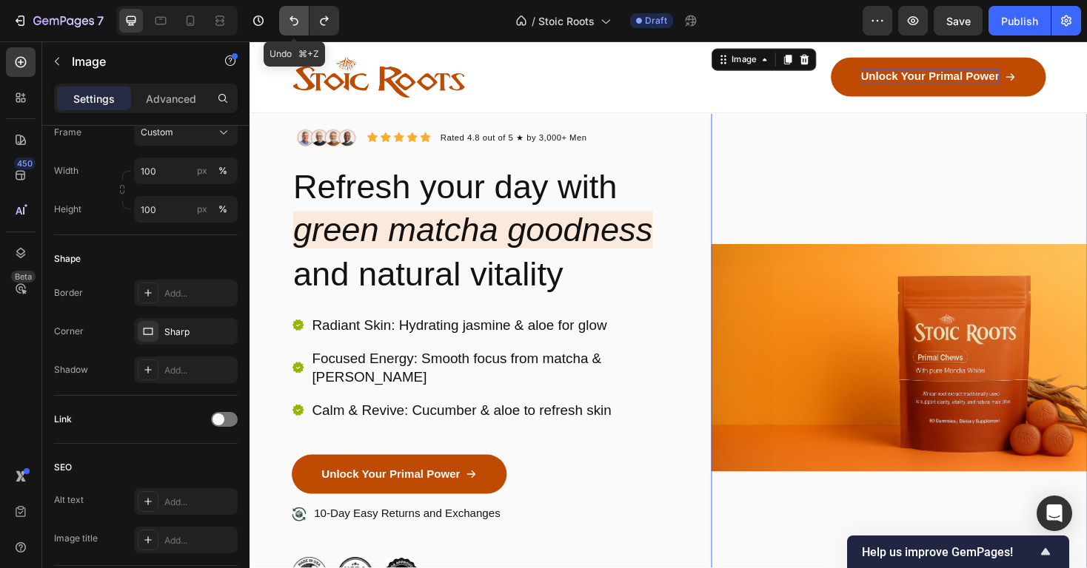
click at [295, 24] on icon "Undo/Redo" at bounding box center [293, 20] width 15 height 15
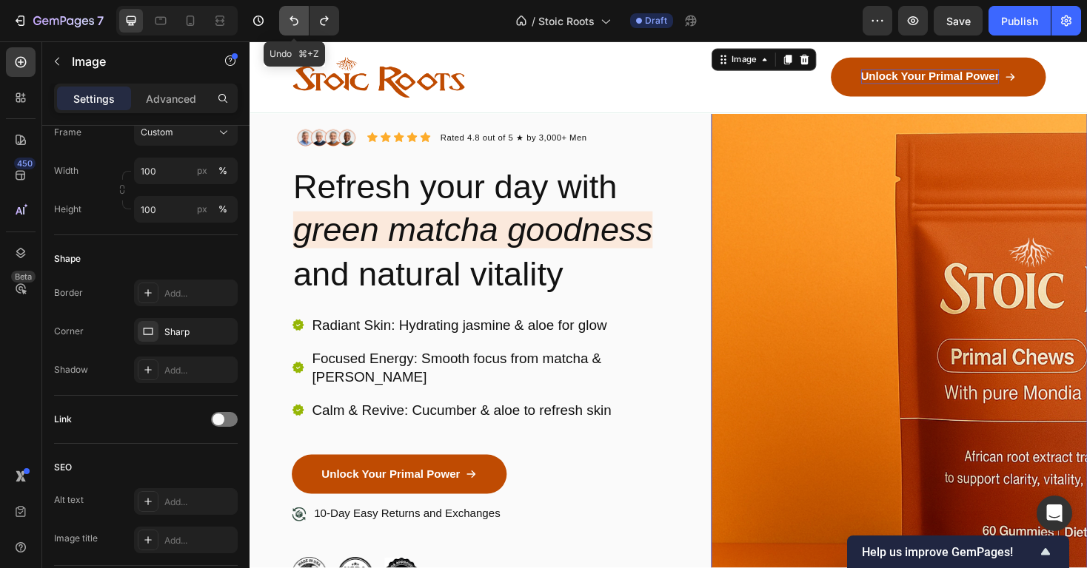
click at [295, 24] on icon "Undo/Redo" at bounding box center [293, 20] width 15 height 15
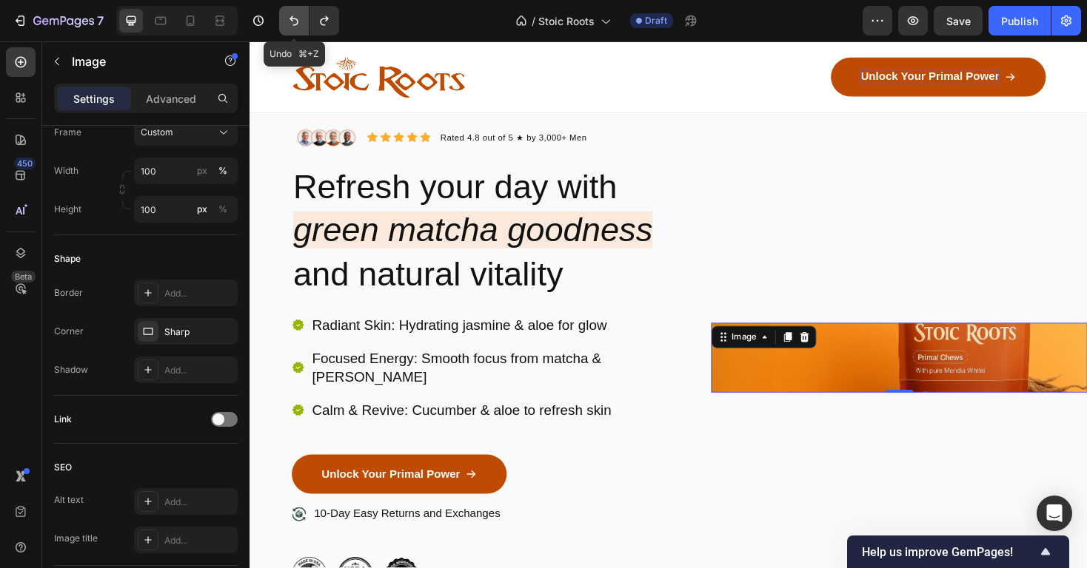
click at [295, 24] on icon "Undo/Redo" at bounding box center [293, 20] width 15 height 15
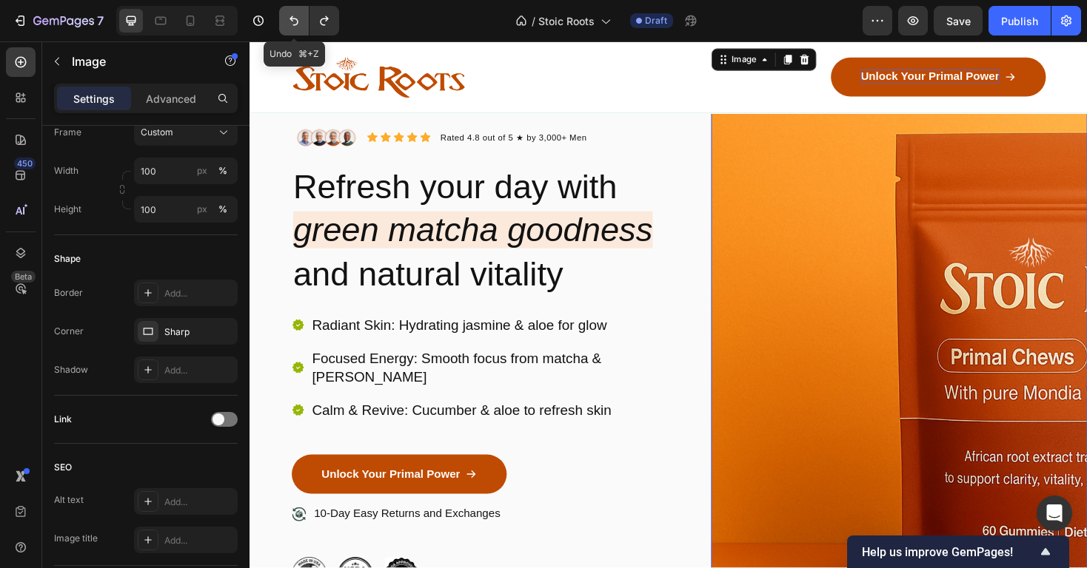
click at [295, 24] on icon "Undo/Redo" at bounding box center [293, 20] width 15 height 15
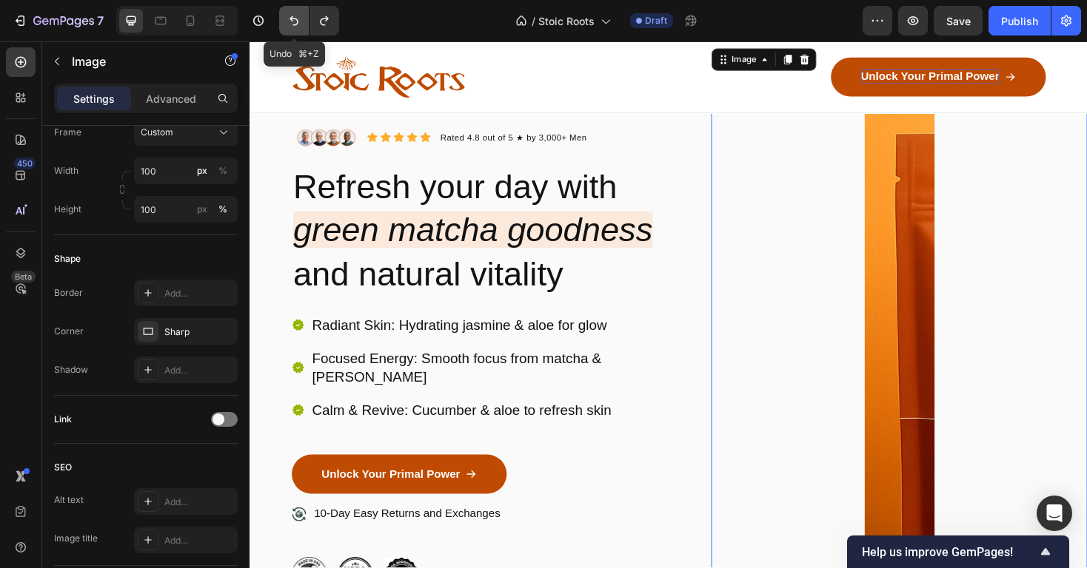
click at [295, 24] on icon "Undo/Redo" at bounding box center [293, 20] width 15 height 15
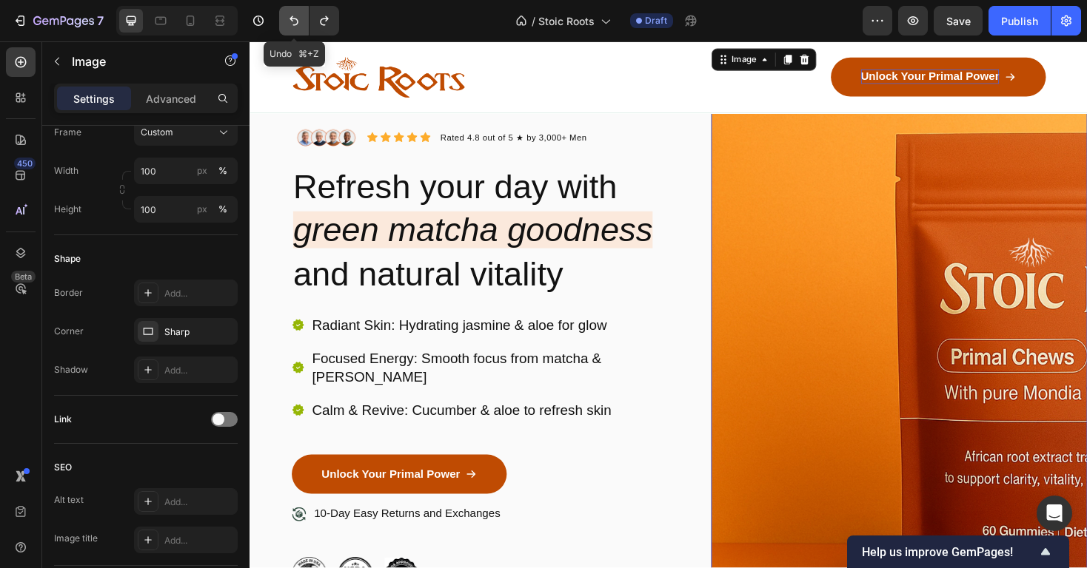
click at [295, 24] on icon "Undo/Redo" at bounding box center [293, 20] width 15 height 15
type input "https://cdn.shopify.com/s/files/1/0931/5624/5771/files/gempages_565287448704189…"
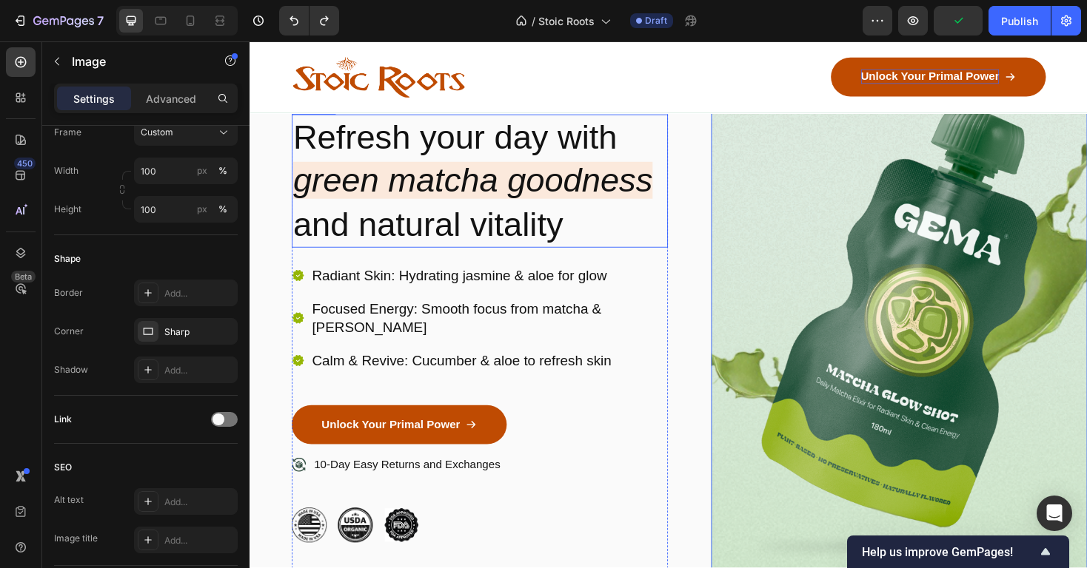
scroll to position [159, 0]
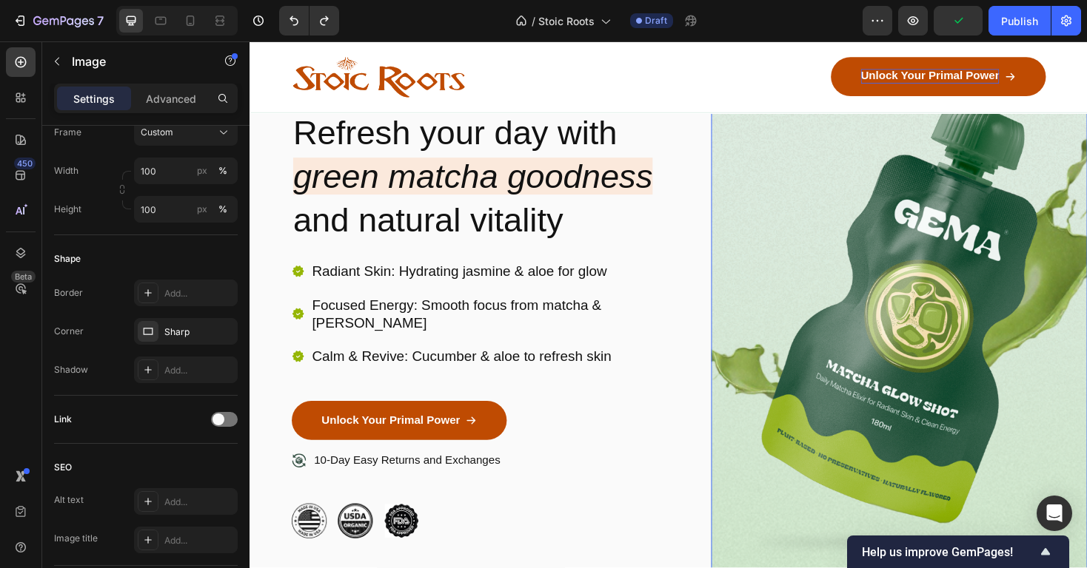
click at [851, 209] on img at bounding box center [938, 320] width 399 height 663
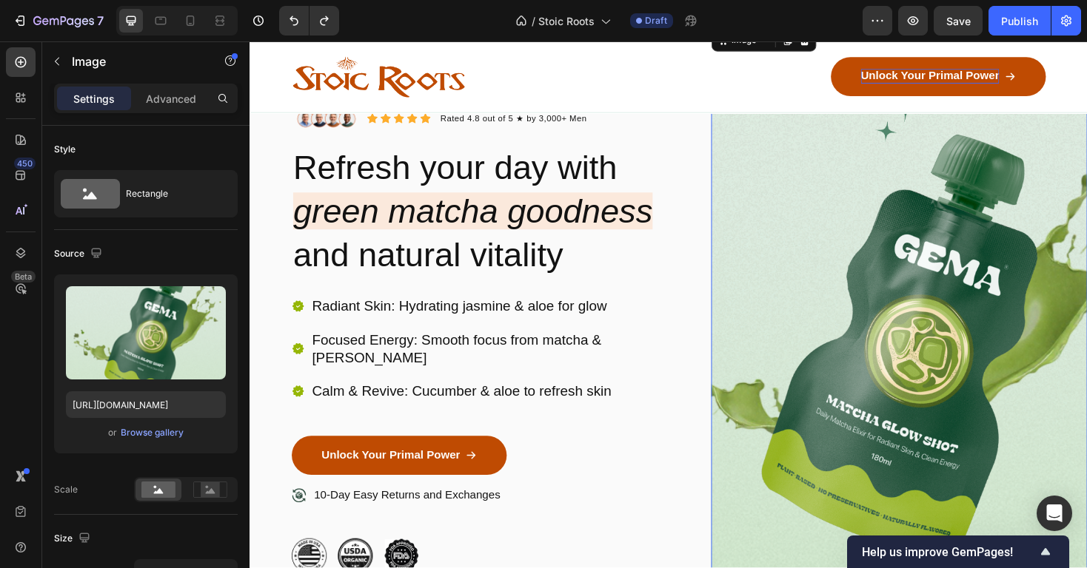
scroll to position [98, 0]
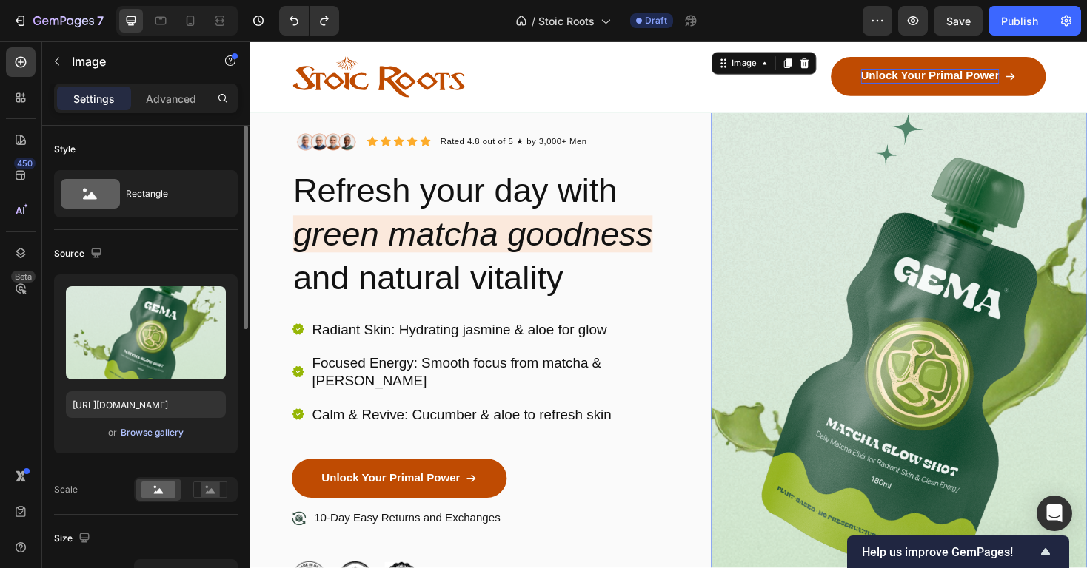
click at [158, 429] on div "Browse gallery" at bounding box center [152, 432] width 63 height 13
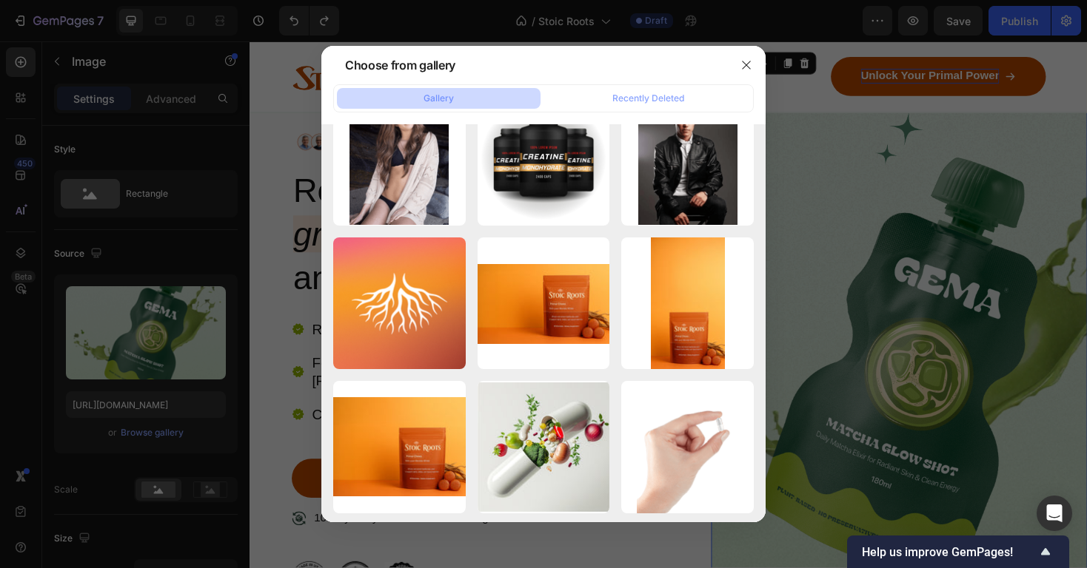
scroll to position [22600, 0]
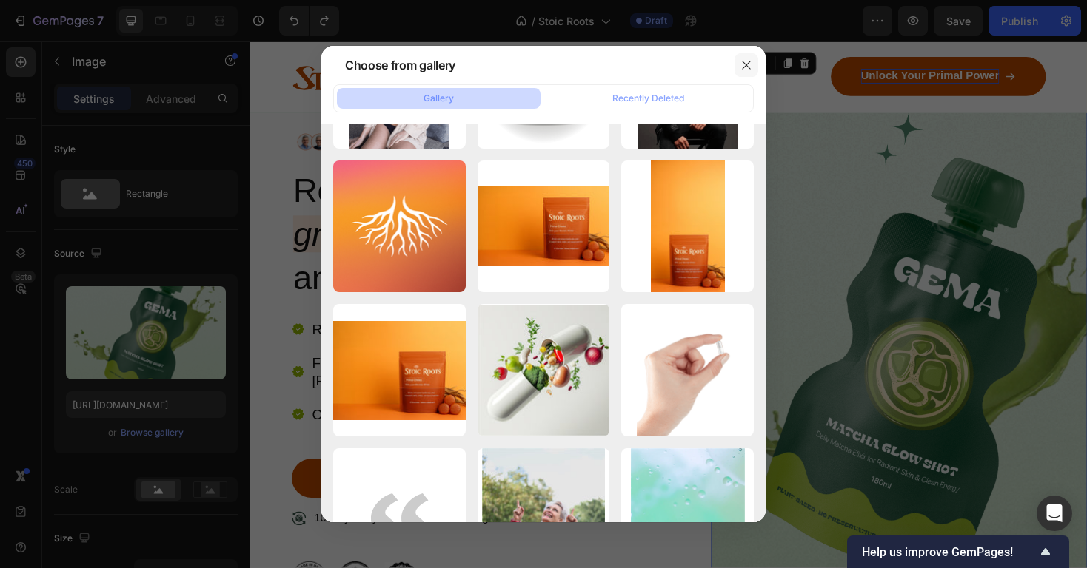
click at [749, 59] on icon "button" at bounding box center [746, 65] width 12 height 12
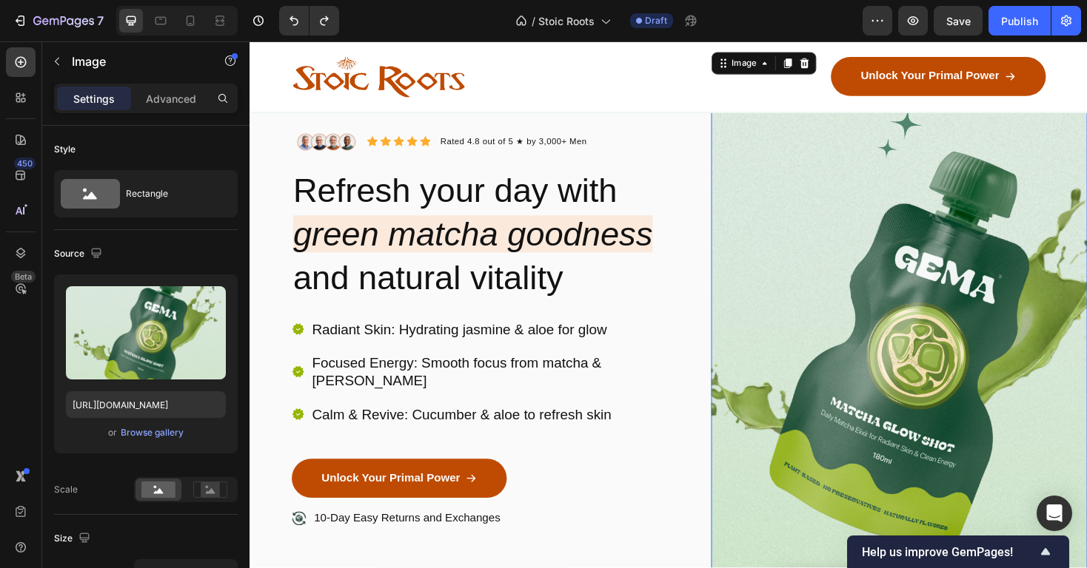
scroll to position [98, 0]
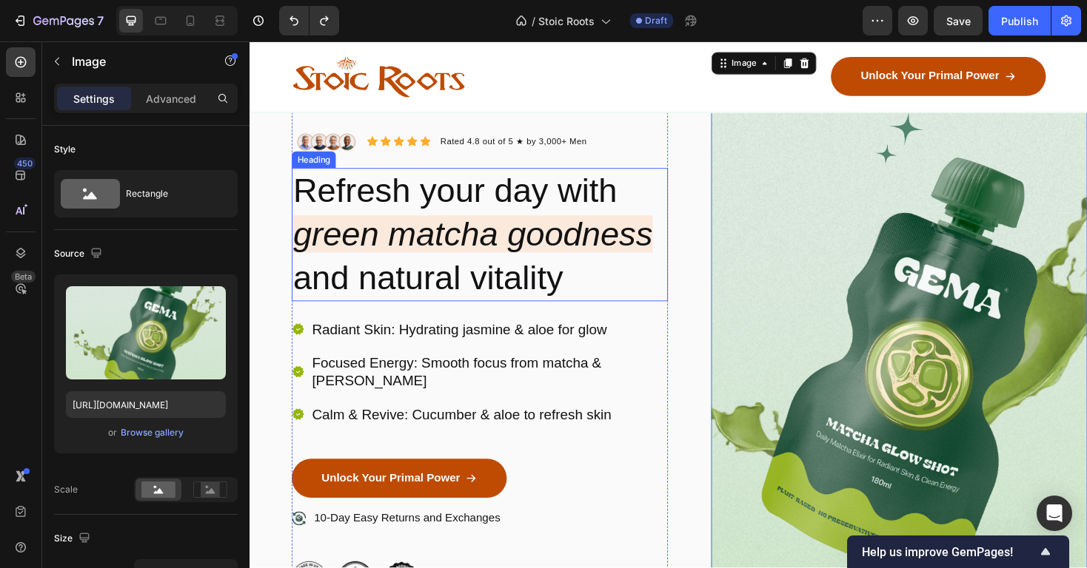
click at [497, 244] on icon "green matcha goodness" at bounding box center [485, 246] width 381 height 39
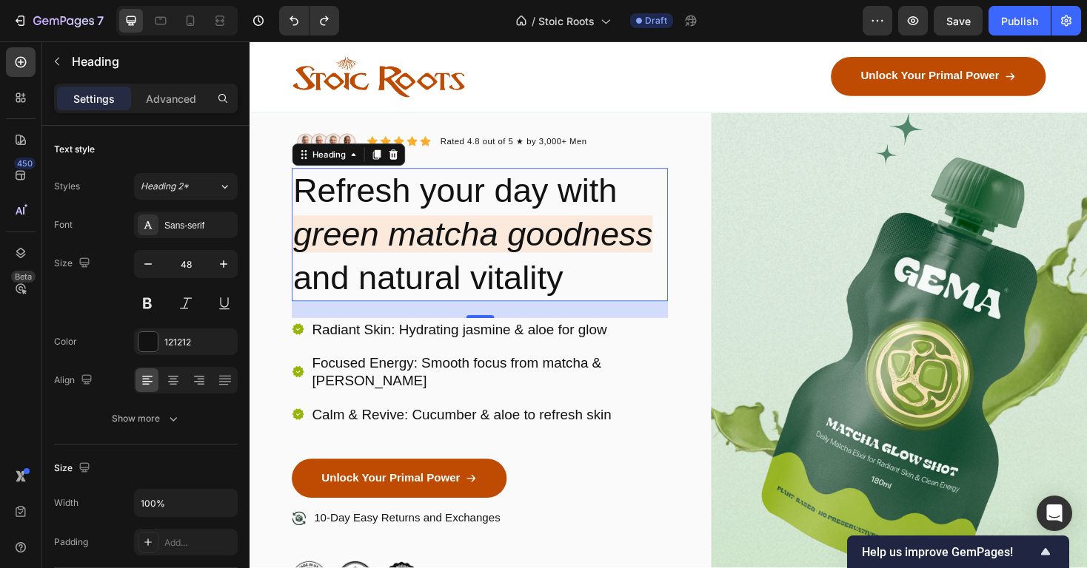
click at [437, 205] on h2 "Refresh your day with green matcha goodness and natural vitality" at bounding box center [493, 246] width 399 height 141
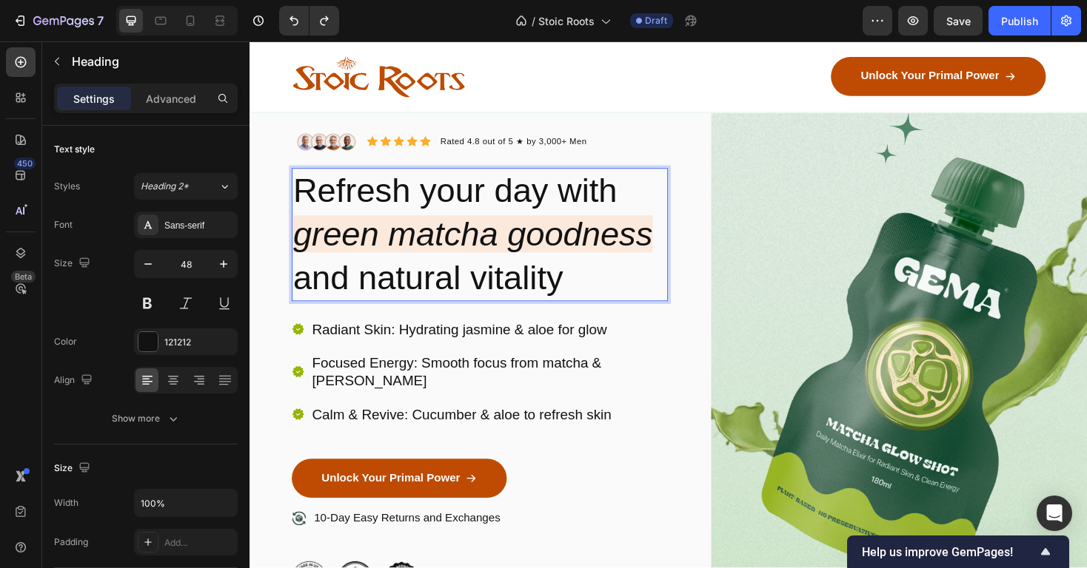
click at [519, 243] on icon "green matcha goodness" at bounding box center [485, 246] width 381 height 39
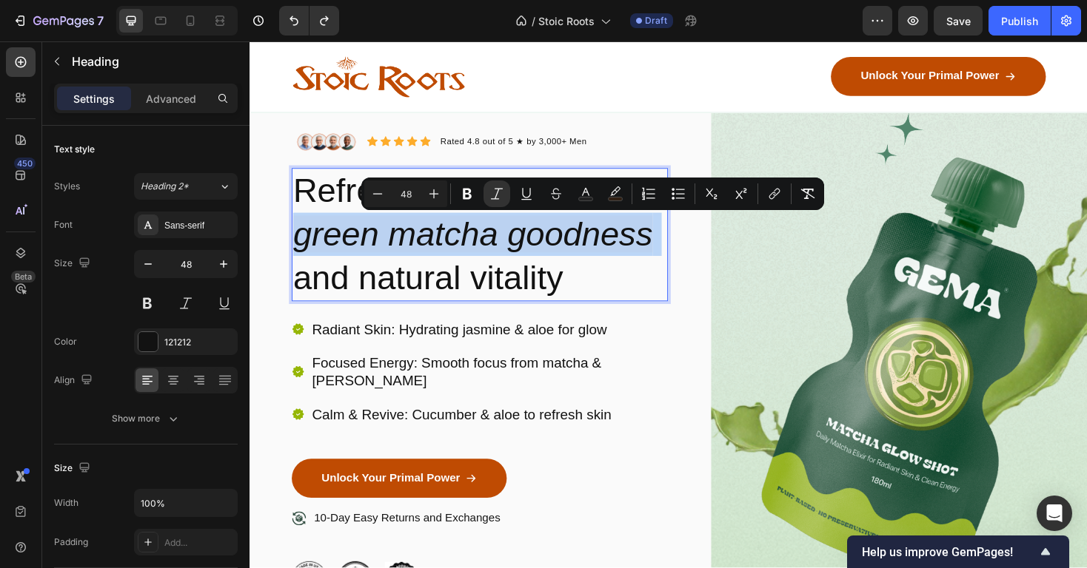
click at [519, 243] on icon "green matcha goodness" at bounding box center [485, 246] width 381 height 39
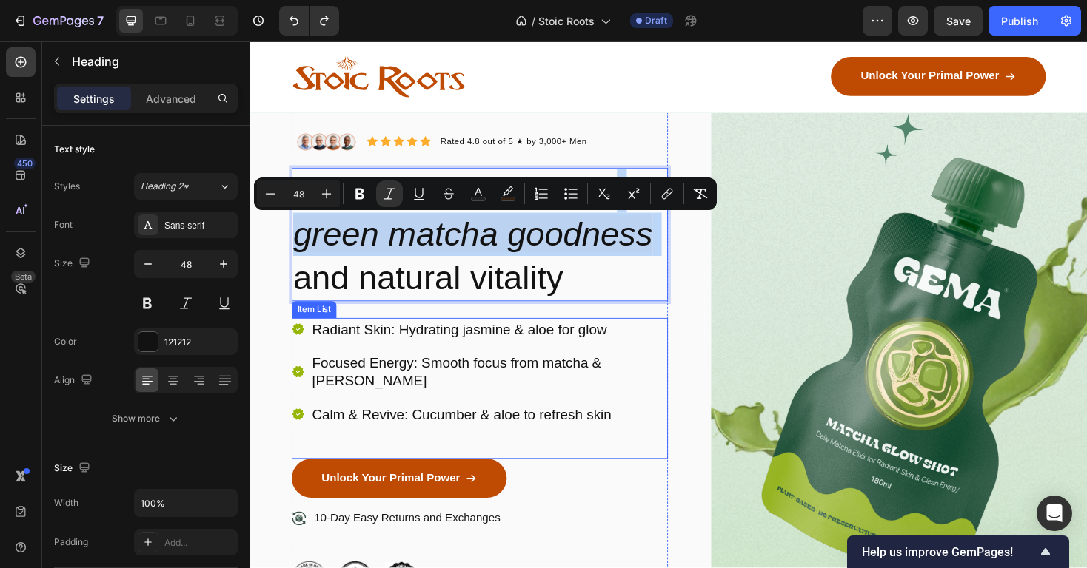
click at [595, 362] on div "Radiant Skin: Hydrating jasmine & aloe for glow Focused Energy: Smooth focus fr…" at bounding box center [493, 392] width 399 height 114
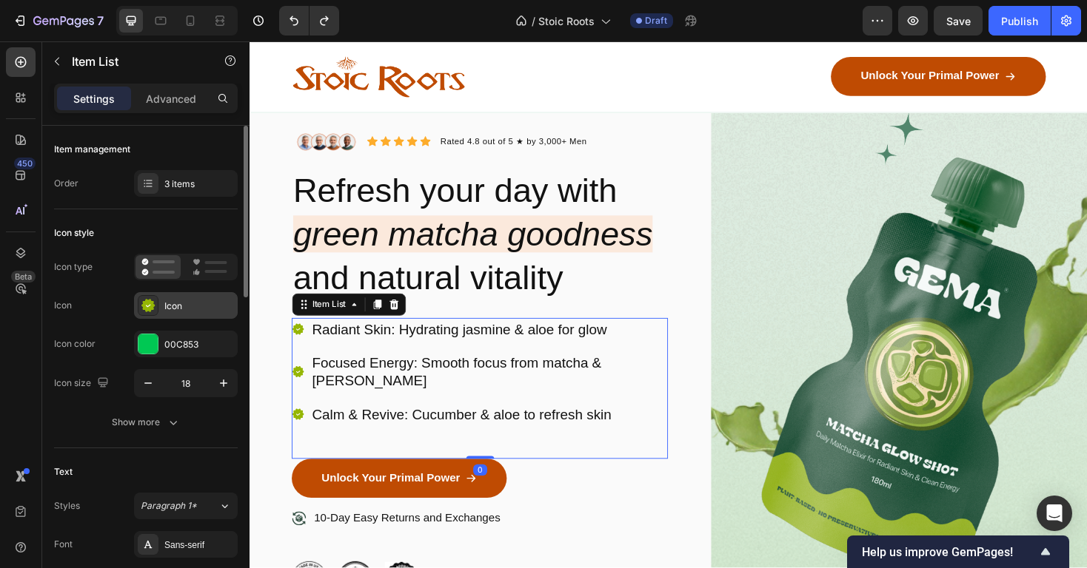
click at [178, 306] on div "Icon" at bounding box center [199, 306] width 70 height 13
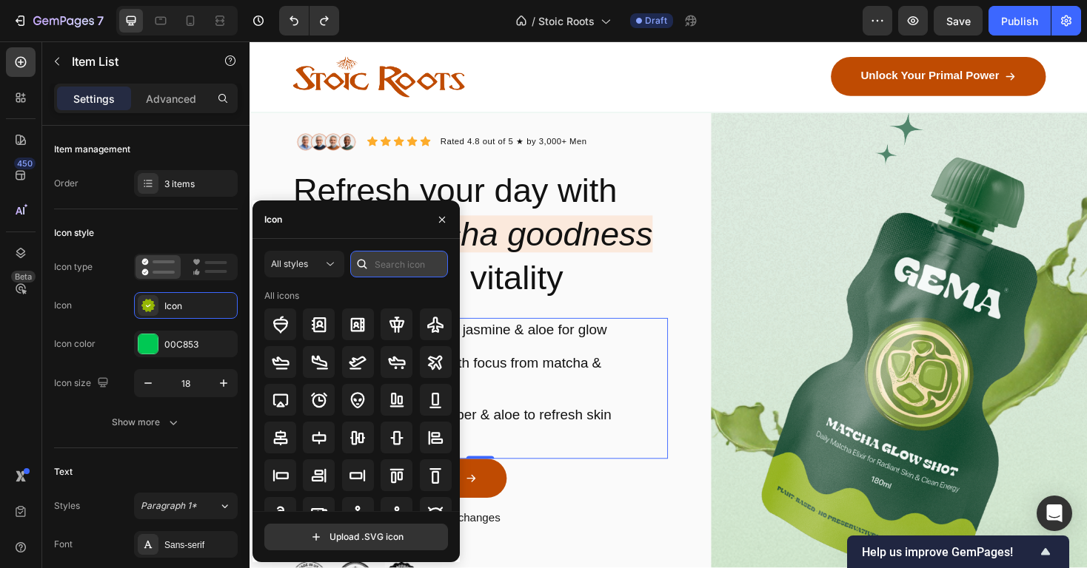
click at [398, 270] on input "text" at bounding box center [399, 264] width 98 height 27
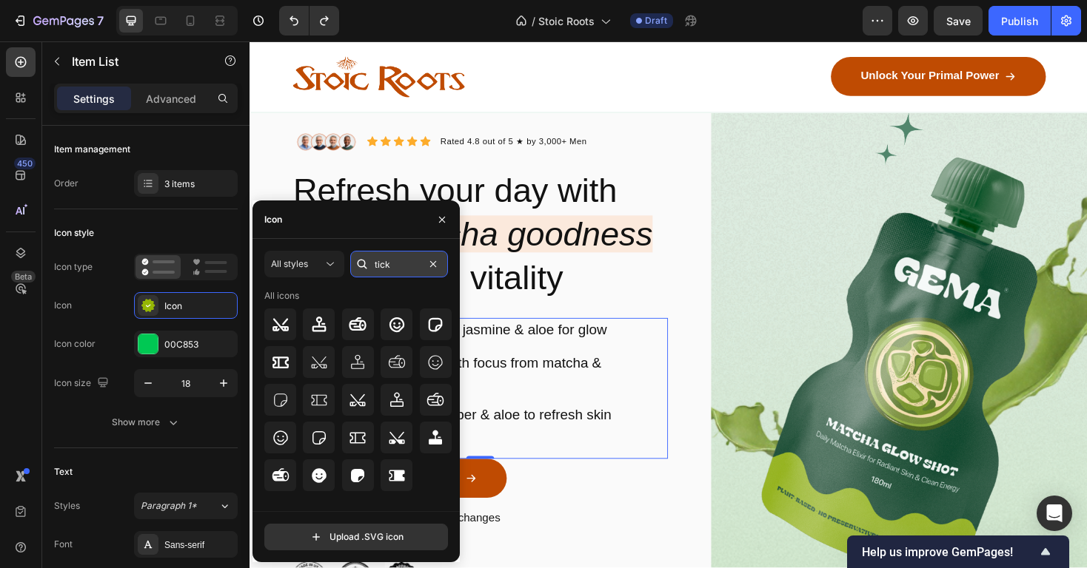
click at [387, 270] on input "tick" at bounding box center [399, 264] width 98 height 27
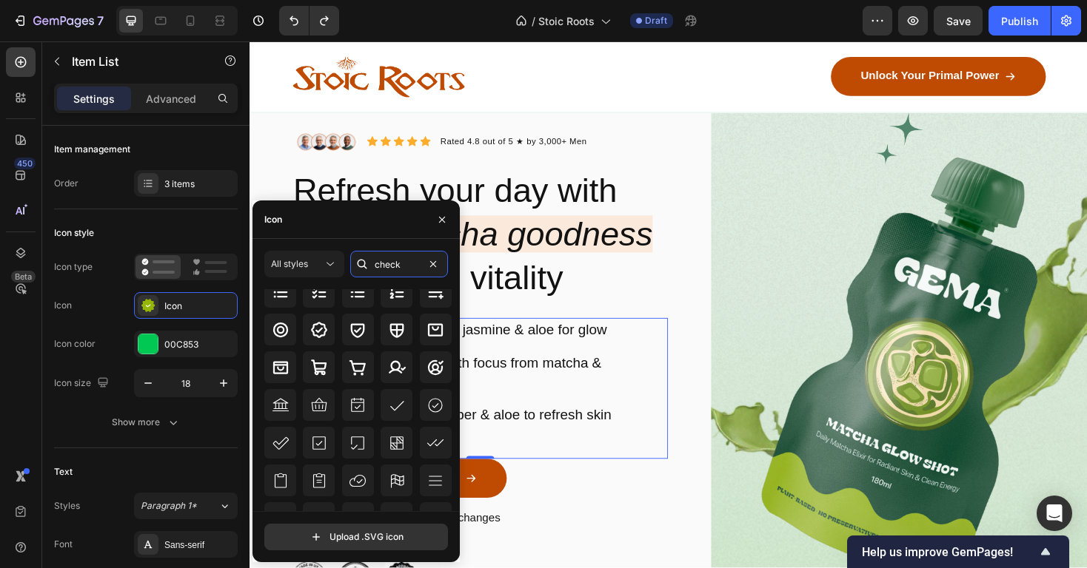
scroll to position [163, 0]
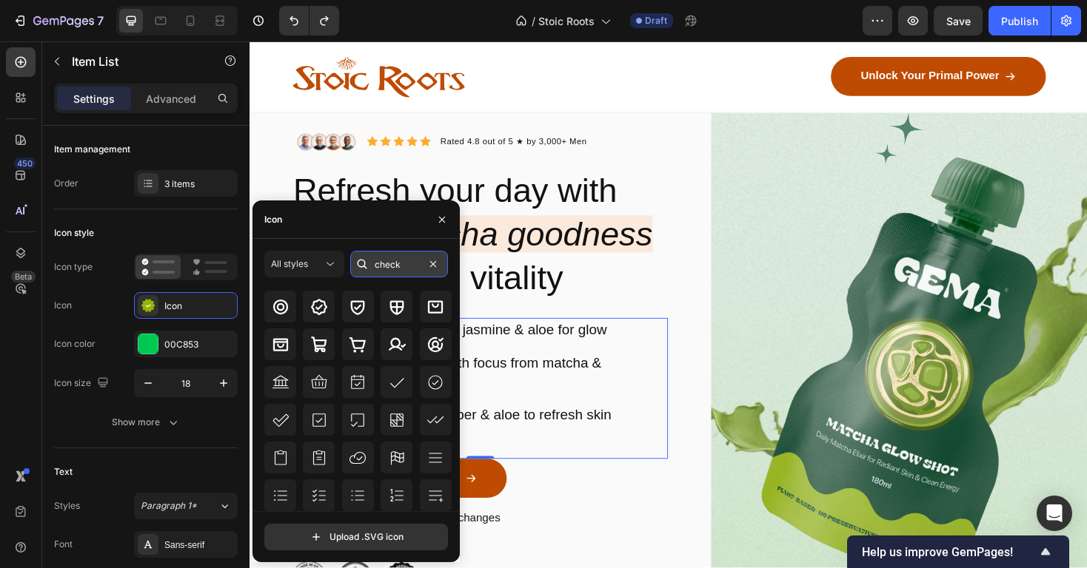
click at [405, 261] on input "check" at bounding box center [399, 264] width 98 height 27
drag, startPoint x: 375, startPoint y: 266, endPoint x: 346, endPoint y: 266, distance: 29.6
click at [346, 266] on div "All styles check" at bounding box center [356, 264] width 184 height 27
click at [362, 264] on icon at bounding box center [362, 264] width 15 height 15
click at [400, 266] on input "check" at bounding box center [399, 264] width 98 height 27
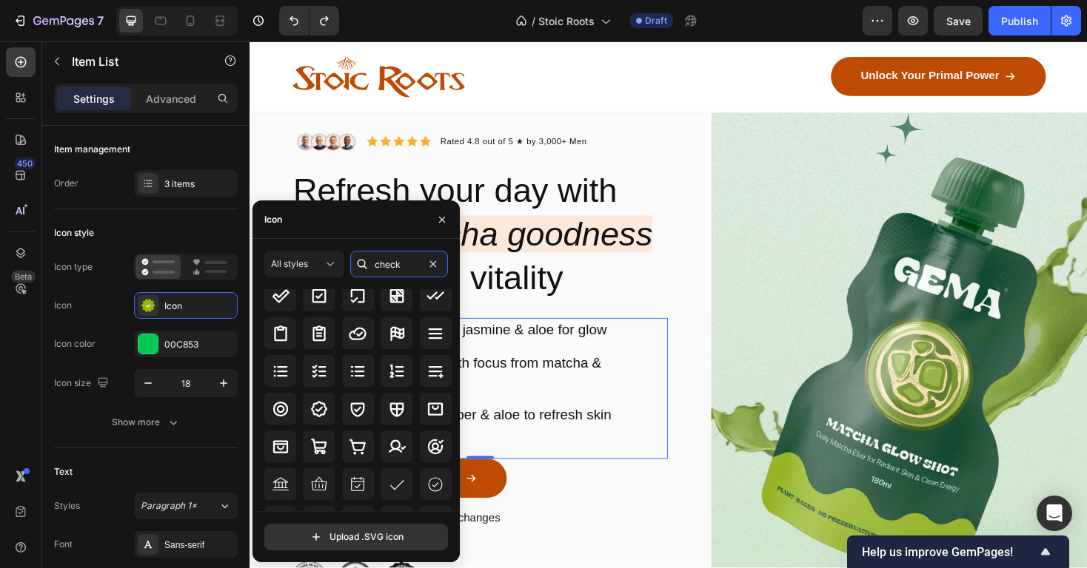
scroll to position [65, 0]
click at [318, 415] on icon at bounding box center [319, 411] width 18 height 18
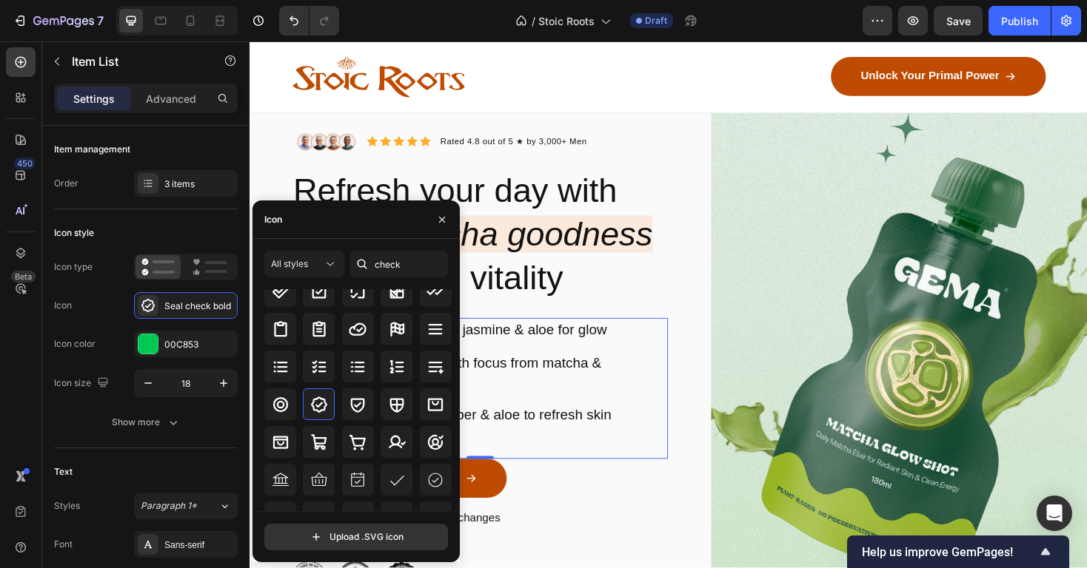
scroll to position [163, 0]
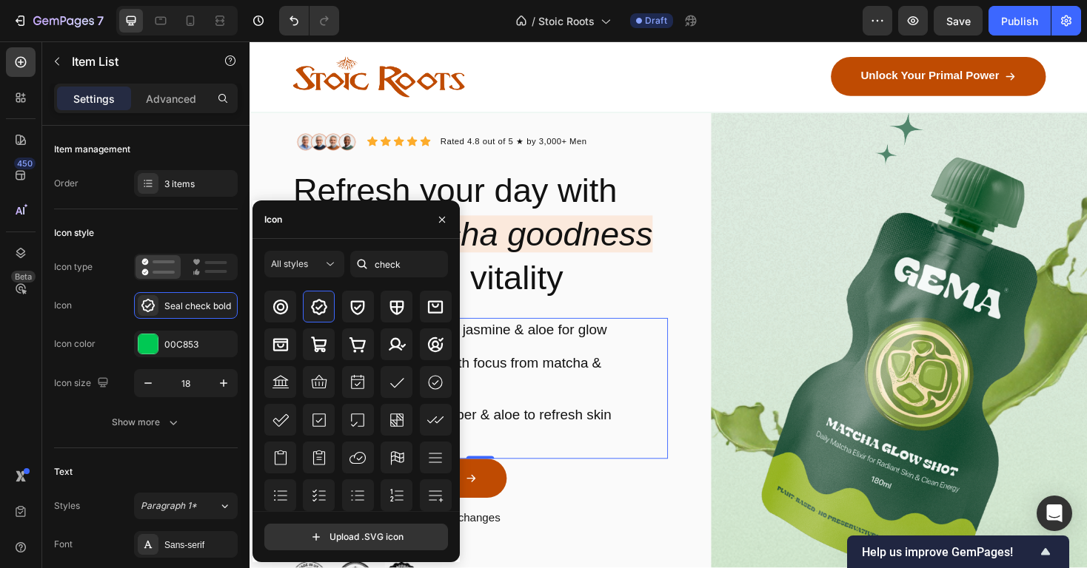
click at [600, 357] on div "Radiant Skin: Hydrating jasmine & aloe for glow" at bounding box center [503, 347] width 380 height 24
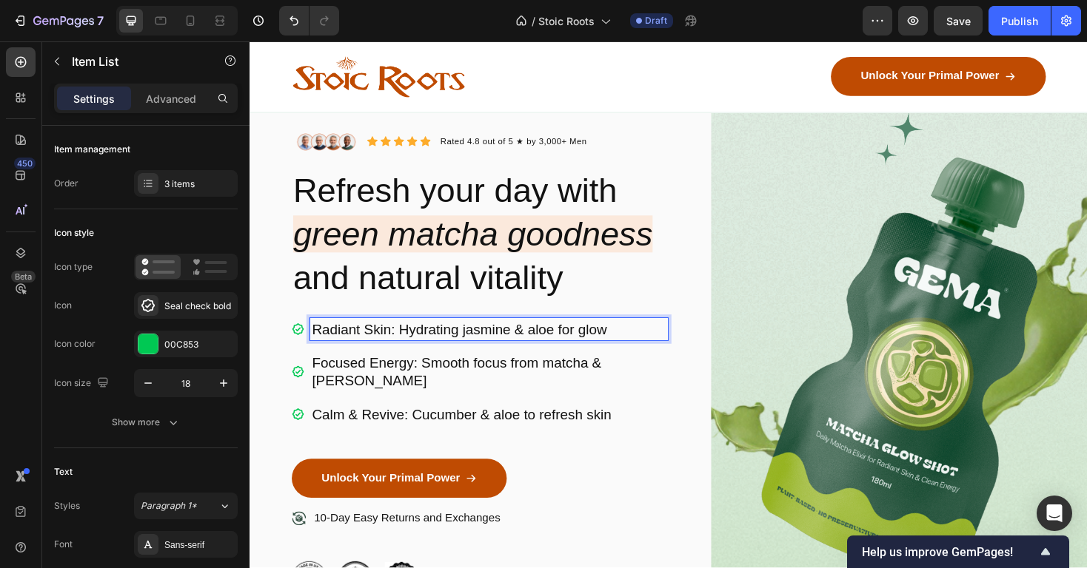
click at [669, 404] on div "Radiant Skin: Hydrating jasmine & aloe for glow Focused Energy: Smooth focus fr…" at bounding box center [493, 392] width 399 height 114
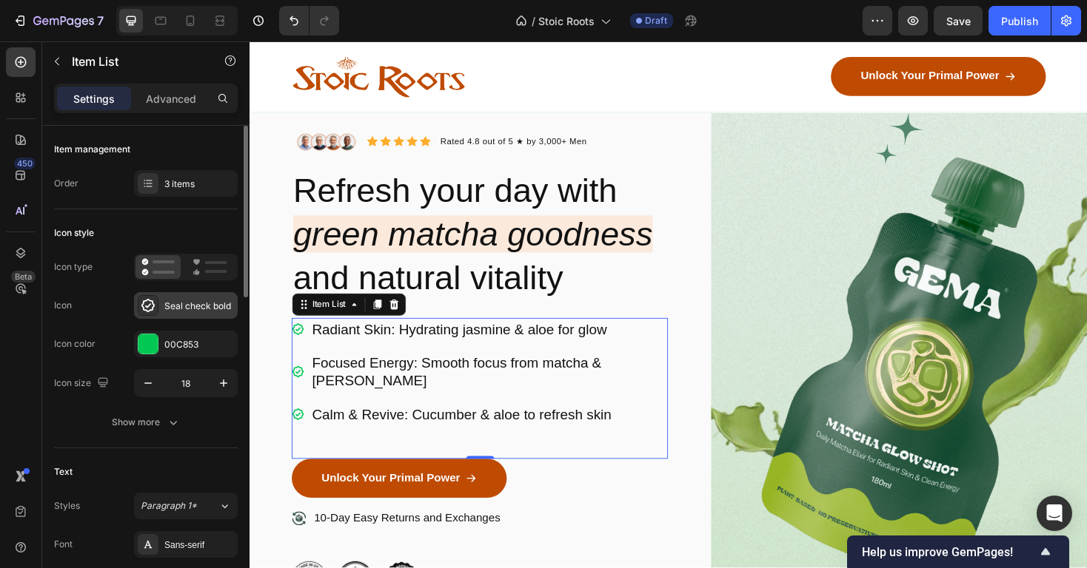
click at [175, 296] on div "Seal check bold" at bounding box center [186, 305] width 104 height 27
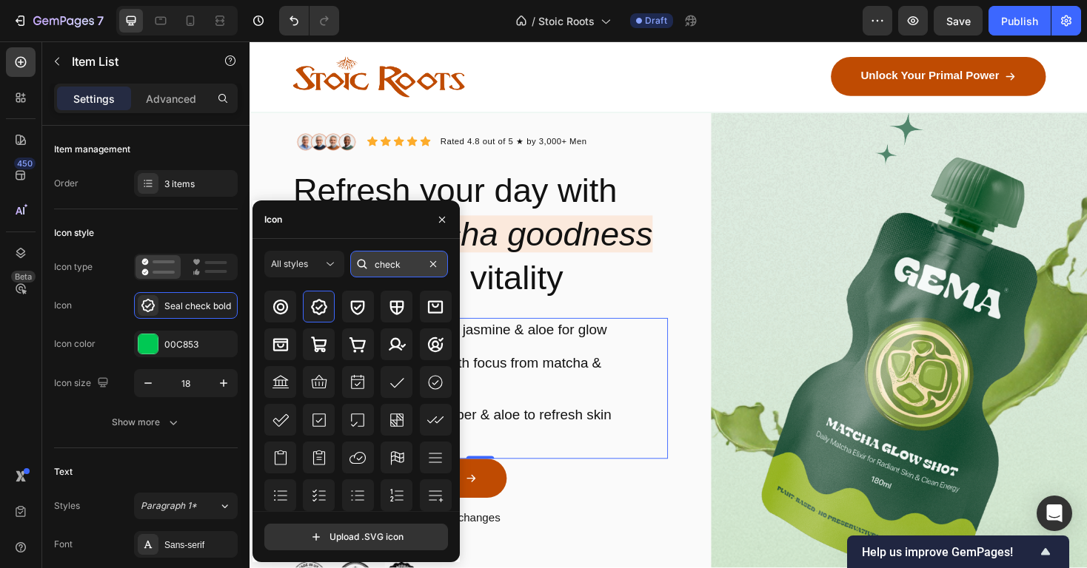
click at [399, 265] on input "check" at bounding box center [399, 264] width 98 height 27
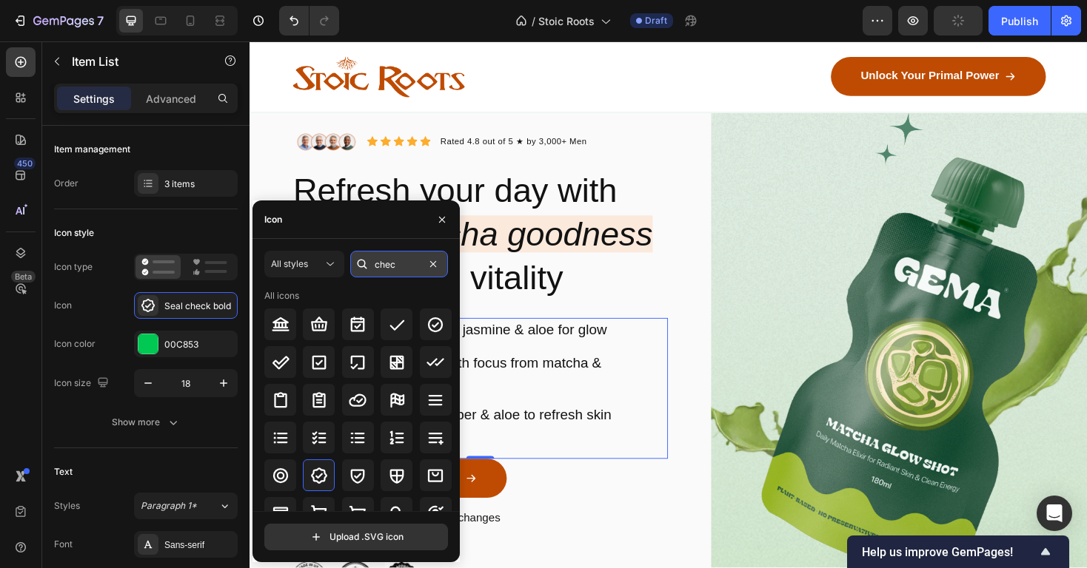
type input "check"
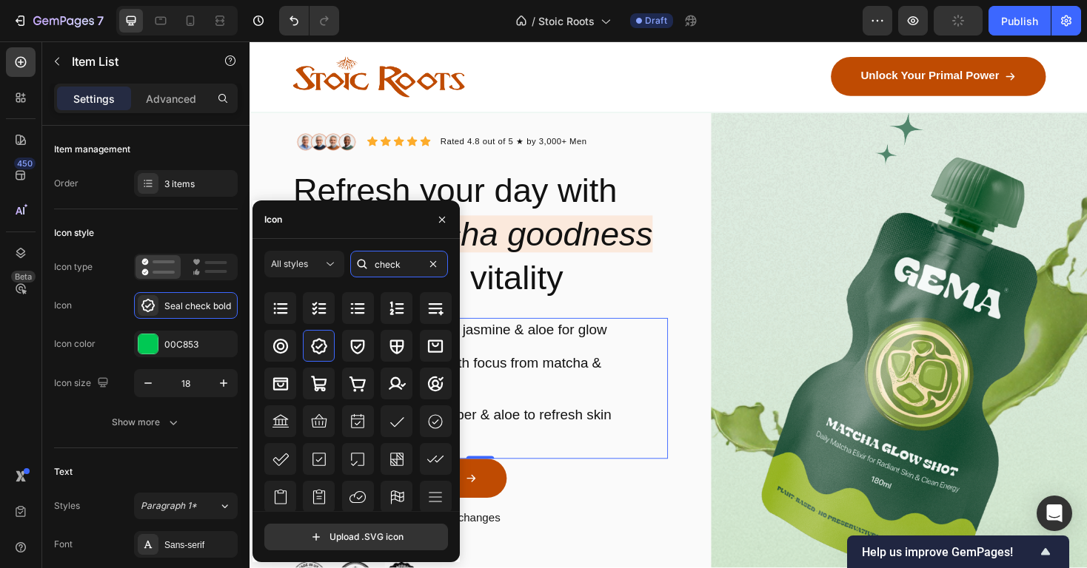
scroll to position [163, 0]
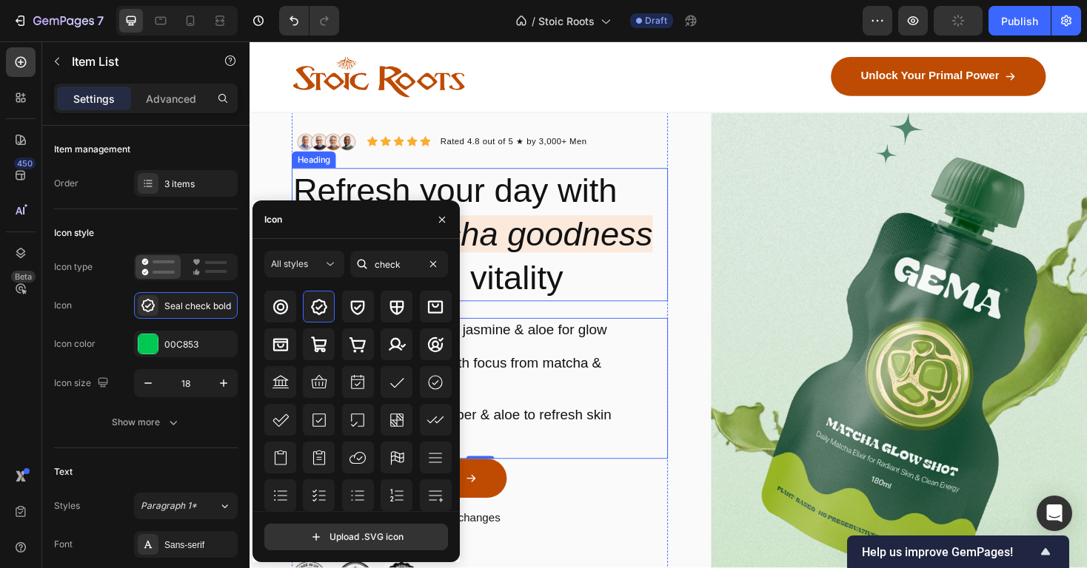
click at [572, 256] on icon "green matcha goodness" at bounding box center [485, 246] width 381 height 39
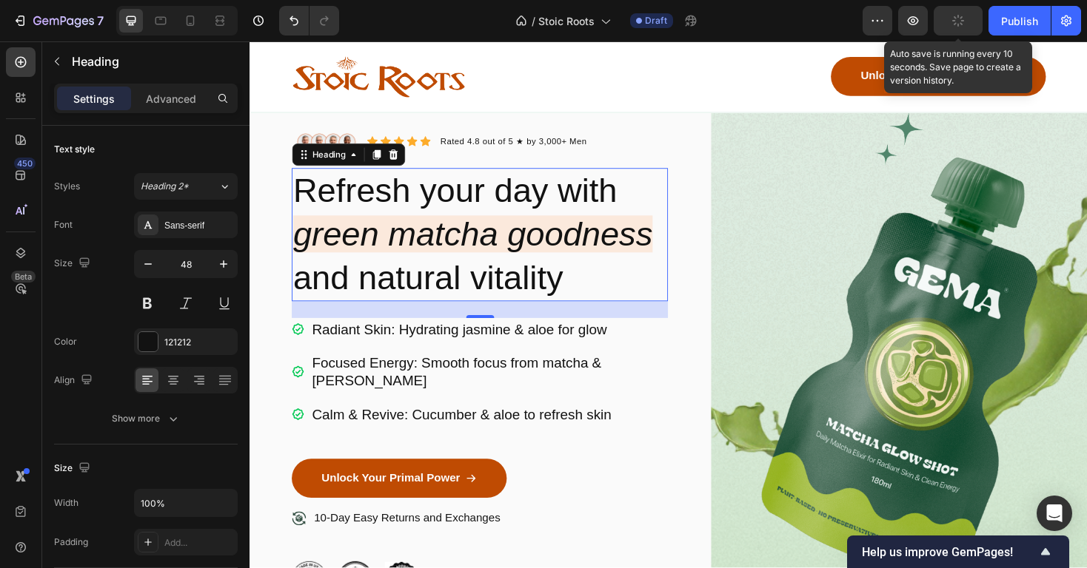
click at [963, 23] on icon "button" at bounding box center [958, 21] width 12 height 12
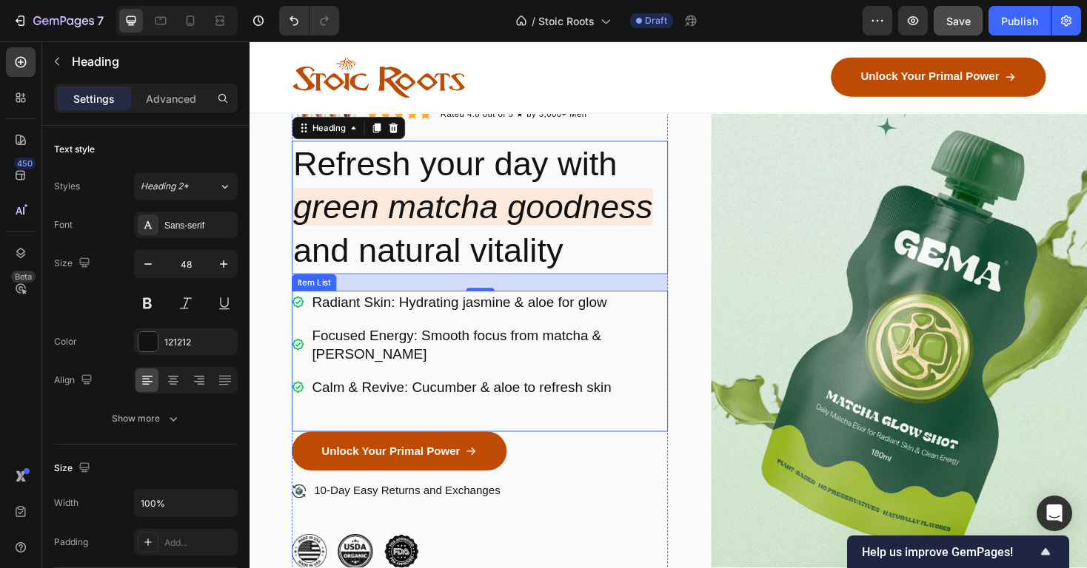
scroll to position [129, 0]
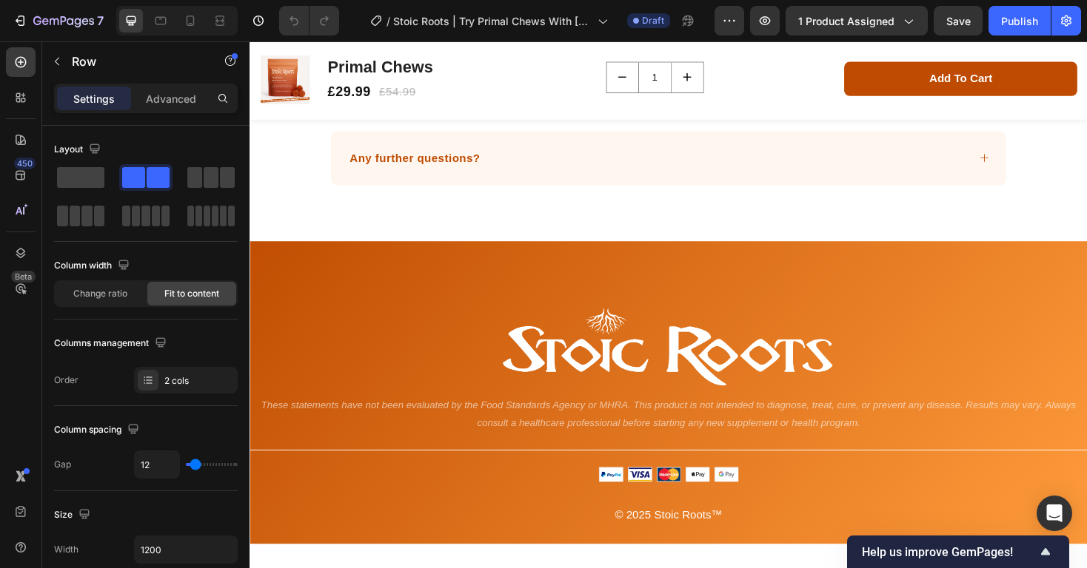
scroll to position [13820, 0]
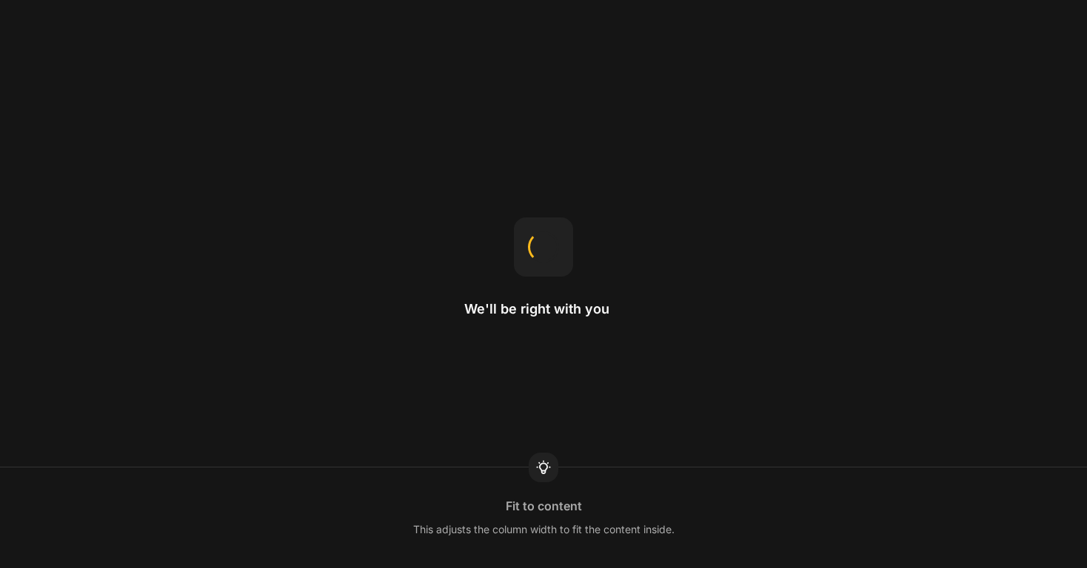
click at [687, 304] on div "We'll be right with you Fit to content This adjusts the column width to fit the…" at bounding box center [543, 284] width 1087 height 568
